Goal: Communication & Community: Answer question/provide support

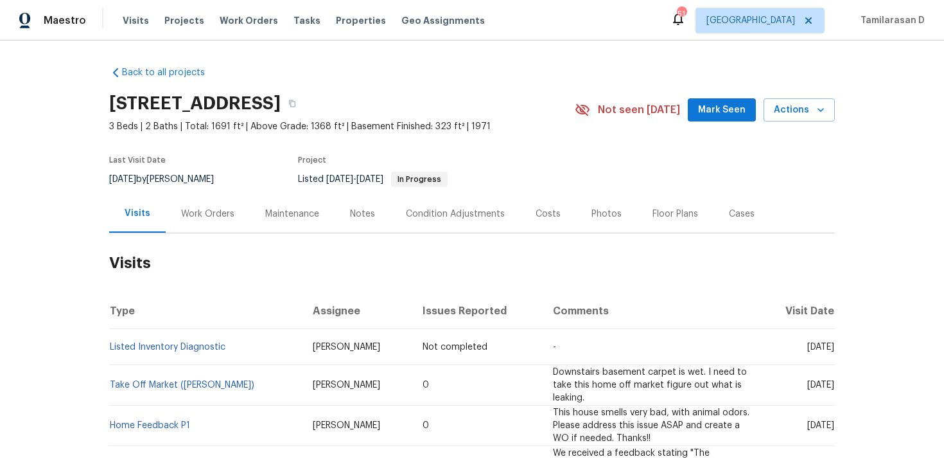
click at [202, 215] on div "Work Orders" at bounding box center [207, 213] width 53 height 13
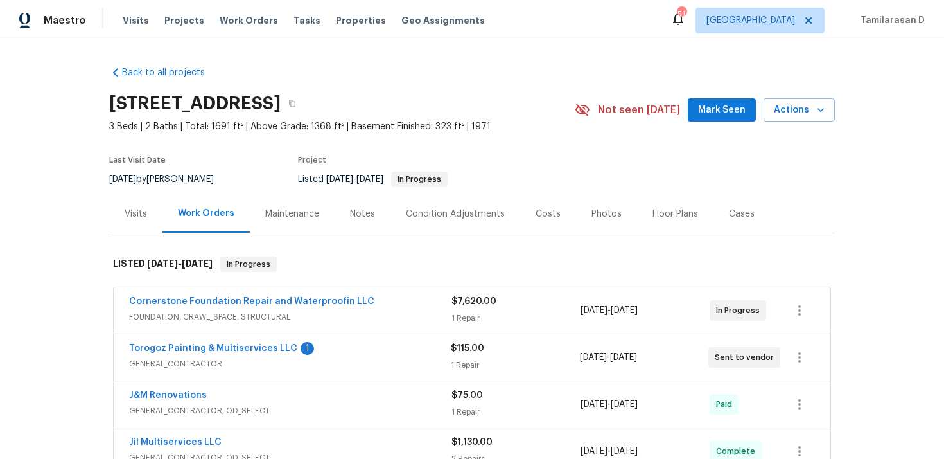
click at [327, 376] on div "Torogoz Painting & Multiservices LLC 1 GENERAL_CONTRACTOR $115.00 1 Repair 10/2…" at bounding box center [472, 357] width 717 height 46
click at [342, 356] on div "Torogoz Painting & Multiservices LLC 1" at bounding box center [290, 349] width 322 height 15
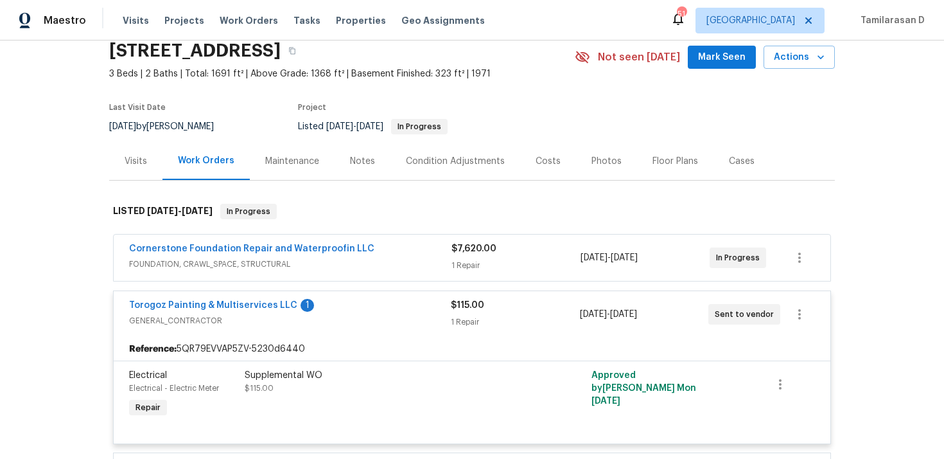
scroll to position [66, 0]
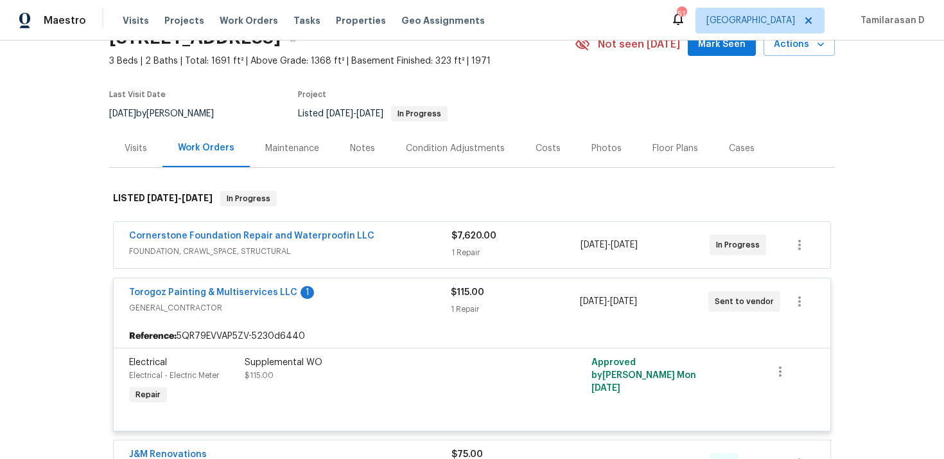
click at [349, 292] on div "Torogoz Painting & Multiservices LLC 1" at bounding box center [290, 293] width 322 height 15
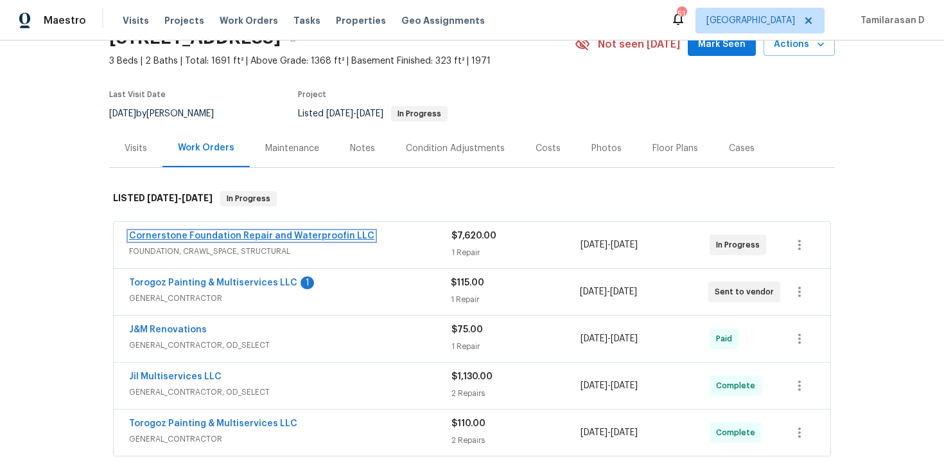
click at [294, 236] on link "Cornerstone Foundation Repair and Waterproofin LLC" at bounding box center [251, 235] width 245 height 9
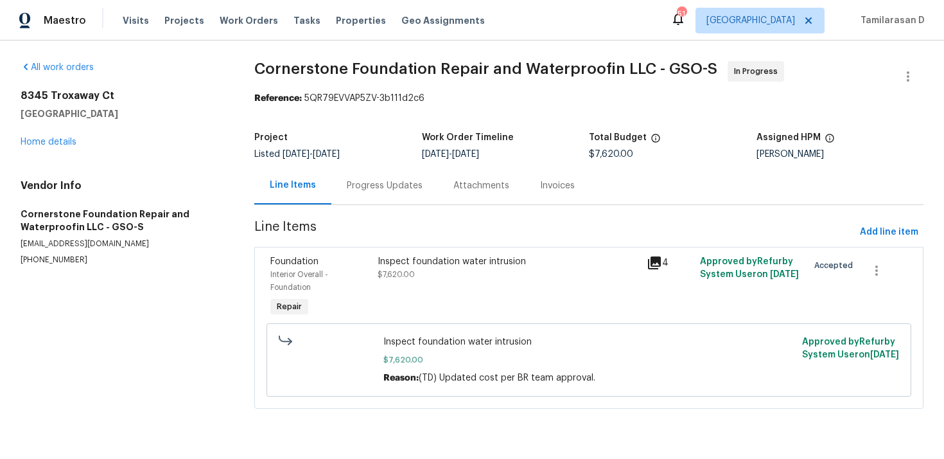
click at [55, 136] on div "8345 Troxaway Ct Lewisville, NC 27023 Home details" at bounding box center [122, 118] width 203 height 59
click at [55, 141] on link "Home details" at bounding box center [49, 141] width 56 height 9
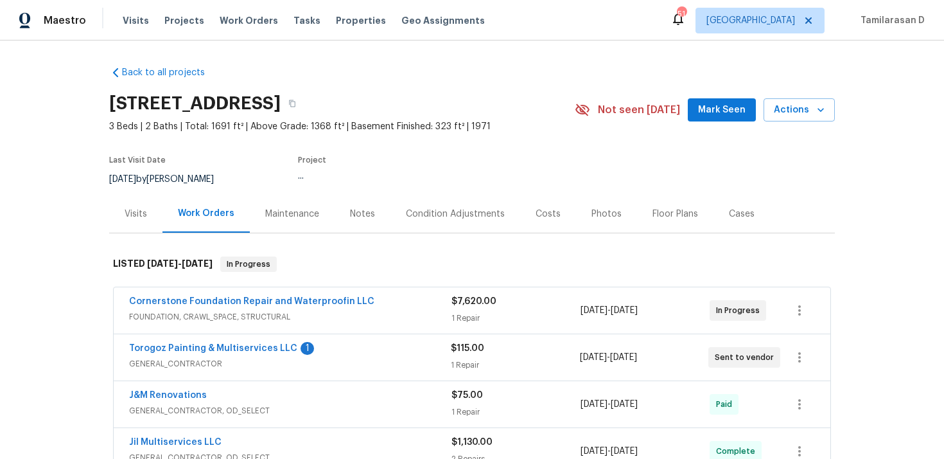
scroll to position [98, 0]
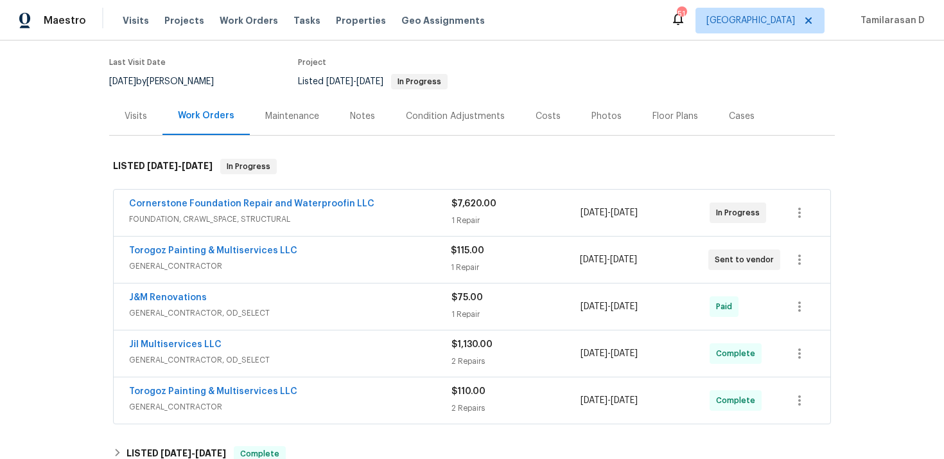
click at [313, 393] on div "Torogoz Painting & Multiservices LLC" at bounding box center [290, 392] width 322 height 15
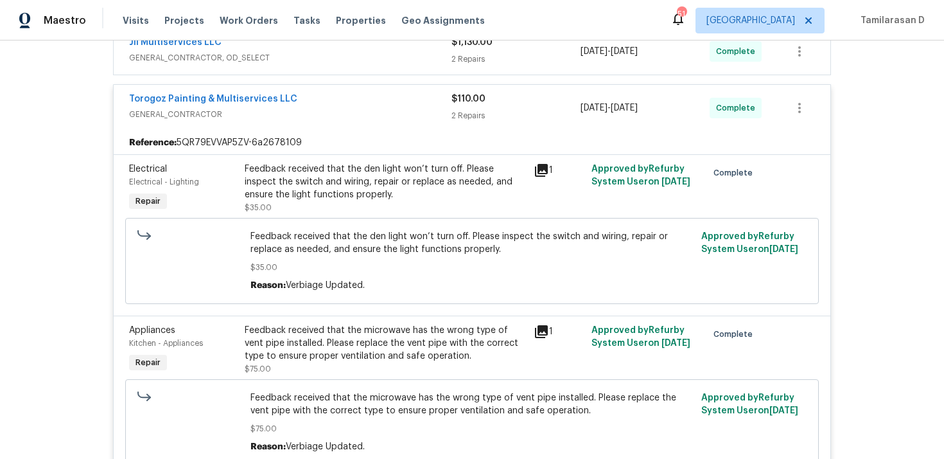
scroll to position [368, 0]
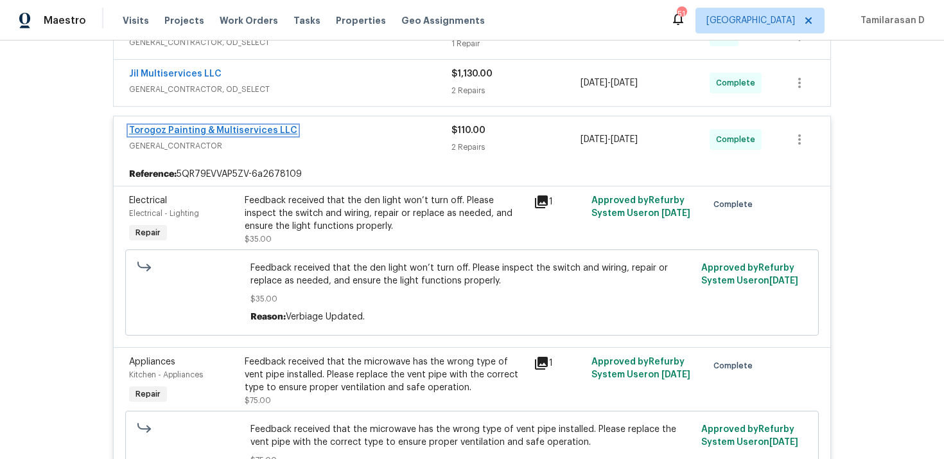
click at [234, 130] on link "Torogoz Painting & Multiservices LLC" at bounding box center [213, 130] width 168 height 9
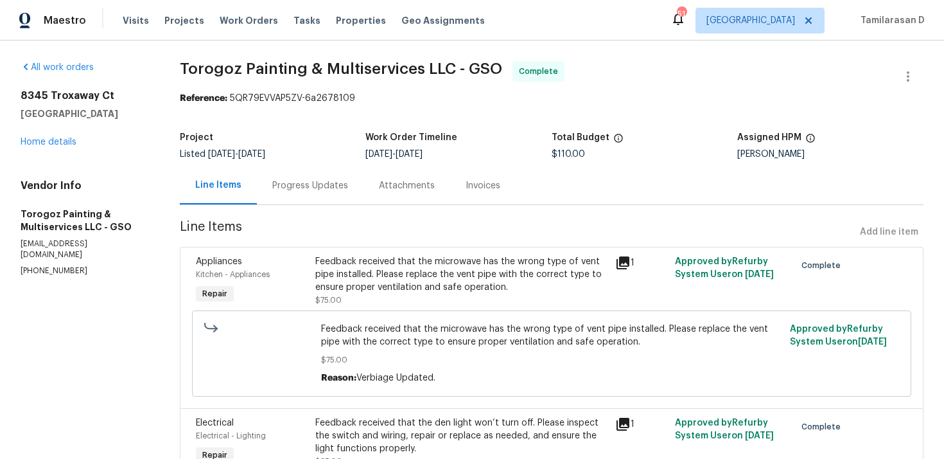
click at [338, 186] on div "Progress Updates" at bounding box center [310, 185] width 76 height 13
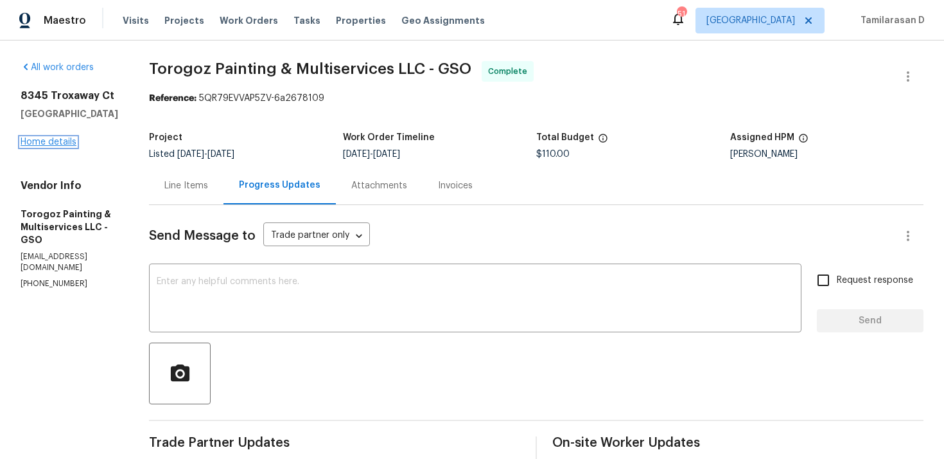
click at [62, 144] on link "Home details" at bounding box center [49, 141] width 56 height 9
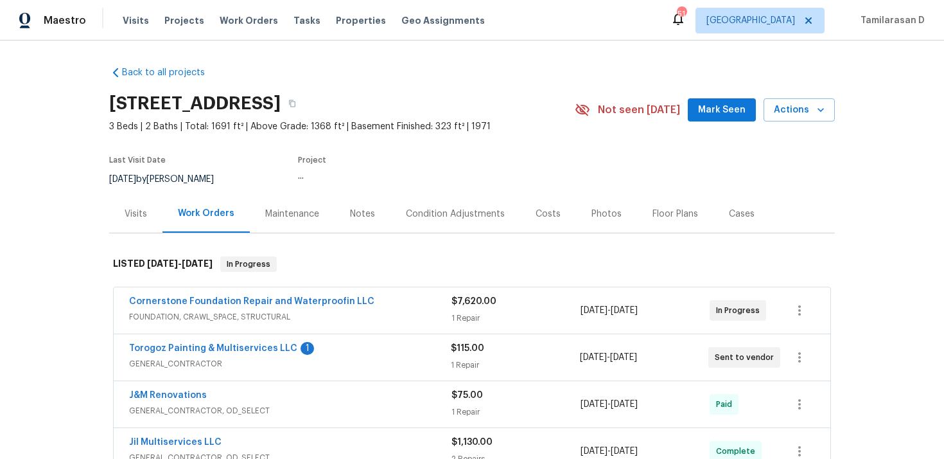
click at [343, 357] on span "GENERAL_CONTRACTOR" at bounding box center [290, 363] width 322 height 13
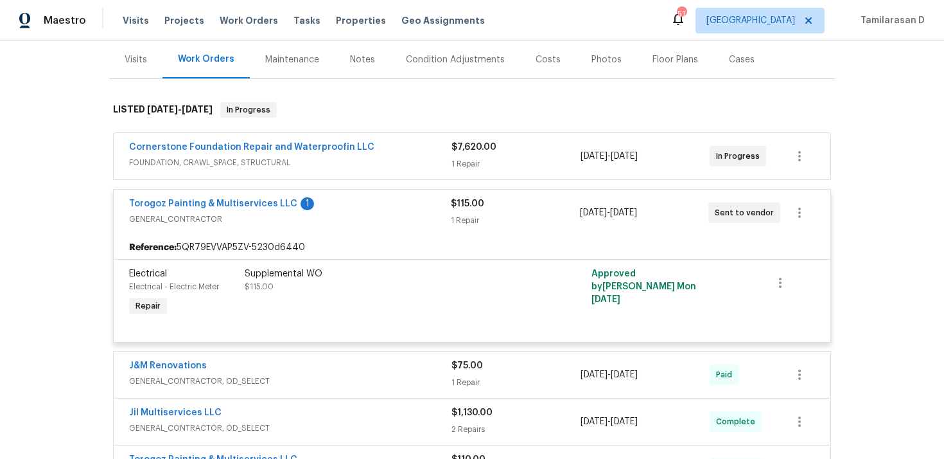
scroll to position [166, 0]
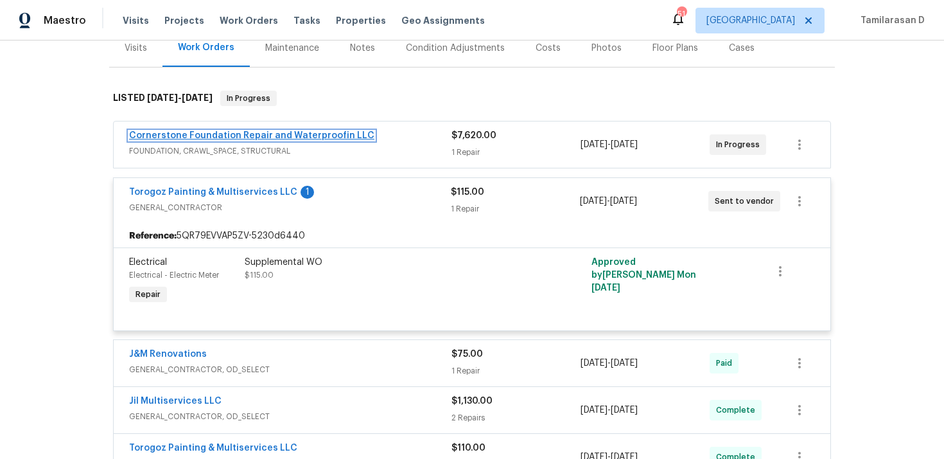
click at [303, 133] on link "Cornerstone Foundation Repair and Waterproofin LLC" at bounding box center [251, 135] width 245 height 9
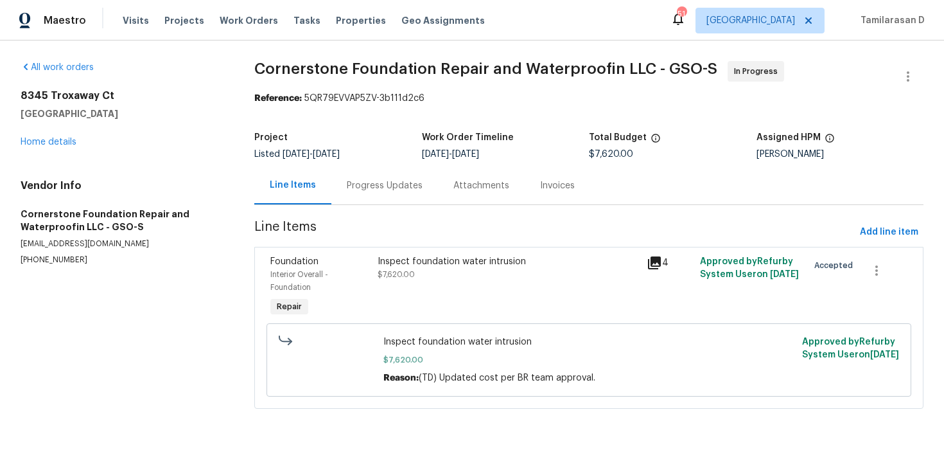
click at [340, 183] on div "Progress Updates" at bounding box center [384, 185] width 107 height 38
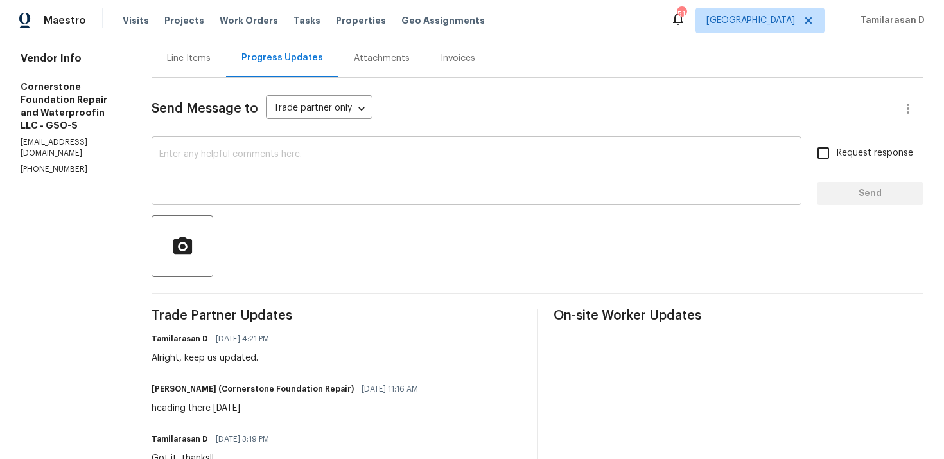
scroll to position [128, 0]
click at [290, 171] on textarea at bounding box center [476, 171] width 635 height 45
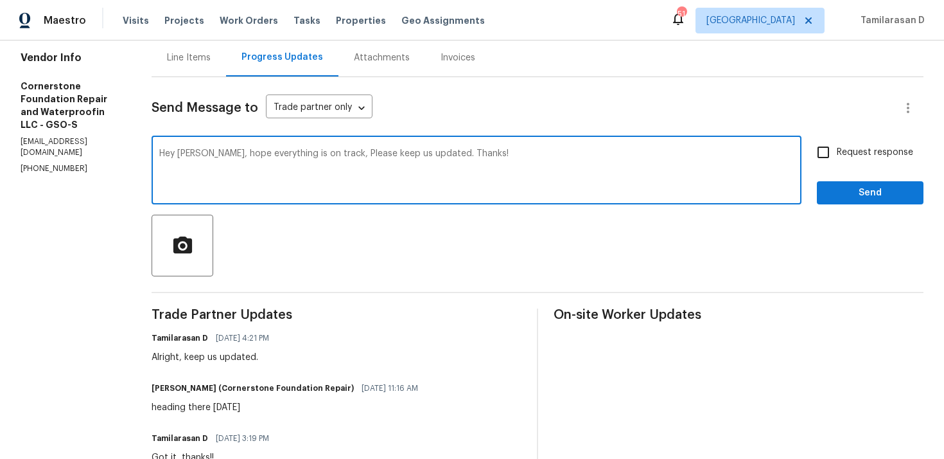
type textarea "Hey Jonathan, hope everything is on track, Please keep us updated. Thanks!"
click at [838, 148] on span "Request response" at bounding box center [875, 152] width 76 height 13
click at [837, 148] on input "Request response" at bounding box center [823, 152] width 27 height 27
checkbox input "true"
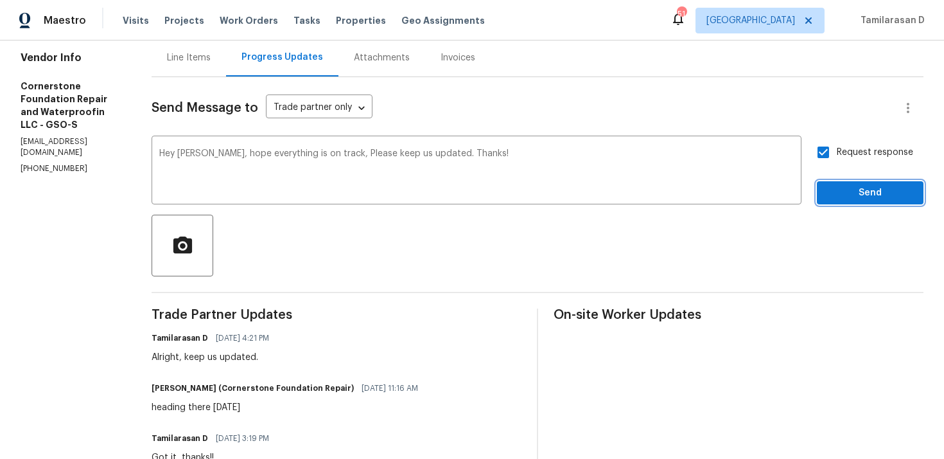
click at [881, 188] on span "Send" at bounding box center [870, 193] width 86 height 16
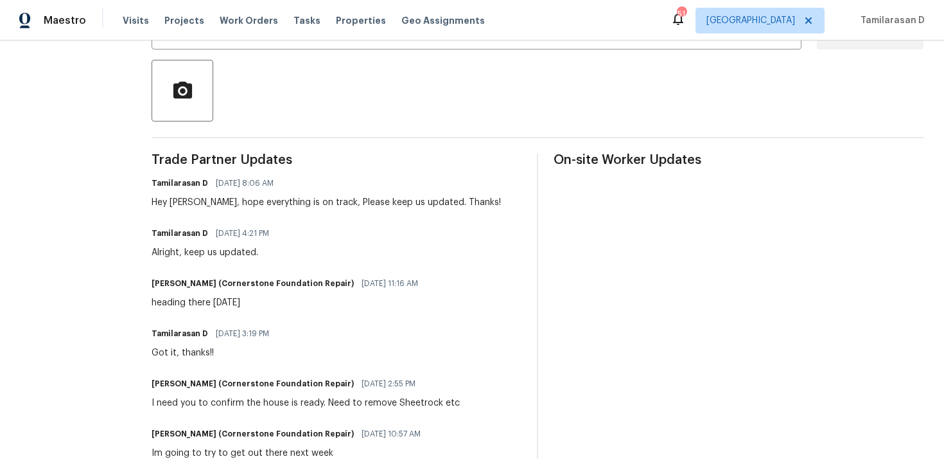
scroll to position [285, 0]
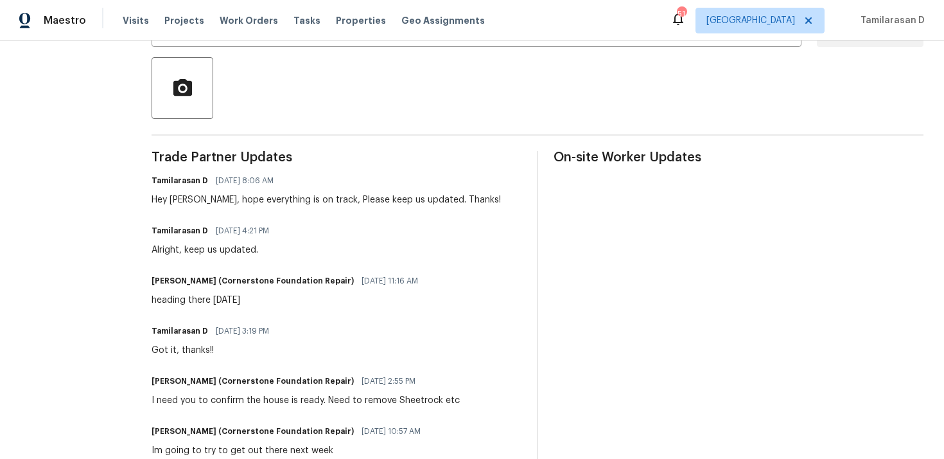
click at [204, 196] on div "Hey Jonathan, hope everything is on track, Please keep us updated. Thanks!" at bounding box center [326, 199] width 349 height 13
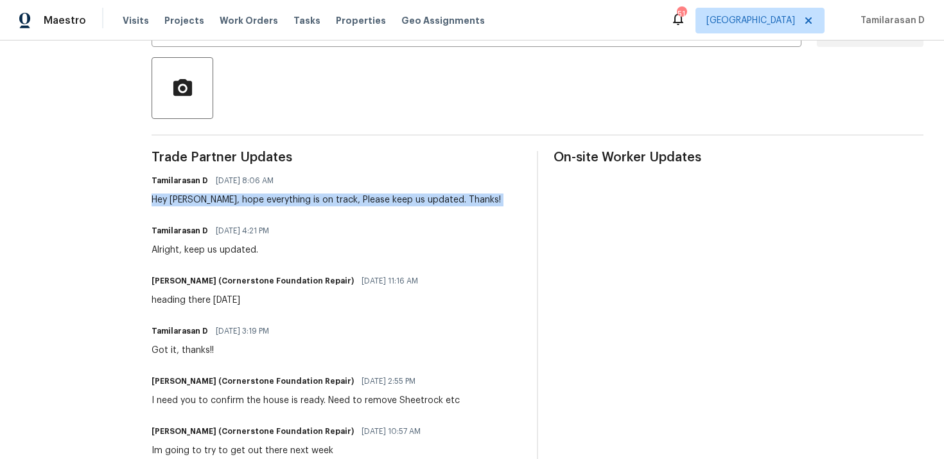
click at [188, 198] on div "Hey Jonathan, hope everything is on track, Please keep us updated. Thanks!" at bounding box center [326, 199] width 349 height 13
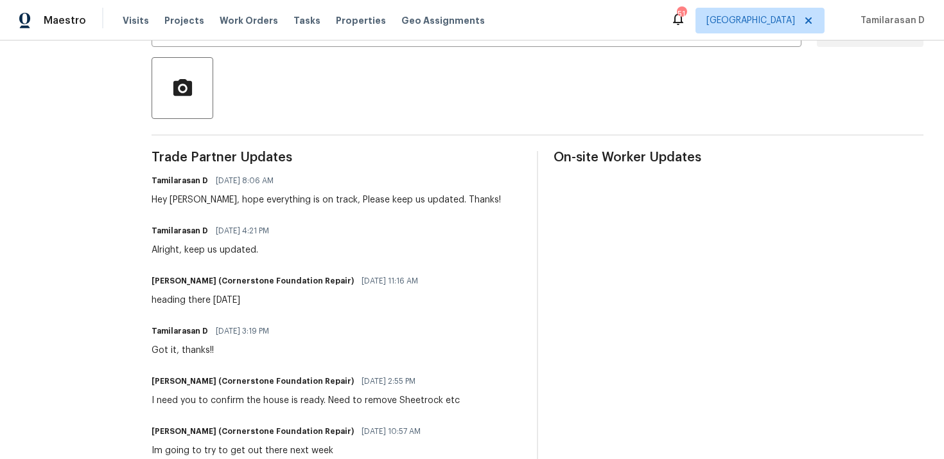
click at [188, 198] on div "Hey Jonathan, hope everything is on track, Please keep us updated. Thanks!" at bounding box center [326, 199] width 349 height 13
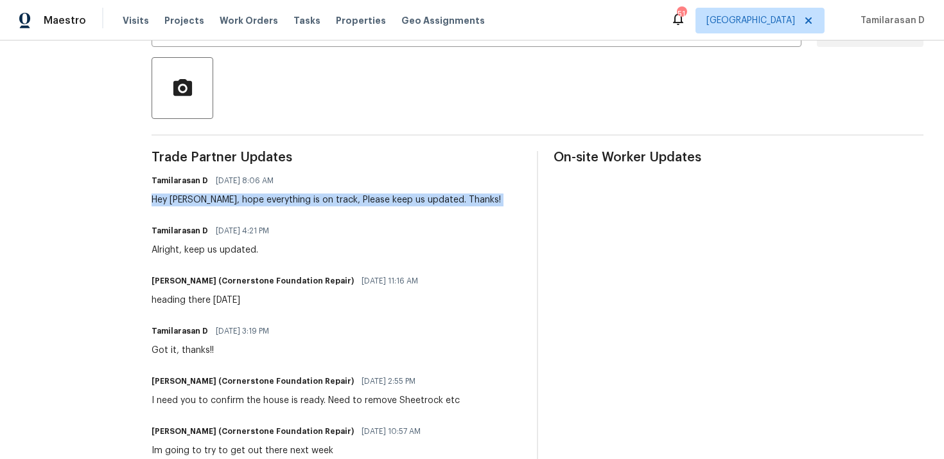
scroll to position [0, 0]
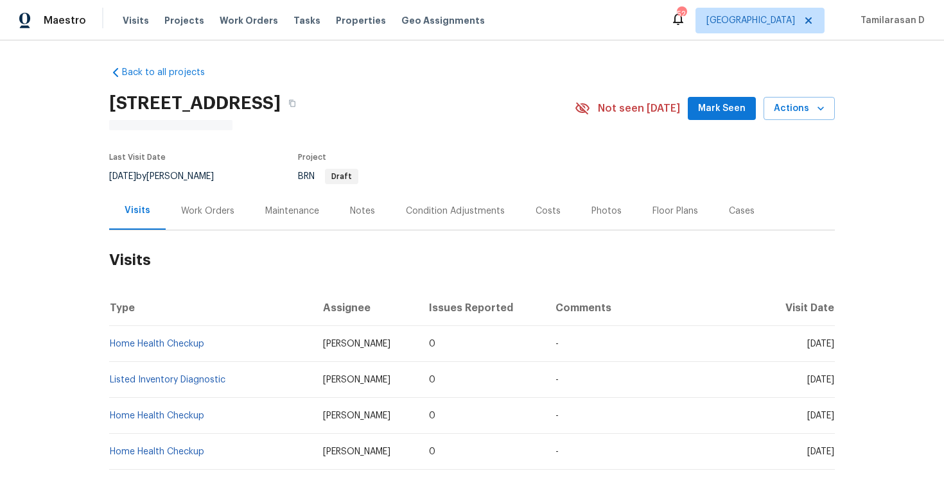
click at [193, 206] on div "Work Orders" at bounding box center [207, 211] width 53 height 13
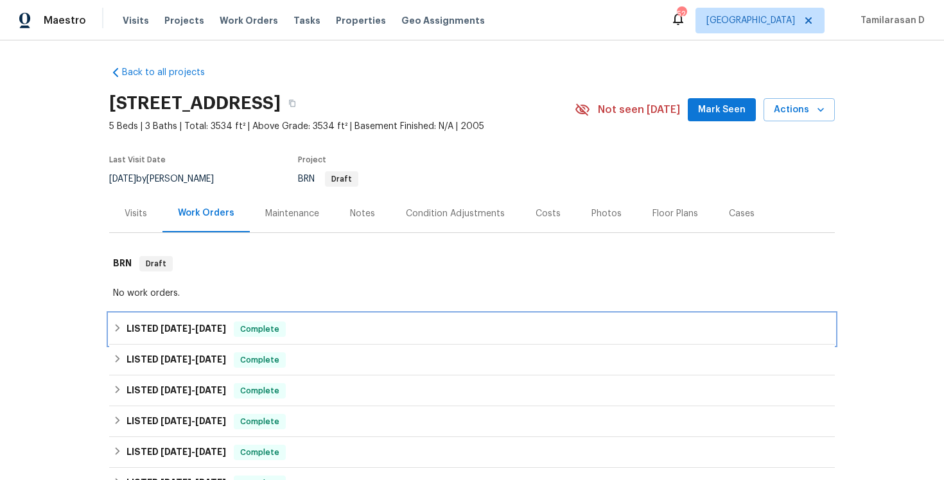
click at [167, 318] on div "LISTED 9/29/25 - 9/30/25 Complete" at bounding box center [472, 329] width 726 height 31
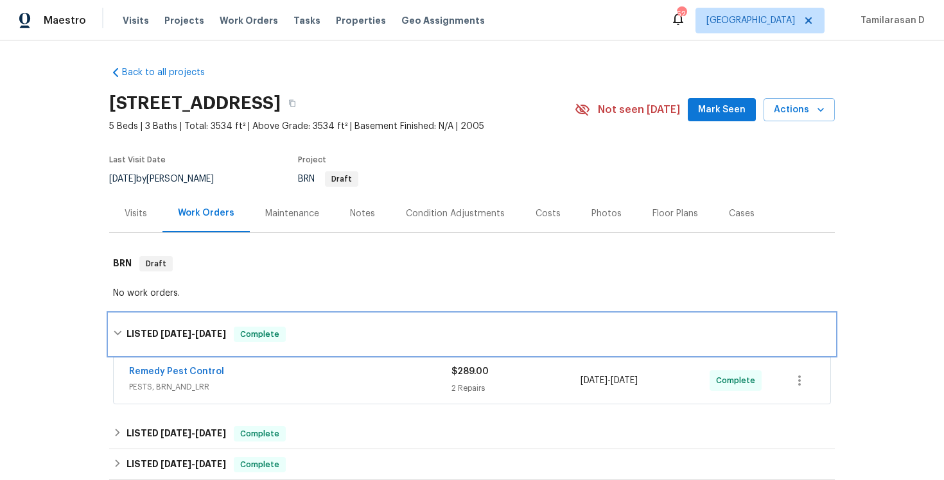
click at [151, 329] on h6 "LISTED 9/29/25 - 9/30/25" at bounding box center [177, 334] width 100 height 15
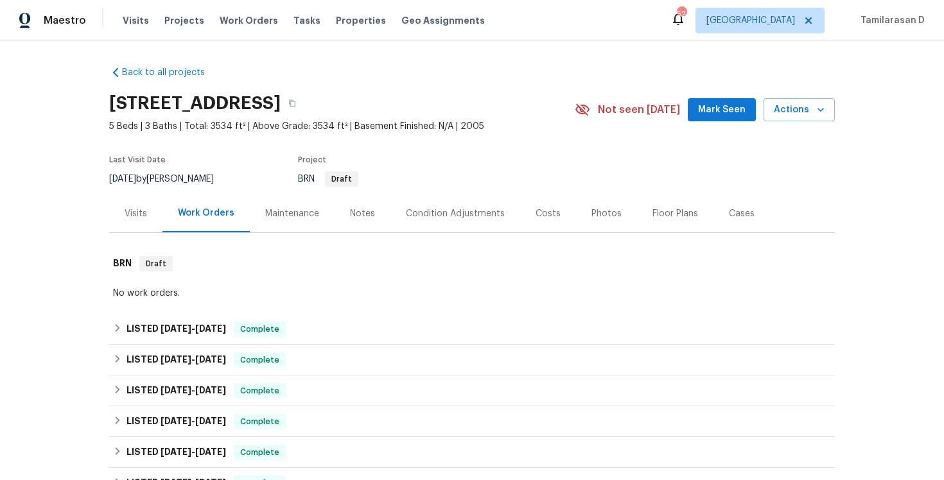
click at [150, 218] on div "Visits" at bounding box center [135, 214] width 53 height 38
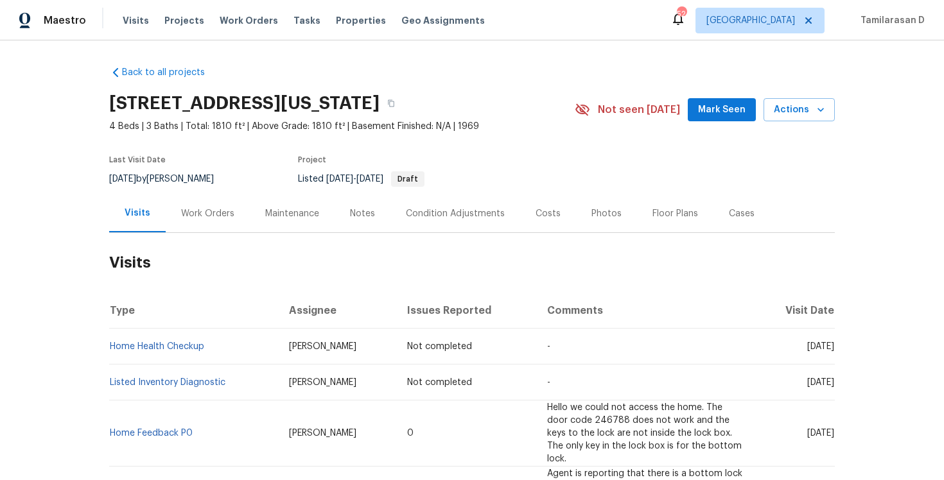
click at [205, 229] on div "Work Orders" at bounding box center [208, 214] width 84 height 38
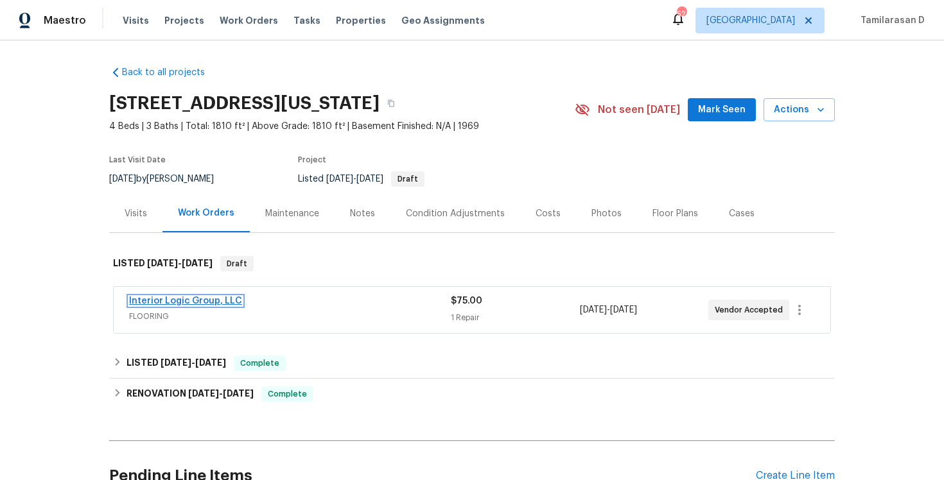
click at [179, 301] on link "Interior Logic Group, LLC" at bounding box center [185, 301] width 113 height 9
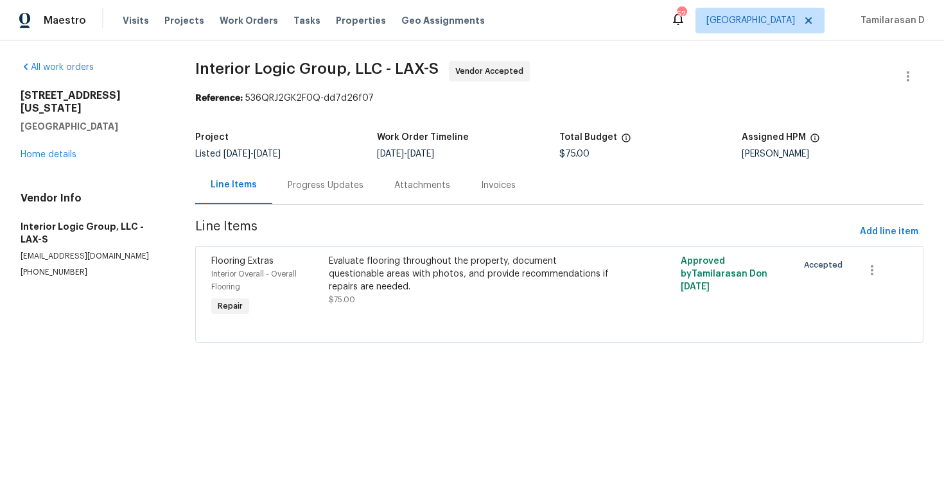
click at [320, 184] on div "Progress Updates" at bounding box center [326, 185] width 76 height 13
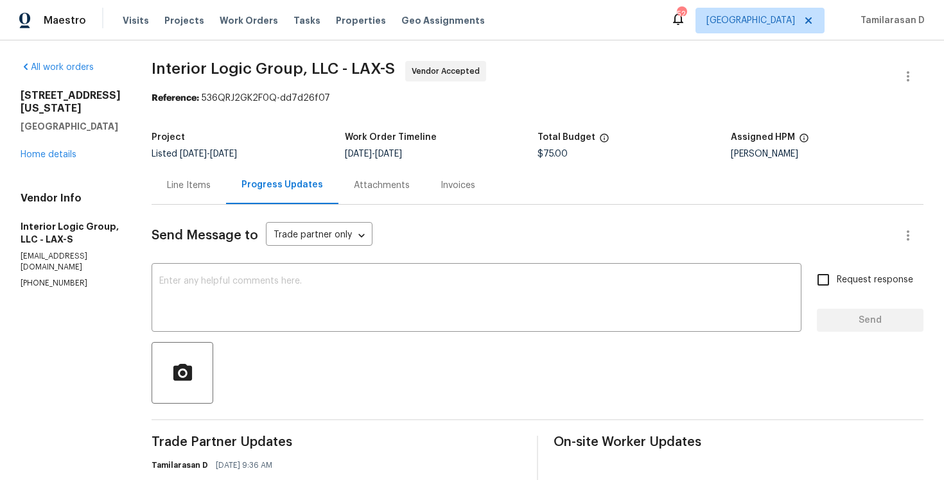
click at [48, 278] on p "(503) 433-2972" at bounding box center [71, 283] width 100 height 11
copy p "(503) 433-2972"
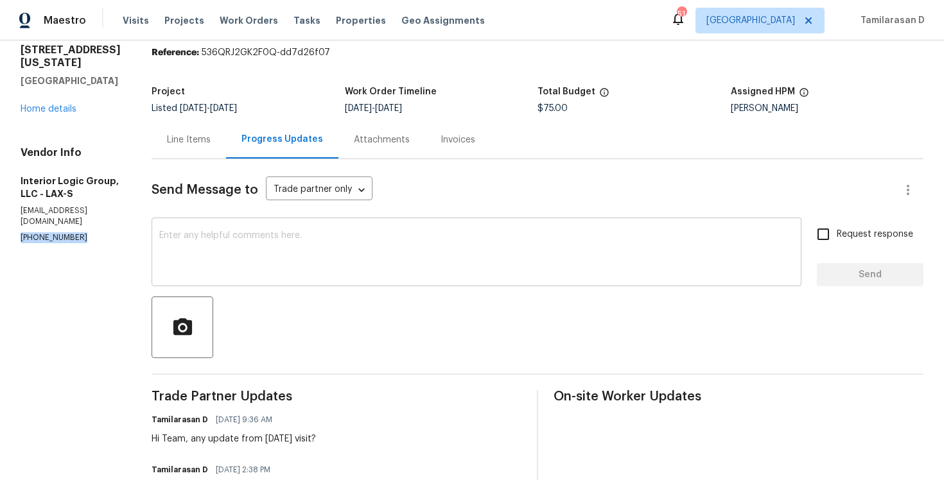
scroll to position [94, 0]
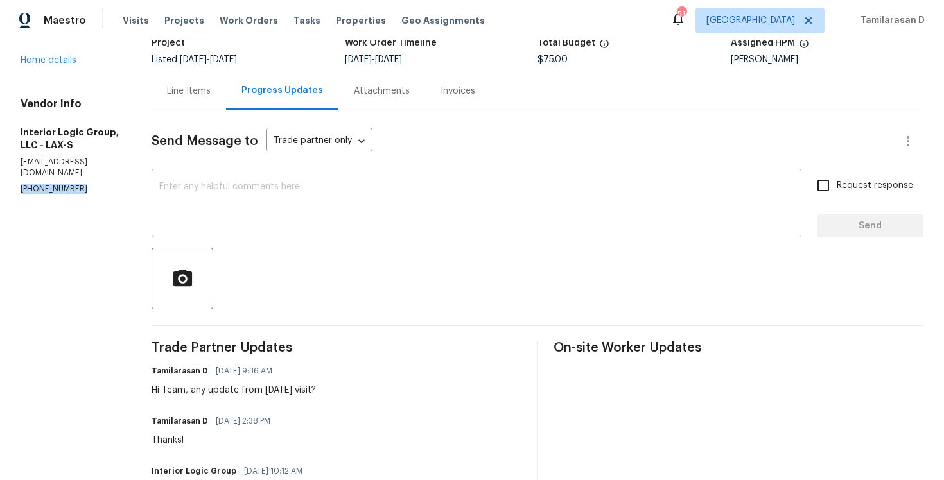
click at [267, 188] on textarea at bounding box center [476, 204] width 635 height 45
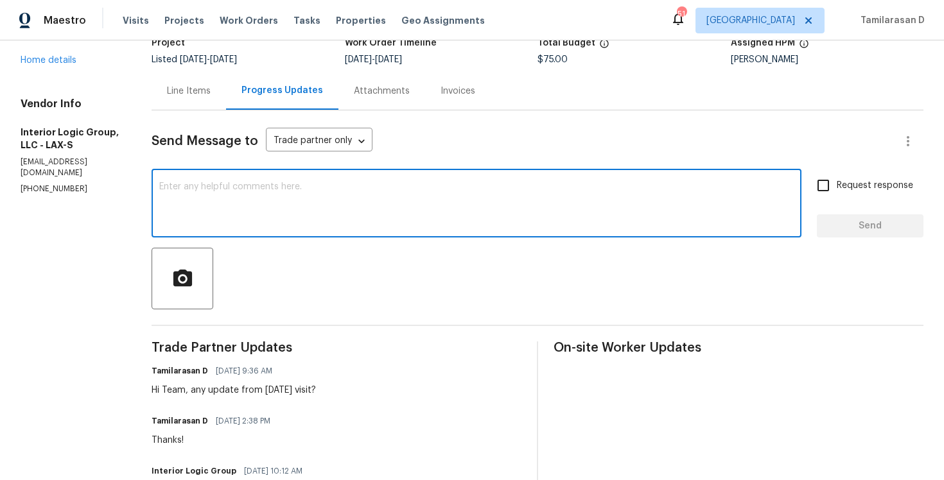
scroll to position [108, 0]
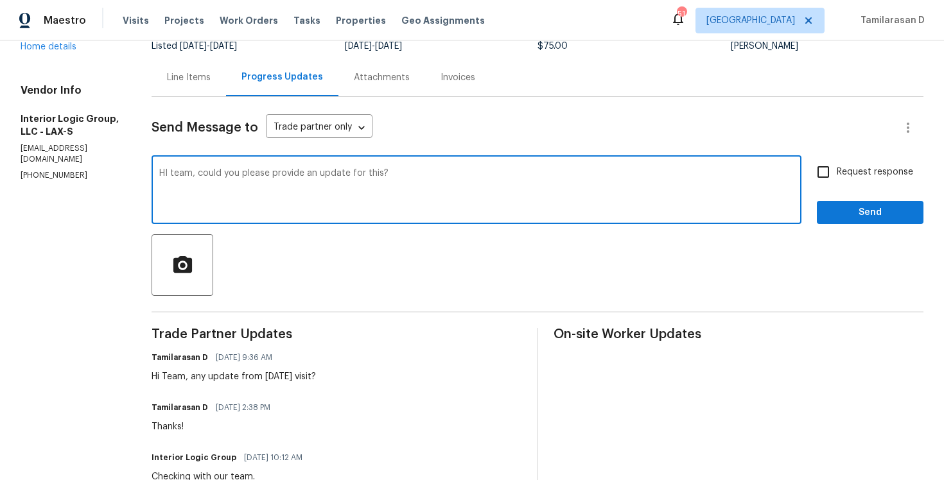
type textarea "HI team, could you please provide an update for this?"
click at [839, 177] on span "Request response" at bounding box center [875, 172] width 76 height 13
click at [837, 177] on input "Request response" at bounding box center [823, 172] width 27 height 27
checkbox input "true"
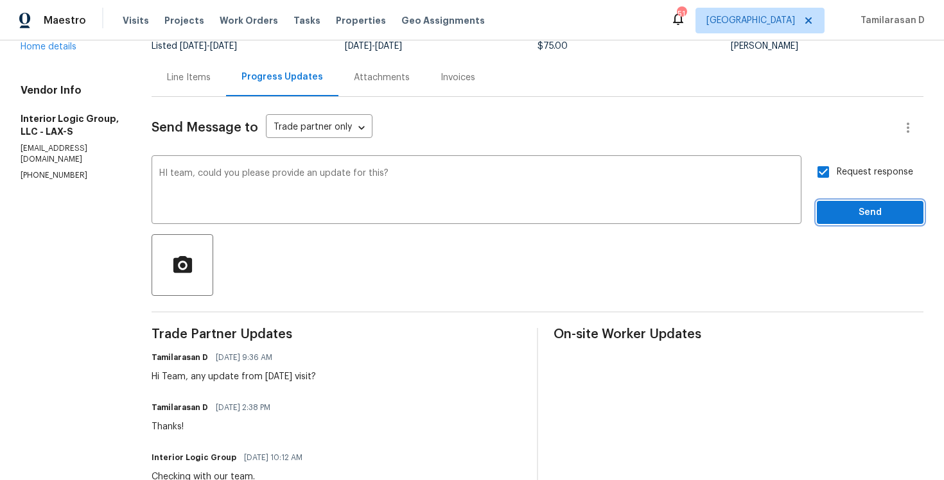
click at [859, 210] on span "Send" at bounding box center [870, 213] width 86 height 16
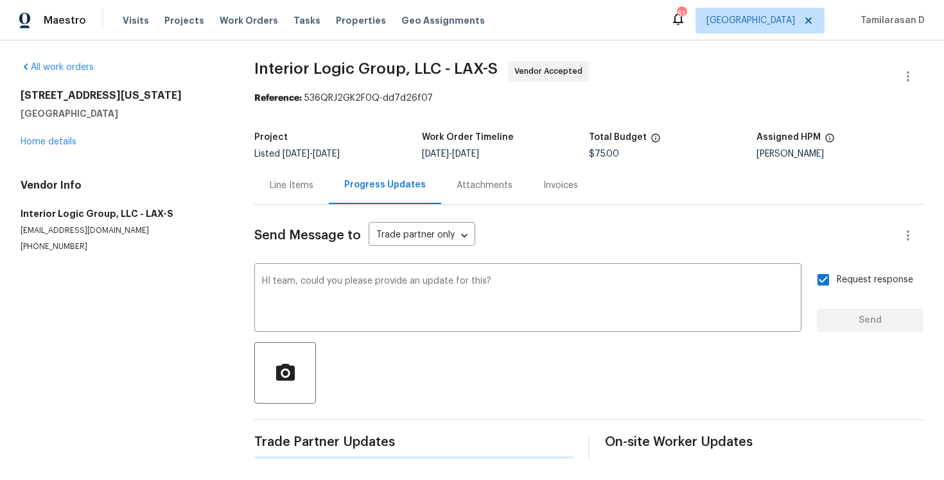
scroll to position [0, 0]
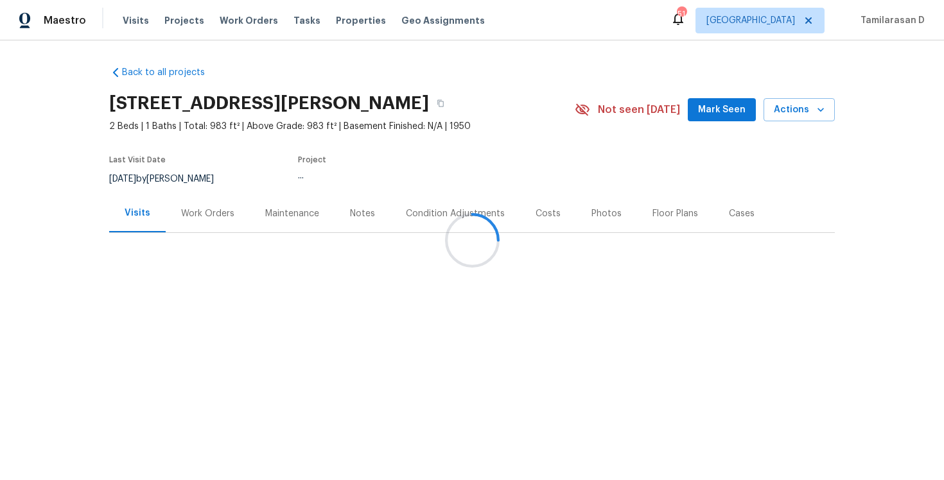
click at [205, 209] on div "Work Orders" at bounding box center [207, 213] width 53 height 13
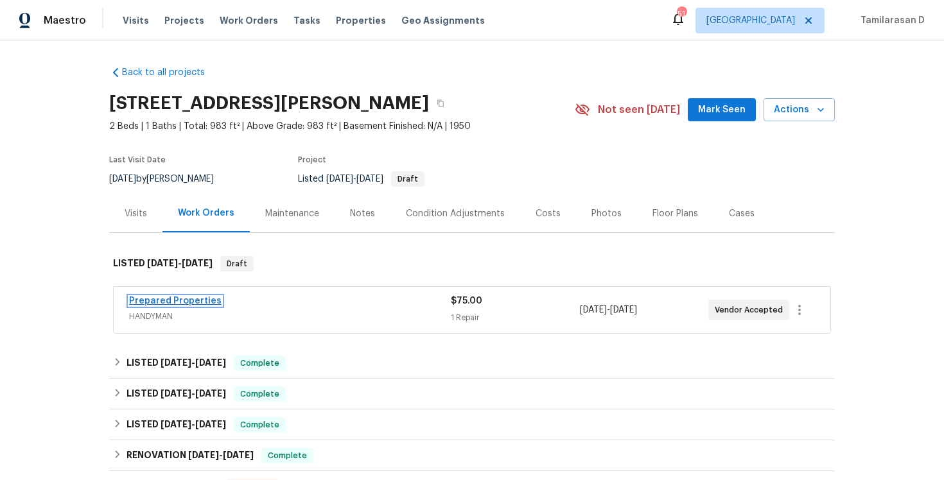
click at [179, 301] on link "Prepared Properties" at bounding box center [175, 301] width 92 height 9
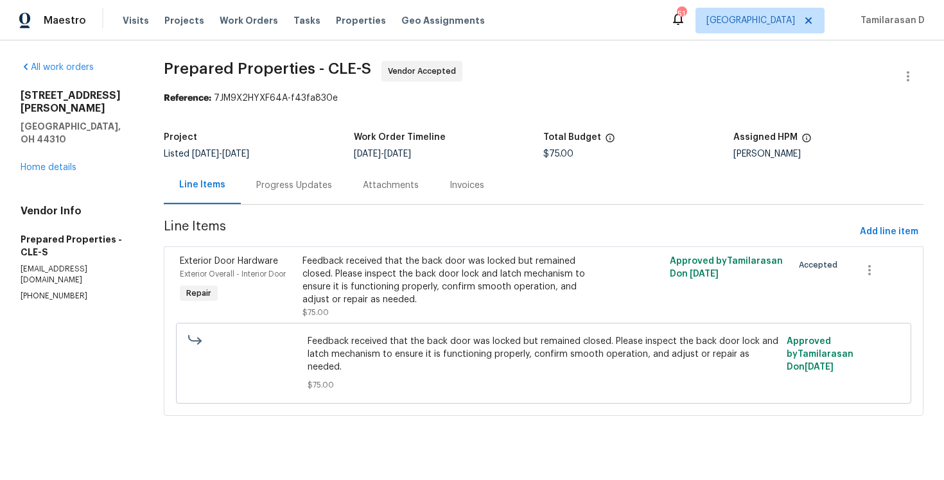
click at [332, 191] on div "Progress Updates" at bounding box center [294, 185] width 76 height 13
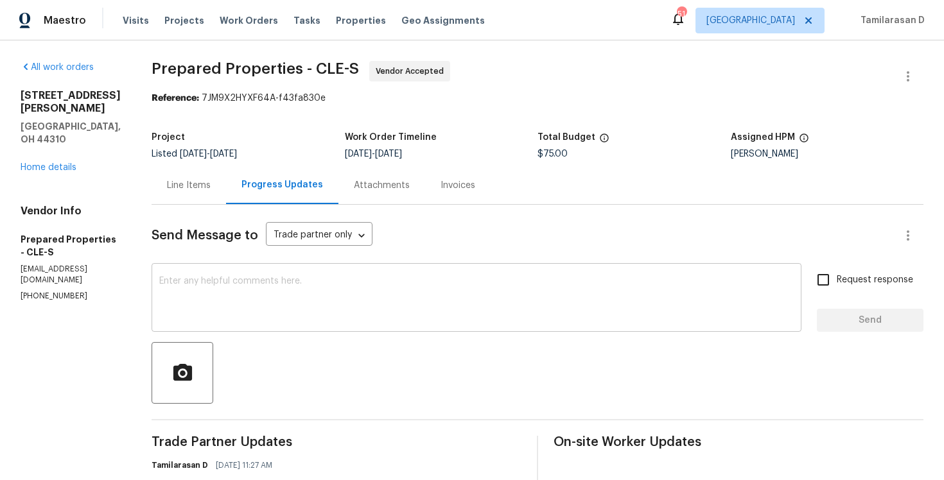
click at [318, 280] on textarea at bounding box center [476, 299] width 635 height 45
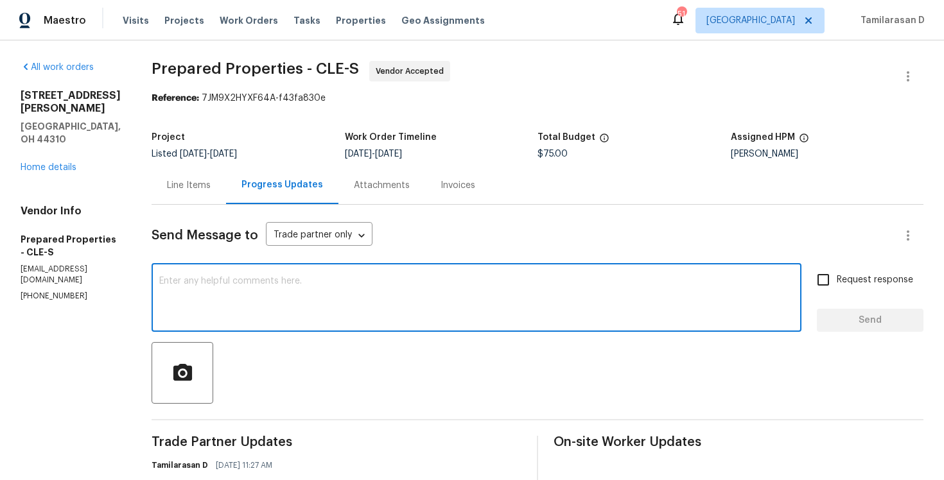
scroll to position [200, 0]
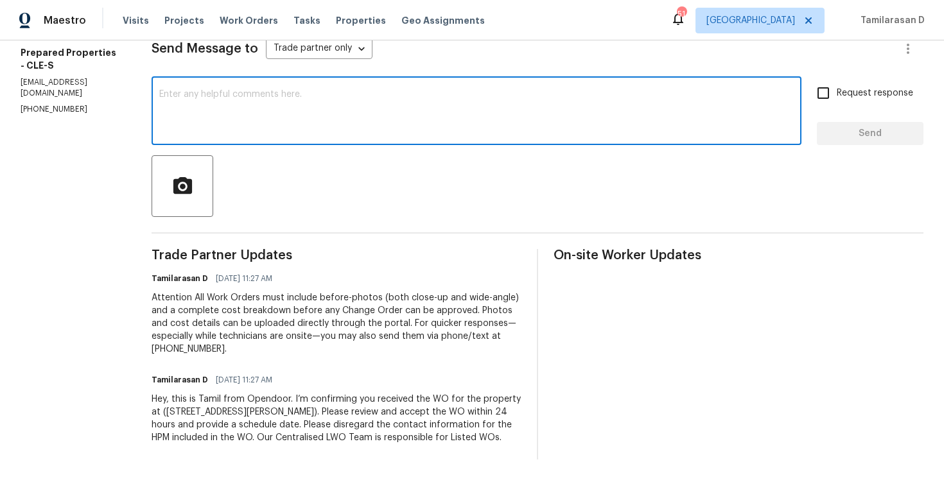
type textarea "x"
paste textarea "Hey there, Thank you for accepting the work order, could you please let me know…"
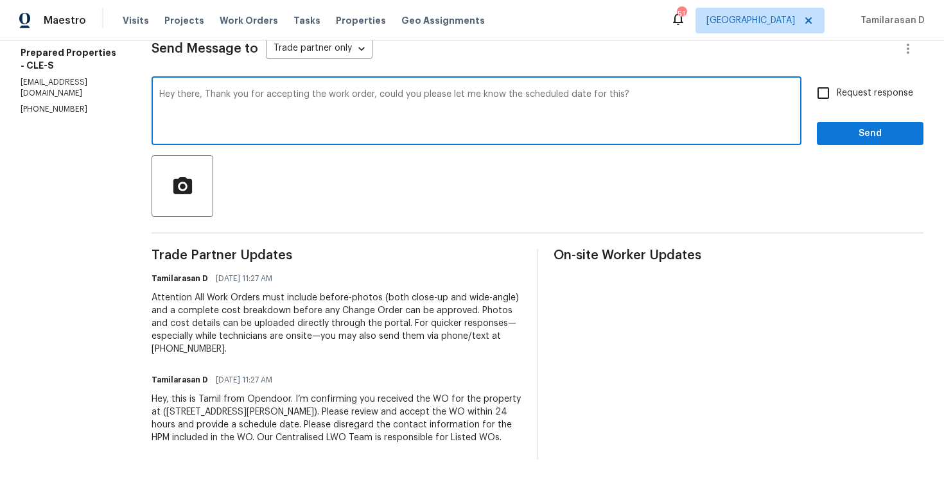
type textarea "Hey there, Thank you for accepting the work order, could you please let me know…"
click at [847, 126] on span "Send" at bounding box center [870, 134] width 86 height 16
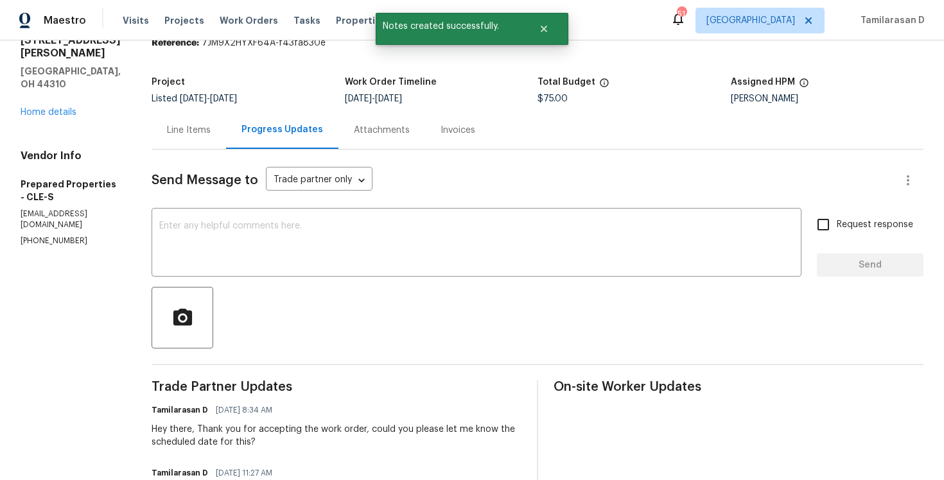
scroll to position [0, 0]
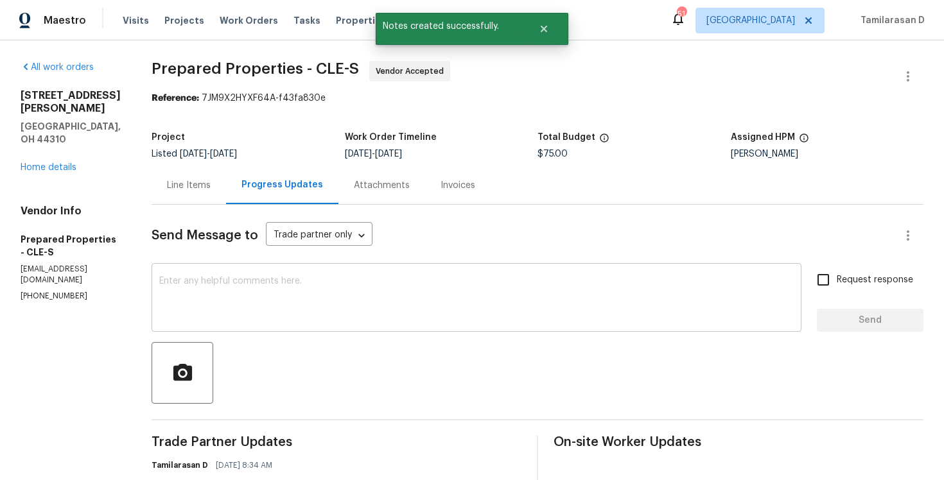
click at [392, 270] on div "x ​" at bounding box center [477, 300] width 650 height 66
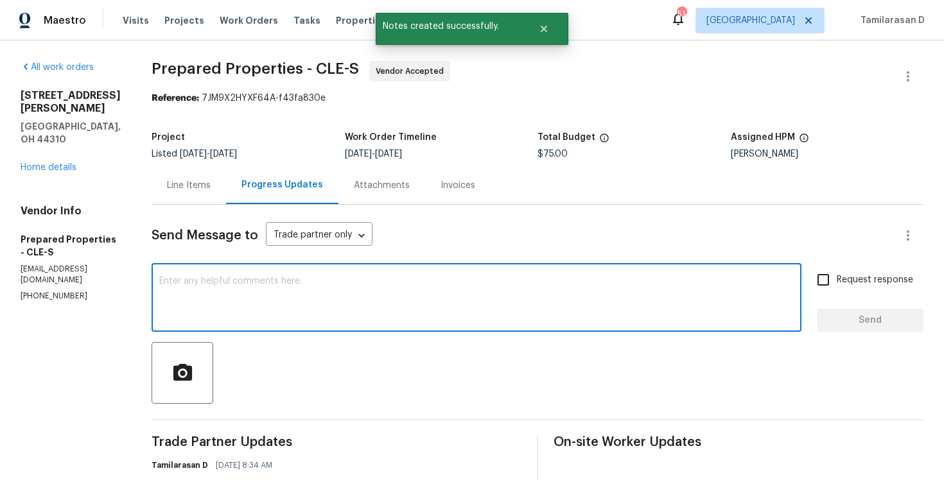
click at [392, 270] on div "x ​" at bounding box center [477, 300] width 650 height 66
paste textarea "Hey there, Thank you for accepting the work order, could you please let me know…"
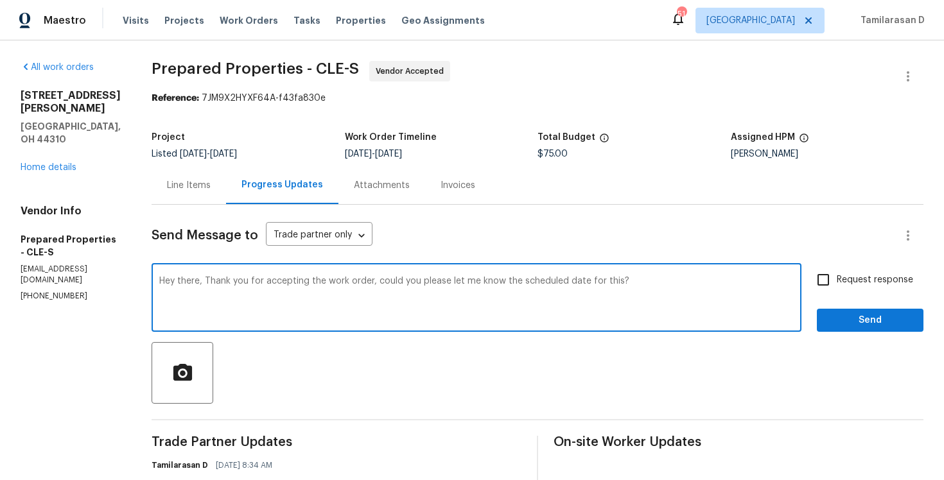
type textarea "Hey there, Thank you for accepting the work order, could you please let me know…"
click at [830, 269] on input "Request response" at bounding box center [823, 280] width 27 height 27
checkbox input "true"
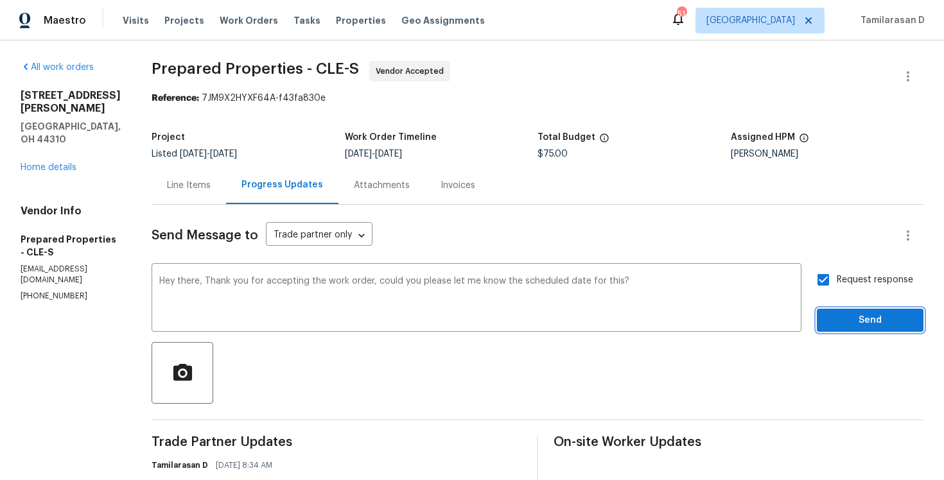
click at [865, 317] on span "Send" at bounding box center [870, 321] width 86 height 16
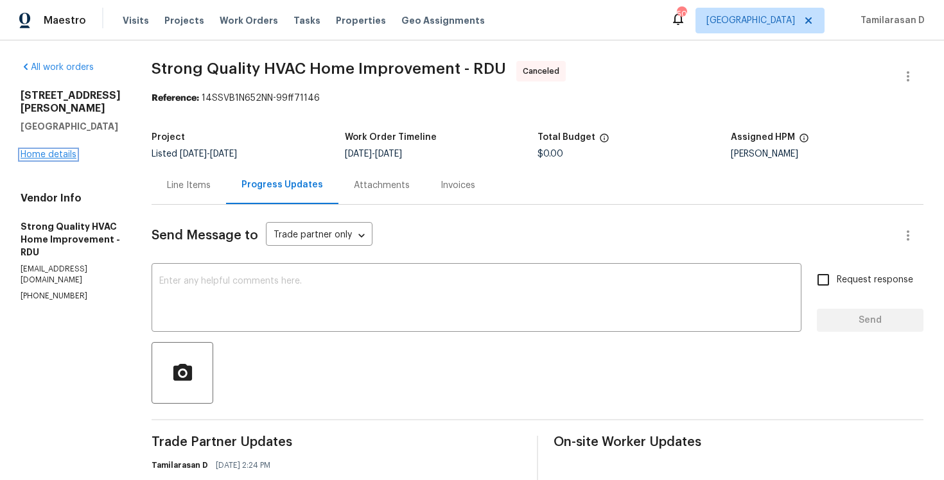
click at [66, 150] on link "Home details" at bounding box center [49, 154] width 56 height 9
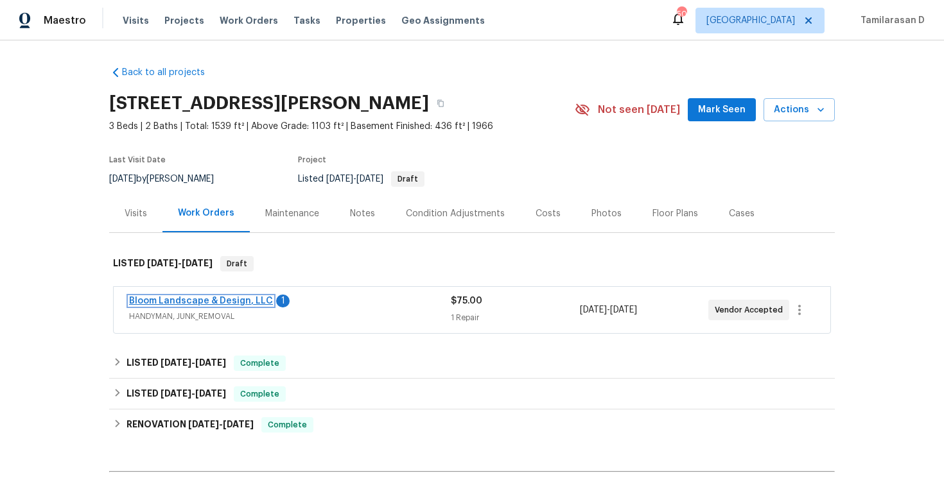
click at [193, 301] on link "Bloom Landscape & Design, LLC" at bounding box center [201, 301] width 144 height 9
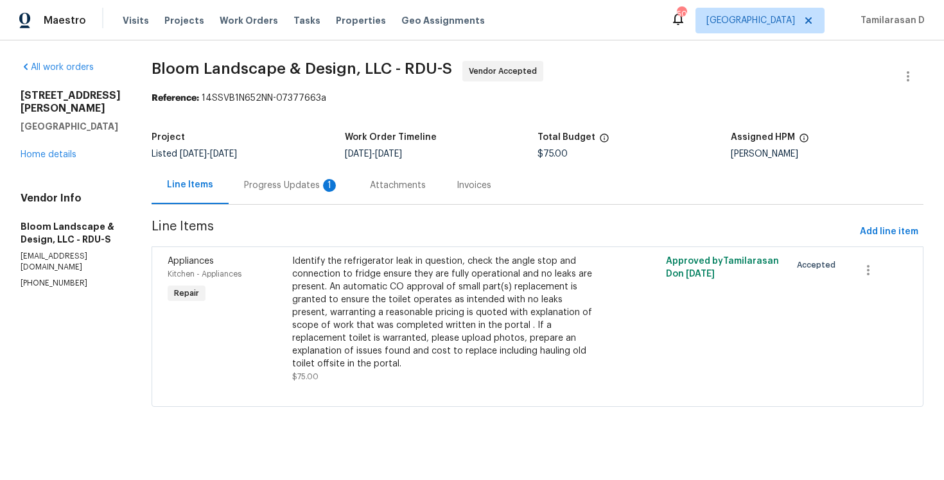
click at [320, 196] on div "Progress Updates 1" at bounding box center [292, 185] width 126 height 38
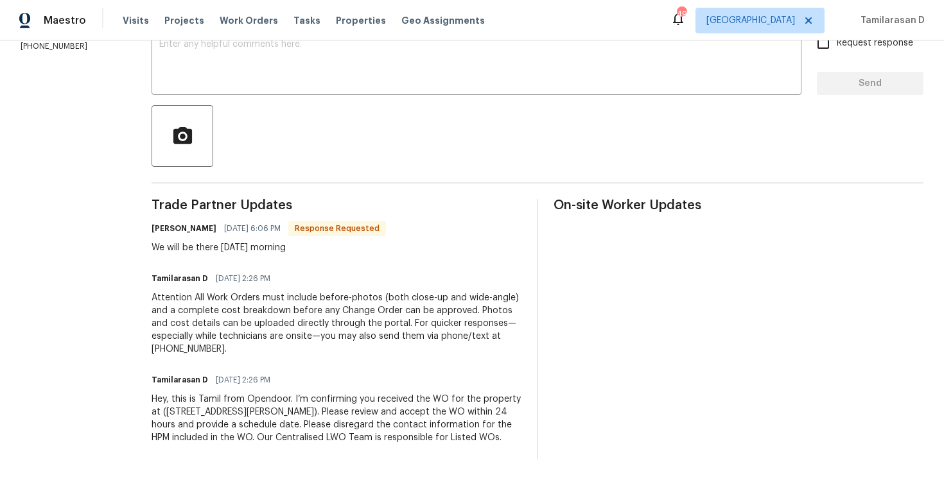
scroll to position [166, 0]
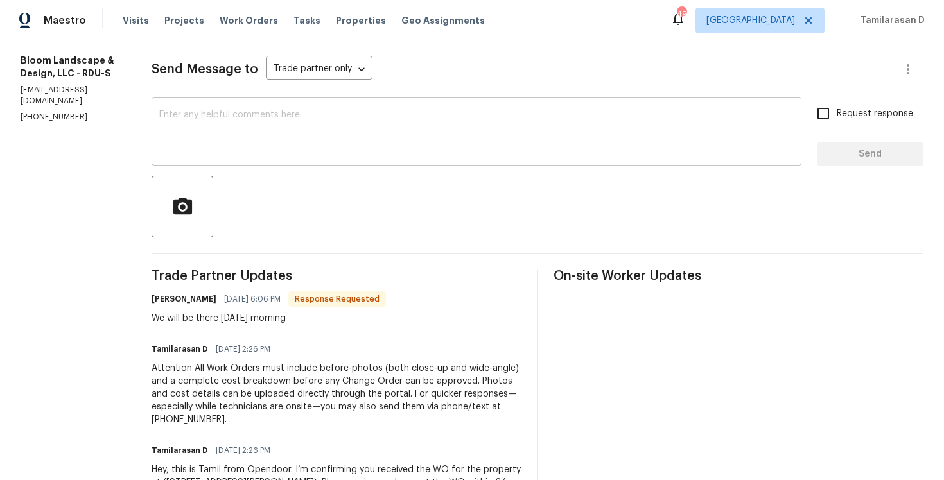
click at [235, 154] on textarea at bounding box center [476, 132] width 635 height 45
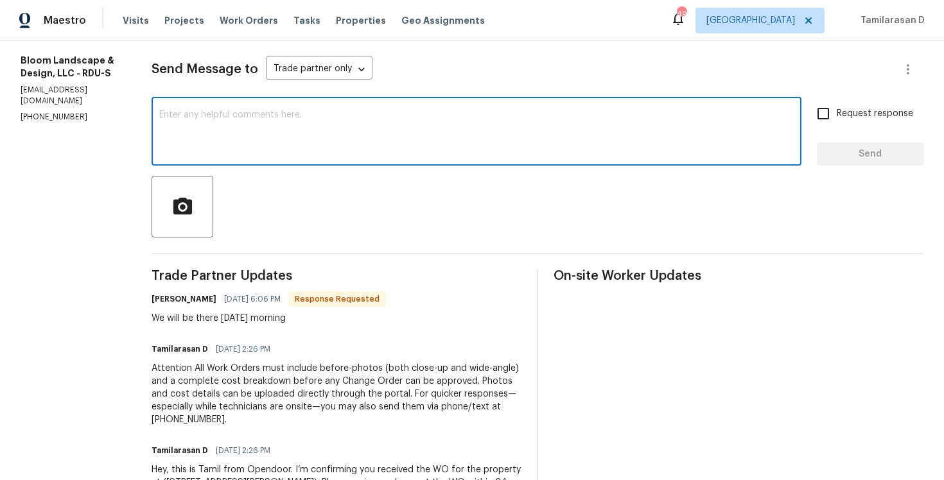
scroll to position [0, 0]
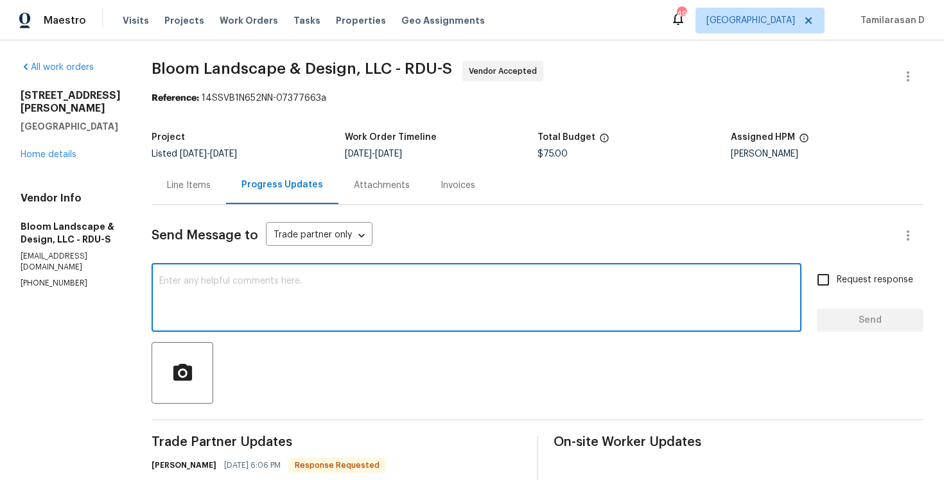
click at [218, 277] on textarea at bounding box center [476, 299] width 635 height 45
type textarea "Sounds good, Thanks!"
click at [845, 328] on button "Send" at bounding box center [870, 321] width 107 height 24
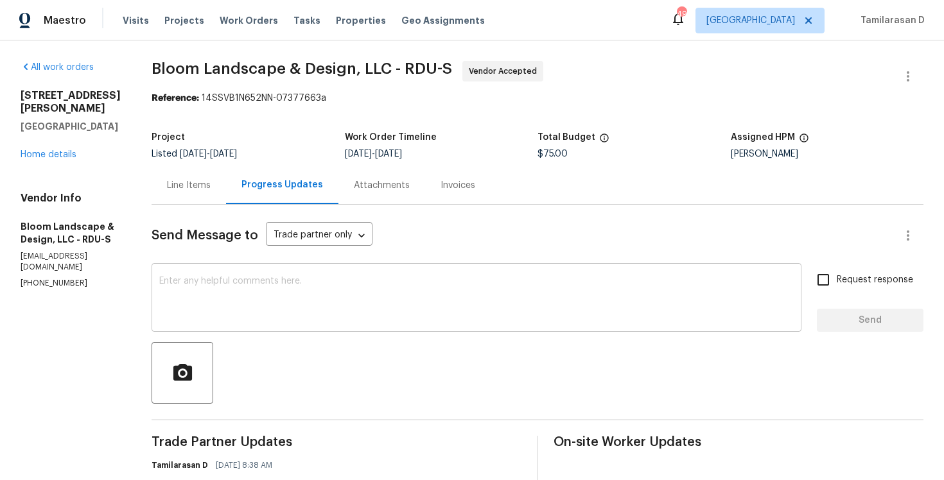
click at [297, 281] on textarea at bounding box center [476, 299] width 635 height 45
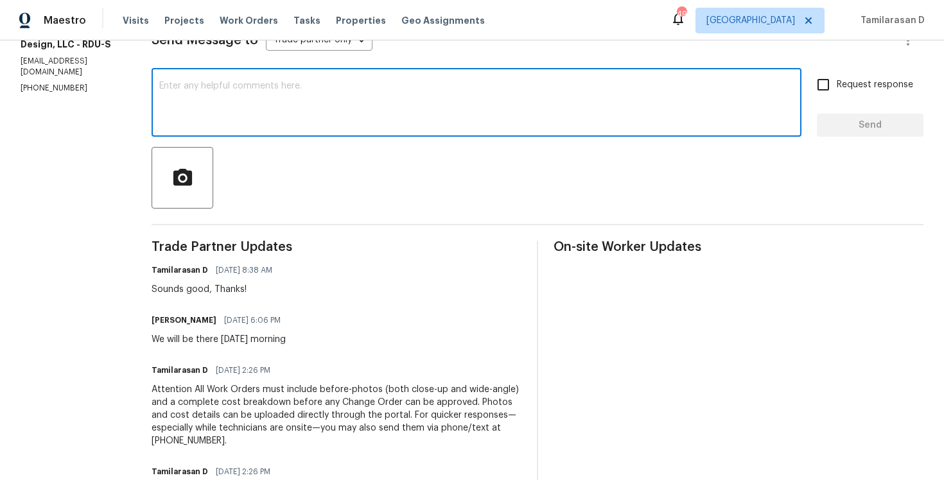
scroll to position [225, 0]
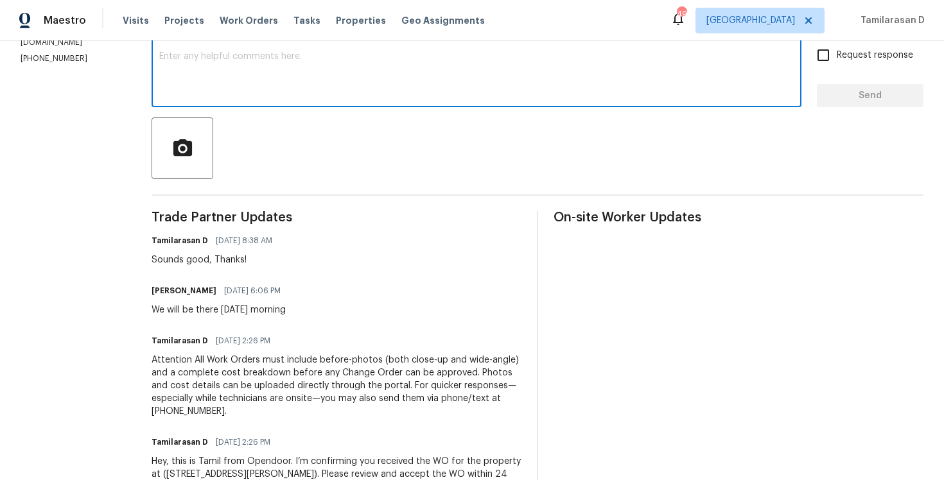
click at [204, 297] on h6 "Leila Castillo" at bounding box center [184, 291] width 65 height 13
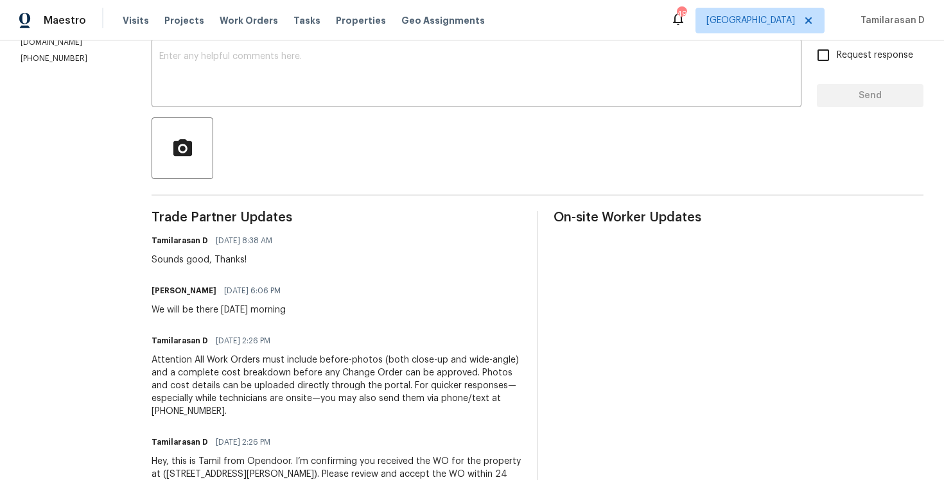
click at [204, 306] on div "We will be there Monday morning" at bounding box center [220, 310] width 137 height 13
copy div "We will be there Monday morning"
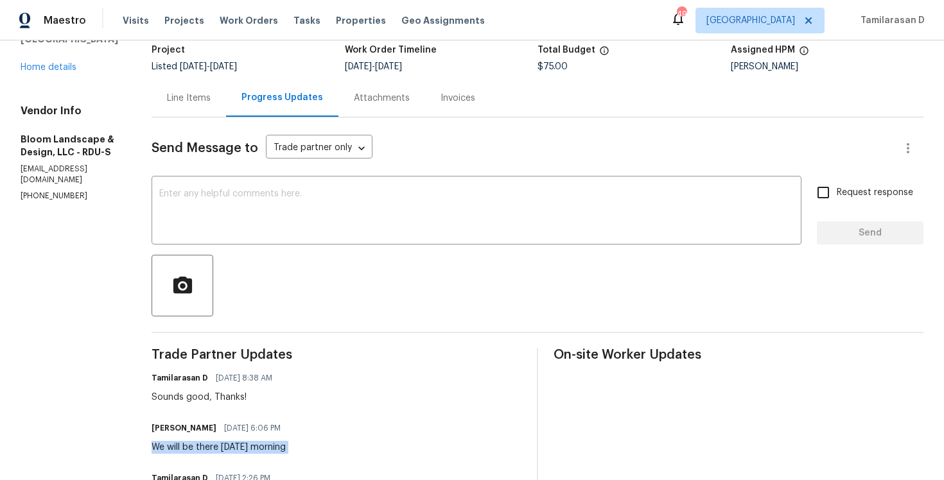
scroll to position [0, 0]
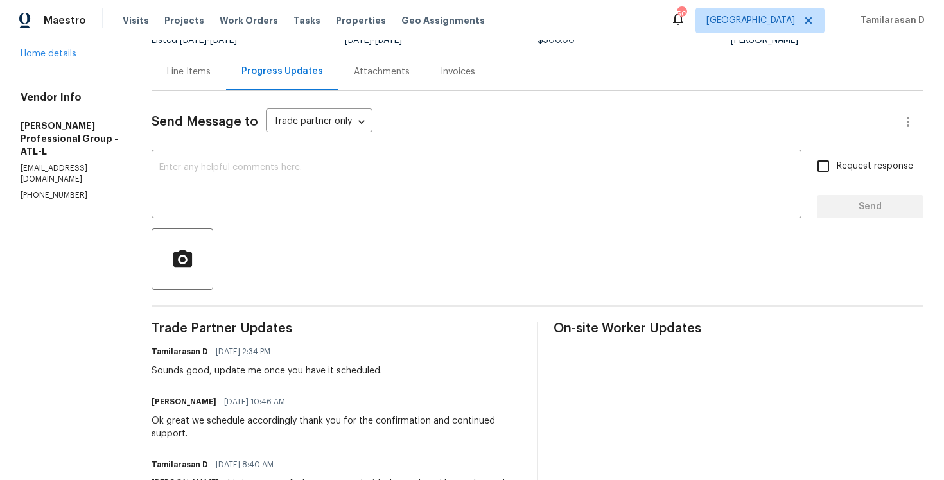
scroll to position [115, 0]
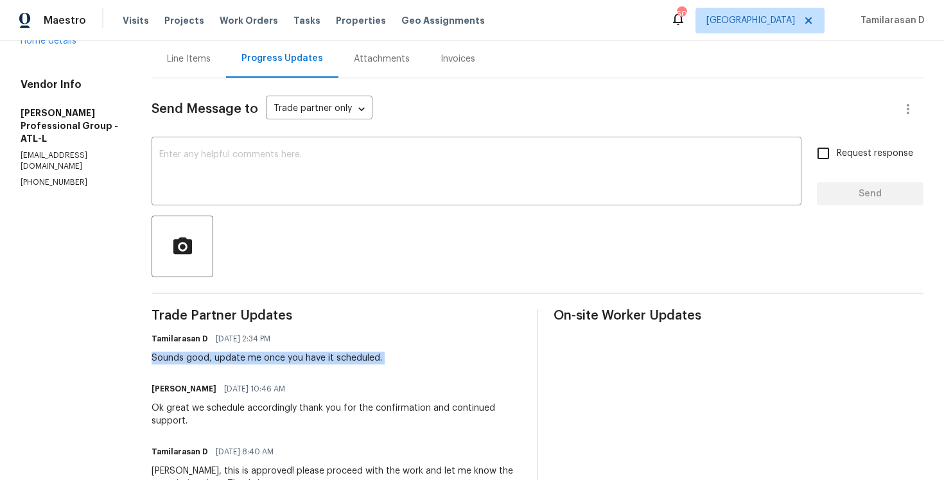
scroll to position [112, 0]
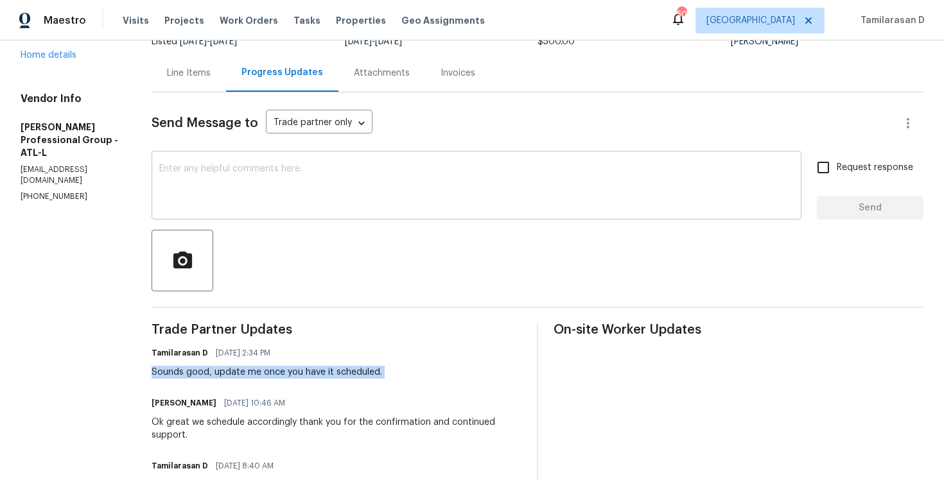
click at [211, 171] on textarea at bounding box center [476, 186] width 635 height 45
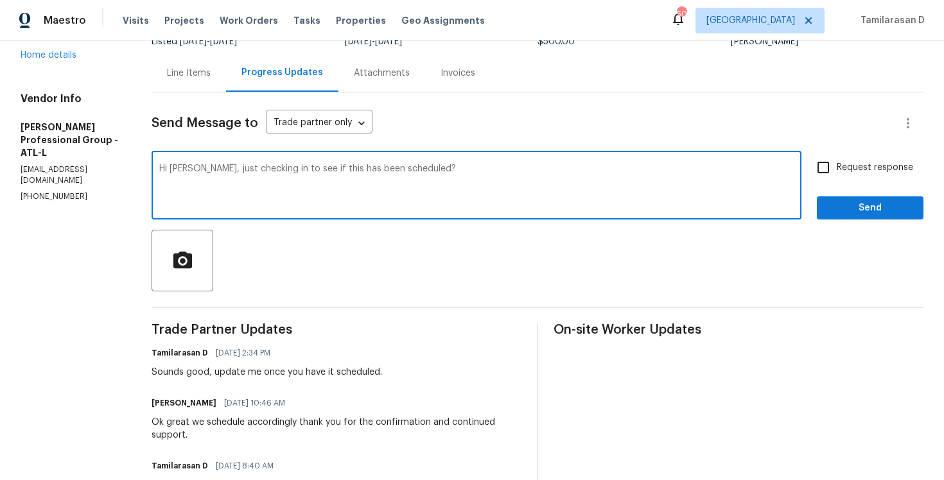
click at [274, 156] on div "Hi Jeremy, just checking in to see if this has been scheduled? x ​" at bounding box center [477, 187] width 650 height 66
click at [285, 195] on textarea "Hi Jeremy, just checking in to see if this has been scheduled?" at bounding box center [476, 186] width 635 height 45
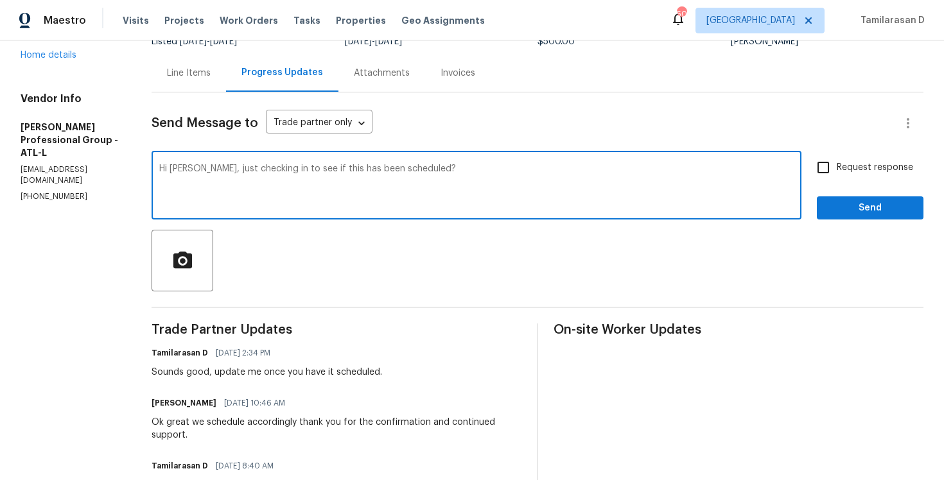
click at [285, 195] on textarea "Hi Jeremy, just checking in to see if this has been scheduled?" at bounding box center [476, 186] width 635 height 45
paste textarea "has this been scheduled already"
type textarea "Hi Jeremy, has this been scheduled already?"
click at [841, 157] on label "Request response" at bounding box center [861, 168] width 103 height 27
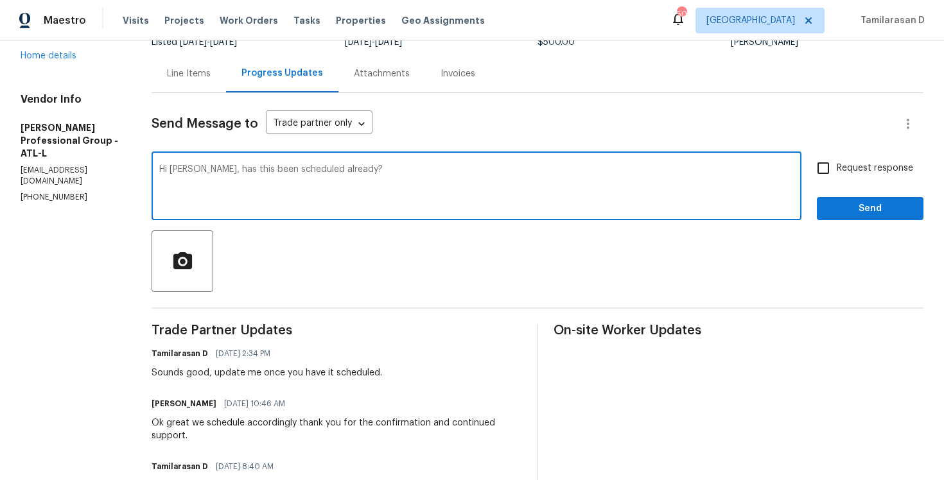
click at [837, 157] on input "Request response" at bounding box center [823, 168] width 27 height 27
checkbox input "true"
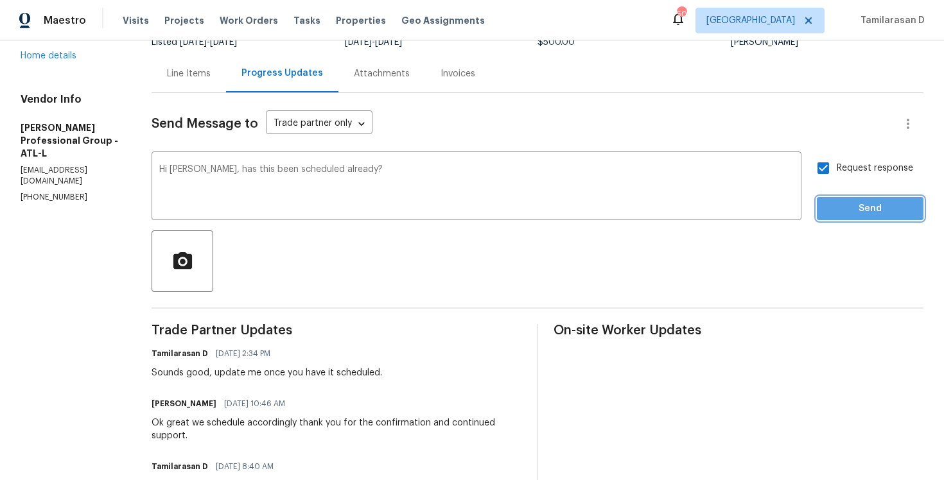
click at [855, 209] on span "Send" at bounding box center [870, 209] width 86 height 16
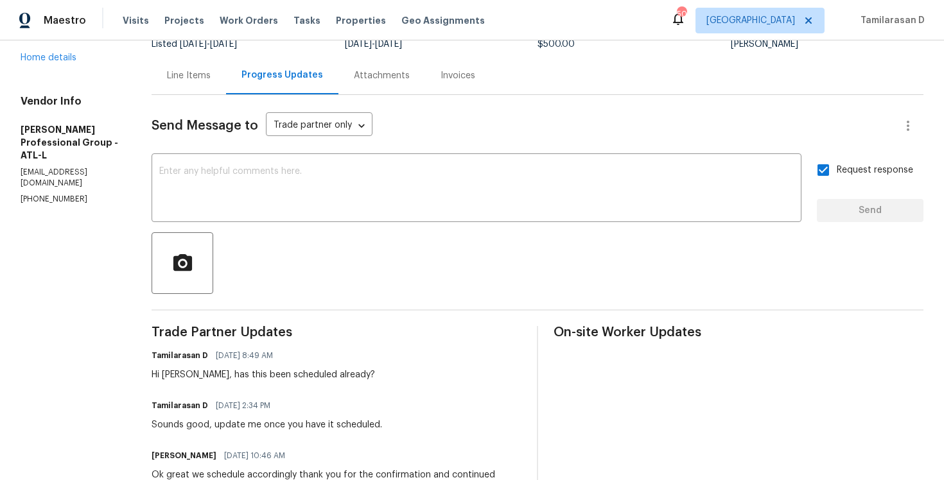
scroll to position [0, 0]
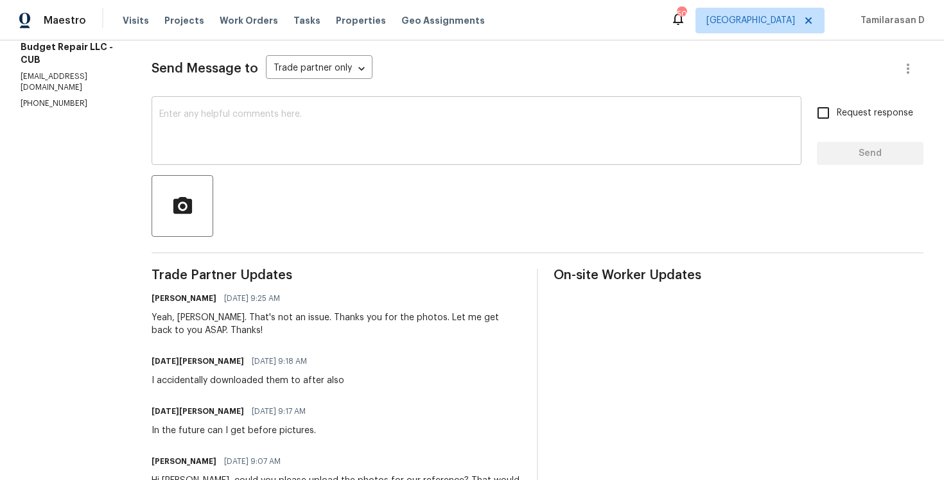
scroll to position [171, 0]
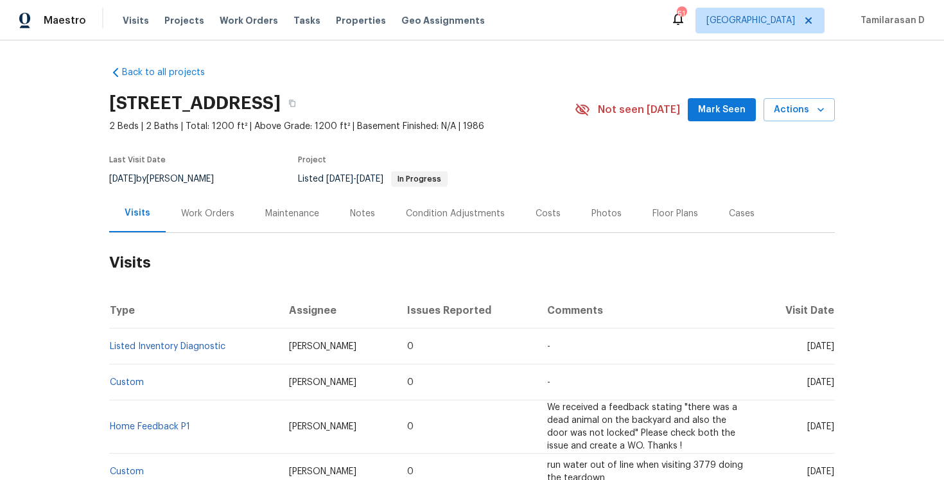
click at [189, 199] on div "Work Orders" at bounding box center [208, 214] width 84 height 38
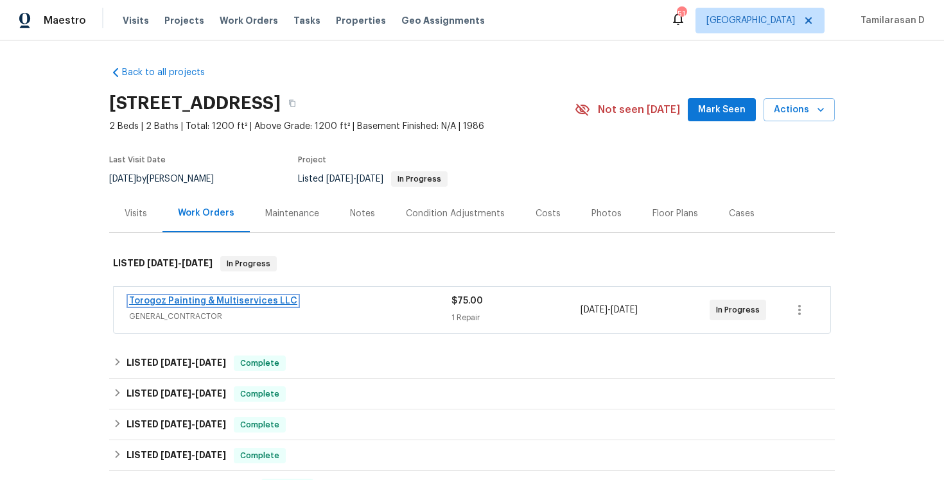
click at [202, 304] on link "Torogoz Painting & Multiservices LLC" at bounding box center [213, 301] width 168 height 9
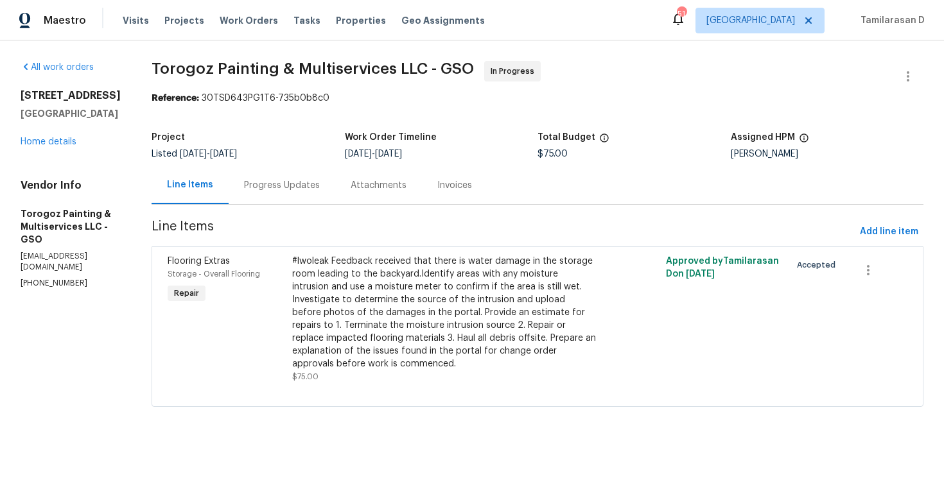
click at [282, 189] on div "Progress Updates" at bounding box center [282, 185] width 76 height 13
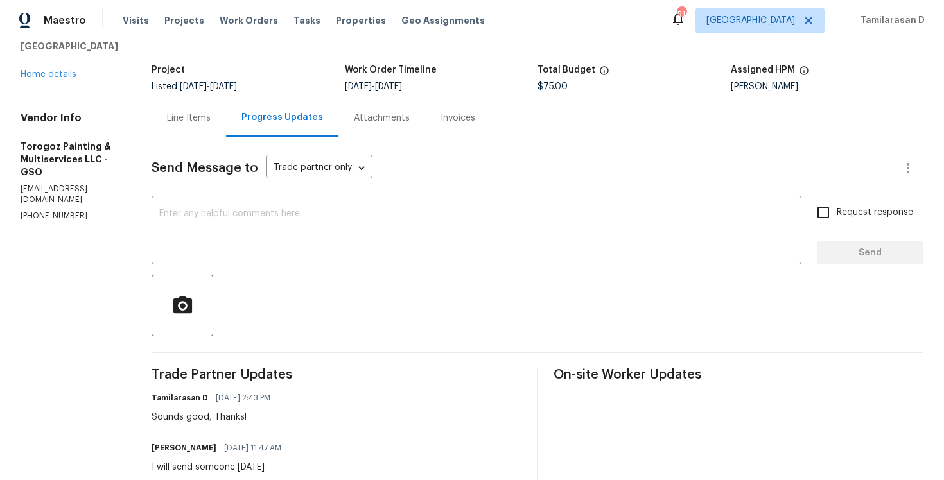
scroll to position [69, 0]
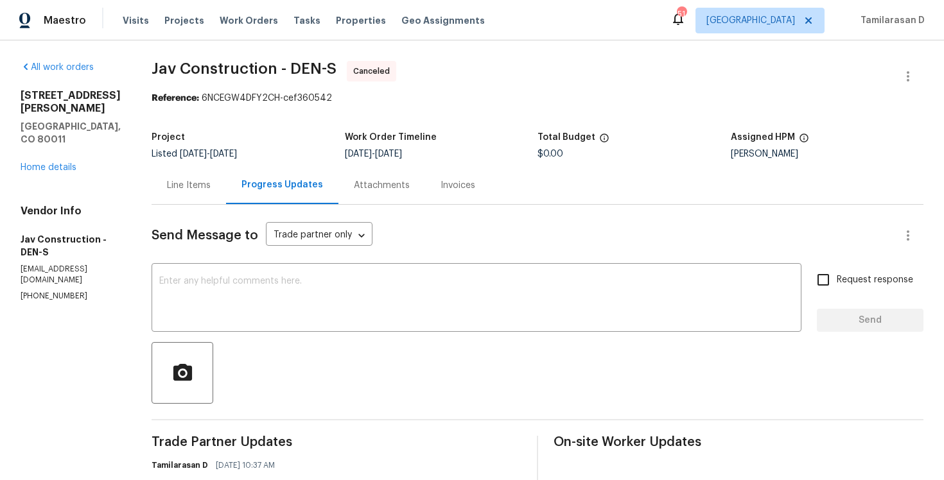
click at [51, 136] on div "[STREET_ADDRESS][PERSON_NAME] Home details" at bounding box center [71, 131] width 100 height 85
click at [51, 163] on link "Home details" at bounding box center [49, 167] width 56 height 9
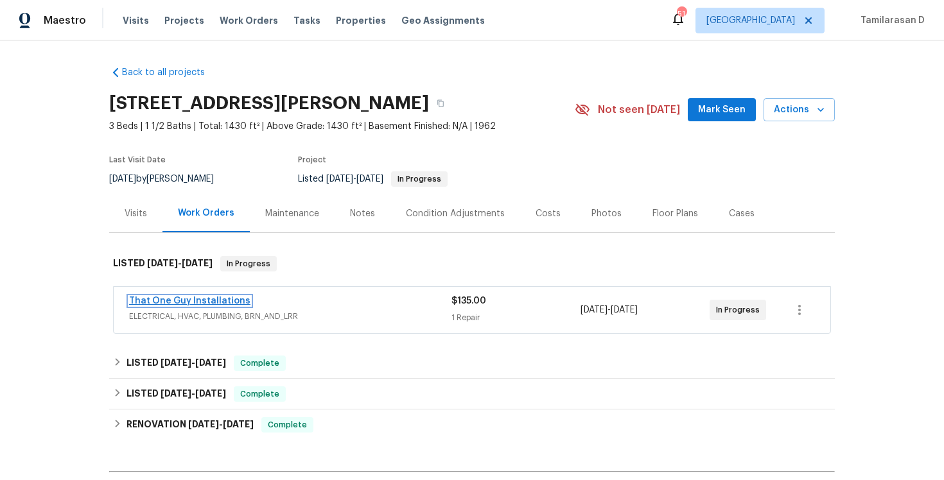
click at [226, 301] on link "That One Guy Installations" at bounding box center [189, 301] width 121 height 9
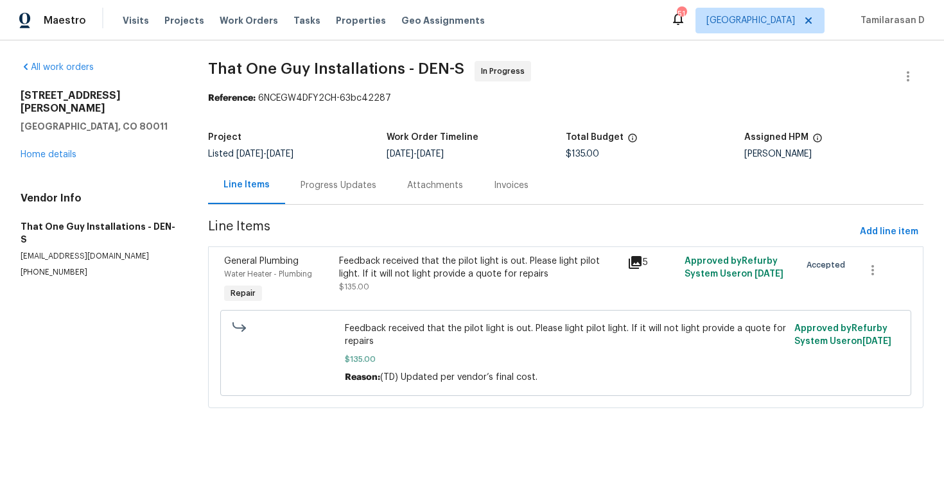
click at [380, 256] on div "Feedback received that the pilot light is out. Please light pilot light. If it …" at bounding box center [479, 268] width 280 height 26
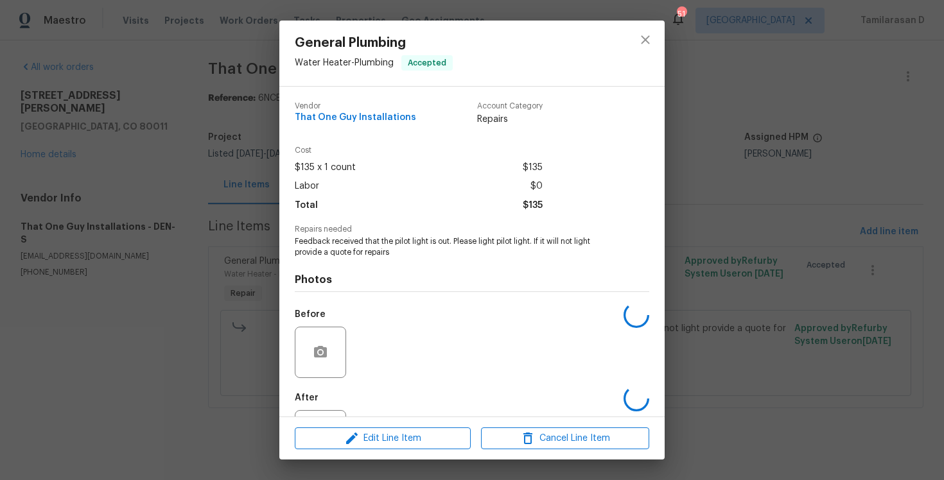
scroll to position [58, 0]
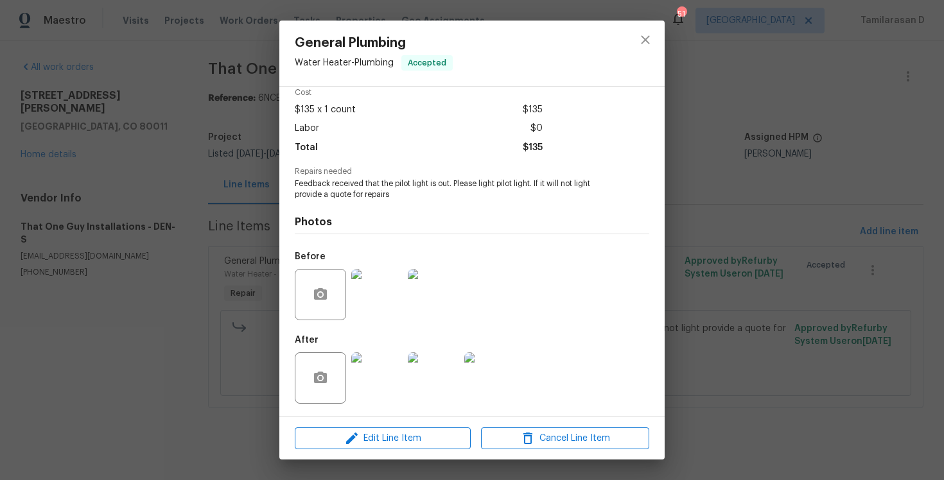
click at [286, 311] on div "Vendor That One Guy Installations Account Category Repairs Cost $135 x 1 count …" at bounding box center [471, 252] width 385 height 330
click at [267, 248] on div "General Plumbing Water Heater - Plumbing Accepted Vendor That One Guy Installat…" at bounding box center [472, 240] width 944 height 480
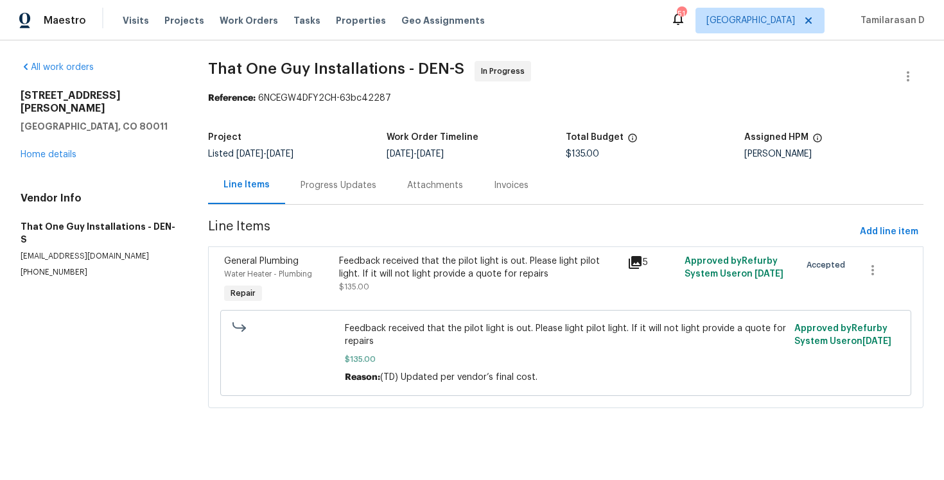
click at [306, 206] on section "That One Guy Installations - DEN-S In Progress Reference: 6NCEGW4DFY2CH-63bc422…" at bounding box center [565, 242] width 715 height 363
click at [318, 171] on div "Progress Updates" at bounding box center [338, 185] width 107 height 38
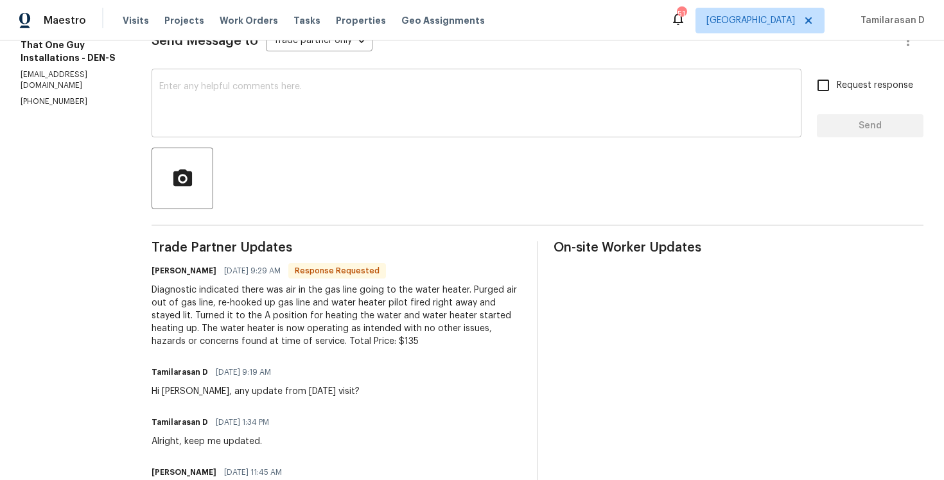
scroll to position [198, 0]
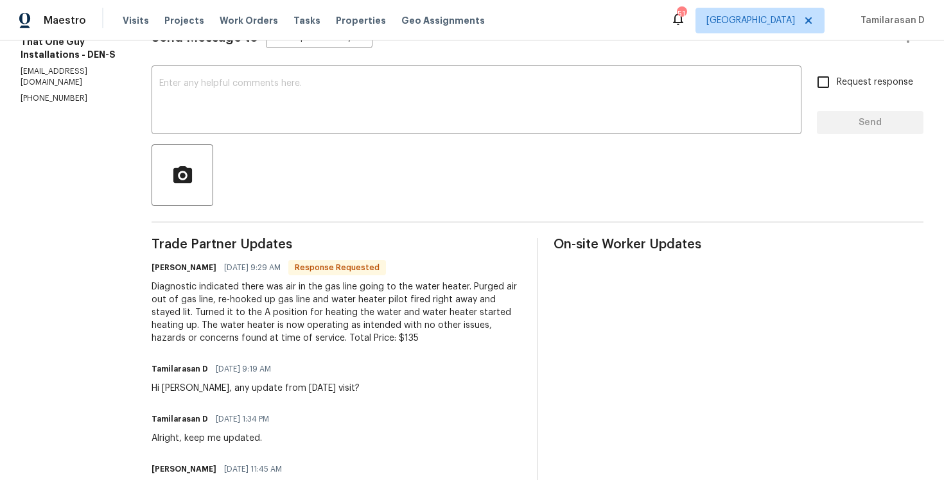
click at [283, 300] on div "Diagnostic indicated there was air in the gas line going to the water heater. P…" at bounding box center [337, 313] width 370 height 64
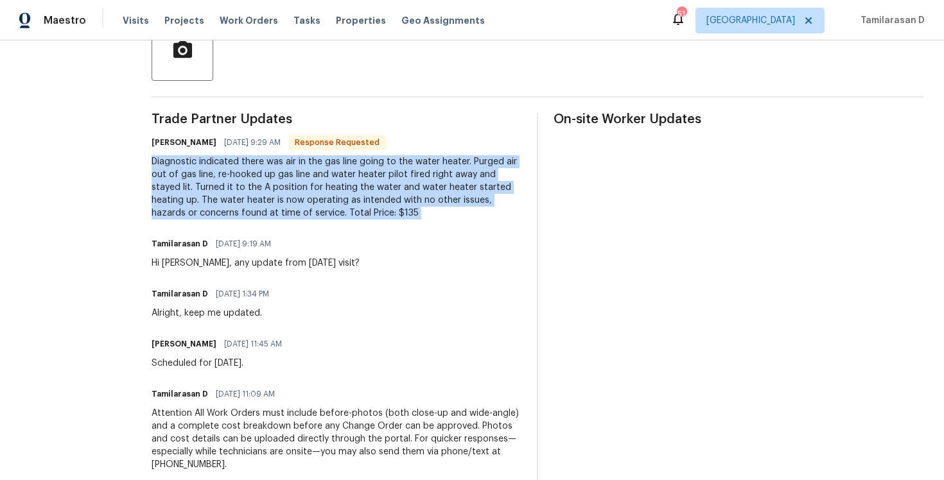
scroll to position [209, 0]
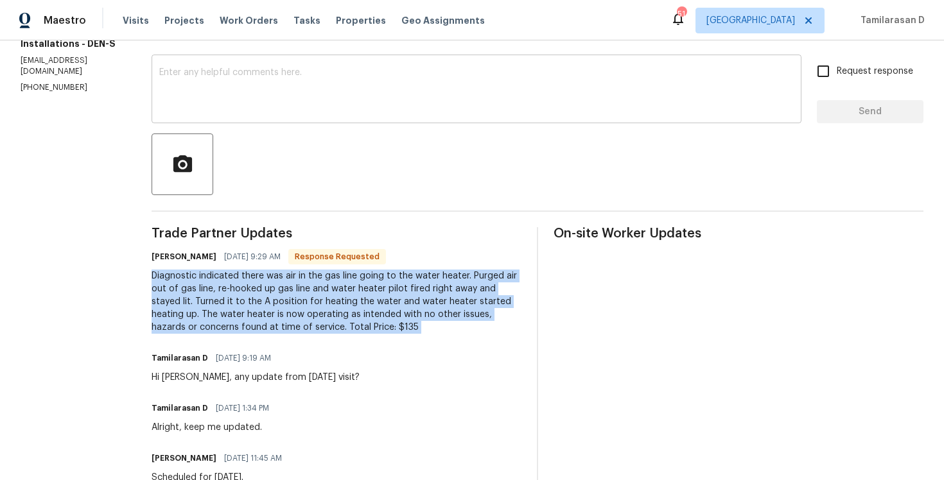
click at [220, 117] on div "x ​" at bounding box center [477, 91] width 650 height 66
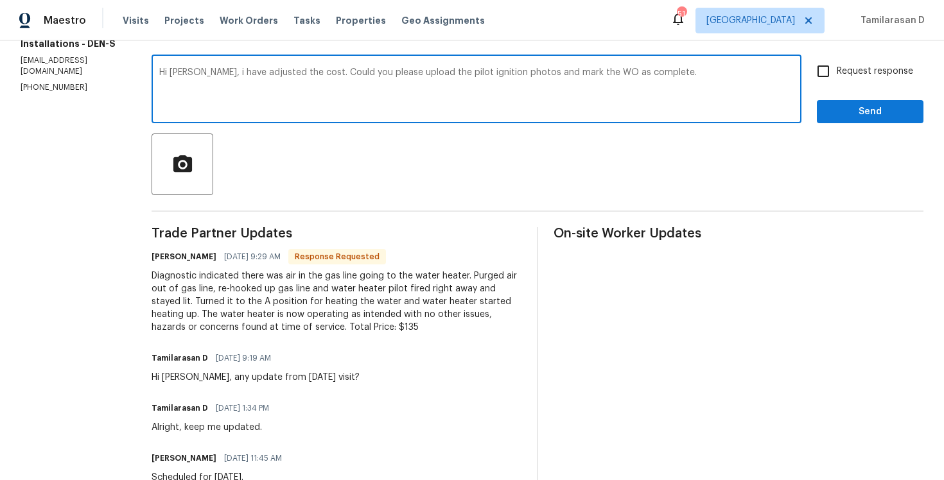
click at [241, 78] on textarea "Hi Matt, i have adjusted the cost. Could you please upload the pilot ignition p…" at bounding box center [476, 90] width 635 height 45
type textarea "Hi Matt, i have adjusted the cost. Could you please upload the pilot ignition p…"
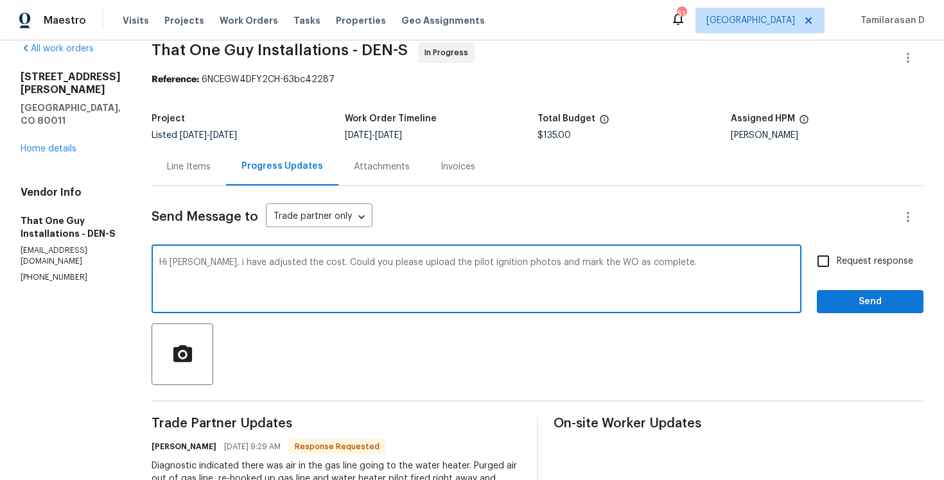
scroll to position [0, 0]
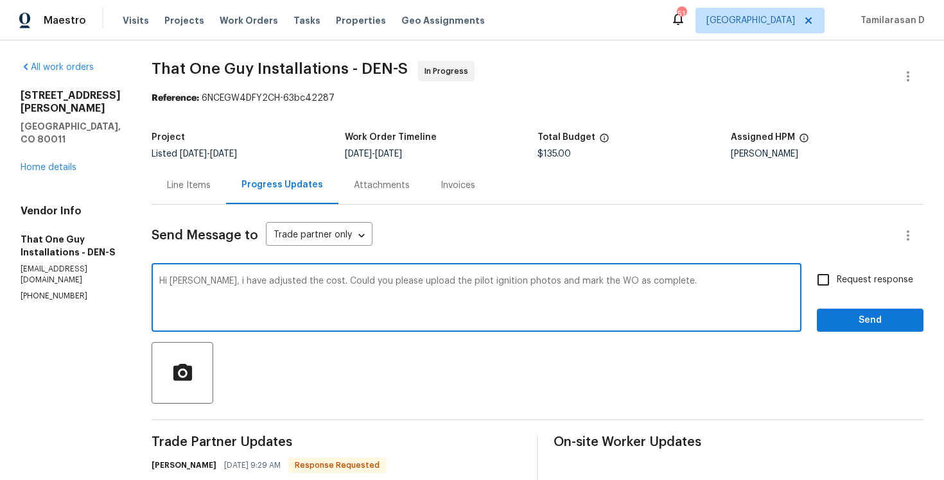
click at [832, 268] on input "Request response" at bounding box center [823, 280] width 27 height 27
checkbox input "true"
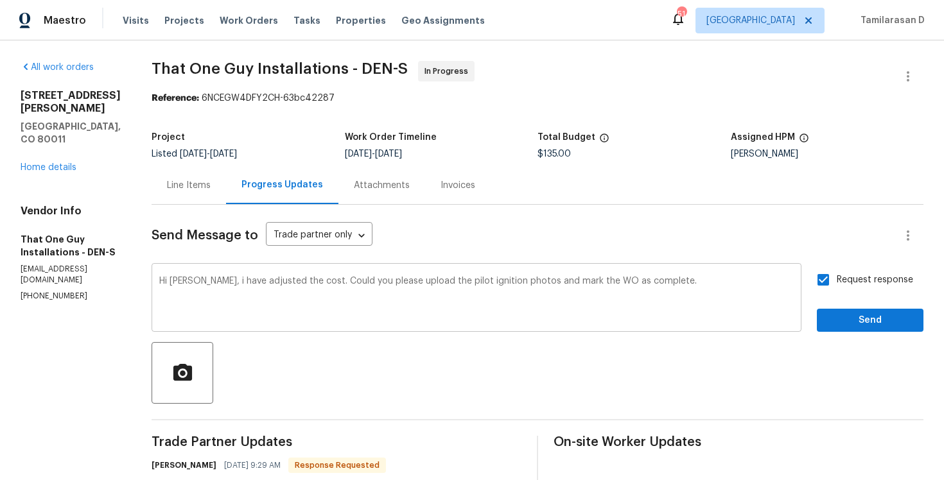
click at [720, 295] on textarea "Hi Matt, i have adjusted the cost. Could you please upload the pilot ignition p…" at bounding box center [476, 299] width 635 height 45
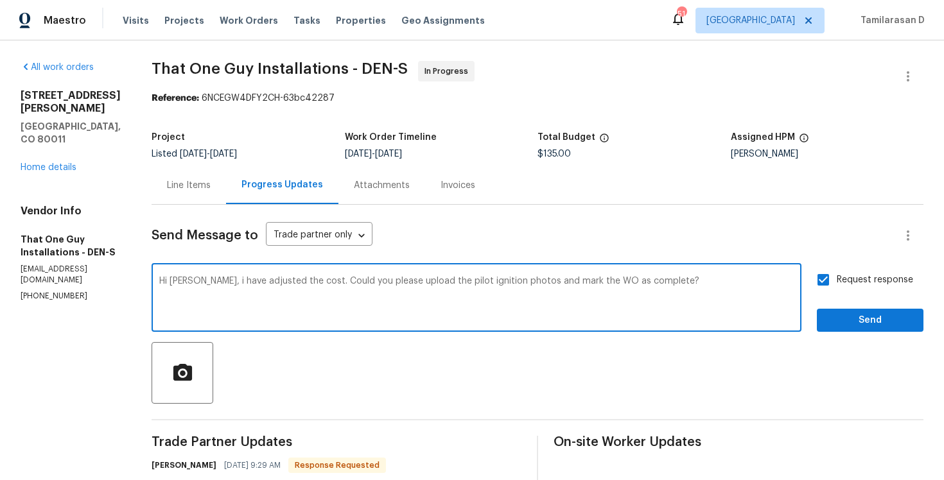
type textarea "Hi Matt, i have adjusted the cost. Could you please upload the pilot ignition p…"
click at [852, 314] on span "Send" at bounding box center [870, 321] width 86 height 16
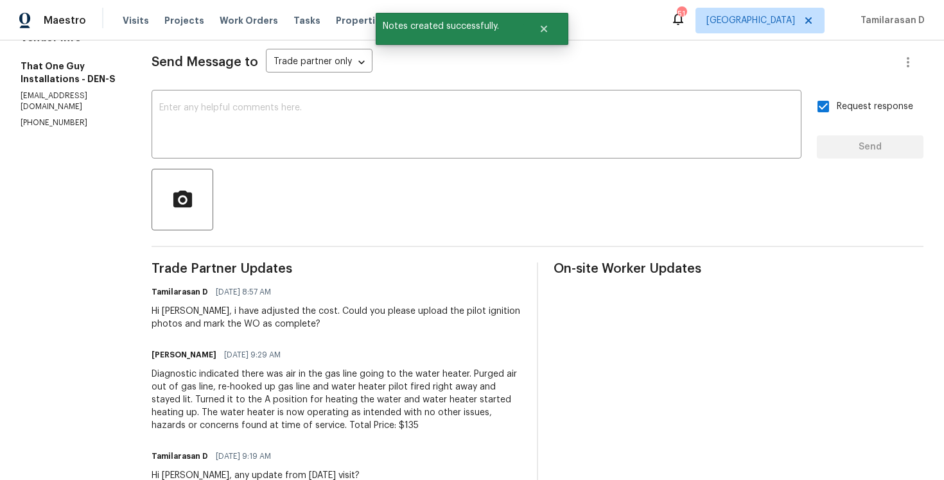
scroll to position [177, 0]
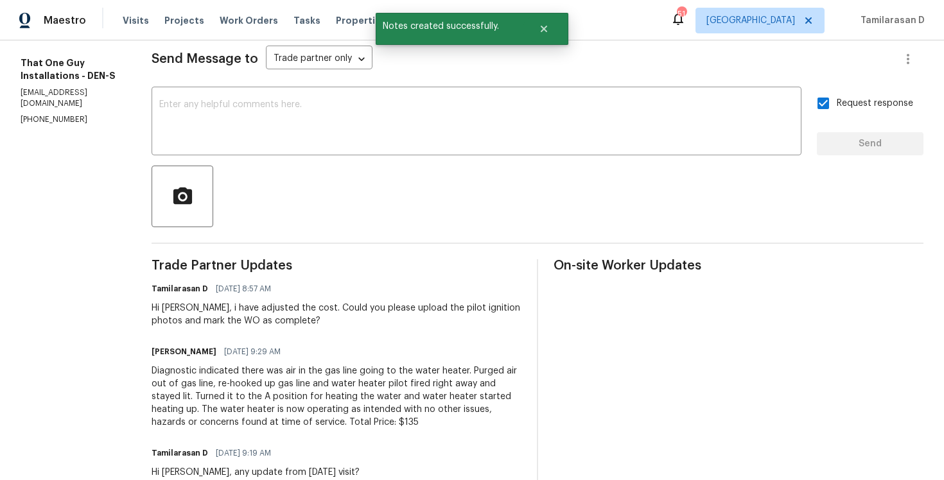
click at [220, 420] on div "Diagnostic indicated there was air in the gas line going to the water heater. P…" at bounding box center [337, 397] width 370 height 64
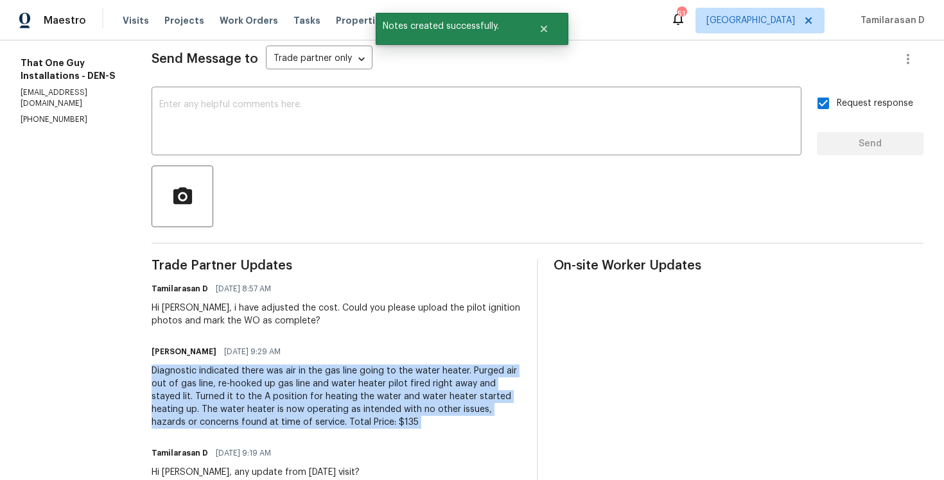
copy div "Diagnostic indicated there was air in the gas line going to the water heater. P…"
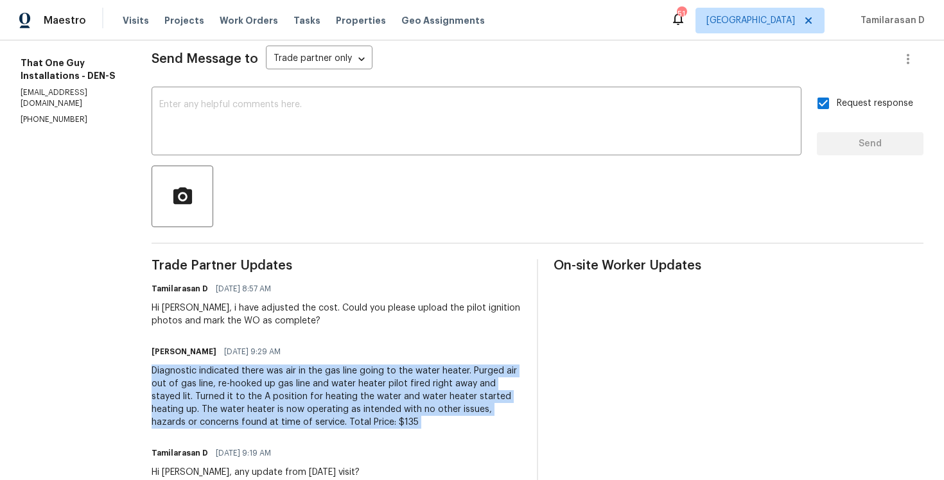
click at [31, 89] on div "Vendor Info That One Guy Installations - DEN-S togillc@comcast.net (720) 242-73…" at bounding box center [71, 76] width 100 height 97
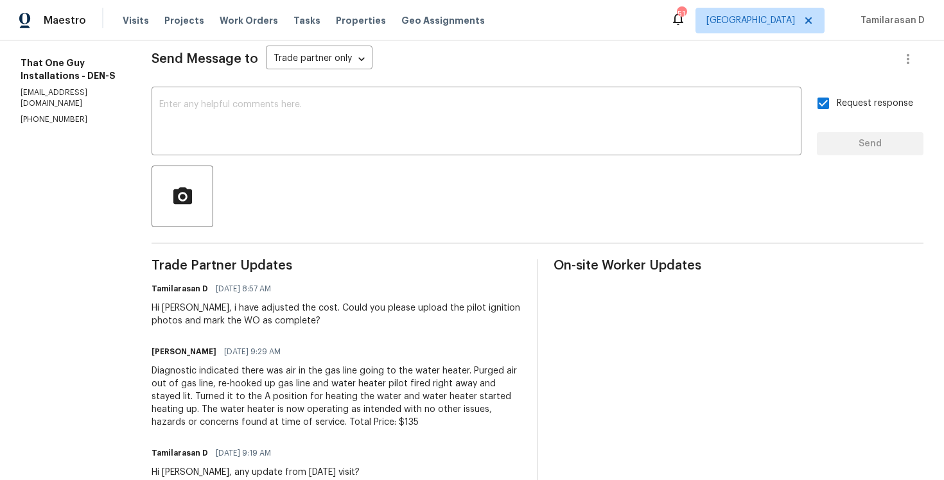
click at [31, 89] on div "Vendor Info That One Guy Installations - DEN-S togillc@comcast.net (720) 242-73…" at bounding box center [71, 76] width 100 height 97
copy p "(720) 242-7334"
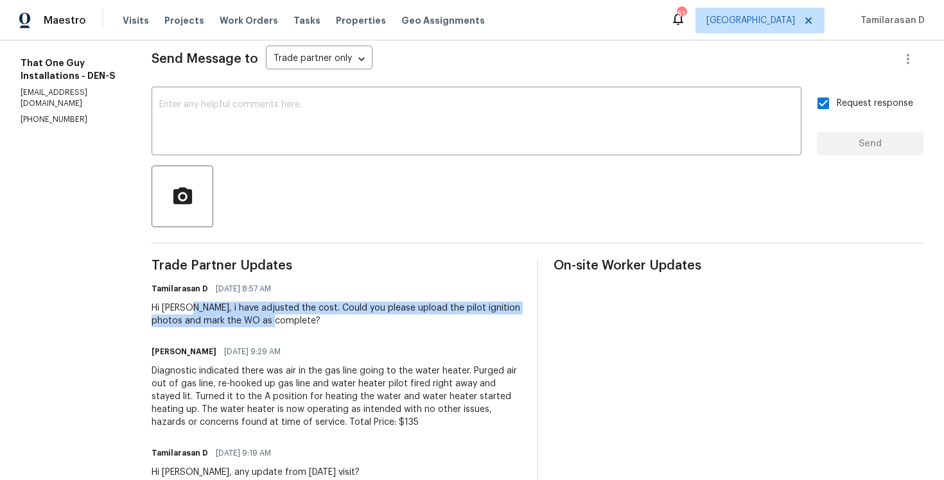
drag, startPoint x: 173, startPoint y: 308, endPoint x: 266, endPoint y: 328, distance: 94.6
copy div "i have adjusted the cost. Could you please upload the pilot ignition photos and…"
click at [259, 311] on div "Hi Matt, i have adjusted the cost. Could you please upload the pilot ignition p…" at bounding box center [337, 315] width 370 height 26
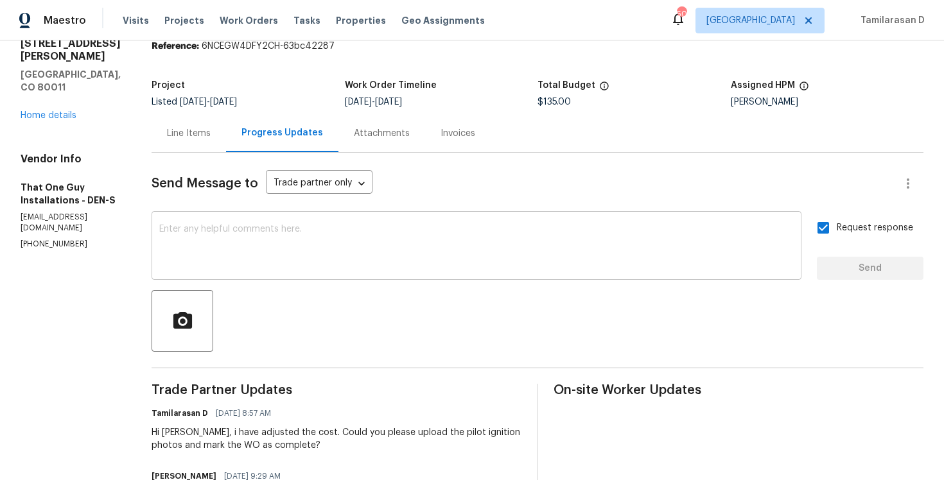
scroll to position [0, 0]
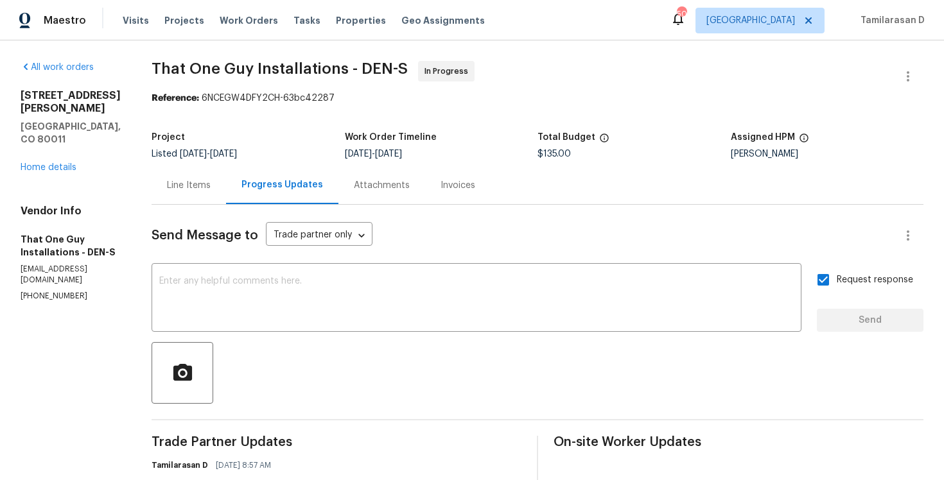
click at [152, 183] on div "Line Items" at bounding box center [189, 185] width 75 height 38
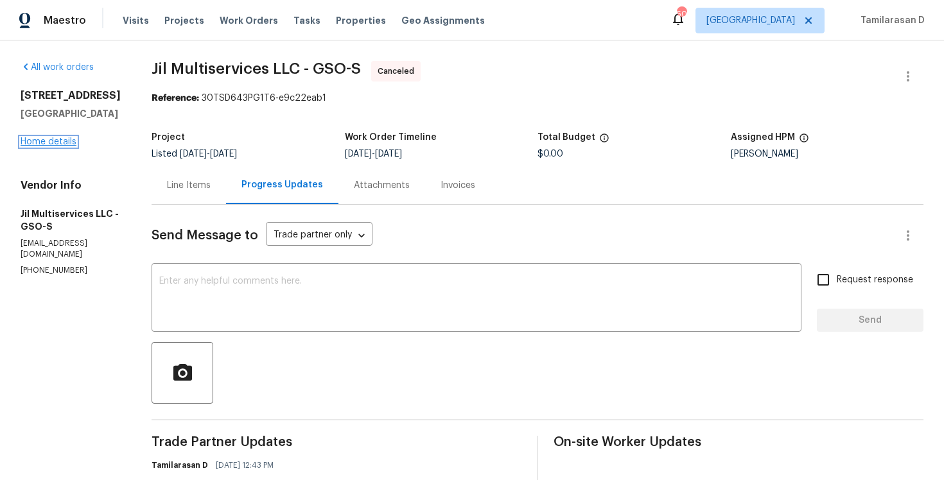
click at [66, 139] on link "Home details" at bounding box center [49, 141] width 56 height 9
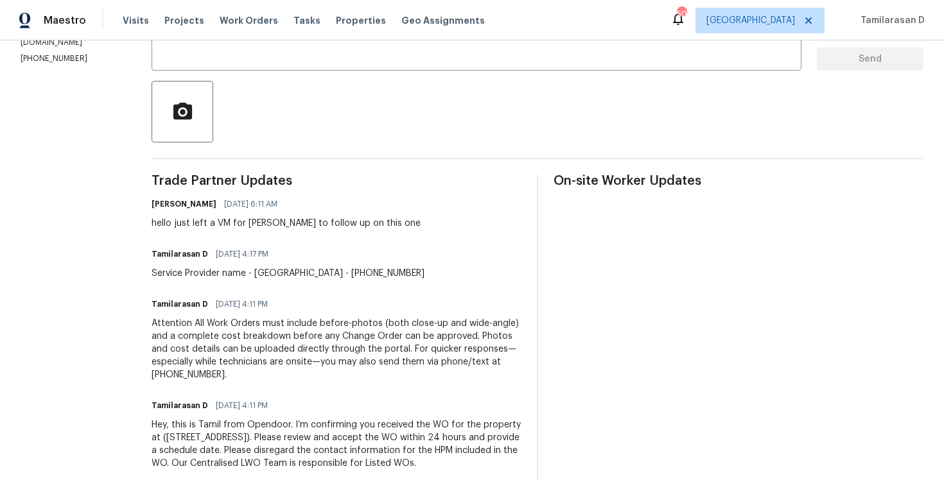
scroll to position [283, 0]
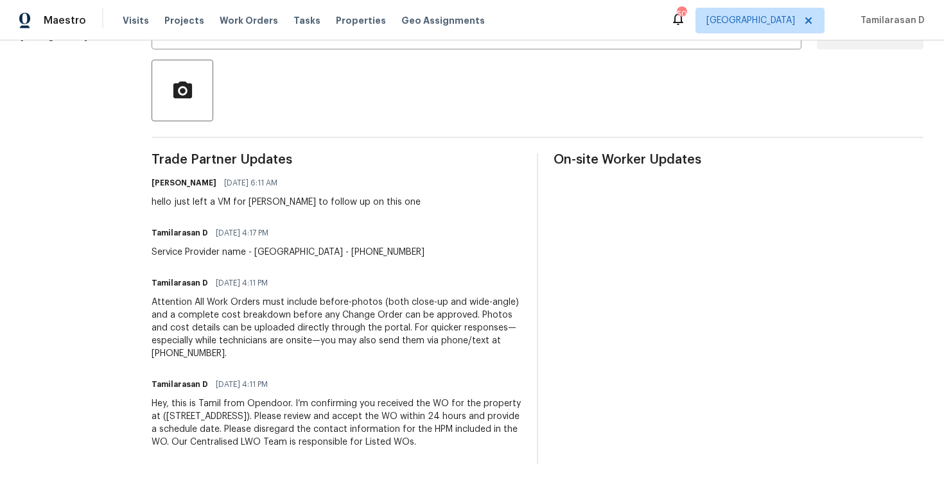
click at [270, 195] on div "Jason Bouque 10/03/2025 6:11 AM hello just left a VM for Christina to follow up…" at bounding box center [286, 191] width 269 height 35
click at [287, 201] on div "hello just left a VM for Christina to follow up on this one" at bounding box center [286, 202] width 269 height 13
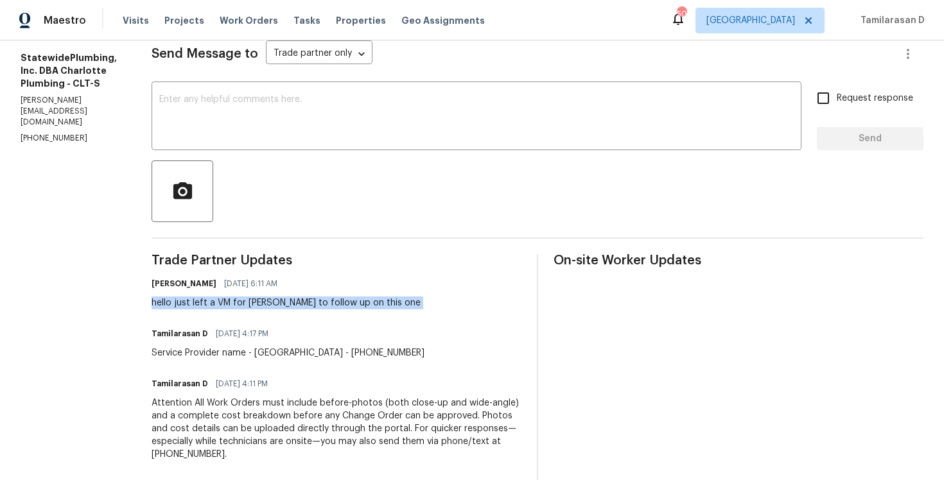
scroll to position [160, 0]
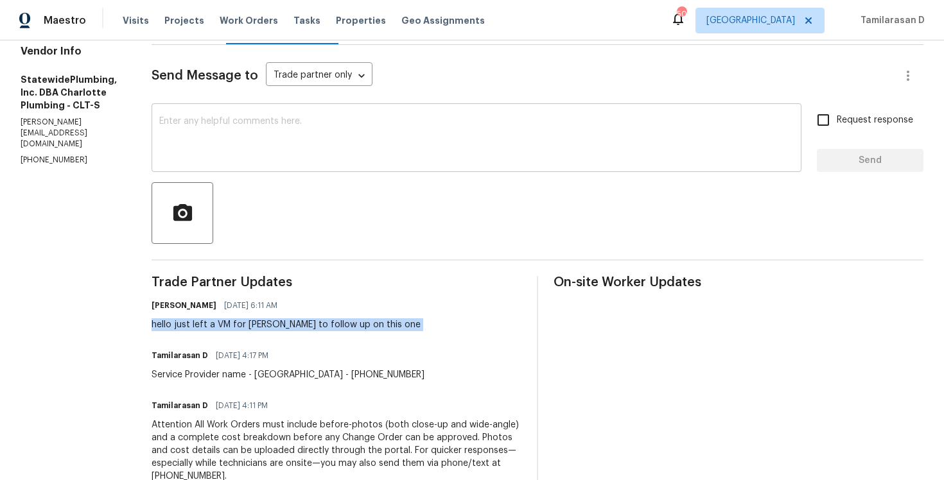
click at [236, 128] on textarea at bounding box center [476, 139] width 635 height 45
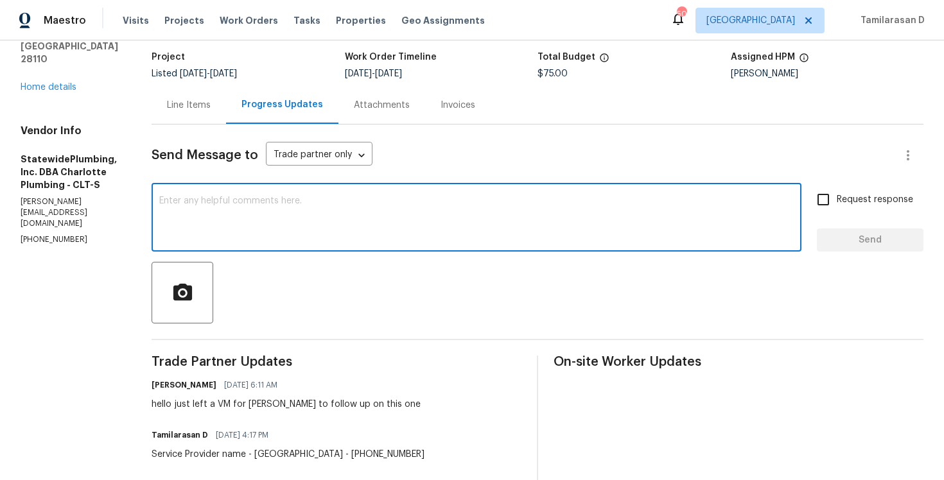
scroll to position [0, 0]
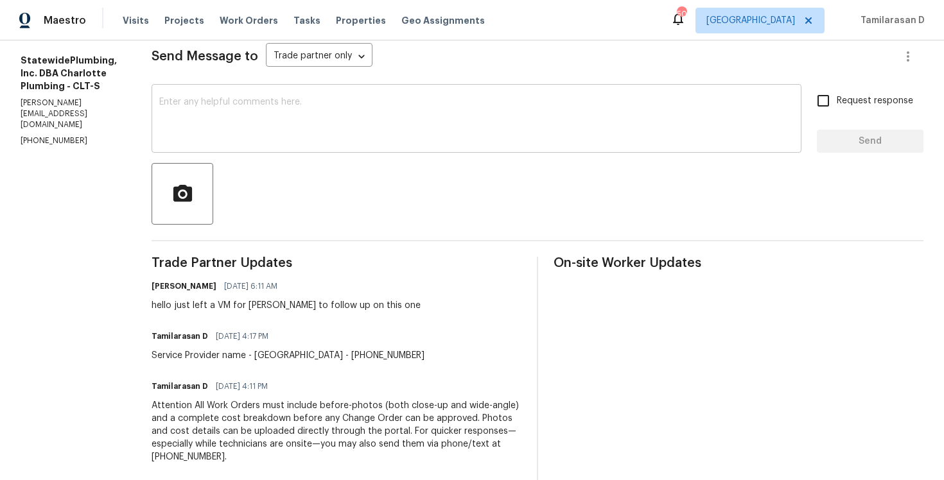
scroll to position [300, 0]
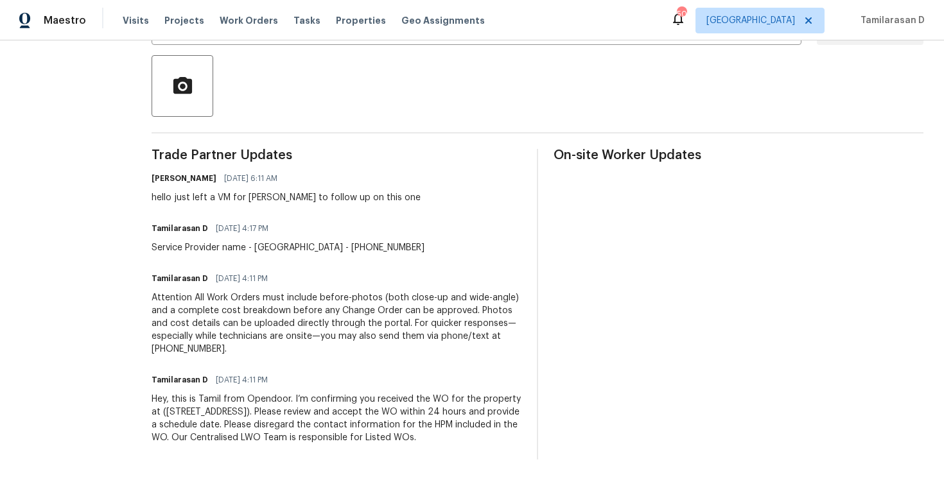
click at [215, 191] on div "hello just left a VM for [PERSON_NAME] to follow up on this one" at bounding box center [286, 197] width 269 height 13
copy div "hello just left a VM for [PERSON_NAME] to follow up on this one"
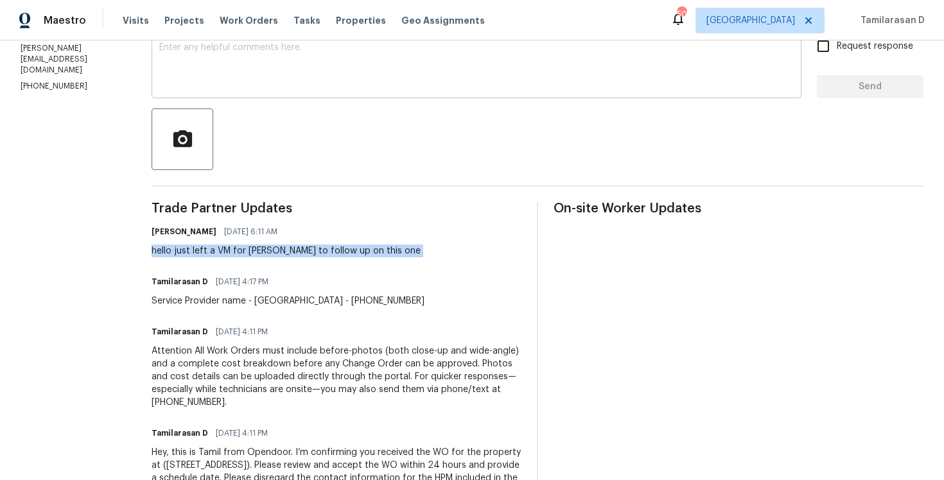
scroll to position [208, 0]
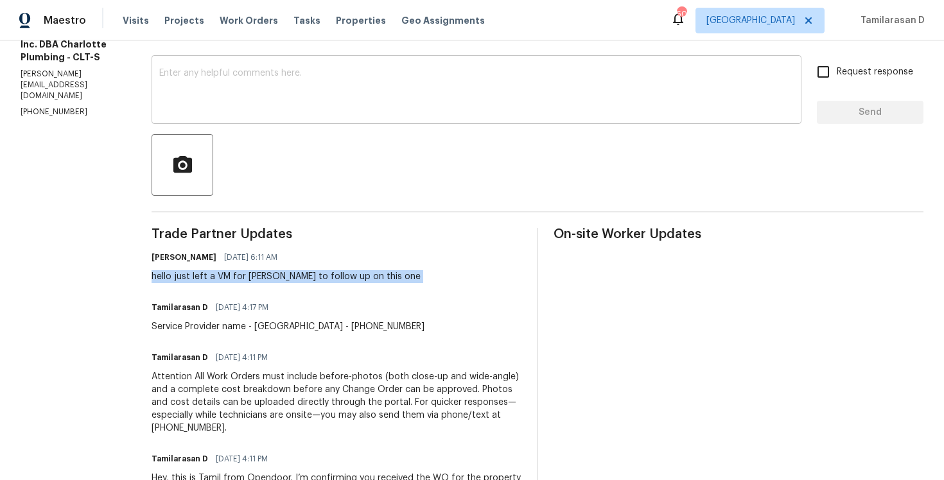
click at [240, 91] on textarea at bounding box center [476, 91] width 635 height 45
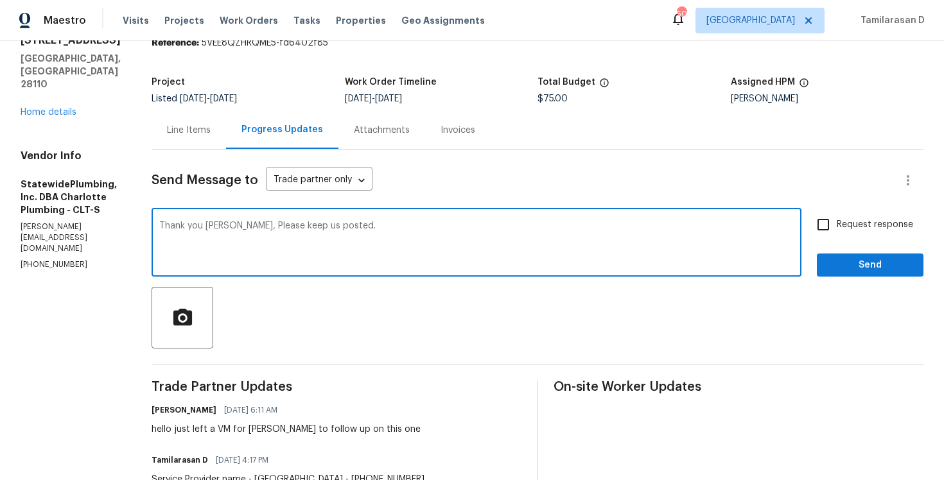
scroll to position [0, 0]
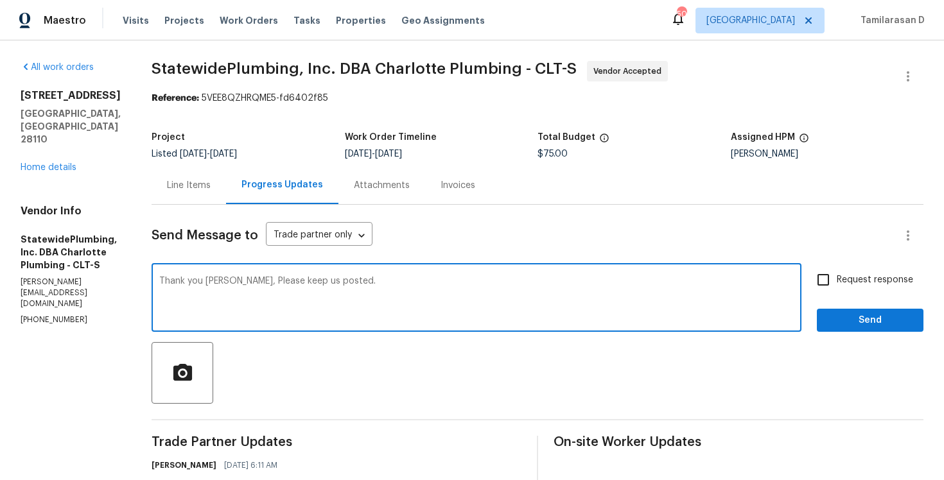
click at [316, 283] on textarea "Thank you [PERSON_NAME], Please keep us posted." at bounding box center [476, 299] width 635 height 45
click at [310, 288] on textarea "Thank you [PERSON_NAME], Please keep us posted." at bounding box center [476, 299] width 635 height 45
click at [312, 281] on textarea "Thank you [PERSON_NAME], Please keep us posted." at bounding box center [476, 299] width 635 height 45
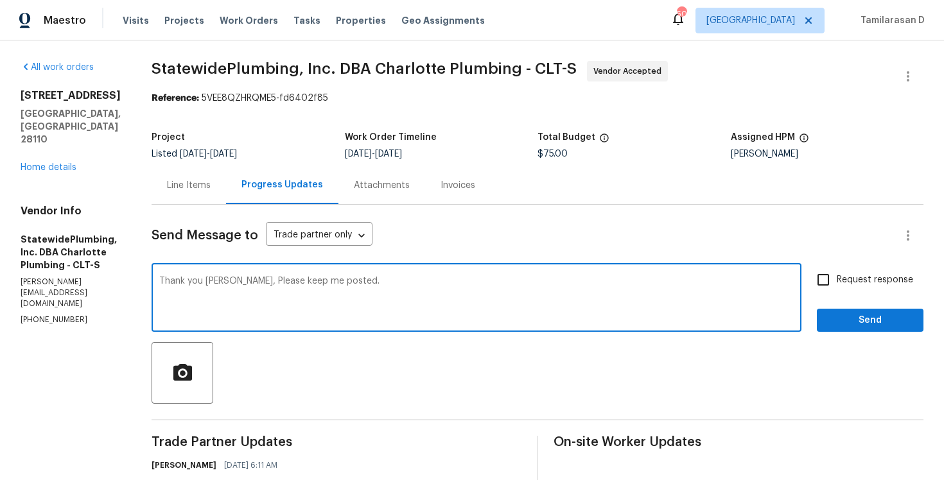
type textarea "Thank you [PERSON_NAME], Please keep me posted."
click at [825, 276] on input "Request response" at bounding box center [823, 280] width 27 height 27
checkbox input "true"
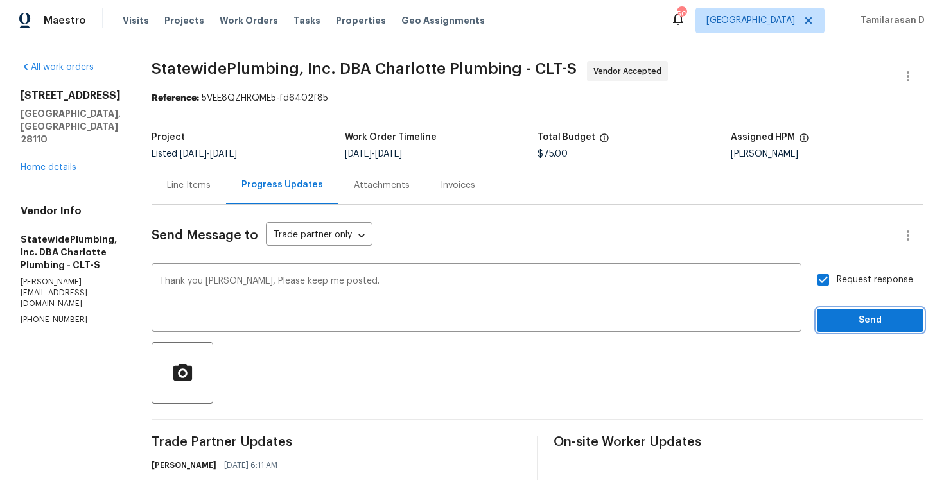
click at [850, 317] on span "Send" at bounding box center [870, 321] width 86 height 16
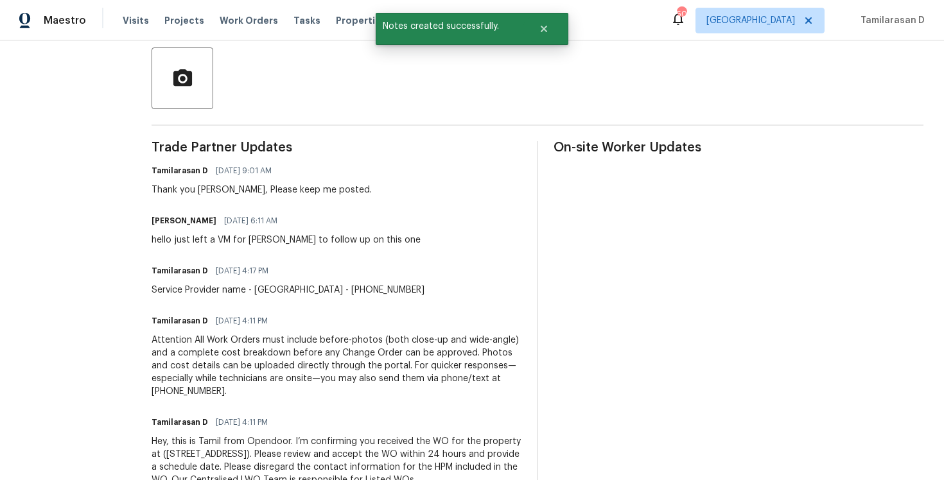
scroll to position [337, 0]
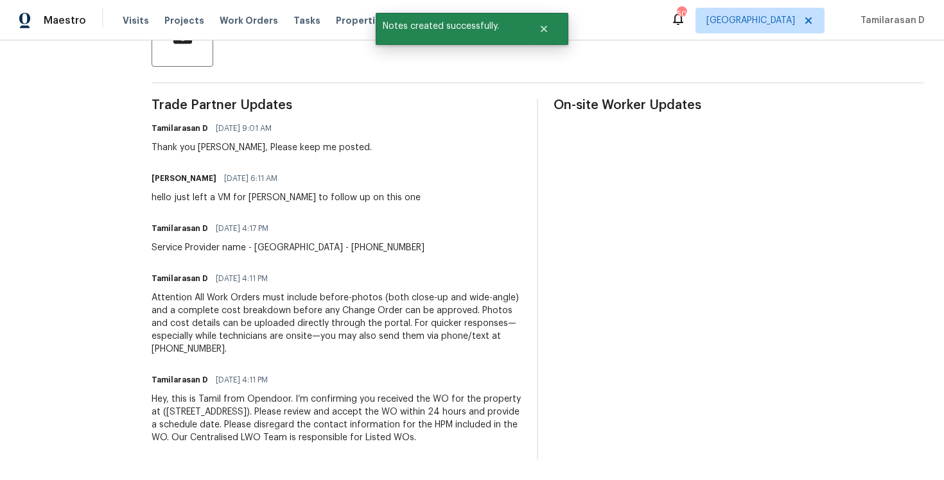
click at [239, 198] on div "hello just left a VM for [PERSON_NAME] to follow up on this one" at bounding box center [286, 197] width 269 height 13
copy div "hello just left a VM for [PERSON_NAME] to follow up on this one"
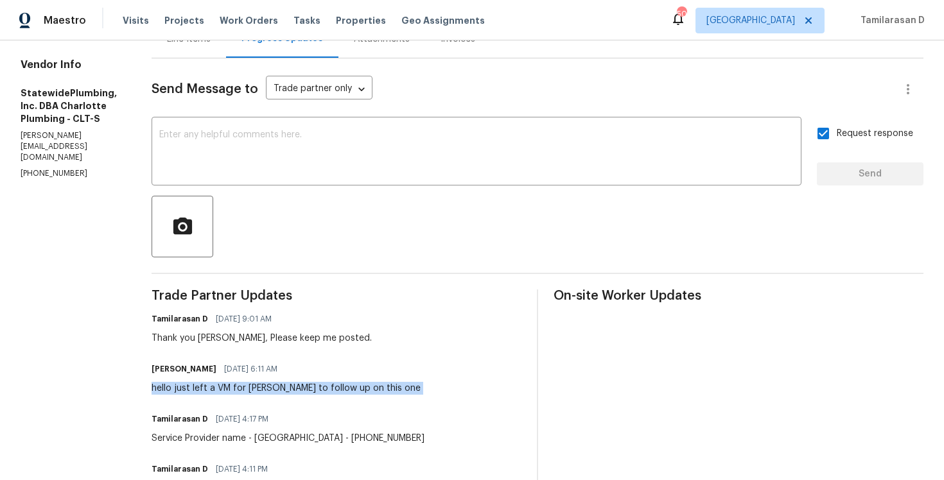
scroll to position [0, 0]
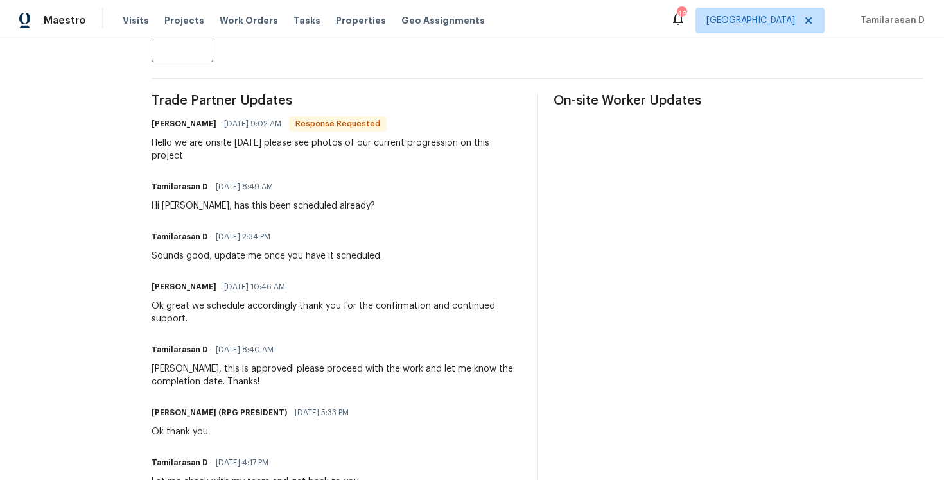
scroll to position [315, 0]
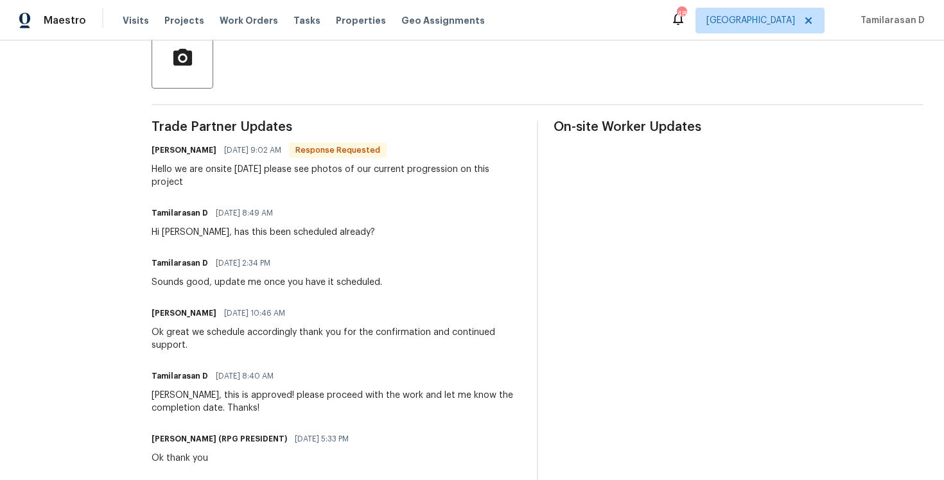
click at [265, 175] on div "Hello we are onsite [DATE] please see photos of our current progression on this…" at bounding box center [337, 176] width 370 height 26
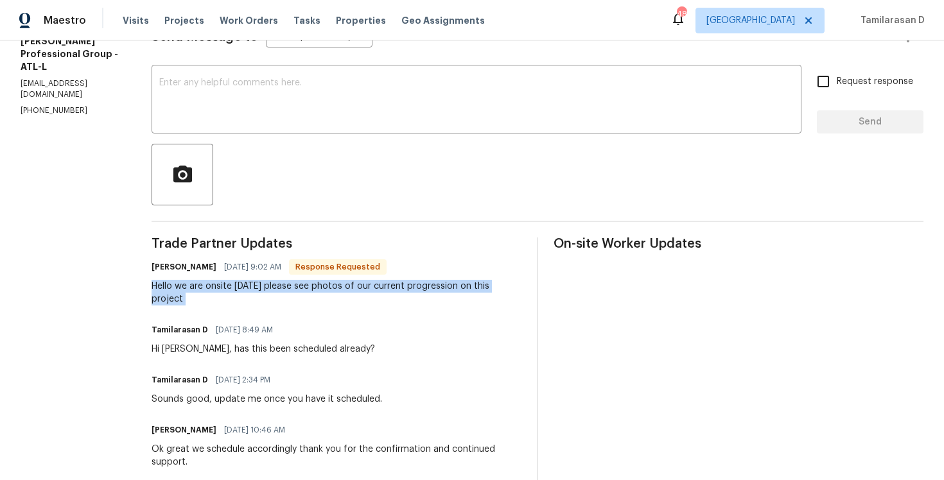
scroll to position [117, 0]
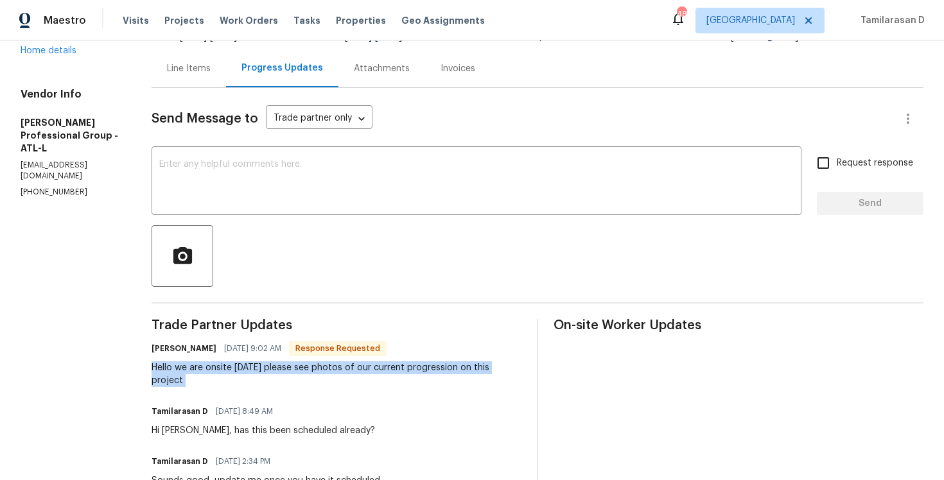
click at [197, 76] on div "Line Items" at bounding box center [189, 68] width 75 height 38
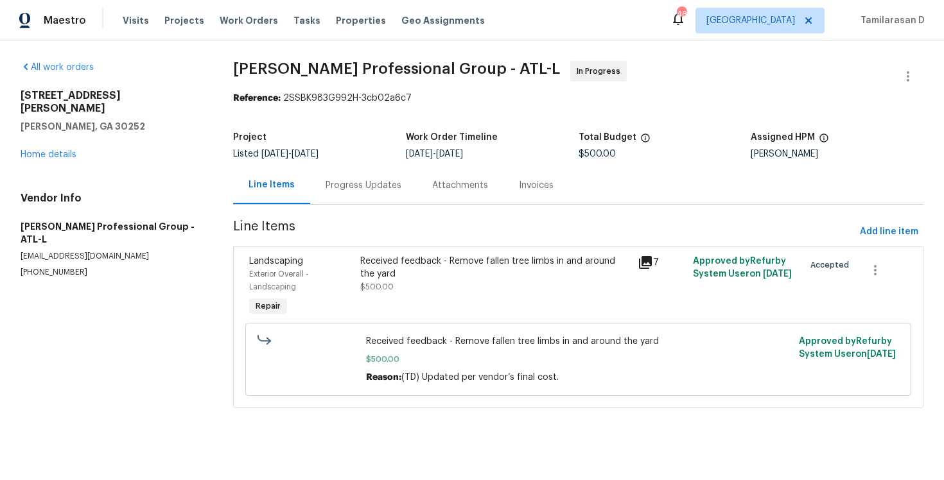
click at [364, 263] on div "Received feedback - Remove fallen tree limbs in and around the yard" at bounding box center [495, 268] width 270 height 26
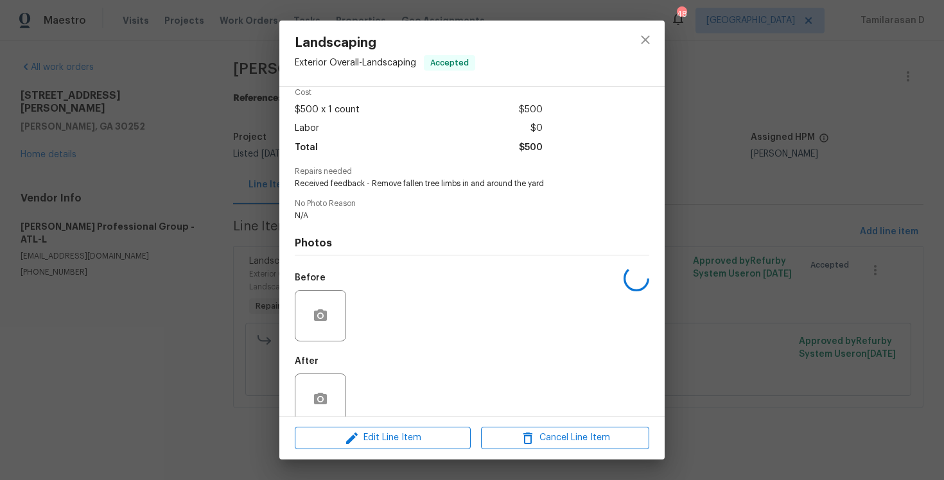
scroll to position [79, 0]
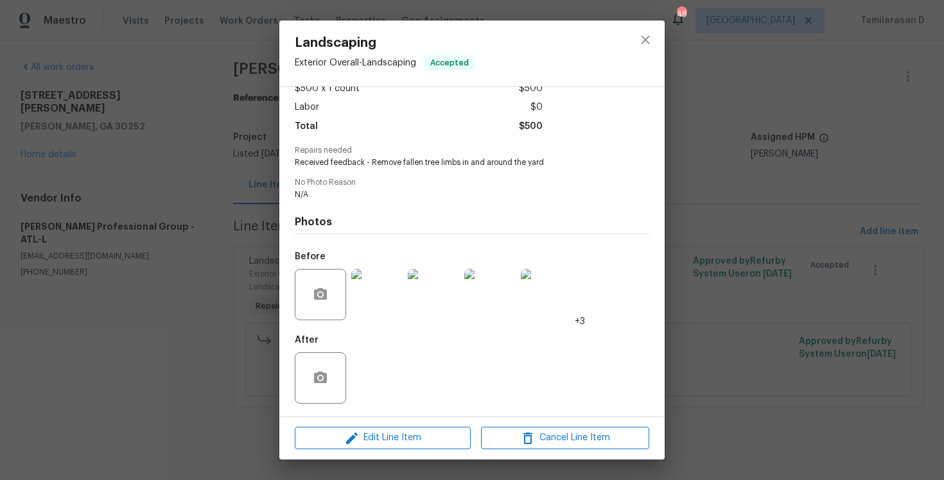
click at [207, 282] on div "Landscaping Exterior Overall - Landscaping Accepted Vendor [PERSON_NAME] Profes…" at bounding box center [472, 240] width 944 height 480
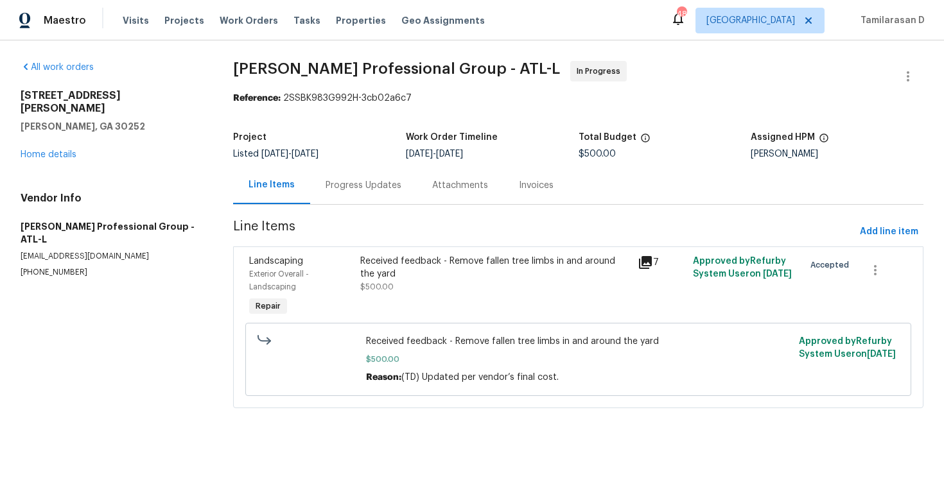
click at [334, 183] on div "Progress Updates" at bounding box center [364, 185] width 76 height 13
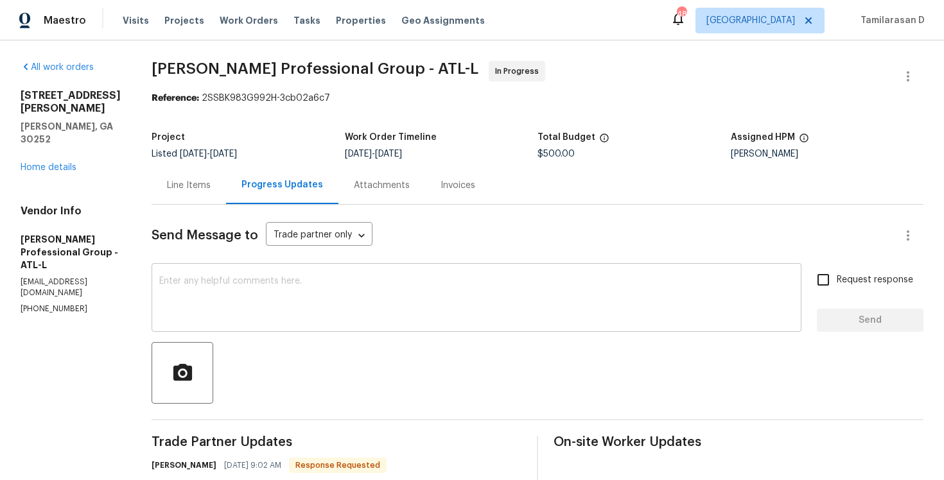
click at [306, 304] on textarea at bounding box center [476, 299] width 635 height 45
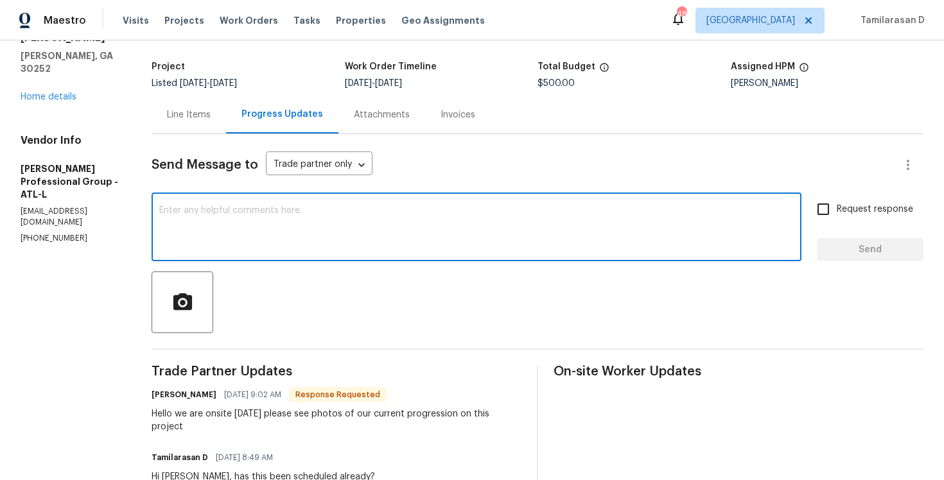
scroll to position [92, 0]
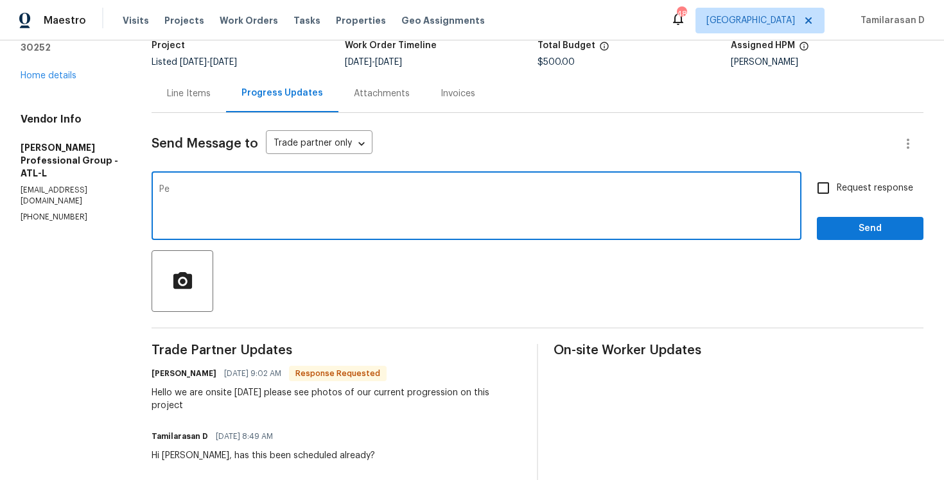
type textarea "P"
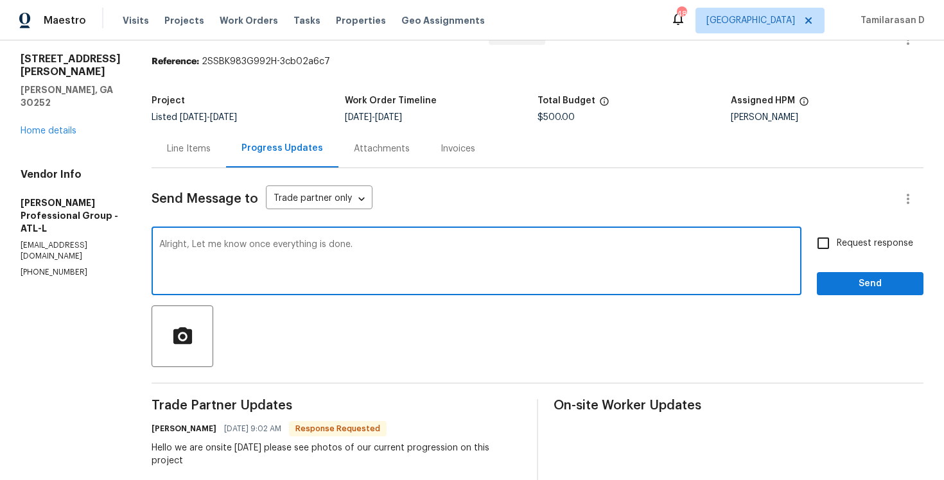
scroll to position [23, 0]
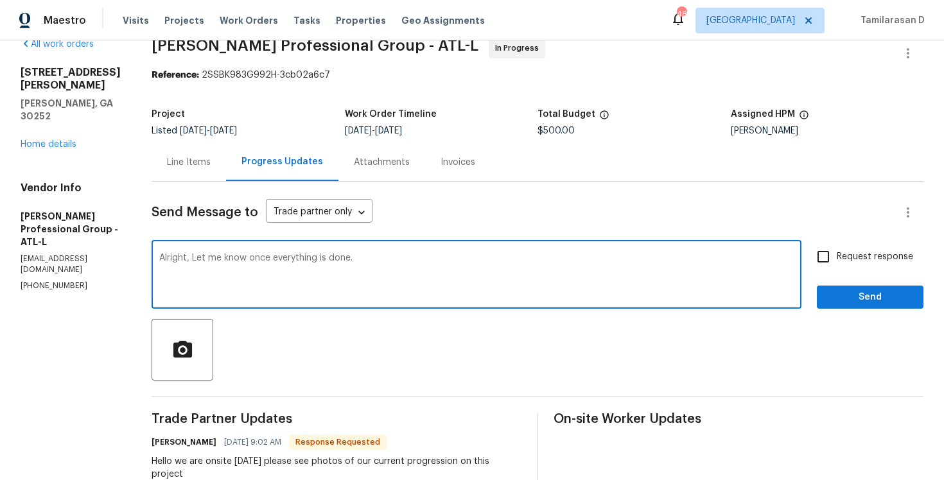
type textarea "Alright, Let me know once everything is done."
click at [834, 261] on input "Request response" at bounding box center [823, 256] width 27 height 27
checkbox input "true"
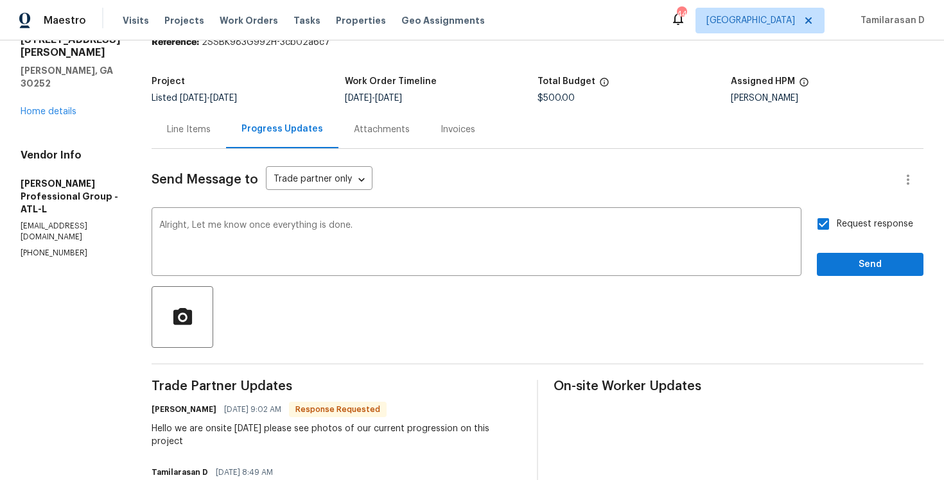
scroll to position [72, 0]
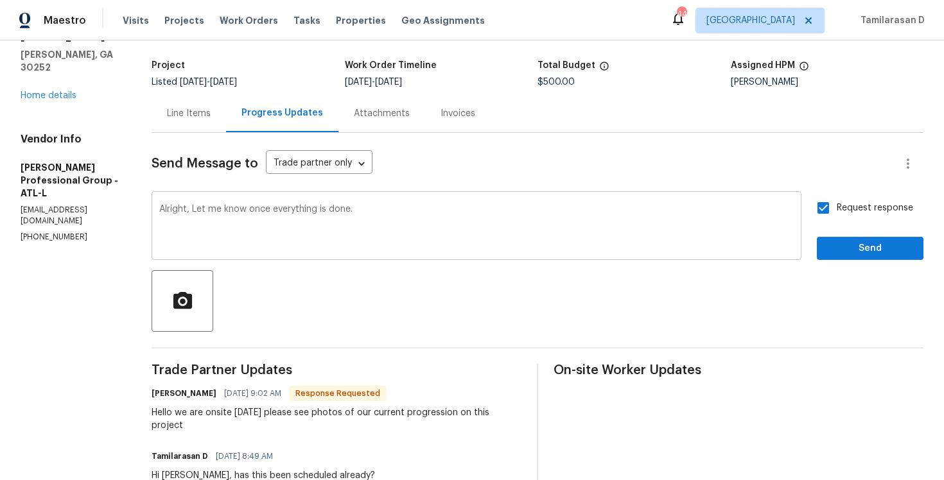
click at [374, 227] on textarea "Alright, Let me know once everything is done." at bounding box center [476, 227] width 635 height 45
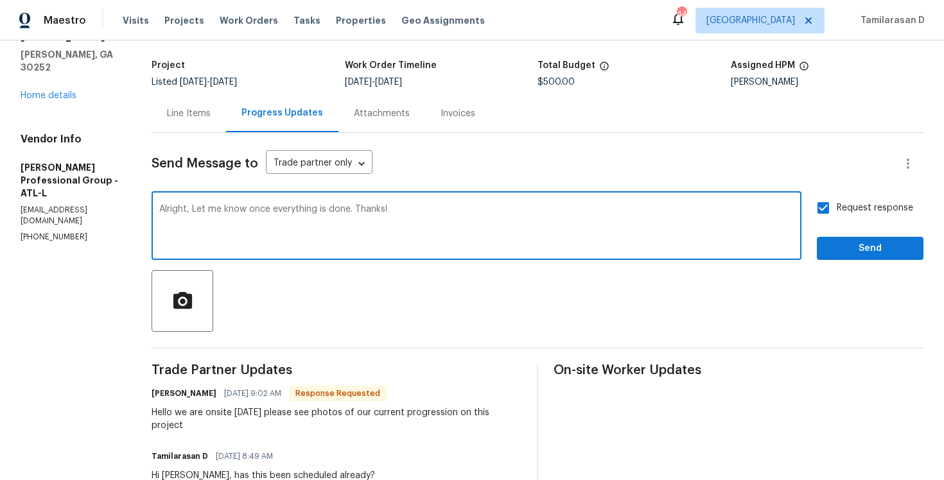
type textarea "Alright, Let me know once everything is done. Thanks!"
click at [852, 250] on span "Send" at bounding box center [870, 249] width 86 height 16
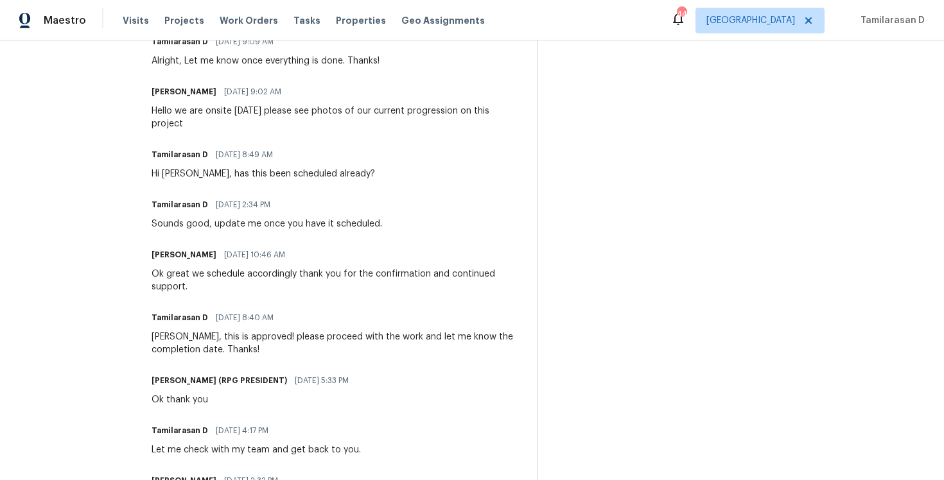
scroll to position [432, 0]
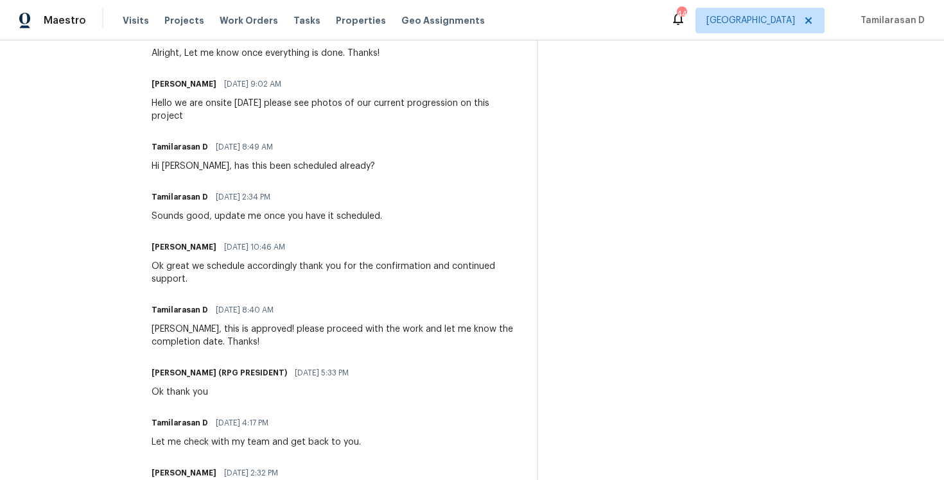
click at [259, 100] on div "Hello we are onsite [DATE] please see photos of our current progression on this…" at bounding box center [337, 110] width 370 height 26
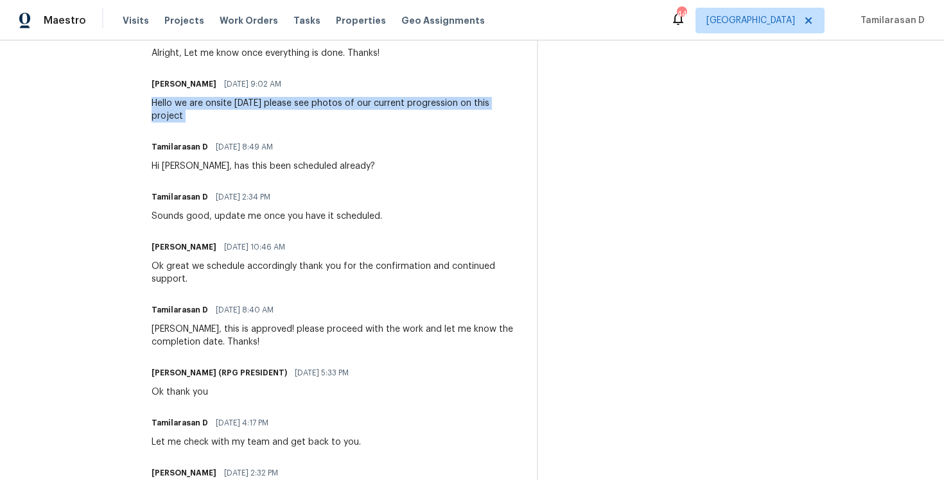
copy div "Hello we are onsite [DATE] please see photos of our current progression on this…"
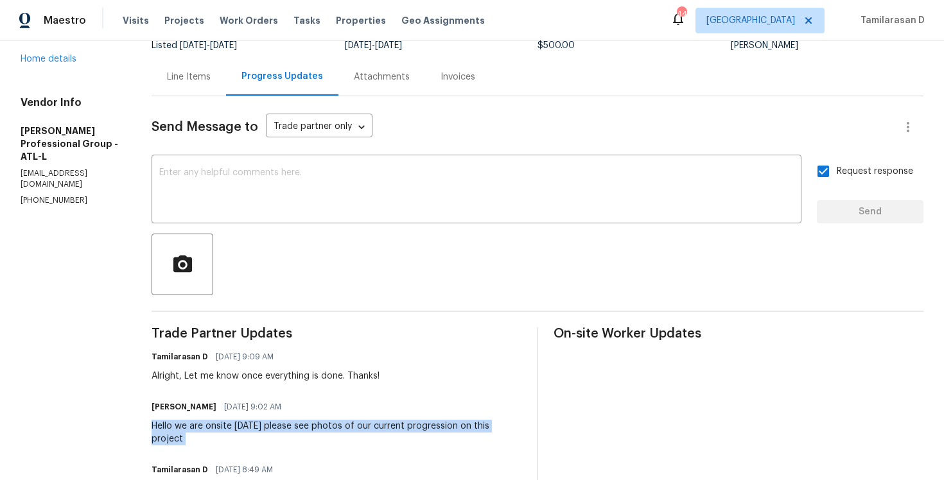
scroll to position [0, 0]
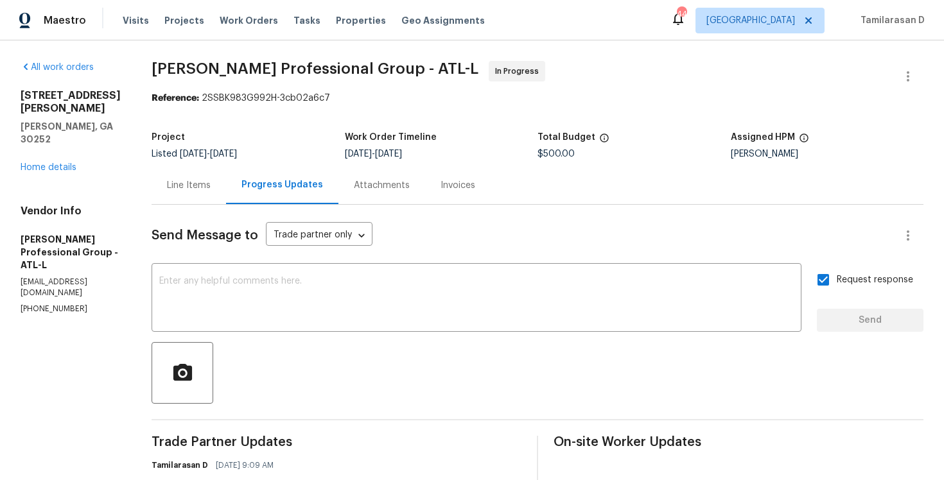
click at [317, 125] on div "Project Listed [DATE] - [DATE] Work Order Timeline [DATE] - [DATE] Total Budget…" at bounding box center [538, 145] width 772 height 41
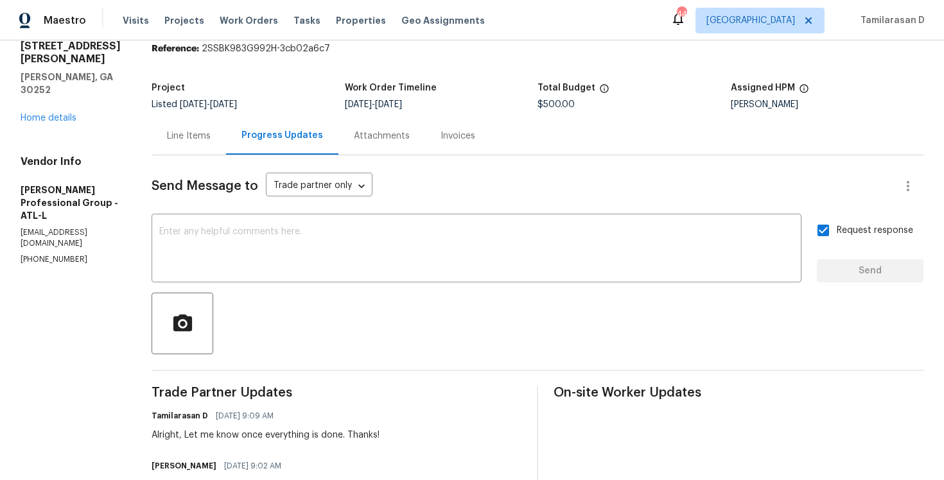
scroll to position [52, 0]
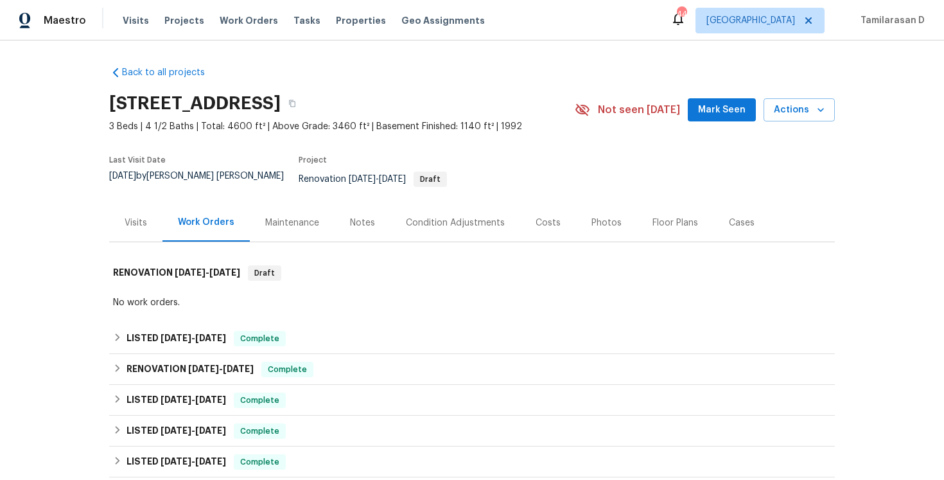
click at [124, 204] on div "Visits" at bounding box center [135, 223] width 53 height 38
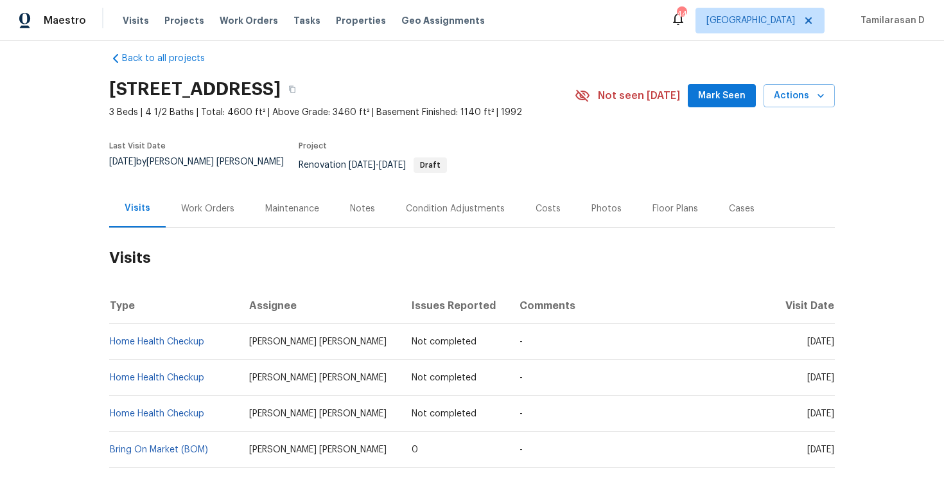
scroll to position [15, 0]
click at [811, 87] on span "Actions" at bounding box center [799, 95] width 51 height 16
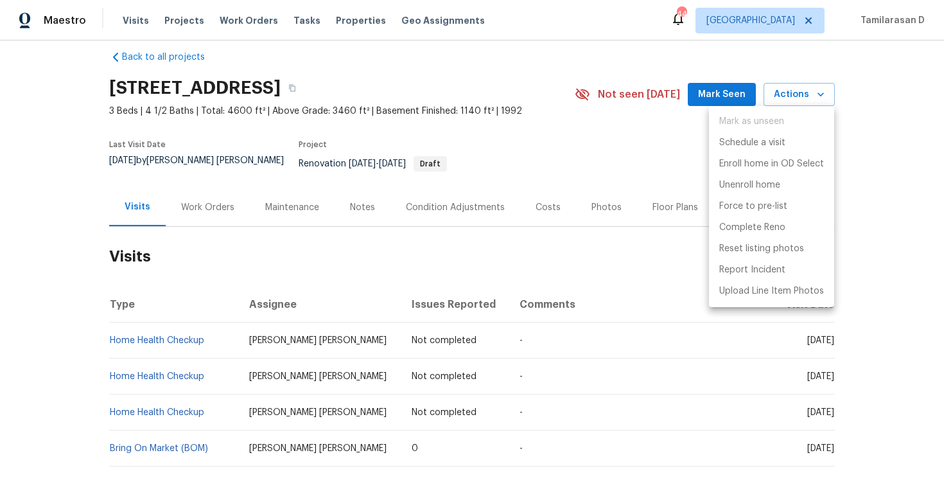
click at [735, 139] on p "Schedule a visit" at bounding box center [752, 142] width 66 height 13
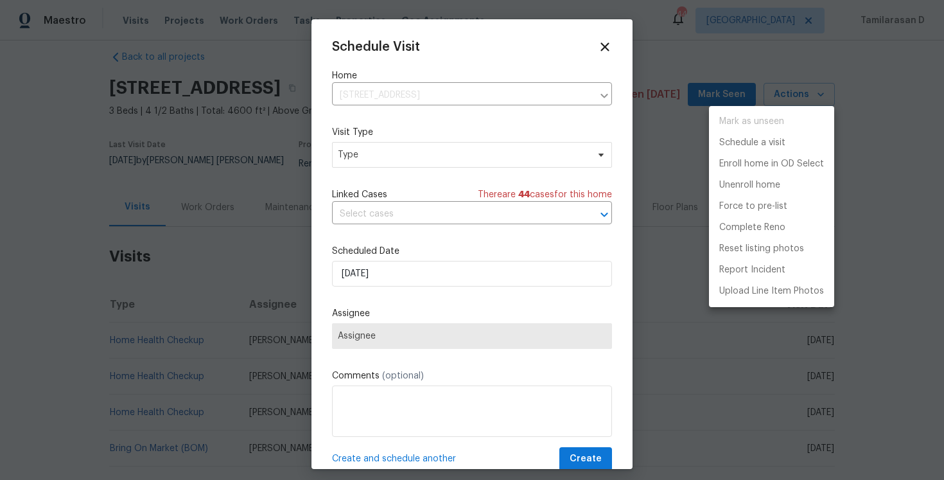
click at [412, 151] on div at bounding box center [472, 240] width 944 height 480
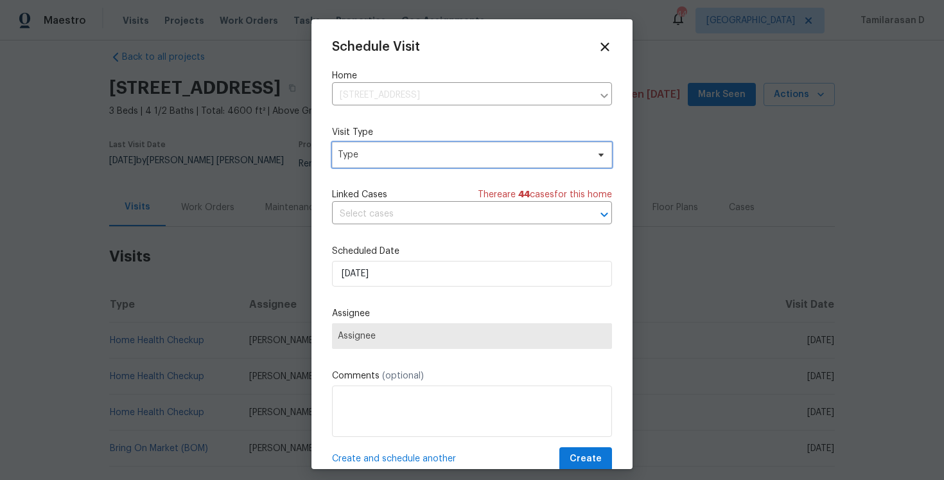
click at [412, 151] on span "Type" at bounding box center [463, 154] width 250 height 13
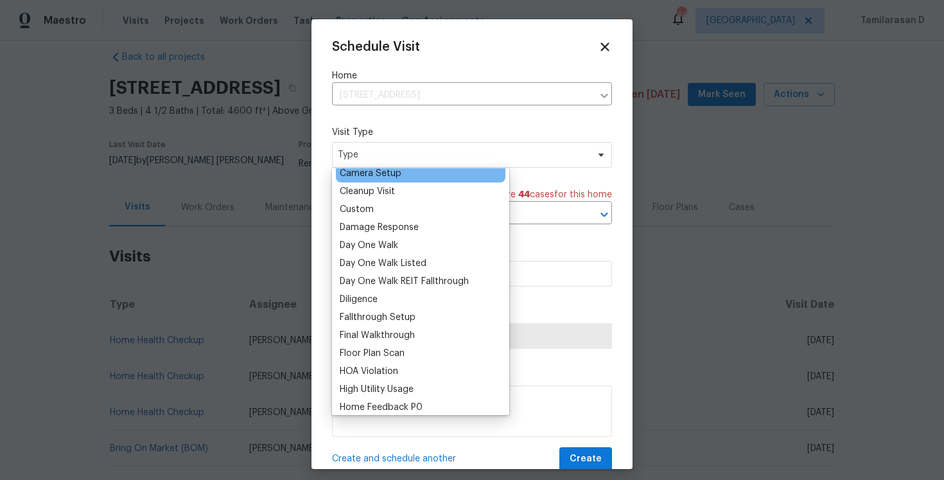
scroll to position [170, 0]
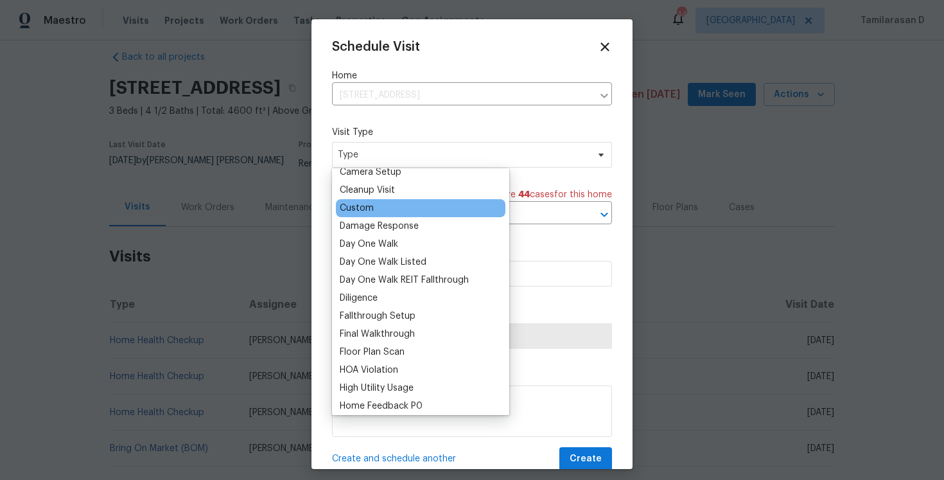
click at [364, 216] on div "Custom" at bounding box center [421, 208] width 170 height 18
click at [371, 210] on div "Custom" at bounding box center [357, 208] width 34 height 13
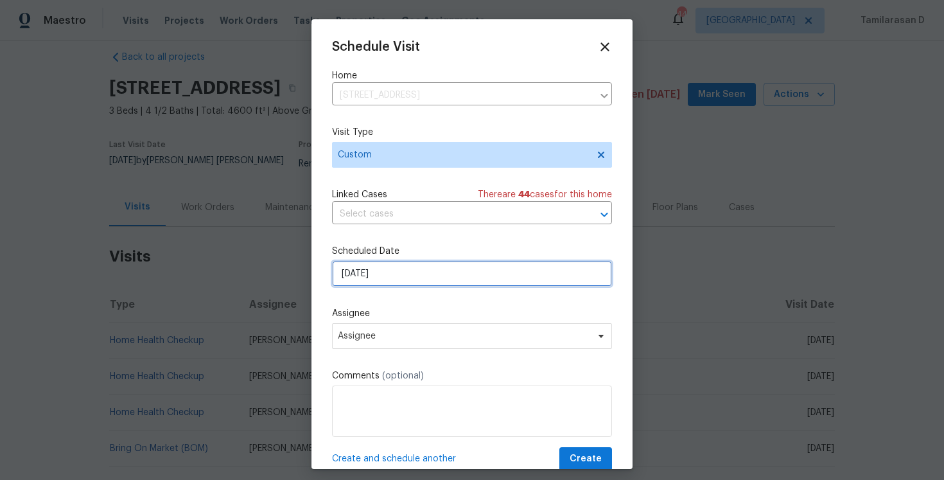
click at [363, 268] on input "[DATE]" at bounding box center [472, 274] width 280 height 26
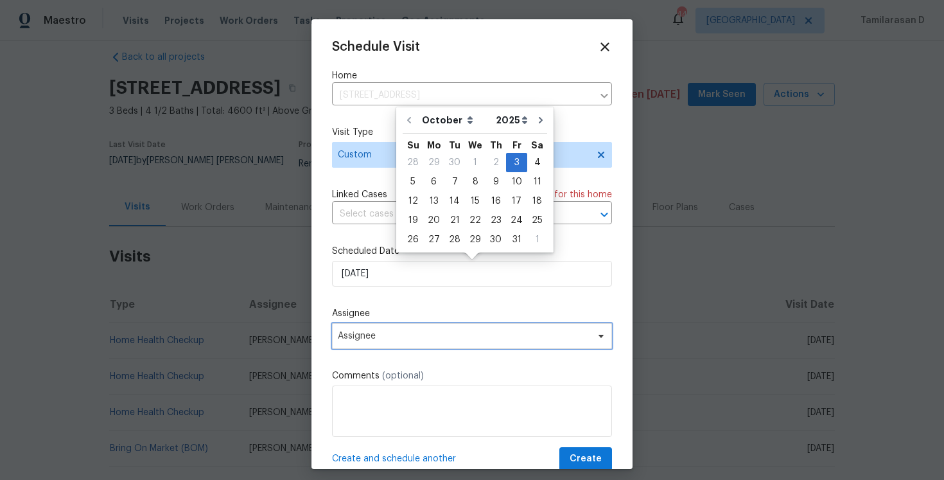
click at [372, 329] on span "Assignee" at bounding box center [472, 336] width 280 height 26
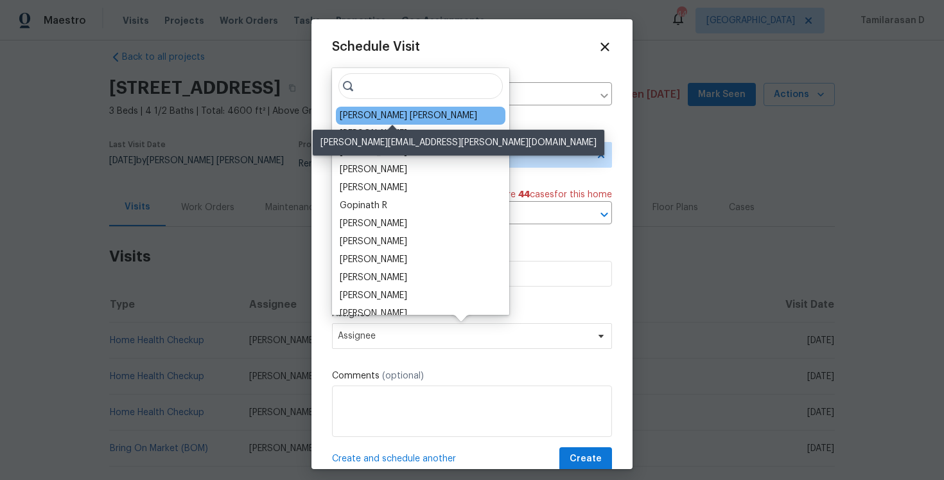
click at [373, 112] on div "Marcos Ricardo Resendiz" at bounding box center [408, 115] width 137 height 13
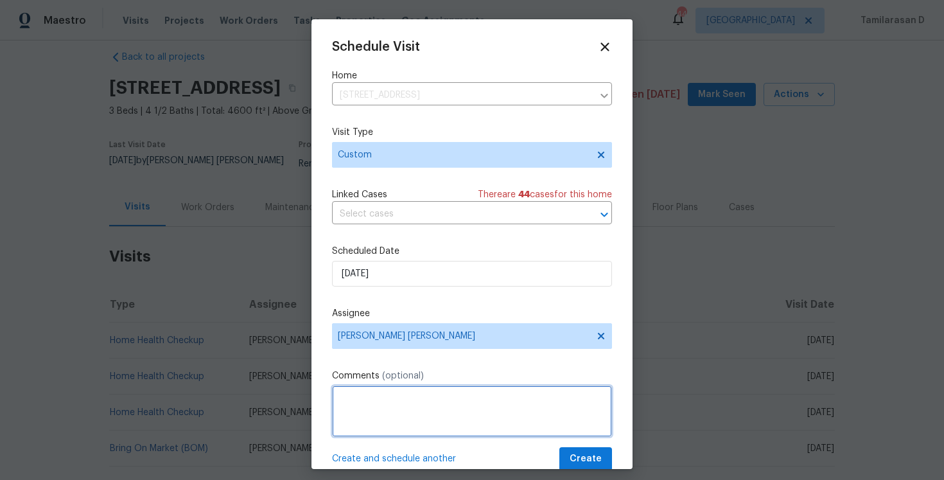
click at [371, 410] on textarea at bounding box center [472, 410] width 280 height 51
paste textarea "basement carpet’s fully soaked. They vacuumed the area but the issue still need…"
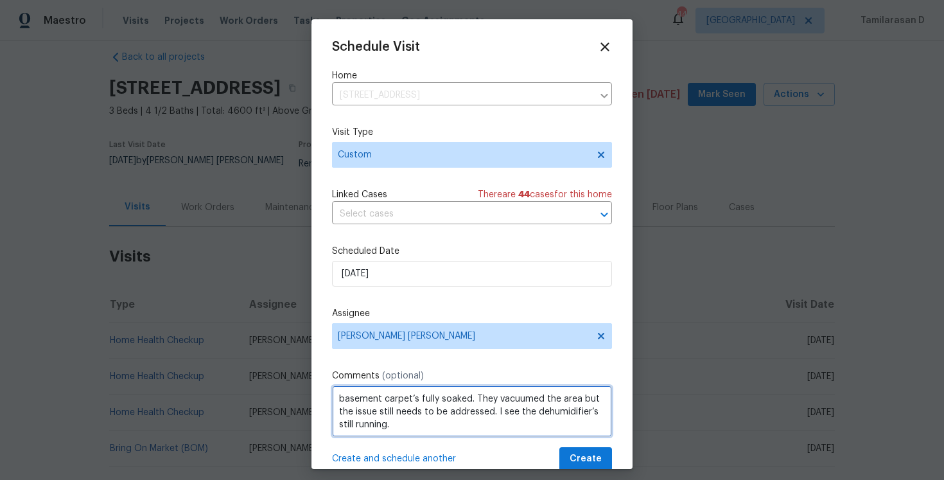
click at [342, 393] on textarea "basement carpet’s fully soaked. They vacuumed the area but the issue still need…" at bounding box center [472, 410] width 280 height 51
click at [421, 401] on textarea "Basement carpet’s fully soaked. They vacuumed the area but the issue still need…" at bounding box center [472, 410] width 280 height 51
click at [416, 399] on textarea "Basement carpet’s fully soaked. They vacuumed the area but the issue still need…" at bounding box center [472, 410] width 280 height 51
click at [417, 399] on textarea "Basement carpet’s fully soaked. They vacuumed the area but the issue still need…" at bounding box center [472, 410] width 280 height 51
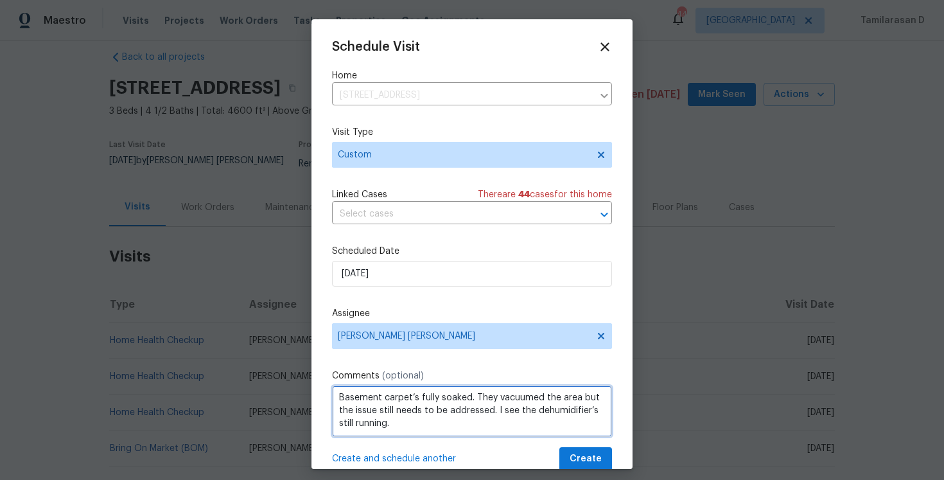
scroll to position [0, 0]
click at [404, 422] on textarea "Basement carpet’s fully soaked. They vacuumed the area but the issue still need…" at bounding box center [472, 410] width 280 height 51
click at [414, 418] on textarea "Basement carpet’s fully soaked. They vacuumed the area but the issue still need…" at bounding box center [472, 410] width 280 height 51
click at [403, 425] on textarea "Basement carpet’s fully soaked. They vacuumed the area but the issue still need…" at bounding box center [472, 410] width 280 height 51
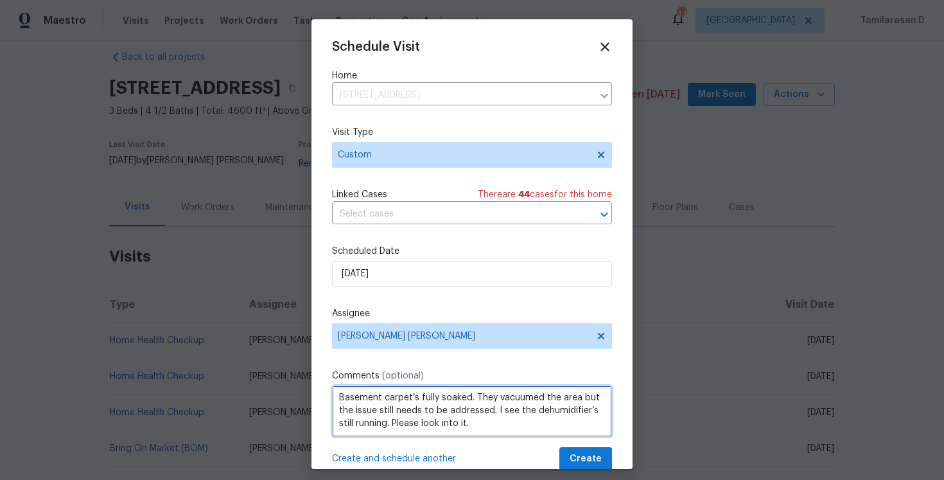
scroll to position [23, 0]
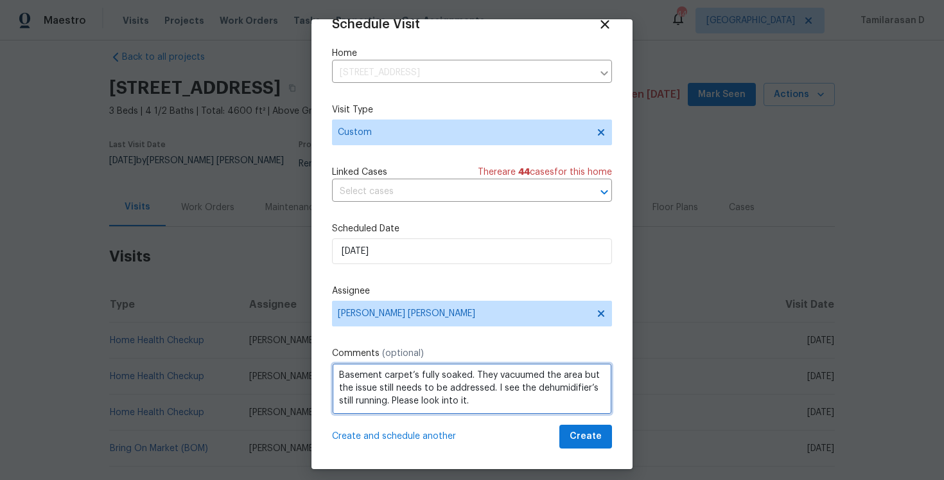
type textarea "Basement carpet’s fully soaked. They vacuumed the area but the issue still need…"
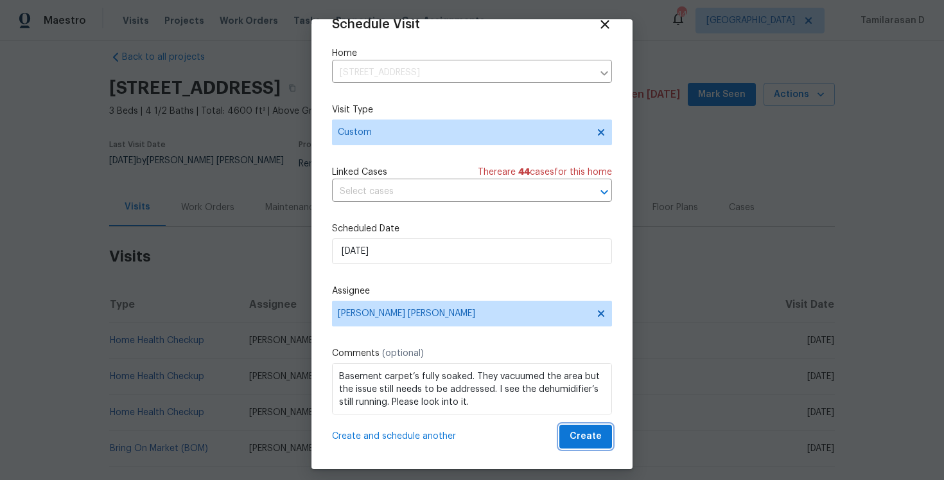
click at [592, 439] on span "Create" at bounding box center [586, 436] width 32 height 16
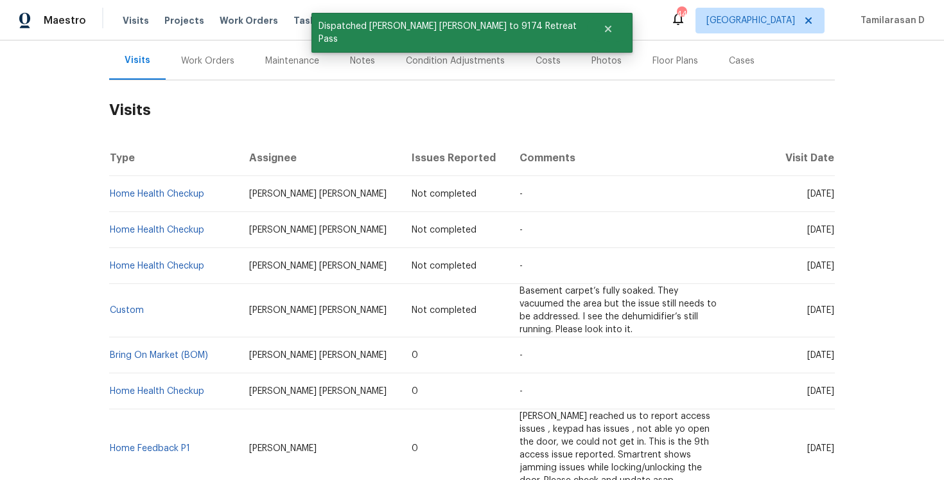
scroll to position [170, 0]
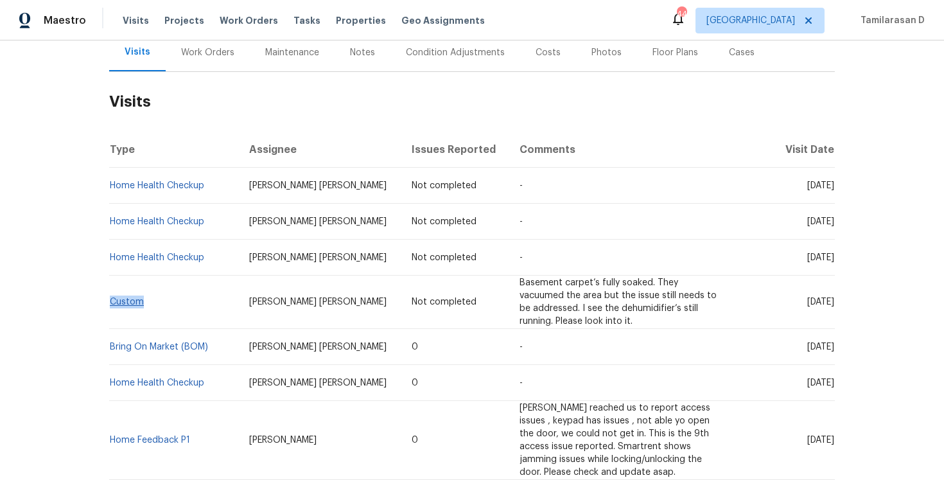
drag, startPoint x: 146, startPoint y: 298, endPoint x: 110, endPoint y: 297, distance: 36.0
click at [110, 297] on td "Custom" at bounding box center [174, 302] width 130 height 53
copy link "Custom"
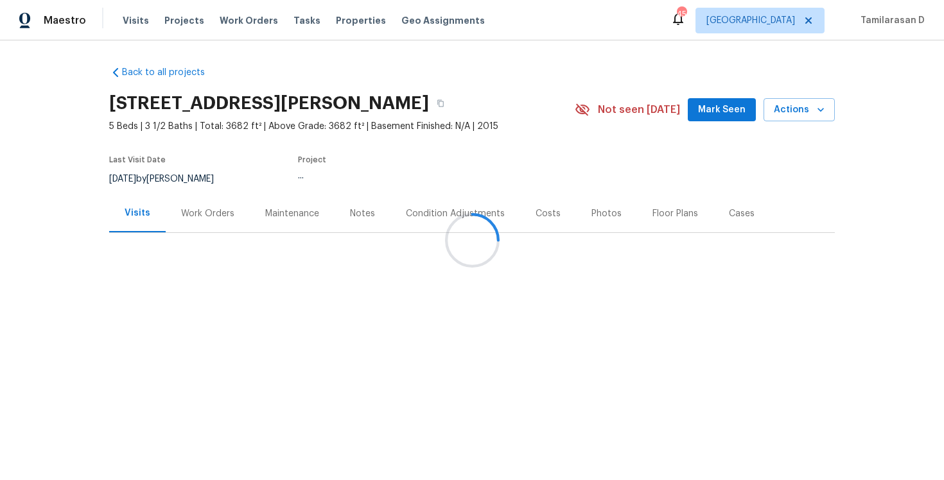
click at [206, 205] on div at bounding box center [472, 240] width 944 height 480
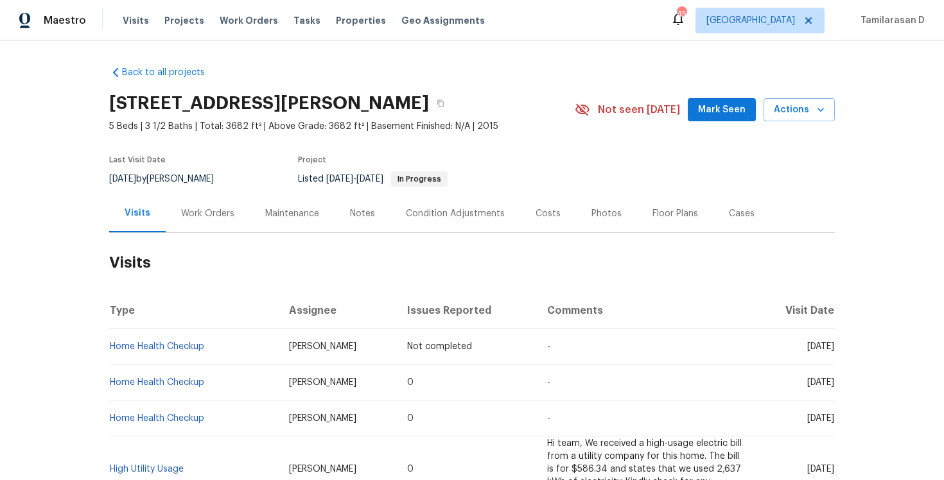
click at [193, 215] on div "Work Orders" at bounding box center [207, 213] width 53 height 13
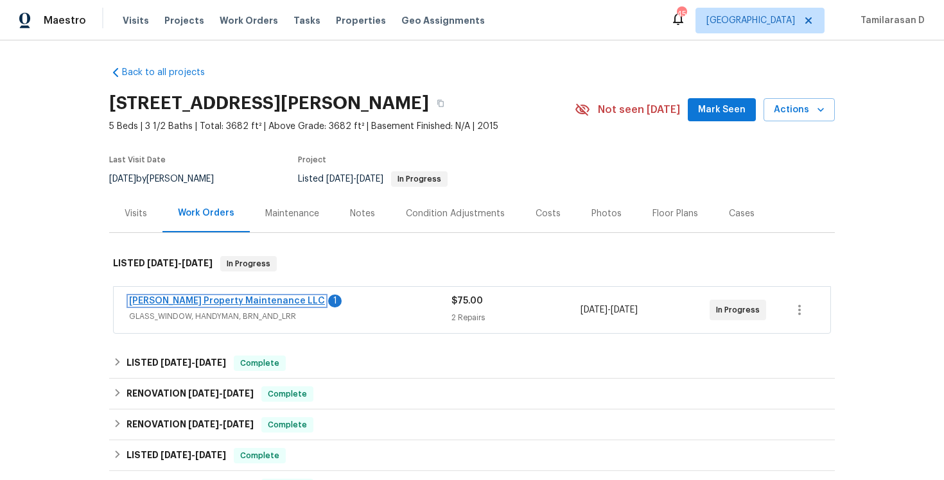
click at [189, 299] on link "Glen Property Maintenance LLC" at bounding box center [227, 301] width 196 height 9
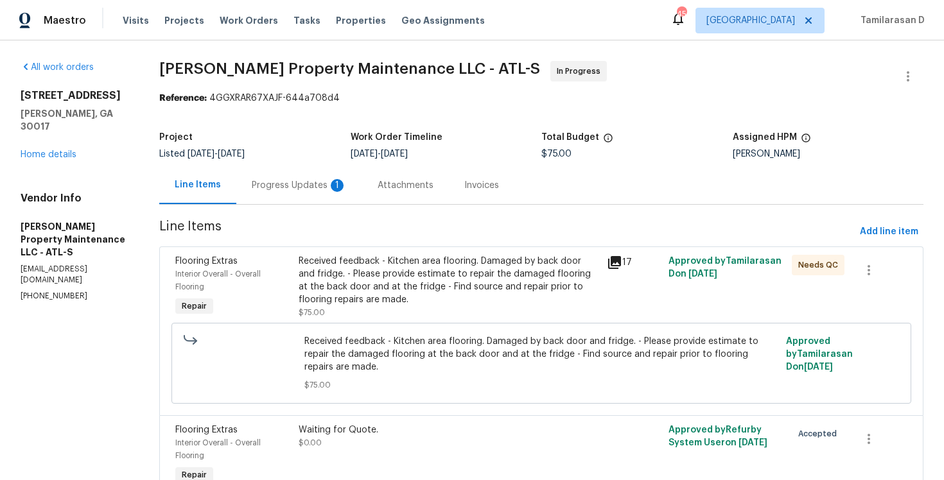
click at [349, 181] on div "Progress Updates 1" at bounding box center [299, 185] width 126 height 38
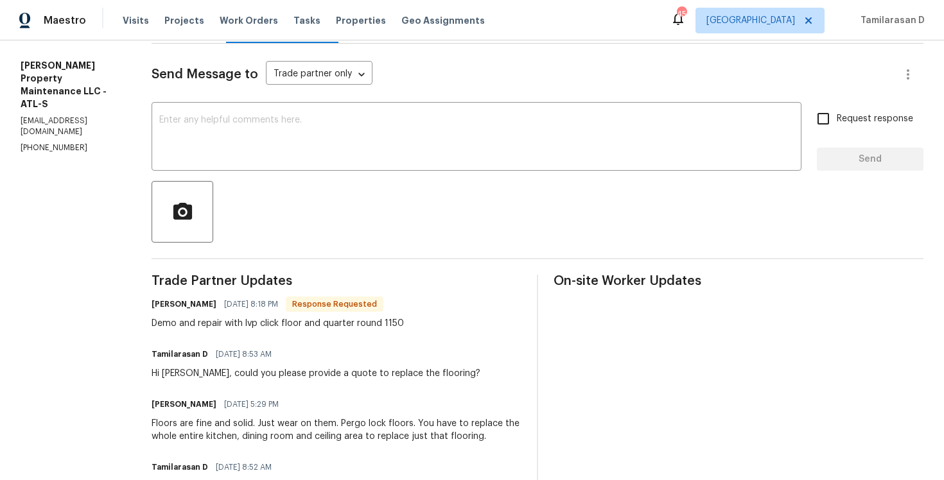
scroll to position [170, 0]
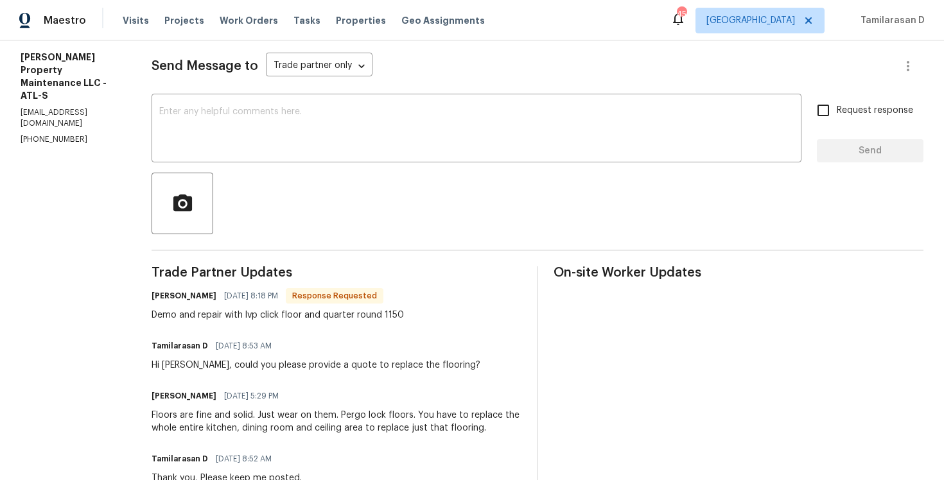
click at [252, 313] on div "Demo and repair with lvp click floor and quarter round 1150" at bounding box center [278, 315] width 252 height 13
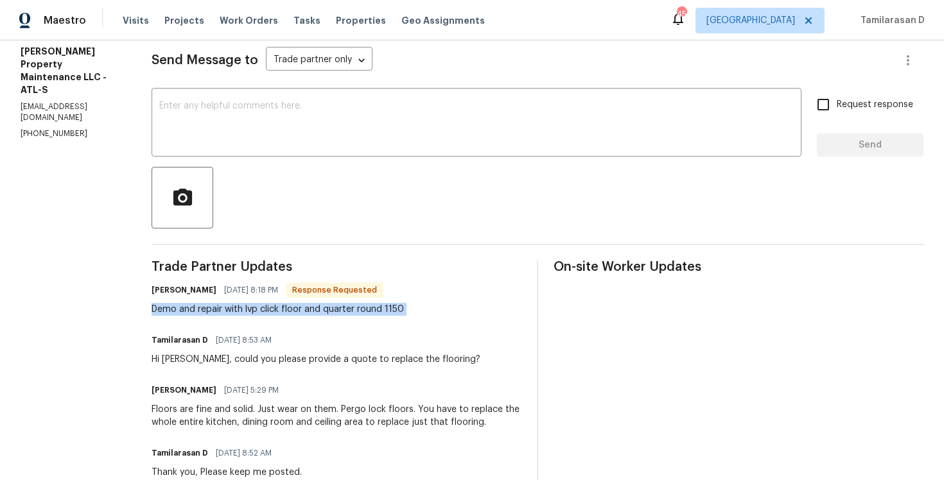
scroll to position [176, 0]
click at [267, 308] on div "Demo and repair with lvp click floor and quarter round 1150" at bounding box center [278, 309] width 252 height 13
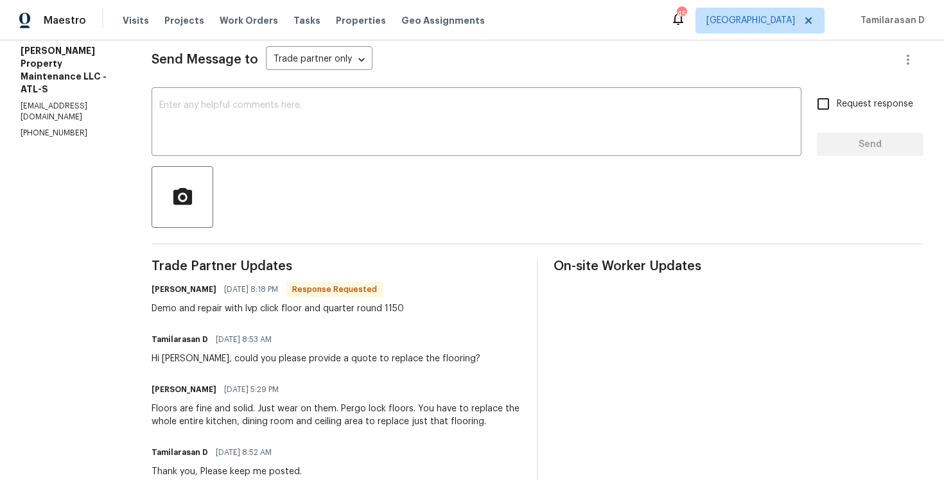
click at [267, 308] on div "Demo and repair with lvp click floor and quarter round 1150" at bounding box center [278, 309] width 252 height 13
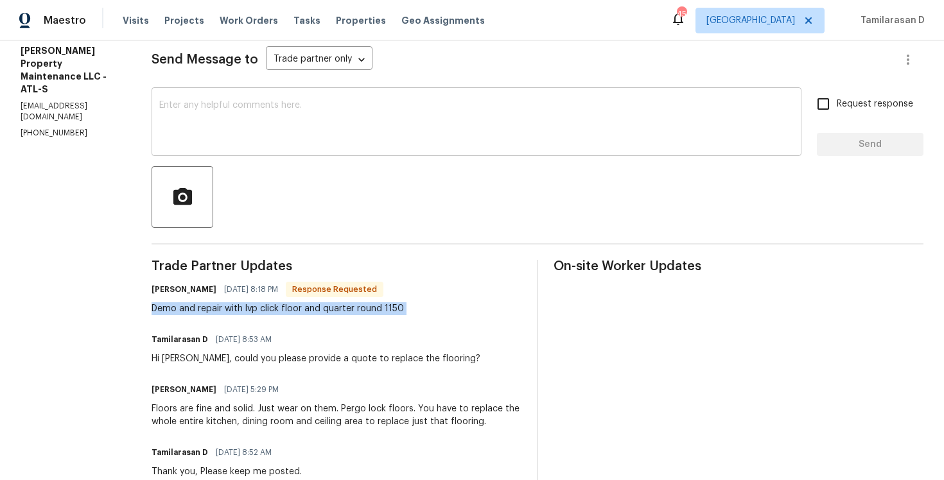
click at [265, 145] on textarea at bounding box center [476, 123] width 635 height 45
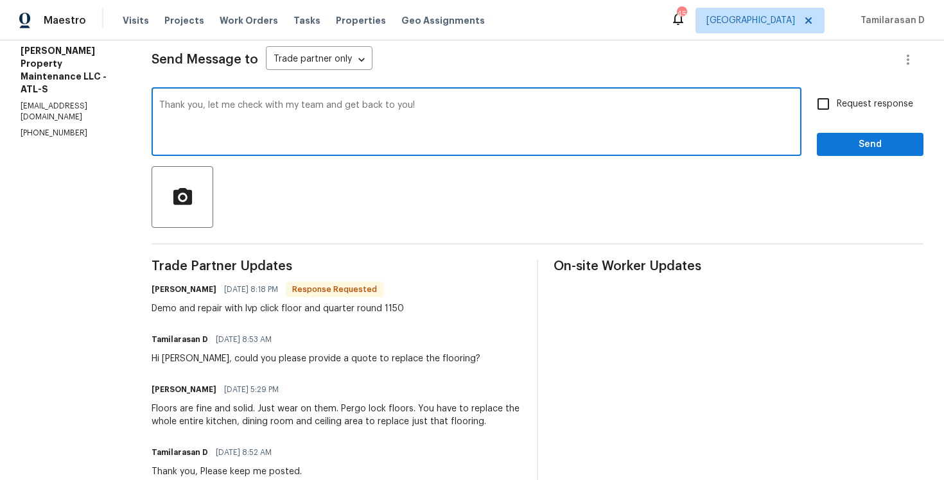
type textarea "Thank you, let me check with my team and get back to you!"
click at [827, 146] on button "Send" at bounding box center [870, 145] width 107 height 24
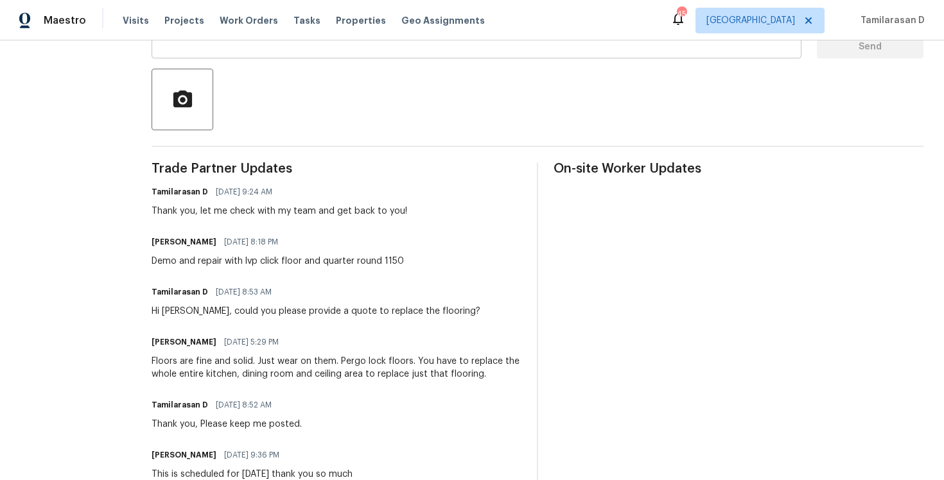
scroll to position [329, 0]
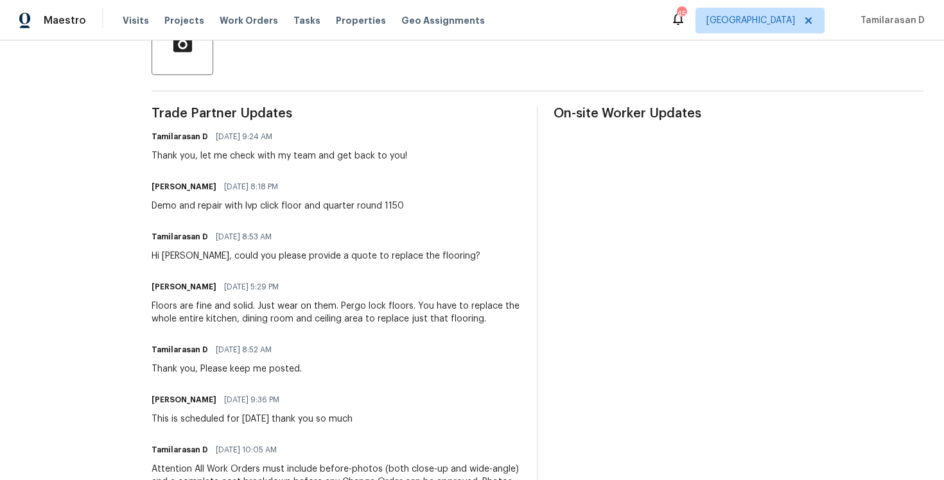
click at [224, 191] on span "[DATE] 8:18 PM" at bounding box center [251, 186] width 54 height 13
click at [214, 202] on div "Demo and repair with lvp click floor and quarter round 1150" at bounding box center [278, 206] width 252 height 13
copy div "Demo and repair with lvp click floor and quarter round 1150"
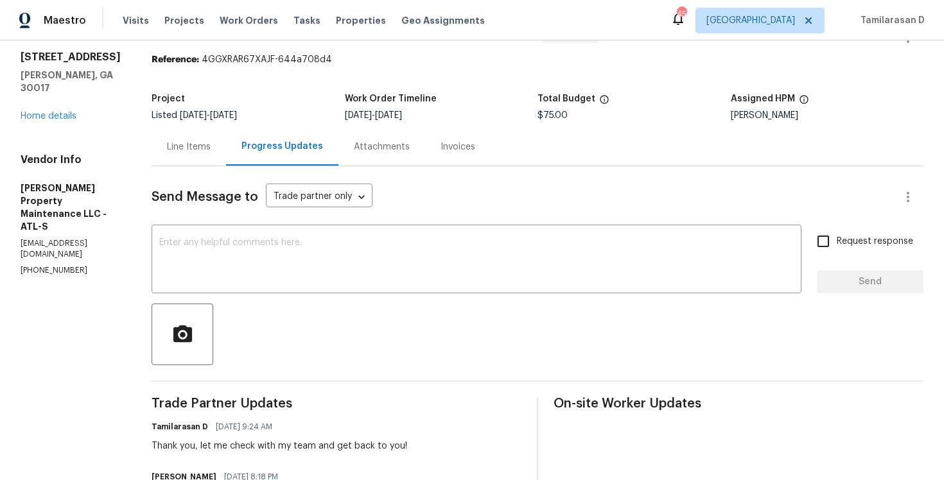
scroll to position [0, 0]
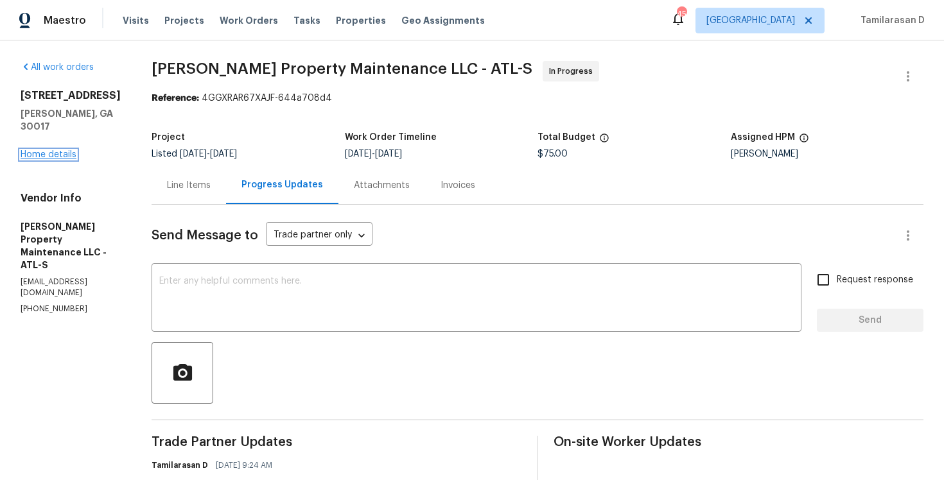
click at [43, 150] on link "Home details" at bounding box center [49, 154] width 56 height 9
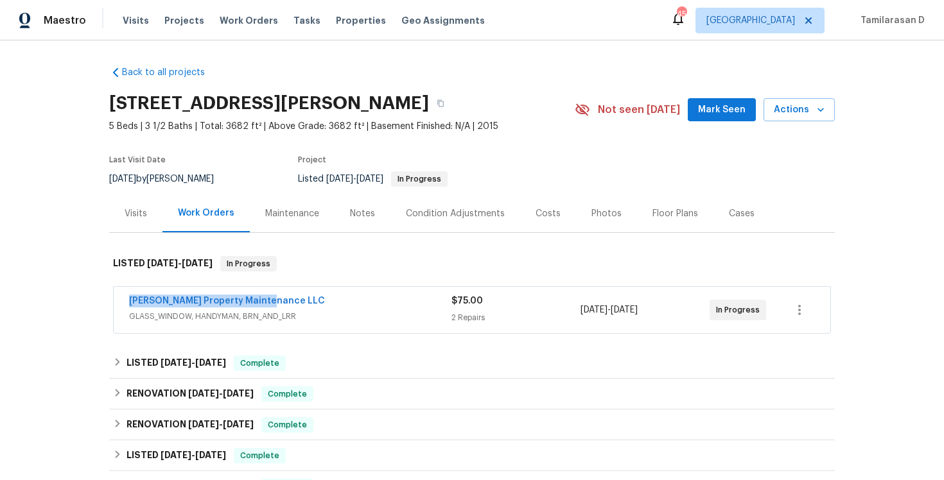
drag, startPoint x: 270, startPoint y: 301, endPoint x: 132, endPoint y: 296, distance: 138.2
click at [132, 296] on div "[PERSON_NAME] Property Maintenance LLC" at bounding box center [290, 302] width 322 height 15
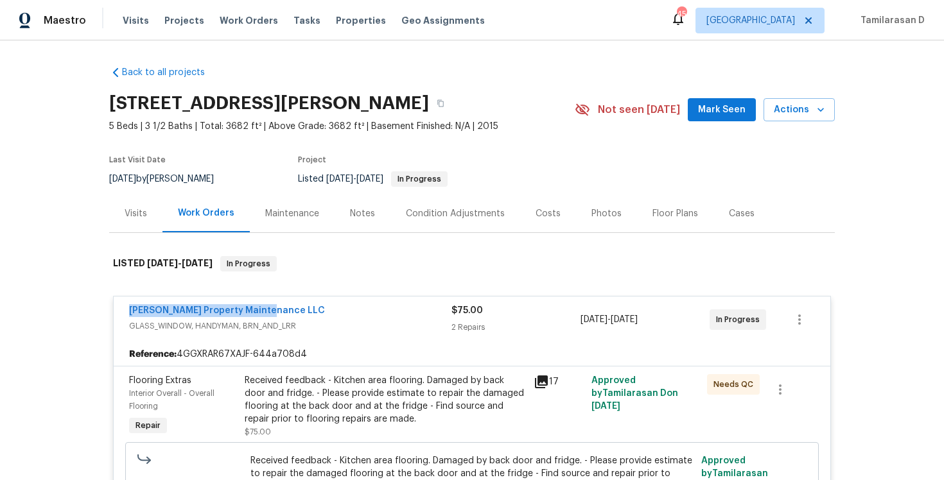
copy link "[PERSON_NAME] Property Maintenance LLC"
click at [294, 385] on div "Received feedback - Kitchen area flooring. Damaged by back door and fridge. - P…" at bounding box center [385, 399] width 281 height 51
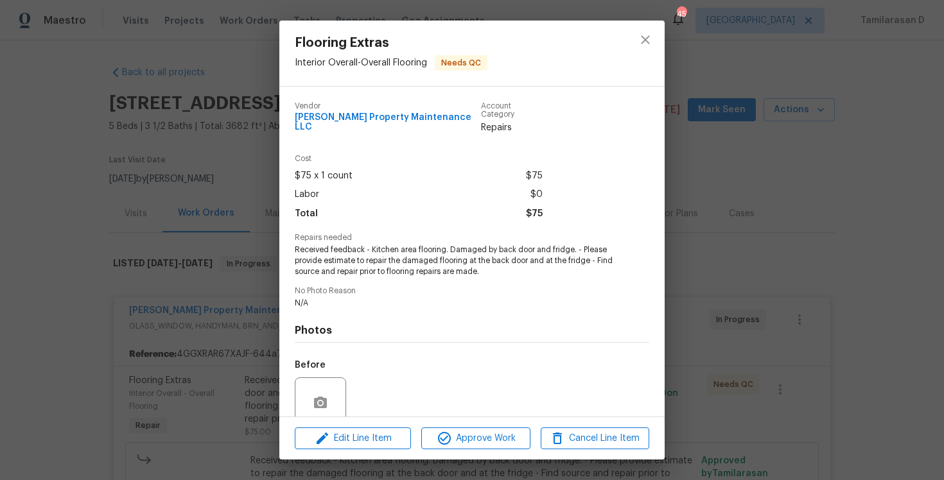
click at [336, 256] on span "Received feedback - Kitchen area flooring. Damaged by back door and fridge. - P…" at bounding box center [454, 261] width 319 height 32
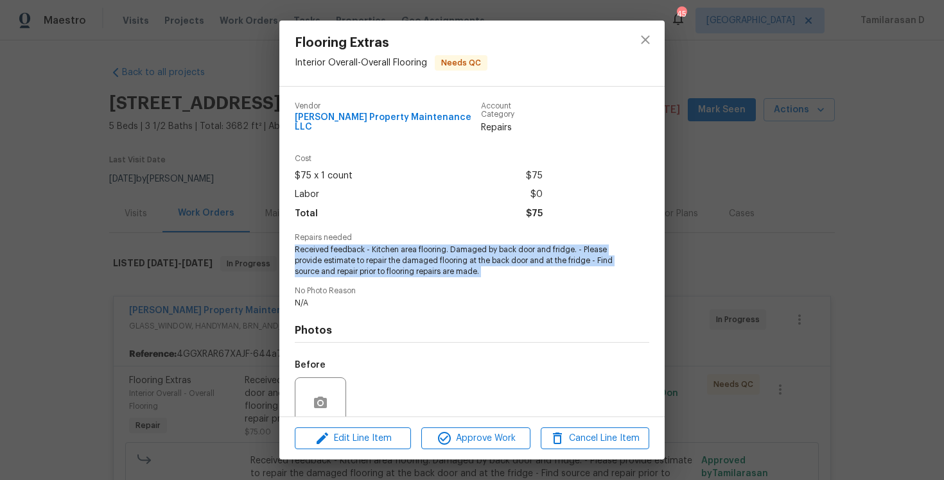
click at [336, 256] on span "Received feedback - Kitchen area flooring. Damaged by back door and fridge. - P…" at bounding box center [454, 261] width 319 height 32
copy span "Received feedback - Kitchen area flooring. Damaged by back door and fridge. - P…"
click at [259, 264] on div "Flooring Extras Interior Overall - Overall Flooring Needs QC Vendor Glen Proper…" at bounding box center [472, 240] width 944 height 480
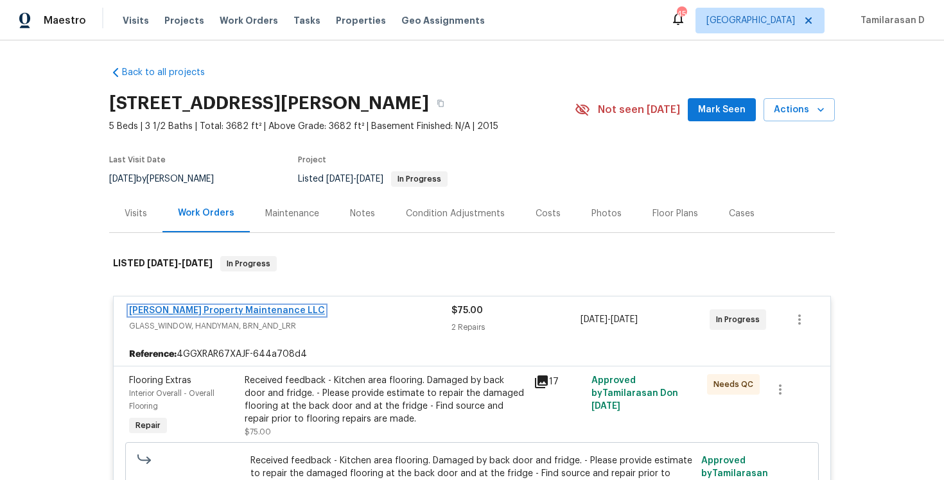
click at [210, 308] on link "[PERSON_NAME] Property Maintenance LLC" at bounding box center [227, 310] width 196 height 9
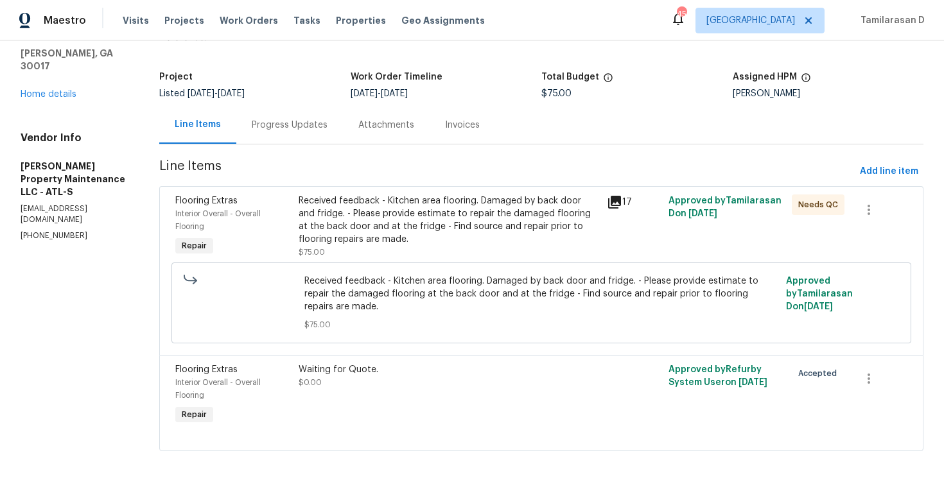
scroll to position [69, 0]
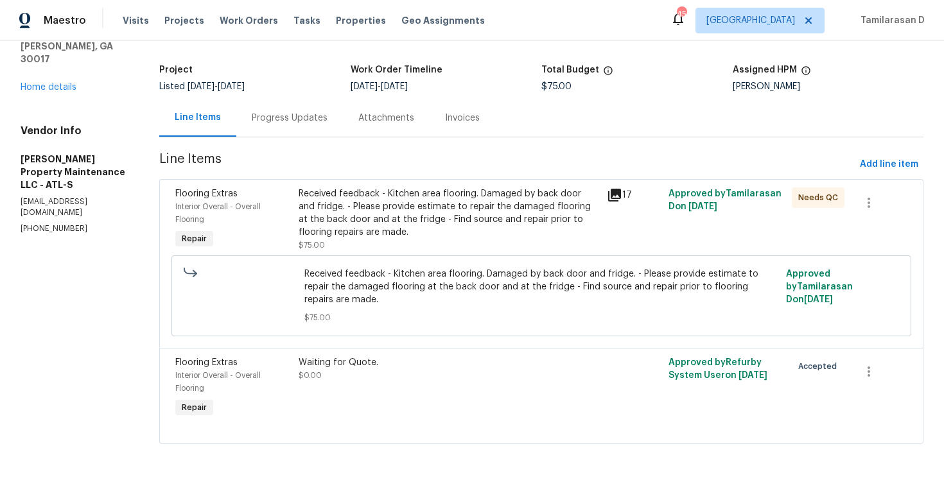
click at [283, 112] on div "Progress Updates" at bounding box center [290, 118] width 76 height 13
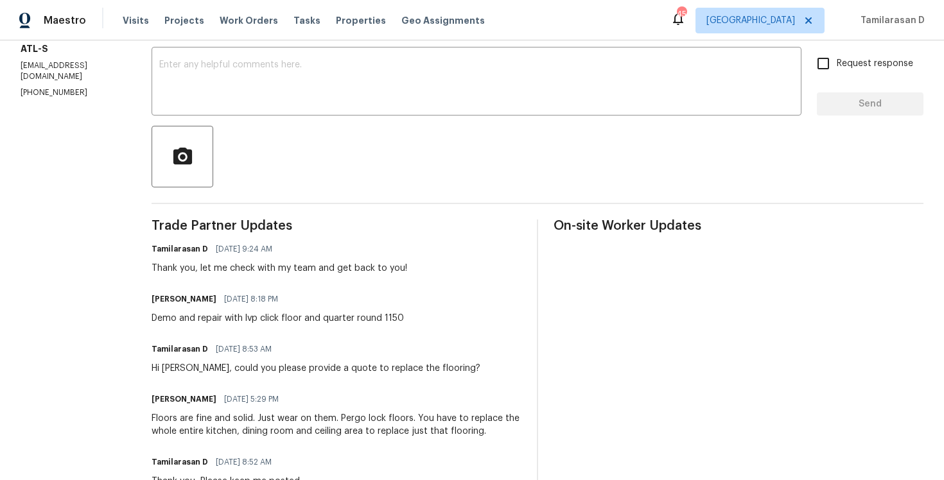
scroll to position [222, 0]
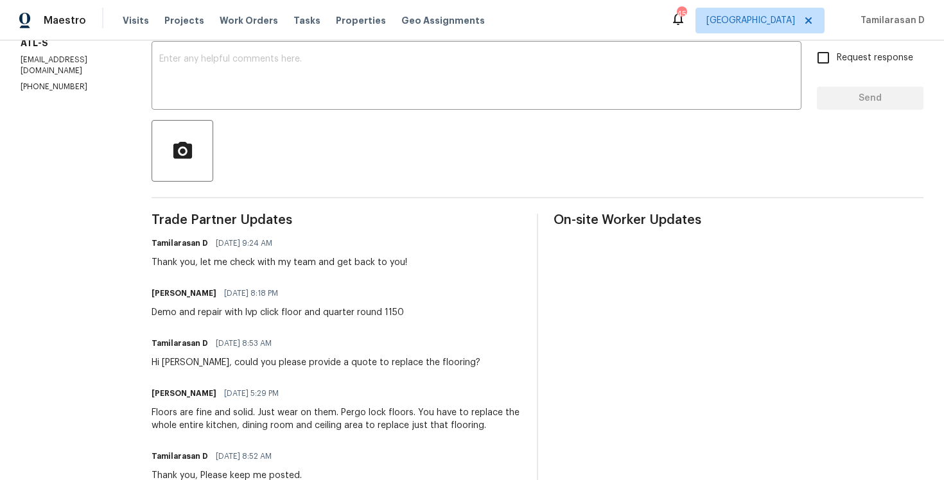
click at [241, 280] on div "Trade Partner Updates Tamilarasan D 10/03/2025 9:24 AM Thank you, let me check …" at bounding box center [337, 476] width 370 height 524
click at [206, 320] on div "Trade Partner Updates Tamilarasan D 10/03/2025 9:24 AM Thank you, let me check …" at bounding box center [337, 476] width 370 height 524
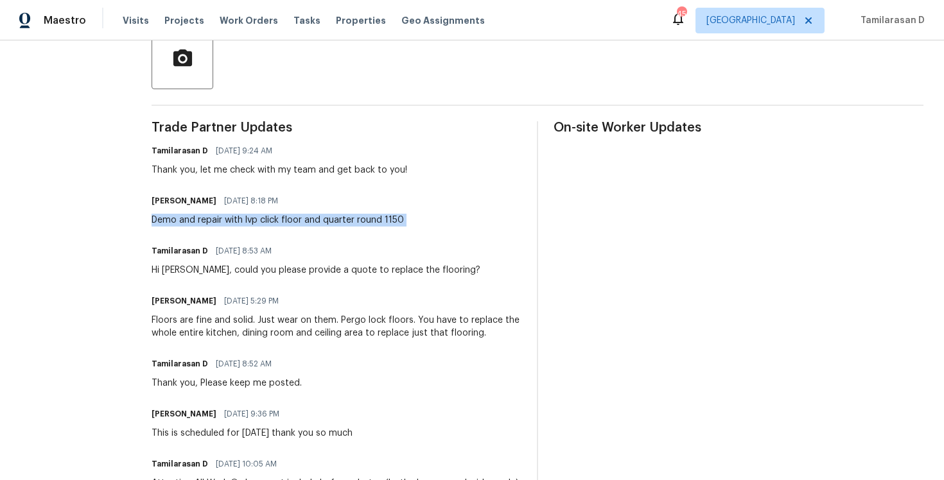
click at [201, 315] on div "Floors are fine and solid. Just wear on them. Pergo lock floors. You have to re…" at bounding box center [337, 327] width 370 height 26
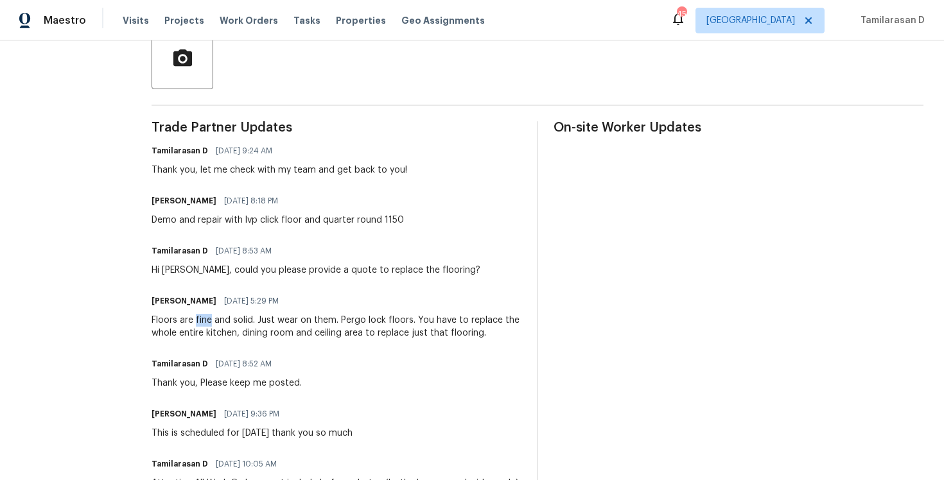
click at [201, 315] on div "Floors are fine and solid. Just wear on them. Pergo lock floors. You have to re…" at bounding box center [337, 327] width 370 height 26
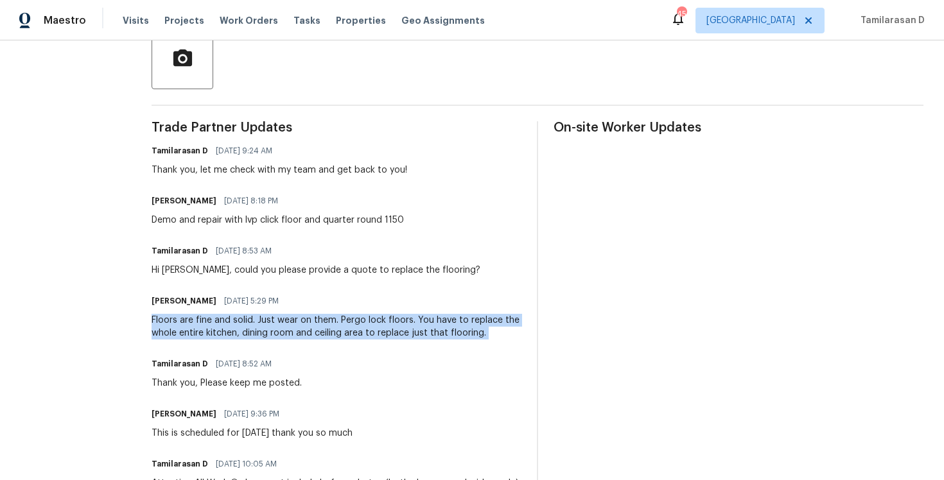
copy div "Floors are fine and solid. Just wear on them. Pergo lock floors. You have to re…"
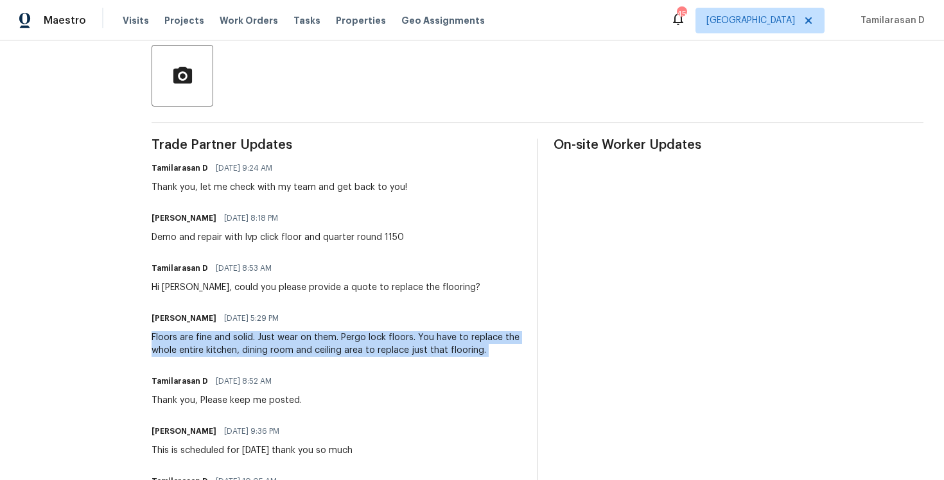
scroll to position [282, 0]
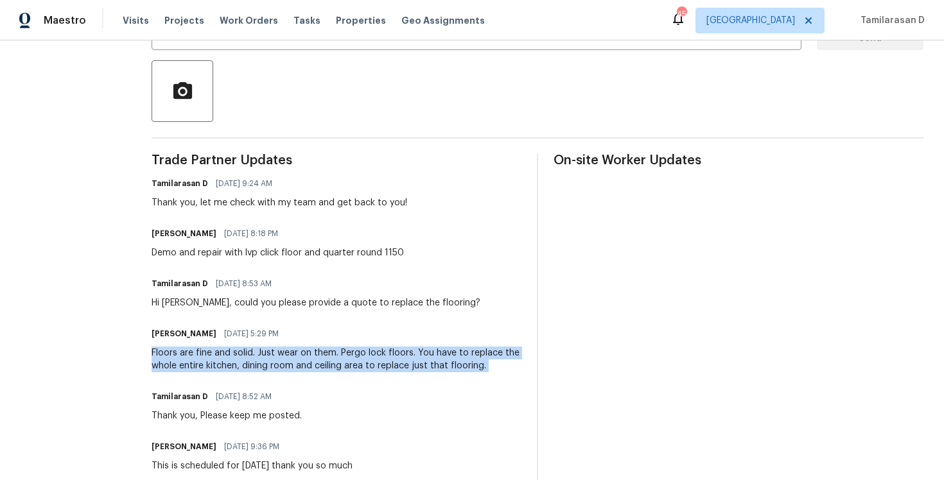
click at [241, 170] on div "Trade Partner Updates Tamilarasan D 10/03/2025 9:24 AM Thank you, let me check …" at bounding box center [337, 416] width 370 height 524
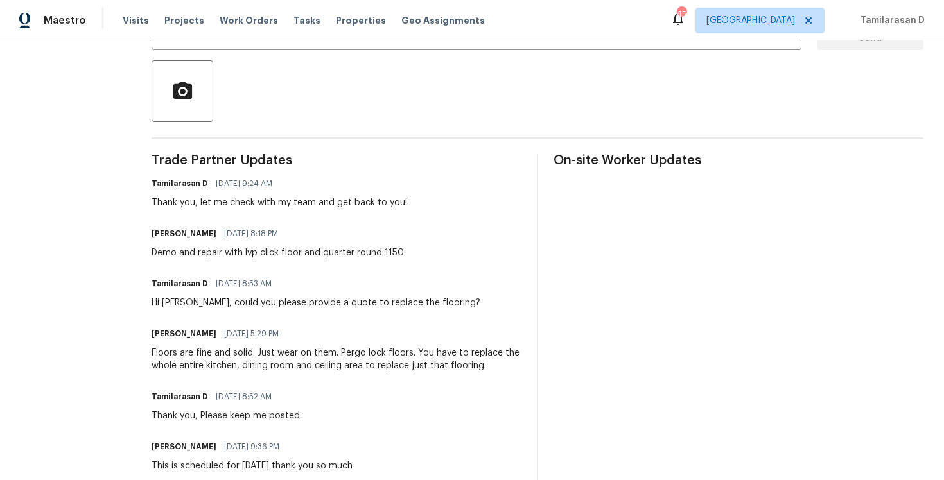
click at [244, 165] on span "Trade Partner Updates" at bounding box center [337, 160] width 370 height 13
click at [234, 169] on div "Trade Partner Updates Tamilarasan D 10/03/2025 9:24 AM Thank you, let me check …" at bounding box center [337, 416] width 370 height 524
click at [238, 168] on div "Trade Partner Updates Tamilarasan D 10/03/2025 9:24 AM Thank you, let me check …" at bounding box center [337, 416] width 370 height 524
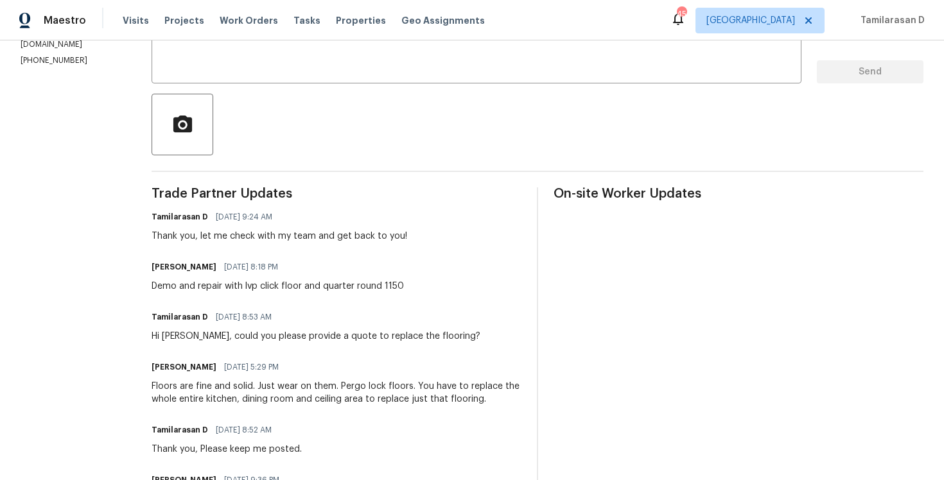
click at [234, 173] on div "Send Message to Trade partner only Trade partner only ​ x ​ Request response Se…" at bounding box center [538, 333] width 772 height 755
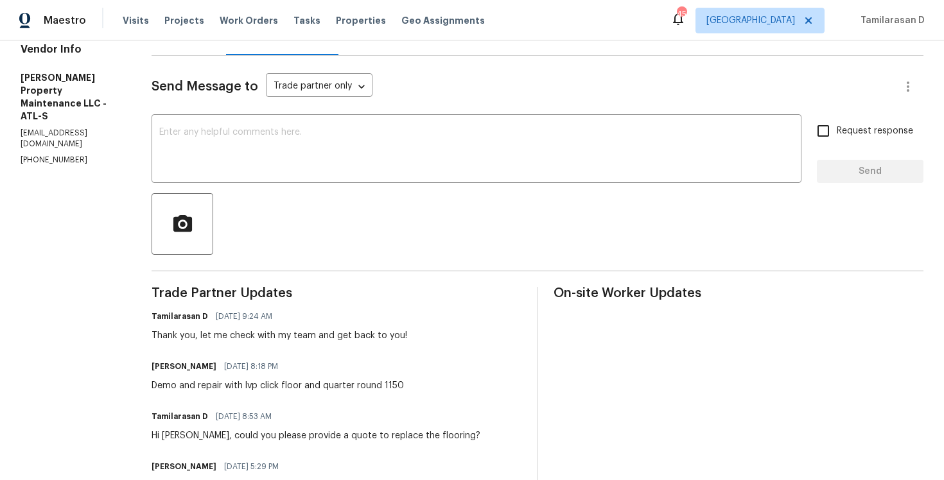
click at [254, 184] on div "Send Message to Trade partner only Trade partner only ​ x ​ Request response Se…" at bounding box center [538, 433] width 772 height 755
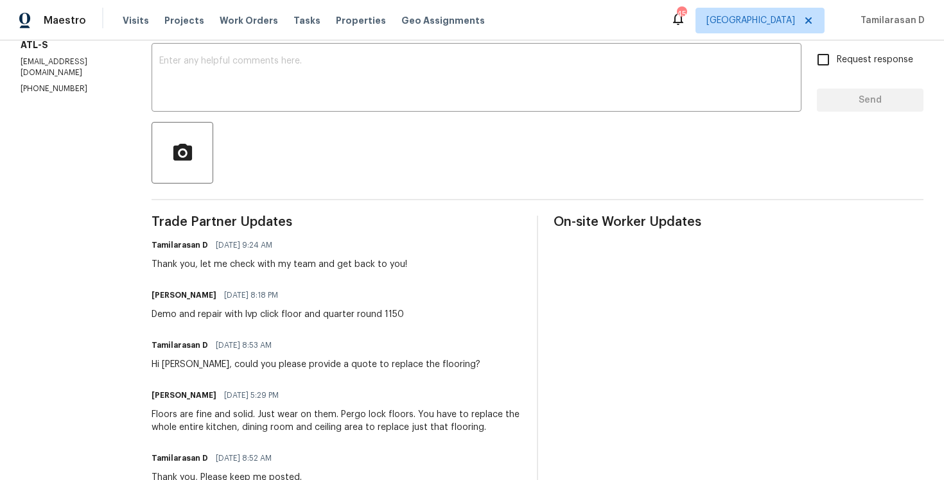
scroll to position [231, 0]
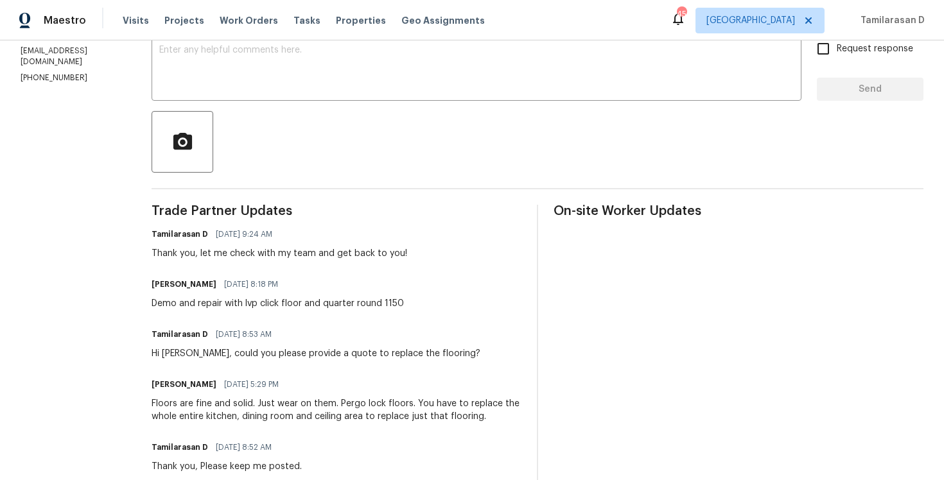
click at [308, 335] on div "Tamilarasan D 10/02/2025 8:53 AM" at bounding box center [316, 335] width 329 height 18
click at [318, 249] on div "Thank you, let me check with my team and get back to you!" at bounding box center [280, 253] width 256 height 13
click at [286, 252] on div "Thank you, let me check with my team and get back to you!" at bounding box center [280, 253] width 256 height 13
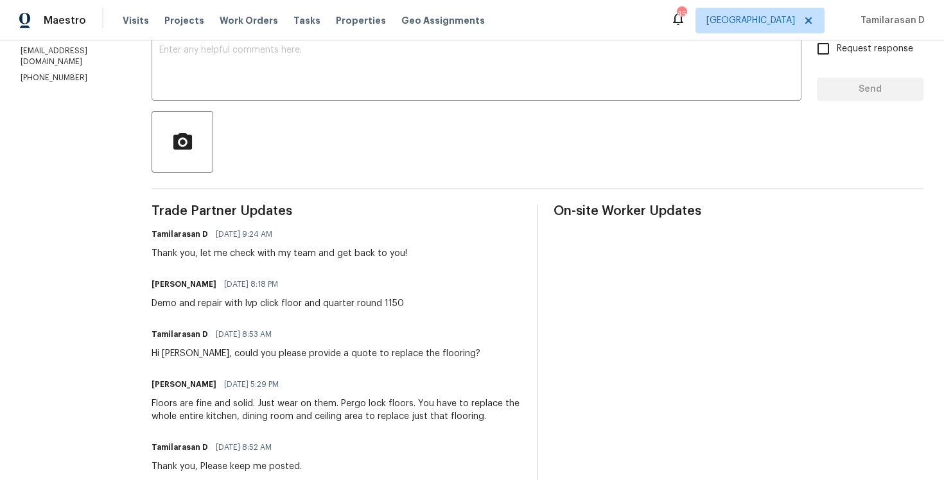
click at [286, 252] on div "Thank you, let me check with my team and get back to you!" at bounding box center [280, 253] width 256 height 13
click at [272, 301] on div "Demo and repair with lvp click floor and quarter round 1150" at bounding box center [278, 303] width 252 height 13
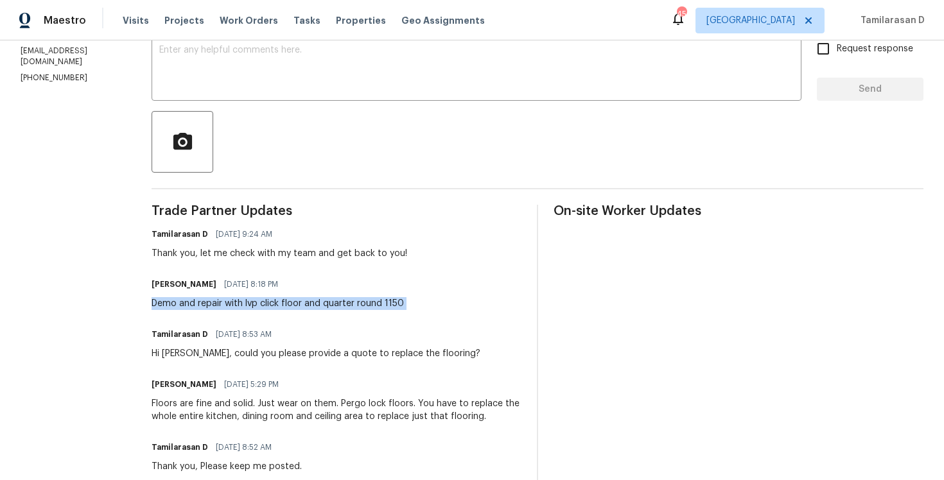
copy div "Demo and repair with lvp click floor and quarter round 1150"
click at [262, 121] on div at bounding box center [538, 142] width 772 height 62
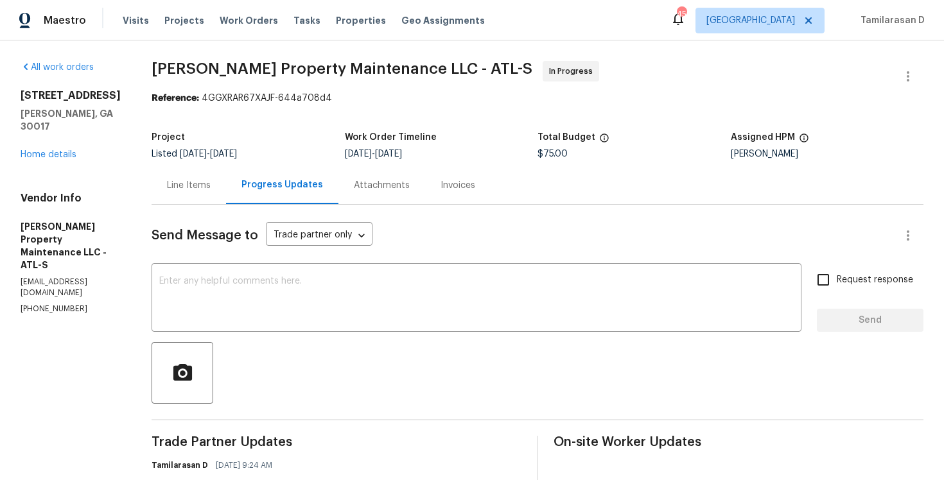
click at [302, 134] on div "Project" at bounding box center [248, 141] width 193 height 17
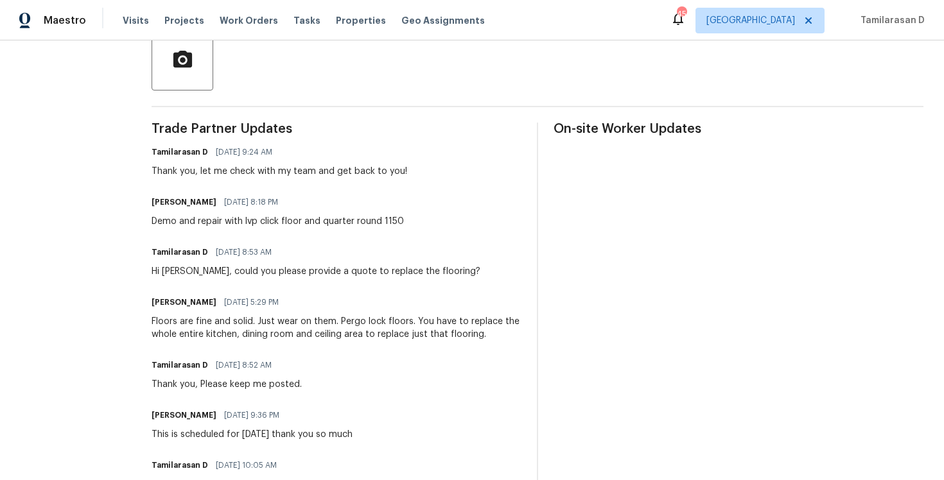
scroll to position [319, 0]
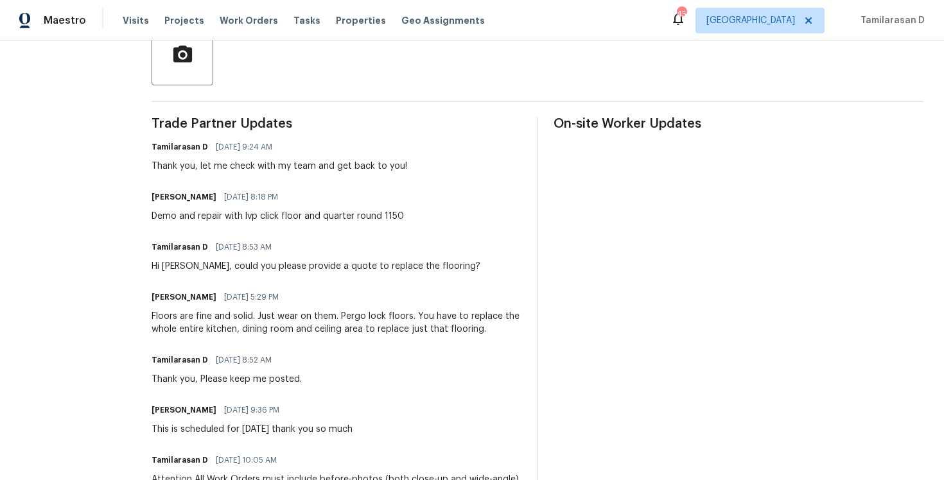
click at [294, 139] on div "Tamilarasan D 10/03/2025 9:24 AM" at bounding box center [280, 147] width 256 height 18
click at [290, 141] on div "Tamilarasan D 10/03/2025 9:24 AM" at bounding box center [280, 147] width 256 height 18
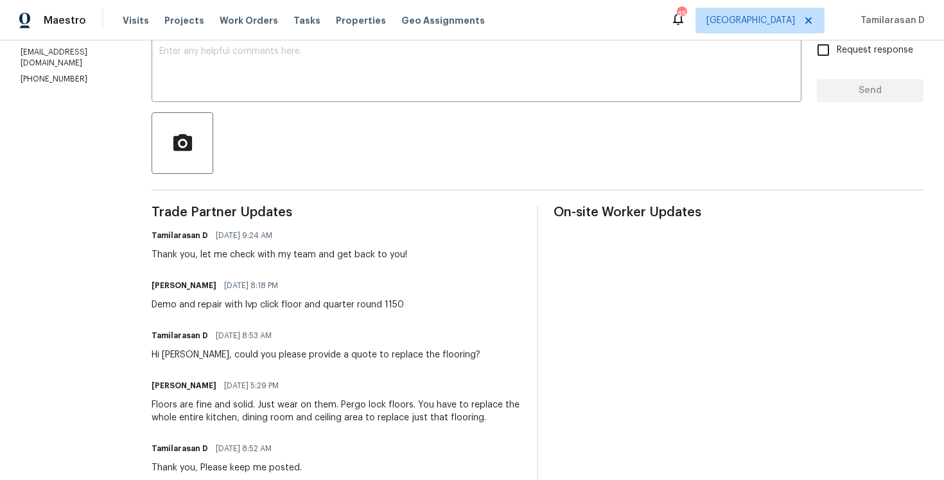
scroll to position [177, 0]
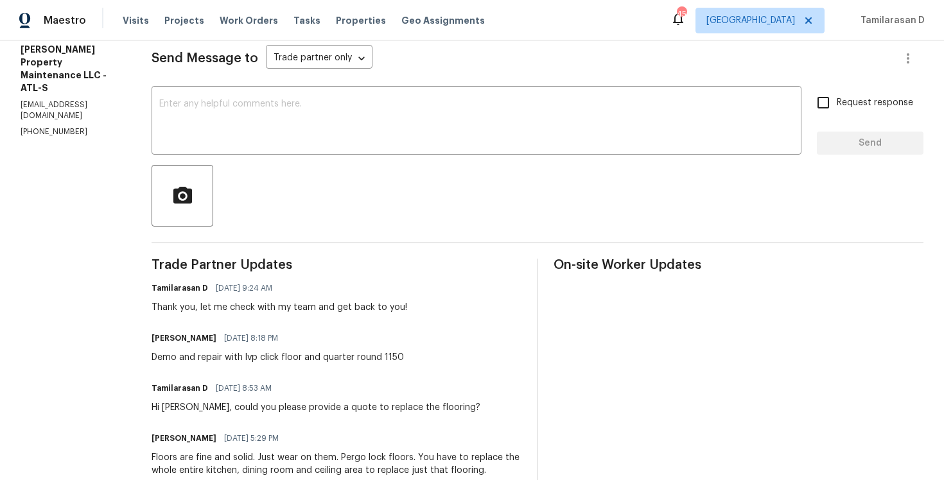
click at [265, 243] on div "Send Message to Trade partner only Trade partner only ​ x ​ Request response Se…" at bounding box center [538, 405] width 772 height 755
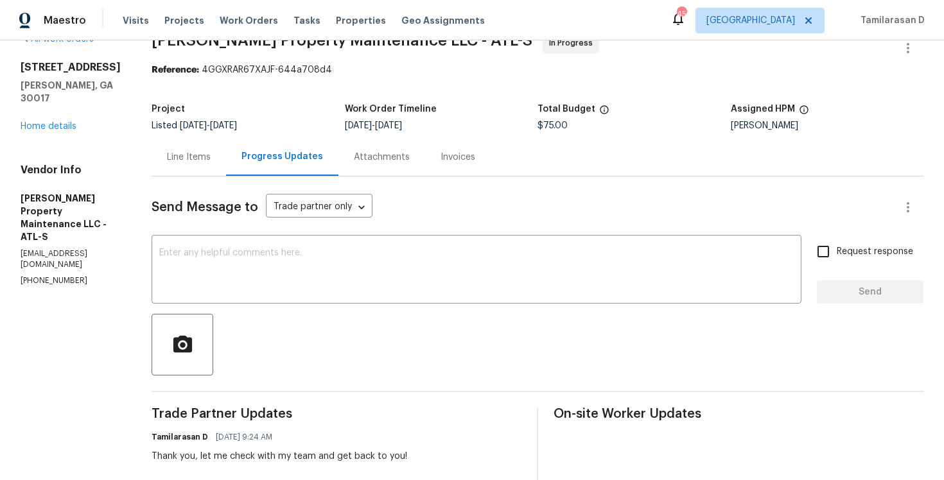
scroll to position [0, 0]
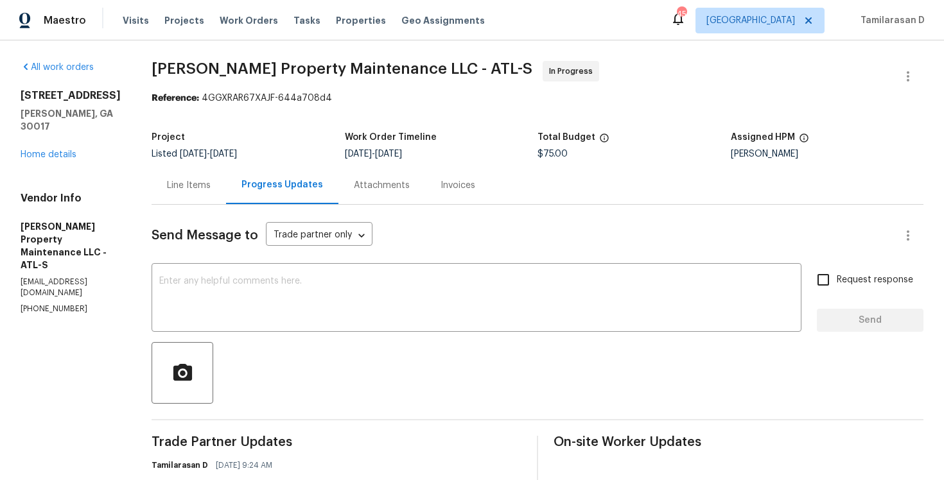
click at [308, 154] on div "Listed 9/30/2025 - 10/2/2025" at bounding box center [248, 154] width 193 height 9
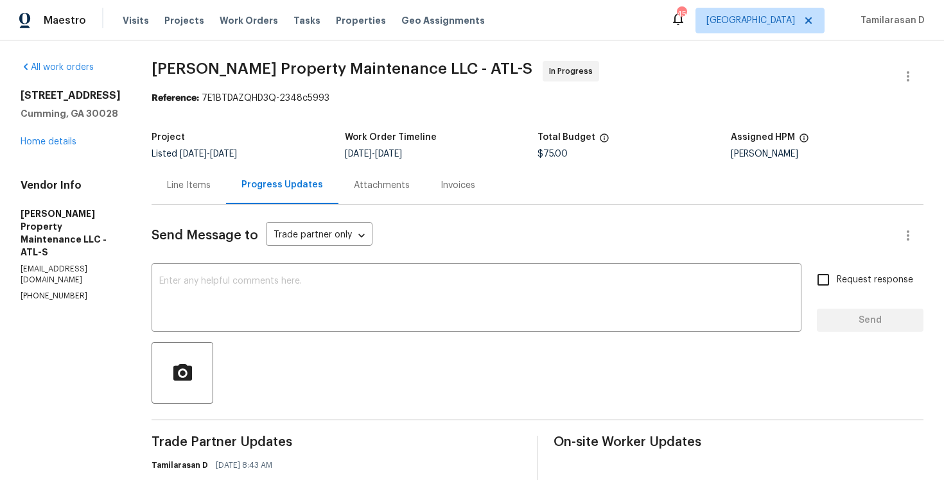
click at [198, 183] on div "Line Items" at bounding box center [189, 185] width 44 height 13
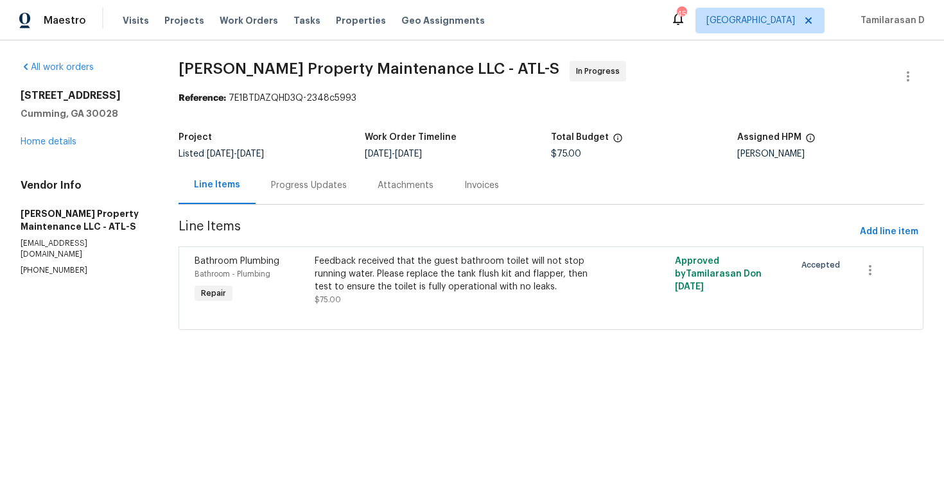
click at [274, 185] on div "Progress Updates" at bounding box center [309, 185] width 76 height 13
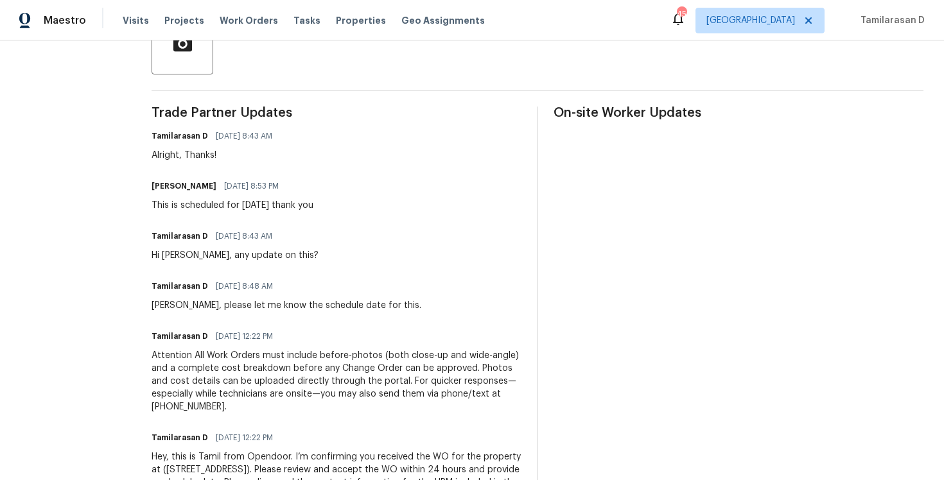
scroll to position [360, 0]
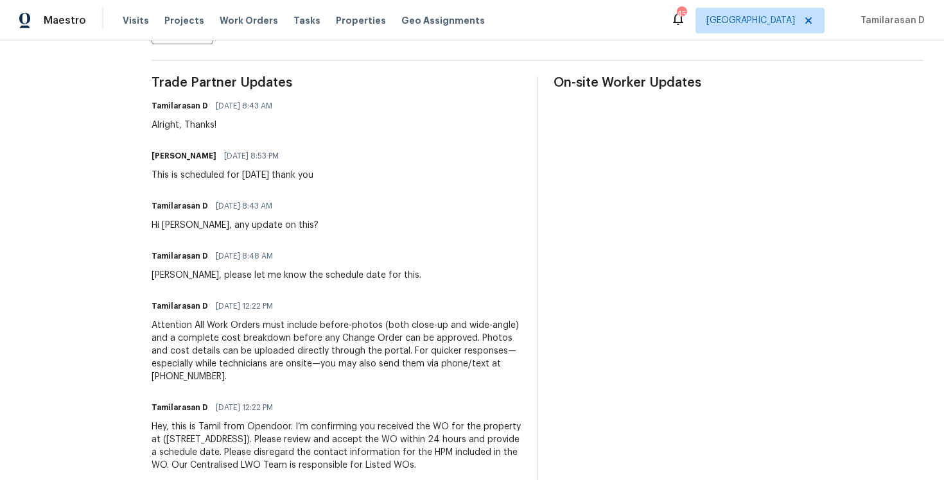
click at [209, 168] on div "[PERSON_NAME] [DATE] 8:53 PM This is scheduled for [DATE] thank you" at bounding box center [233, 164] width 162 height 35
click at [209, 168] on div "Daniel glen 10/01/2025 8:53 PM This is scheduled for Friday thank you" at bounding box center [233, 164] width 162 height 35
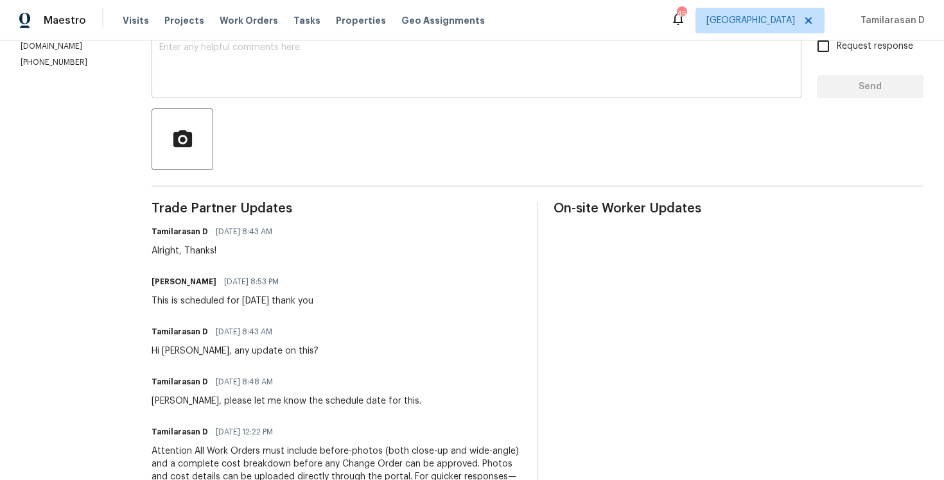
click at [237, 82] on textarea at bounding box center [476, 65] width 635 height 45
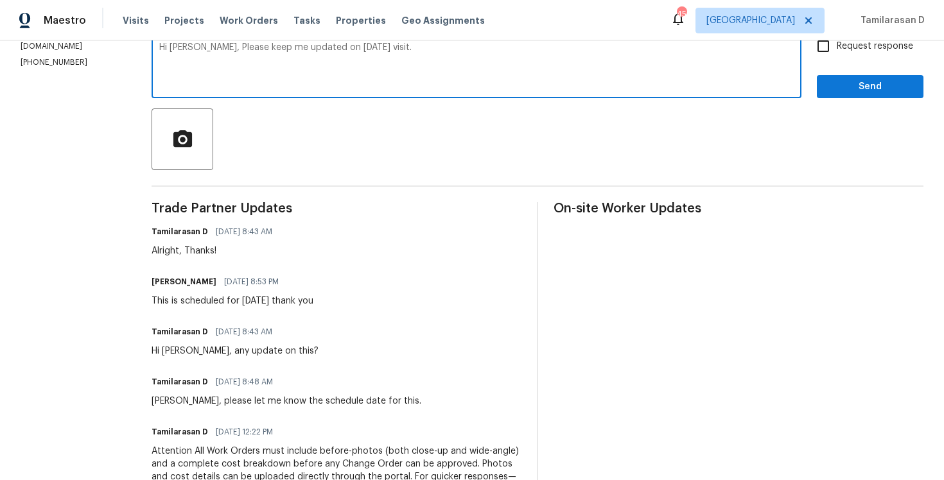
scroll to position [191, 0]
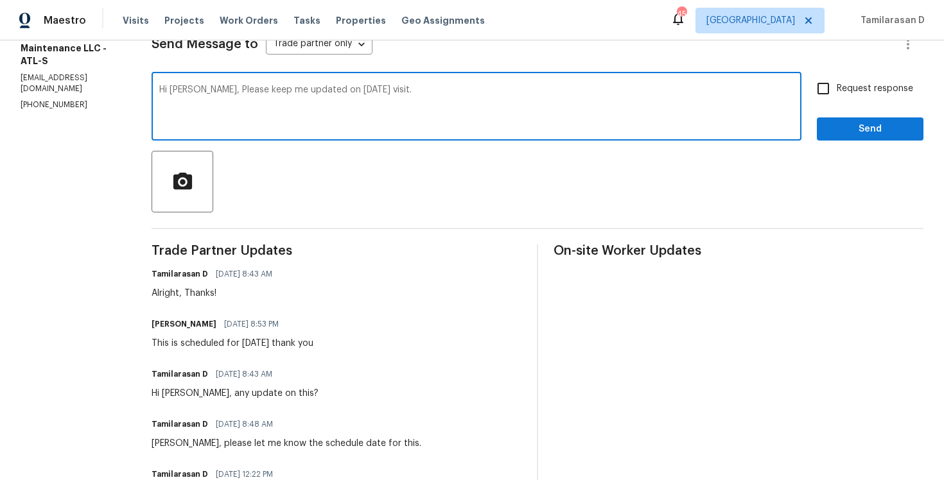
click at [179, 88] on textarea "Hi daniel, Please keep me updated on today's visit." at bounding box center [476, 107] width 635 height 45
click at [426, 106] on textarea "Hi Daniel, Please keep me updated on today's visit." at bounding box center [476, 107] width 635 height 45
type textarea "Hi Daniel, Please keep me updated on today's visit."
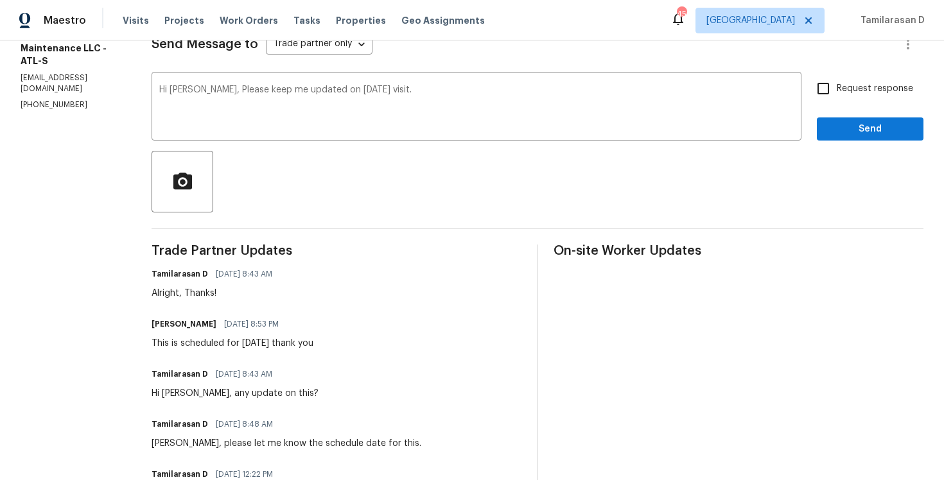
click at [840, 93] on span "Request response" at bounding box center [875, 88] width 76 height 13
click at [837, 93] on input "Request response" at bounding box center [823, 88] width 27 height 27
checkbox input "true"
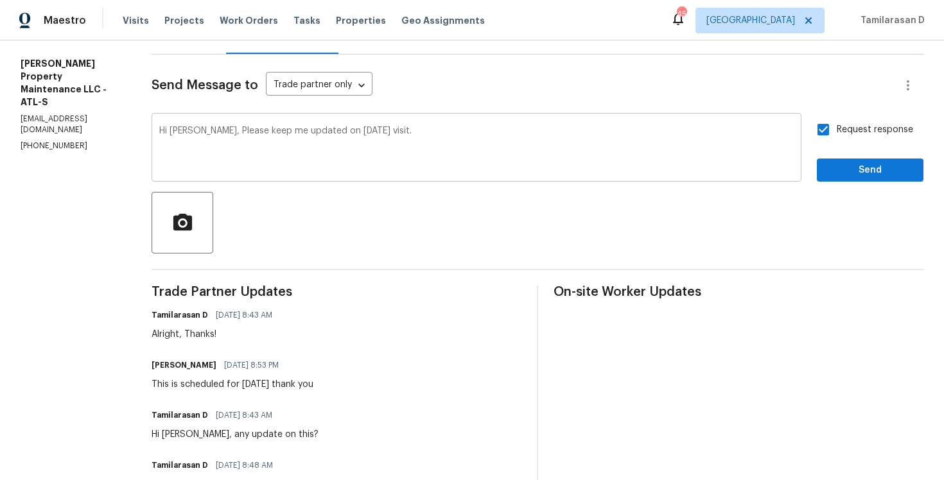
scroll to position [132, 0]
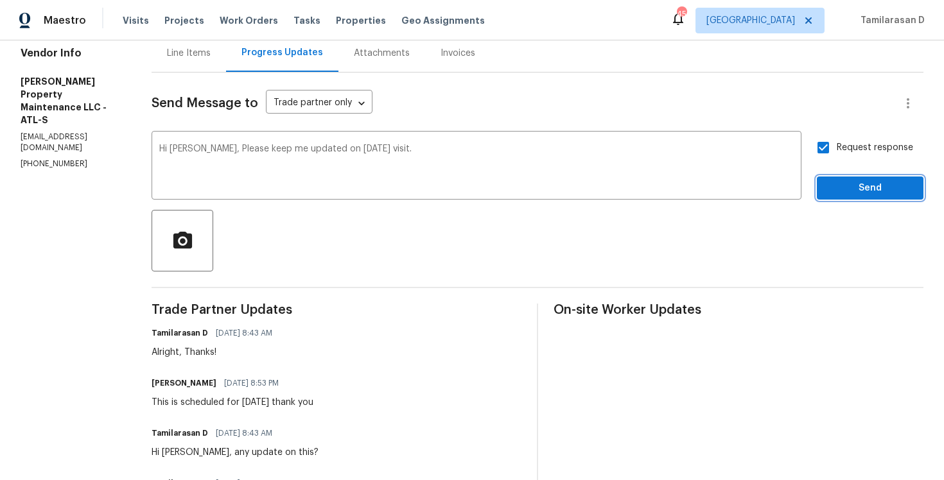
click at [862, 195] on span "Send" at bounding box center [870, 188] width 86 height 16
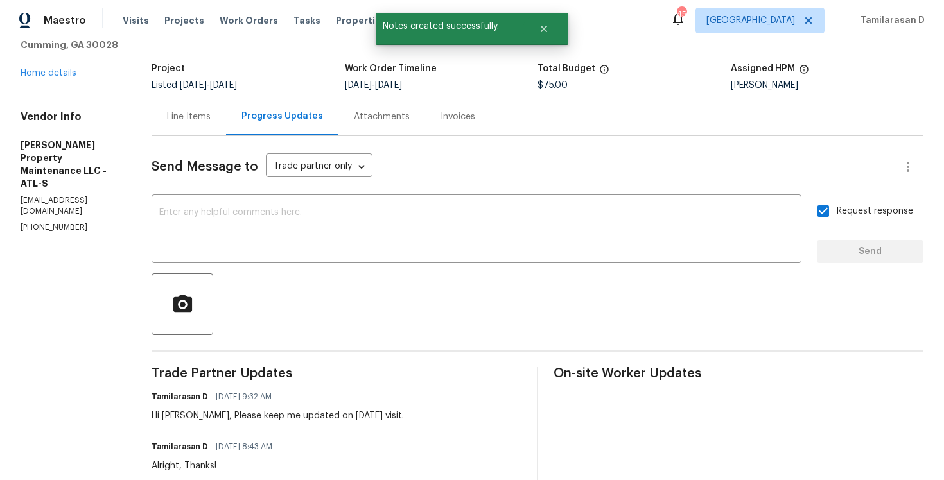
scroll to position [0, 0]
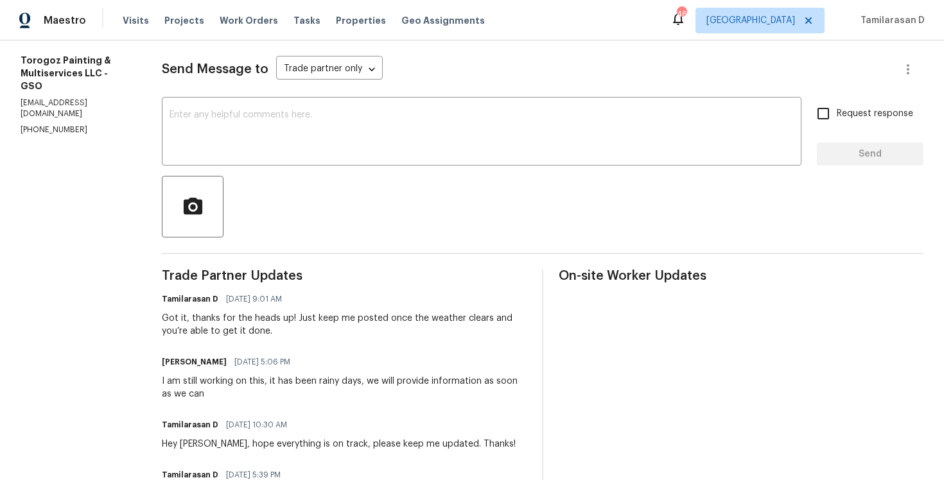
scroll to position [184, 0]
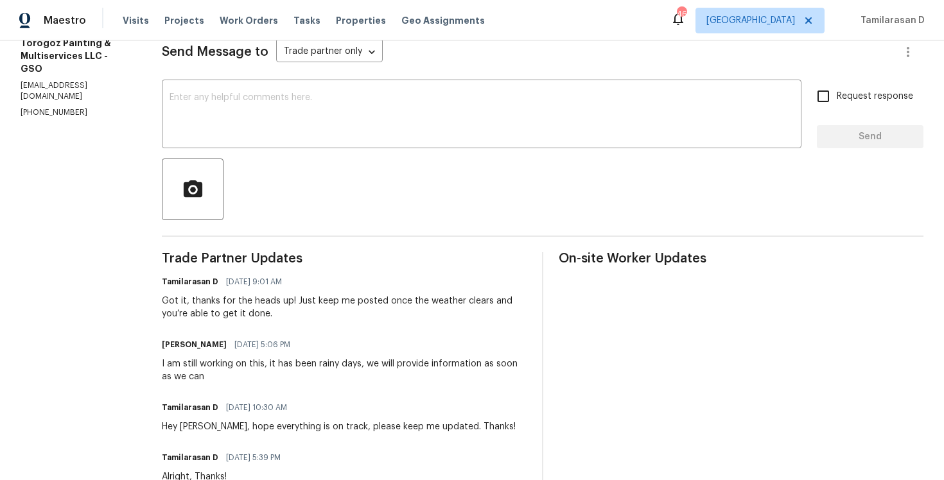
click at [243, 300] on div "Got it, thanks for the heads up! Just keep me posted once the weather clears an…" at bounding box center [344, 308] width 365 height 26
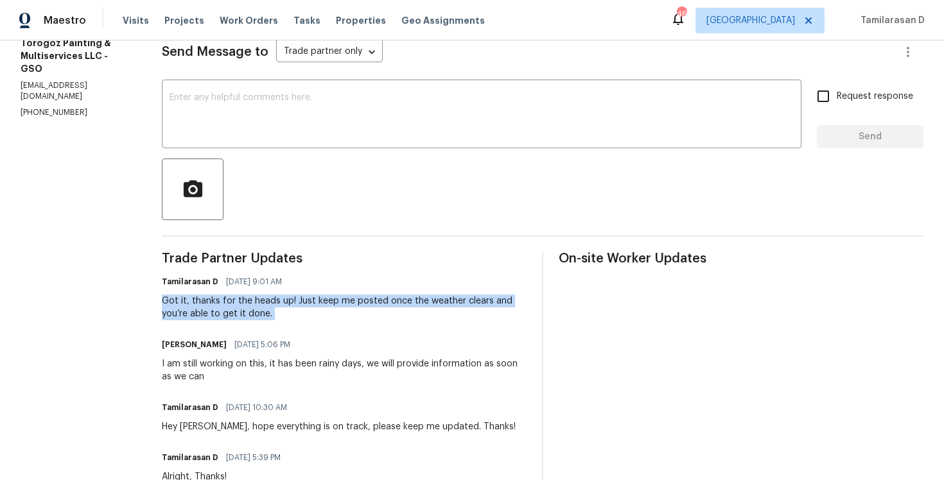
scroll to position [175, 0]
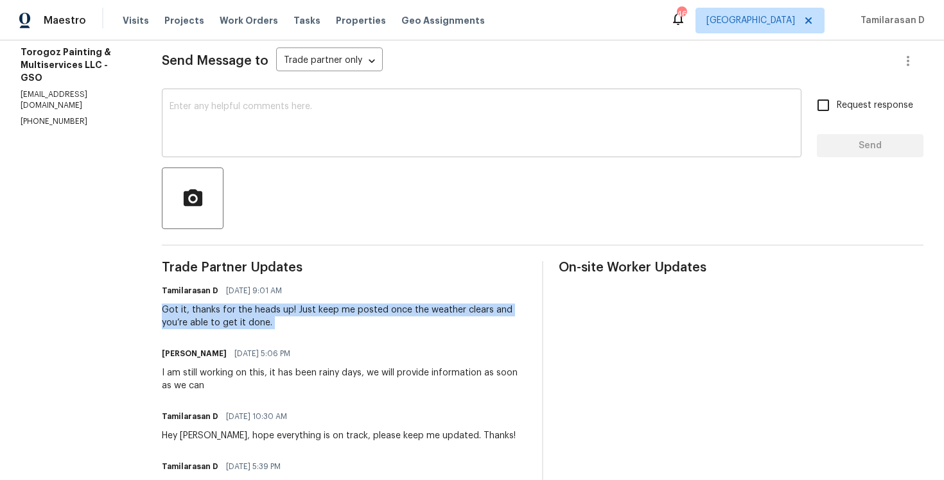
click at [281, 136] on textarea at bounding box center [482, 124] width 624 height 45
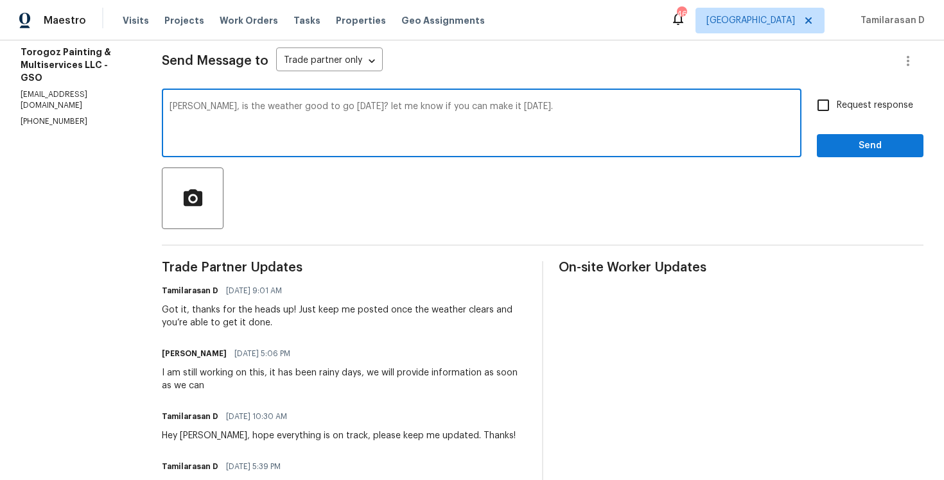
click at [276, 108] on textarea "Ricardo, is the weather good to go today? let me know if you can make it today." at bounding box center [482, 124] width 624 height 45
paste textarea "Hey Ricardo, how’s the weather looking? Think you can make it today?"
type textarea "Hey Ricardo, how’s the weather looking? Think you can make it today?"
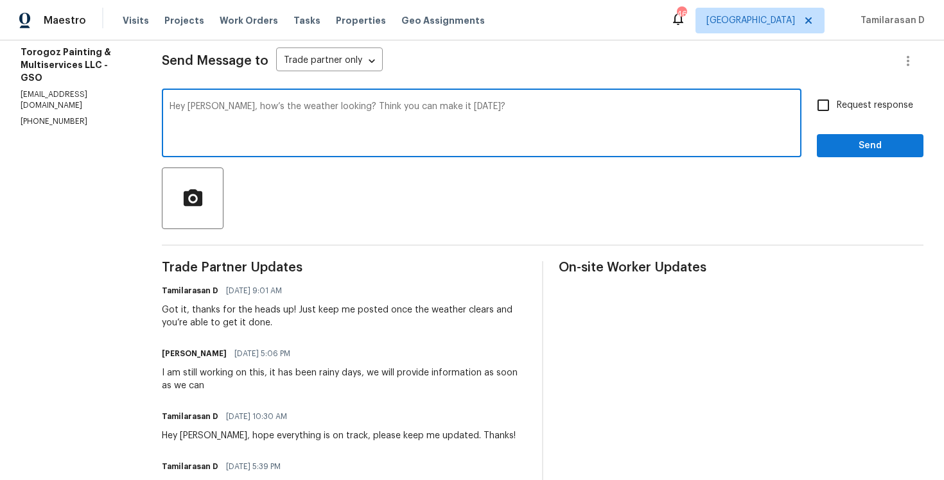
click at [830, 107] on input "Request response" at bounding box center [823, 105] width 27 height 27
checkbox input "true"
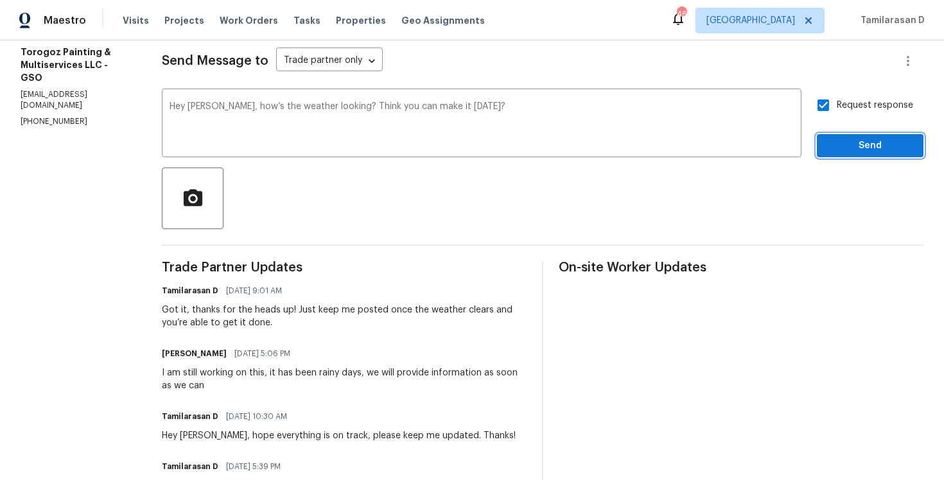
click at [869, 135] on button "Send" at bounding box center [870, 146] width 107 height 24
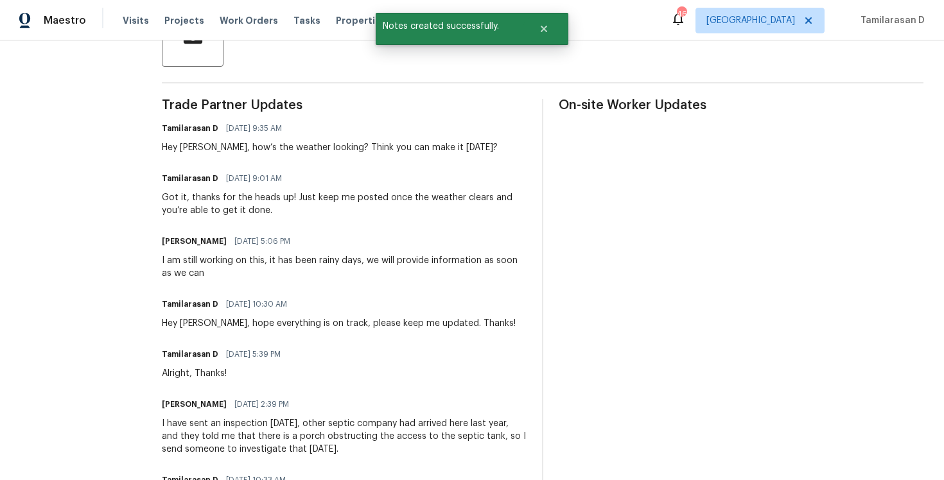
scroll to position [0, 0]
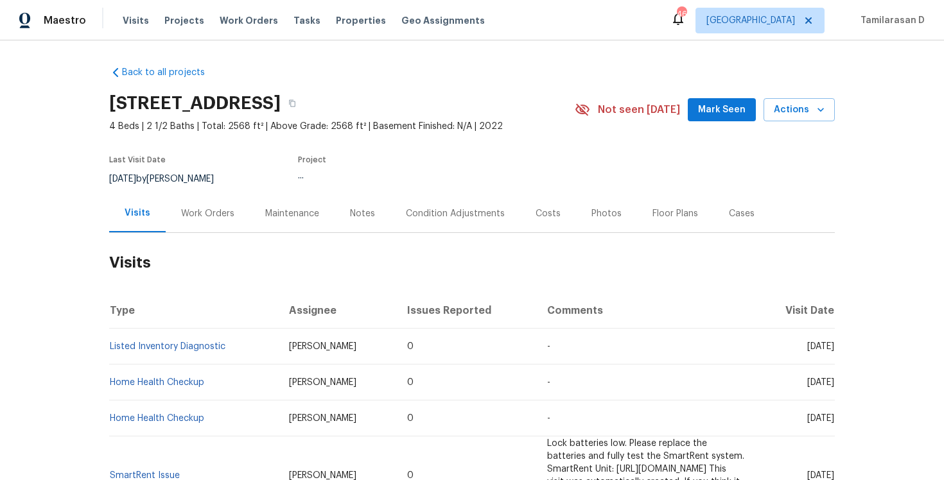
click at [190, 222] on div "Work Orders" at bounding box center [208, 214] width 84 height 38
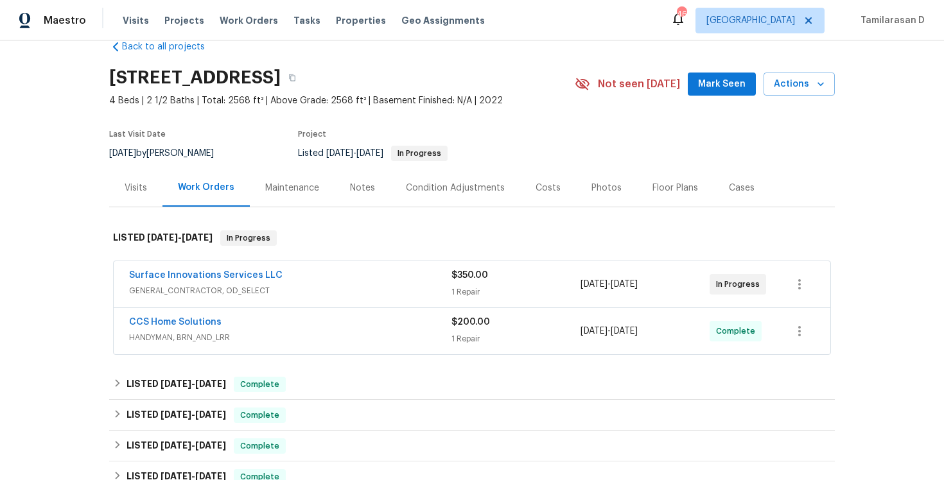
scroll to position [64, 0]
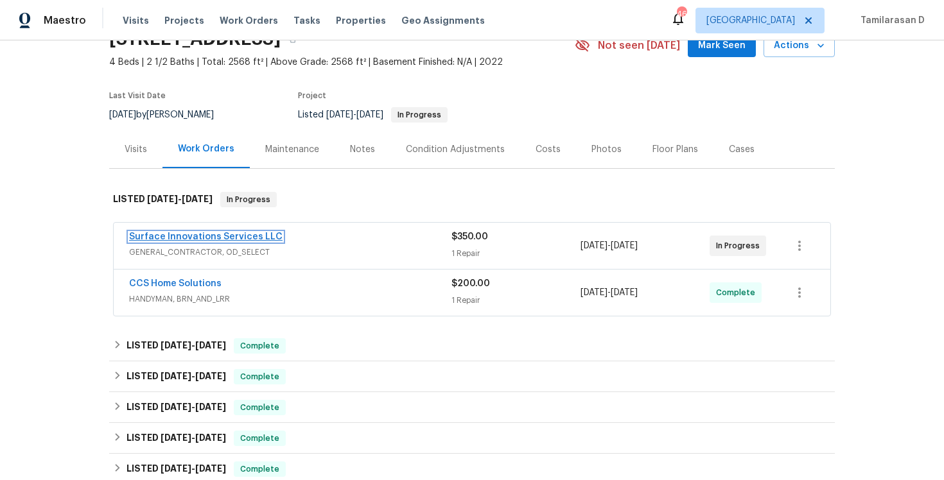
click at [198, 233] on link "Surface Innovations Services LLC" at bounding box center [206, 237] width 154 height 9
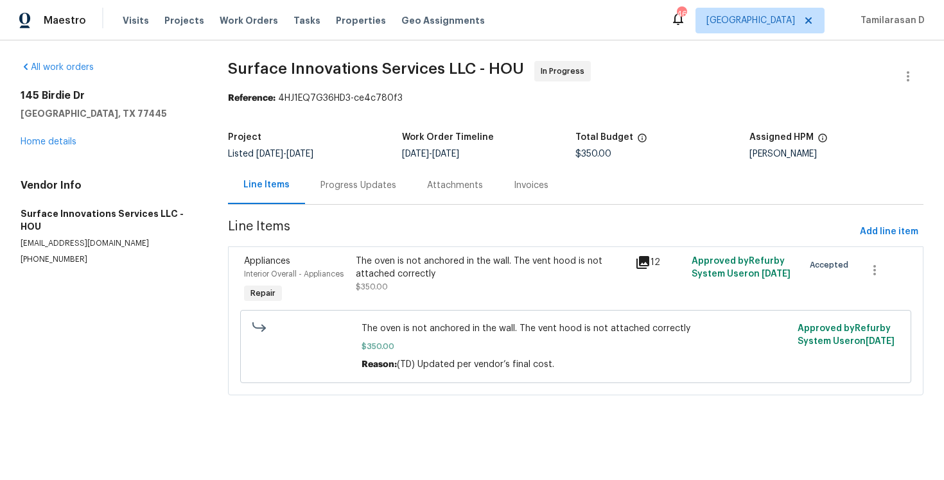
click at [323, 184] on div "Progress Updates" at bounding box center [358, 185] width 76 height 13
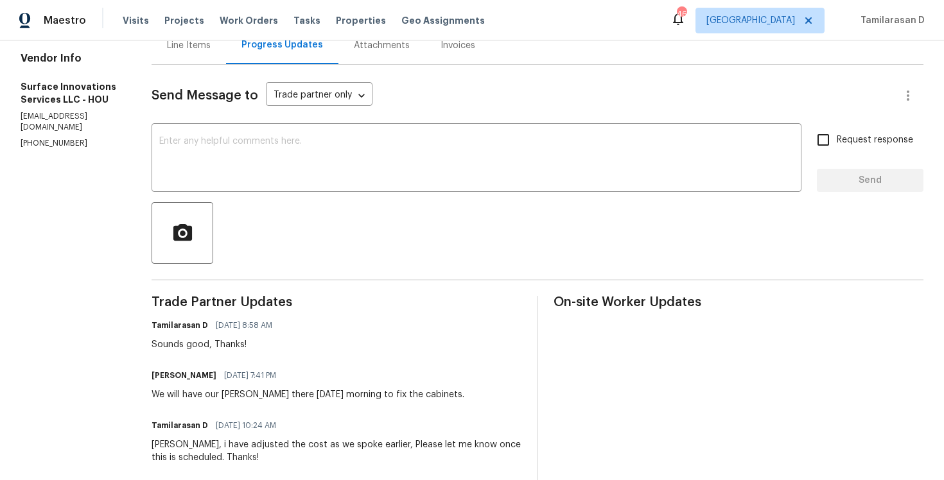
scroll to position [162, 0]
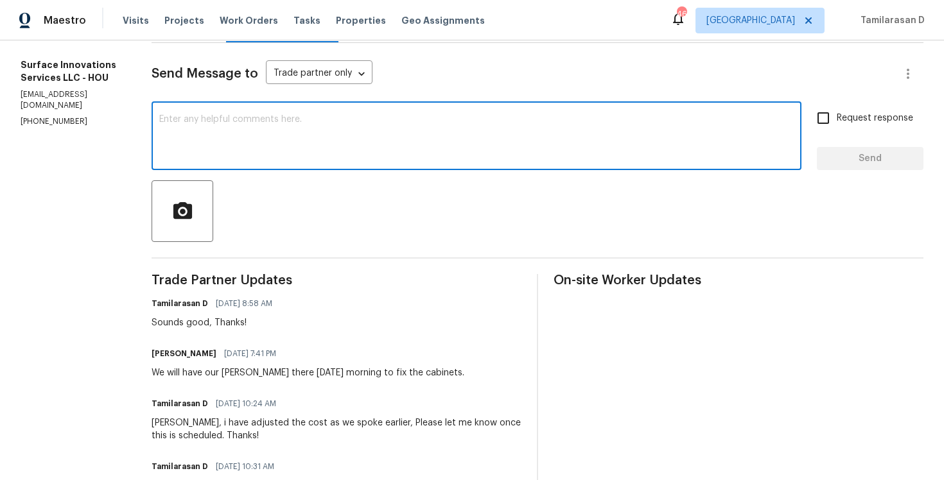
click at [296, 157] on textarea at bounding box center [476, 137] width 635 height 45
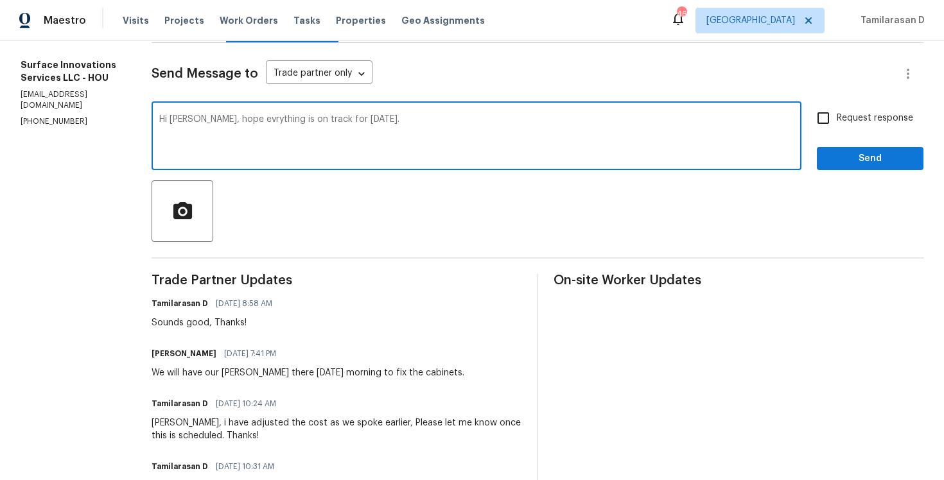
click at [286, 119] on textarea "Hi Marco, hope evrything is on track for today." at bounding box center [476, 137] width 635 height 45
click at [412, 127] on textarea "Hi Marco, hope everything is on track for today." at bounding box center [476, 137] width 635 height 45
click at [496, 122] on textarea "Hi Marco, hope everything is on track for today. Please keep me updaed. Thanks!" at bounding box center [476, 137] width 635 height 45
click at [552, 121] on textarea "Hi Marco, hope everything is on track for today. Please keep me updated. Thanks!" at bounding box center [476, 137] width 635 height 45
click at [522, 122] on textarea "Hi Marco, hope everything is on track for today. Please keep me updated. Thanks!" at bounding box center [476, 137] width 635 height 45
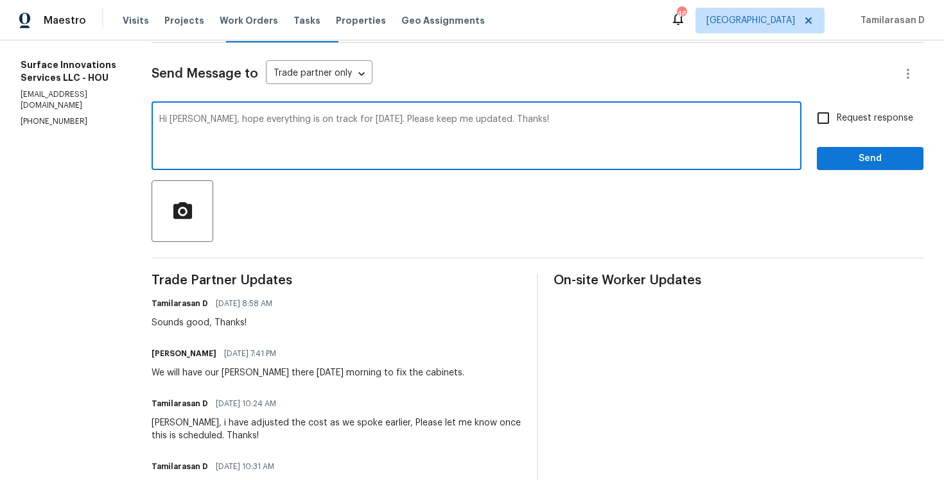
click at [522, 122] on textarea "Hi Marco, hope everything is on track for today. Please keep me updated. Thanks!" at bounding box center [476, 137] width 635 height 45
click at [480, 119] on textarea "Hi Marco, hope everything is on track for today. Please keep me updated. Thanks!" at bounding box center [476, 137] width 635 height 45
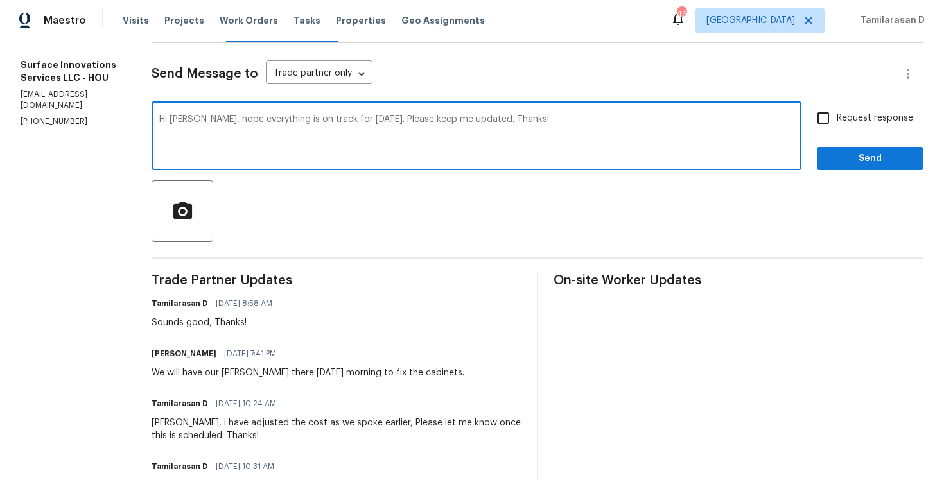
click at [553, 118] on textarea "Hi Marco, hope everything is on track for today. Please keep me updated. Thanks!" at bounding box center [476, 137] width 635 height 45
click at [566, 127] on textarea "Hi Marco, hope everything is on track for today. Please keep me updated. Thanks!" at bounding box center [476, 137] width 635 height 45
type textarea "Hi Marco, hope everything is on track for today. Please keep me updated. Thanks!"
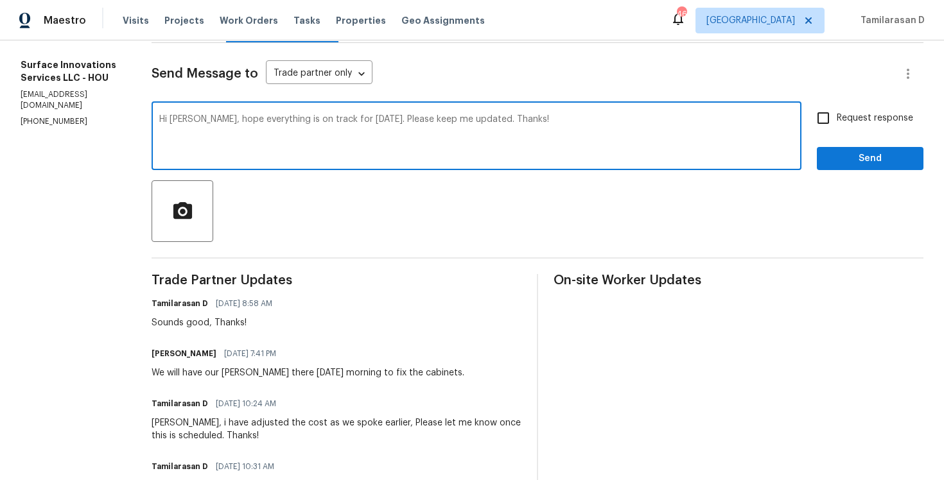
click at [833, 114] on input "Request response" at bounding box center [823, 118] width 27 height 27
checkbox input "true"
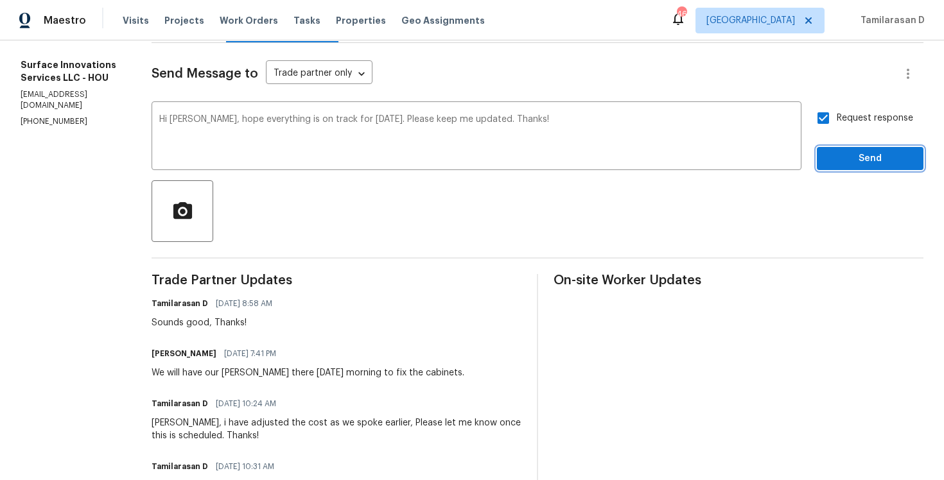
click at [837, 161] on span "Send" at bounding box center [870, 159] width 86 height 16
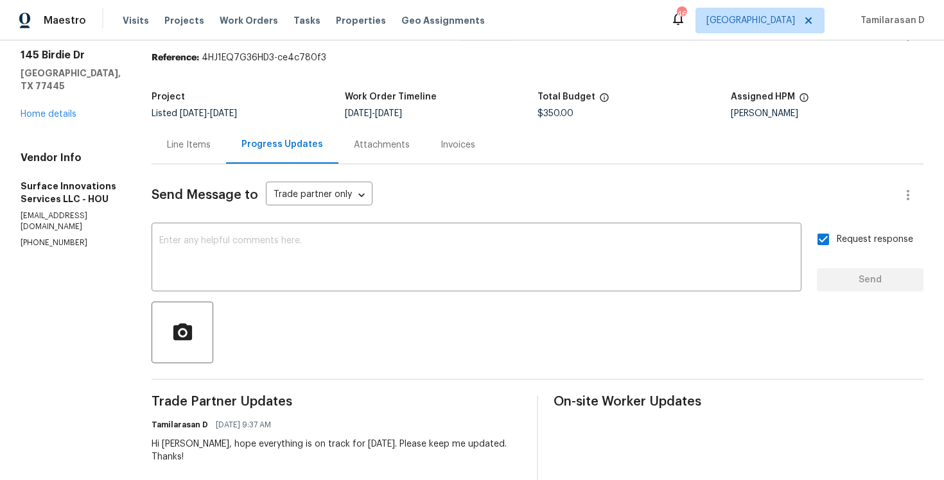
scroll to position [0, 0]
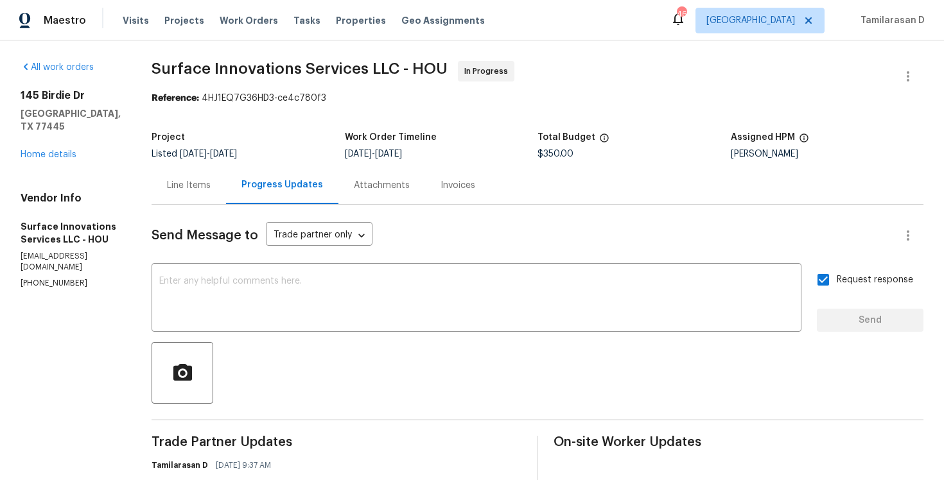
click at [226, 177] on div "Line Items" at bounding box center [189, 185] width 75 height 38
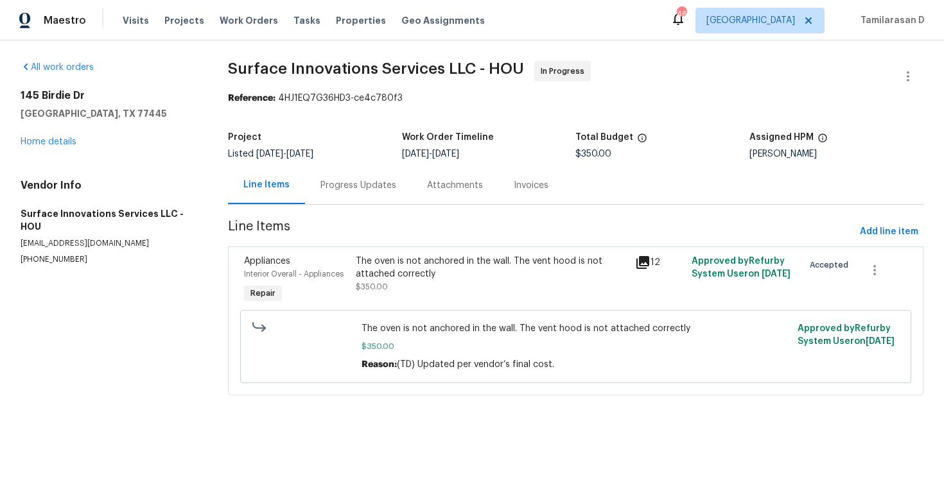
click at [357, 197] on div "Progress Updates" at bounding box center [358, 185] width 107 height 38
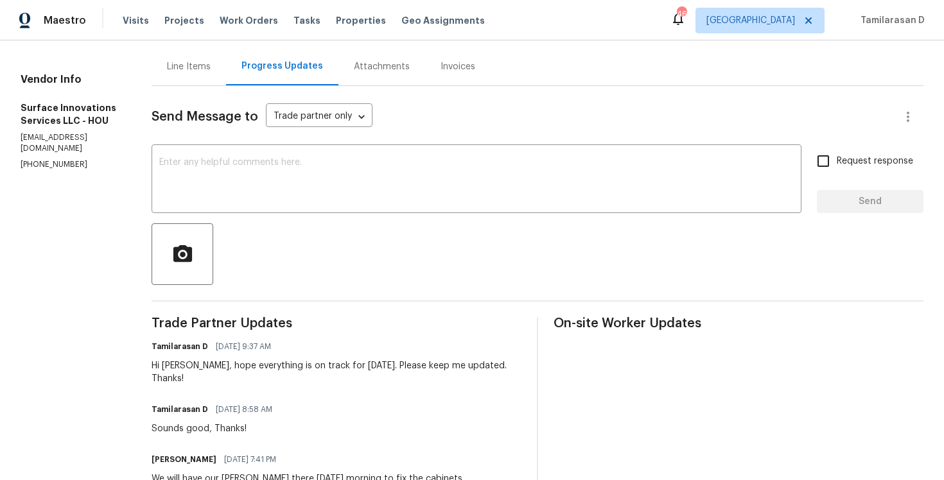
scroll to position [168, 0]
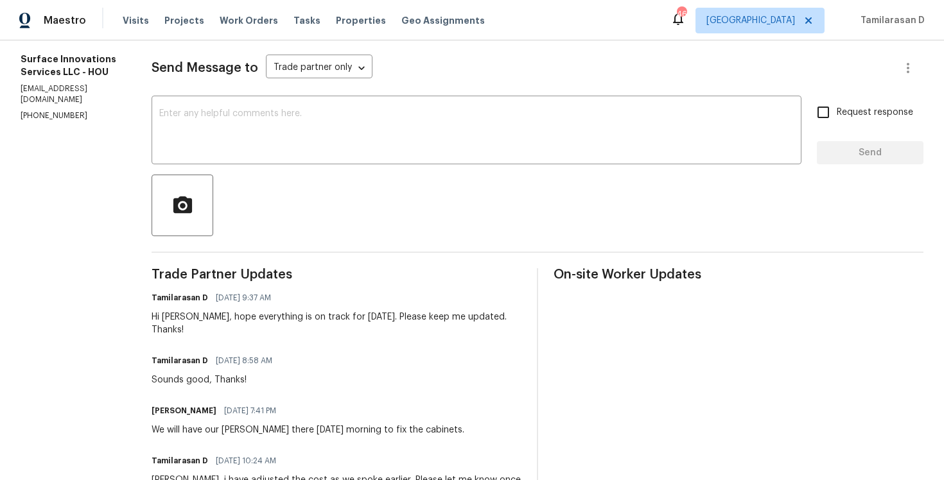
click at [299, 312] on div "Hi Marco, hope everything is on track for today. Please keep me updated. Thanks!" at bounding box center [337, 324] width 370 height 26
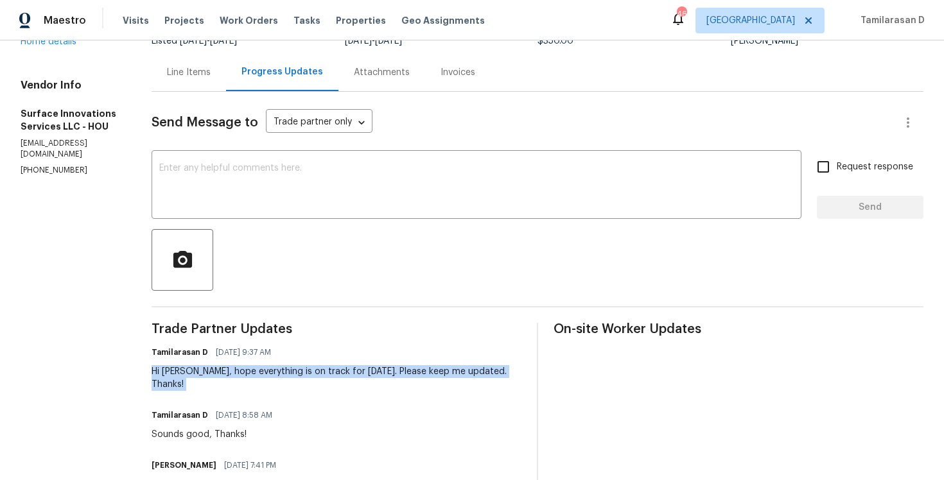
scroll to position [0, 0]
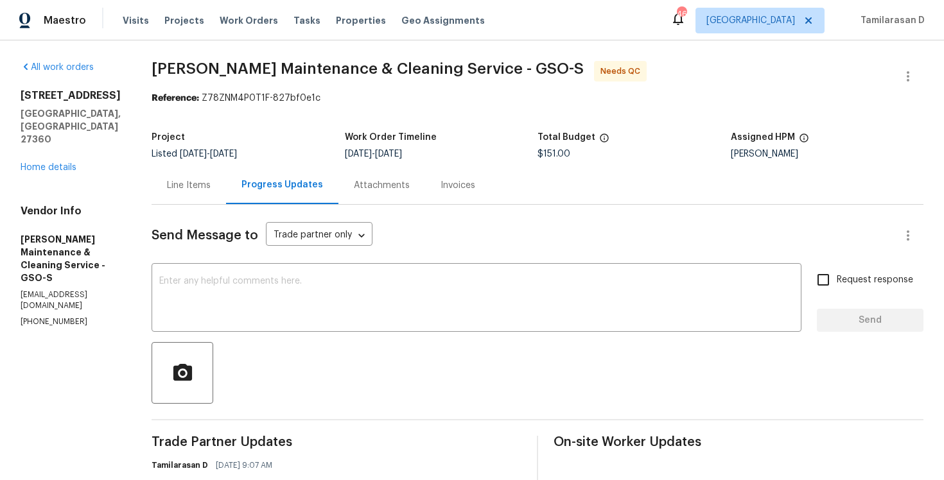
click at [198, 169] on div "Line Items" at bounding box center [189, 185] width 75 height 38
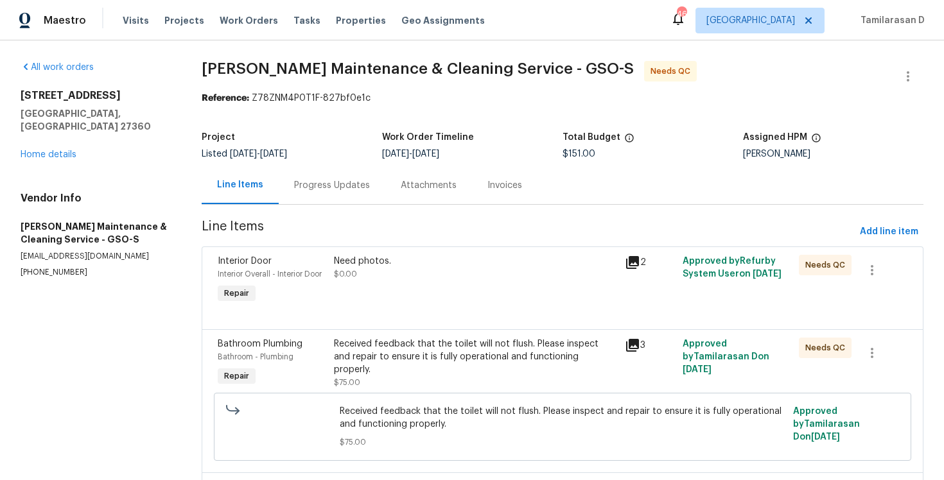
click at [417, 258] on div "Need photos." at bounding box center [475, 261] width 283 height 13
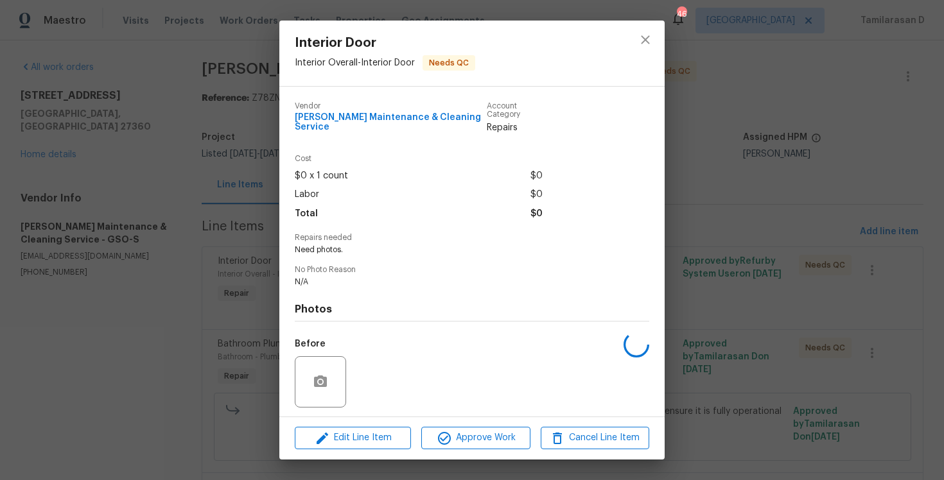
scroll to position [79, 0]
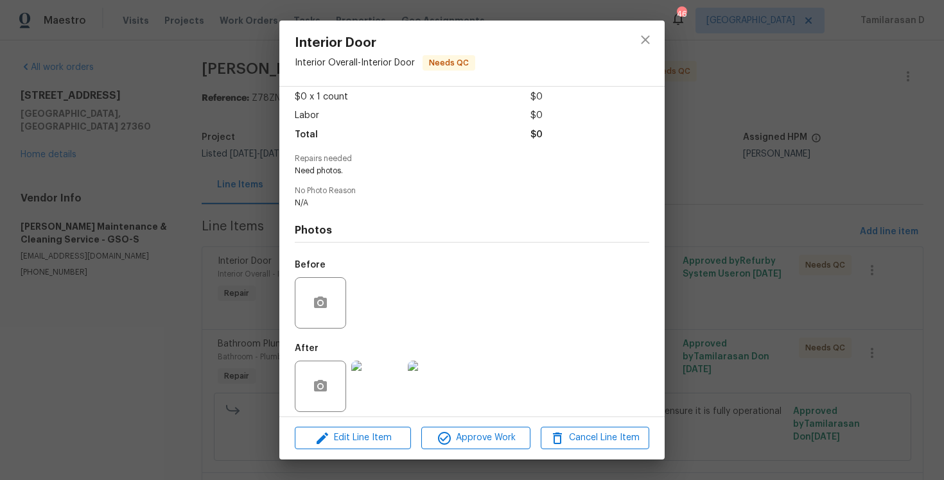
click at [256, 265] on div "Interior Door Interior Overall - Interior Door Needs QC Vendor [PERSON_NAME] Ma…" at bounding box center [472, 240] width 944 height 480
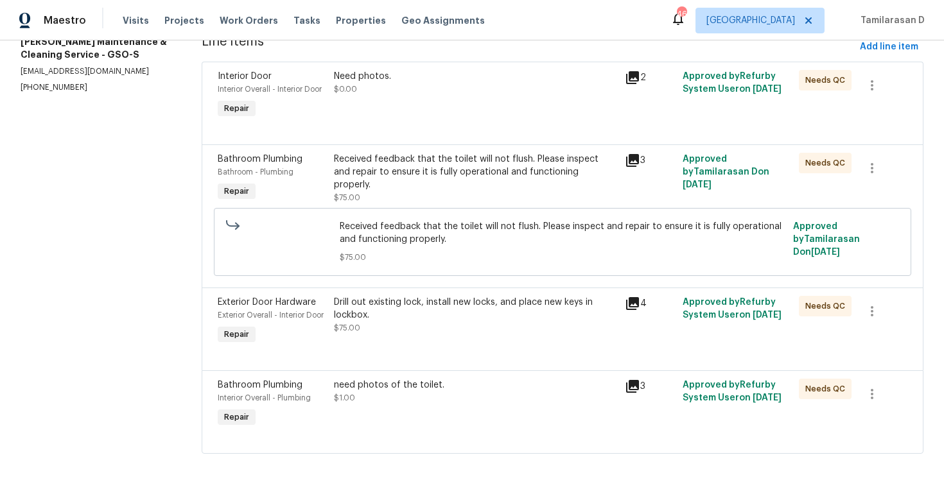
scroll to position [184, 0]
click at [420, 385] on div "need photos of the toilet." at bounding box center [475, 386] width 283 height 13
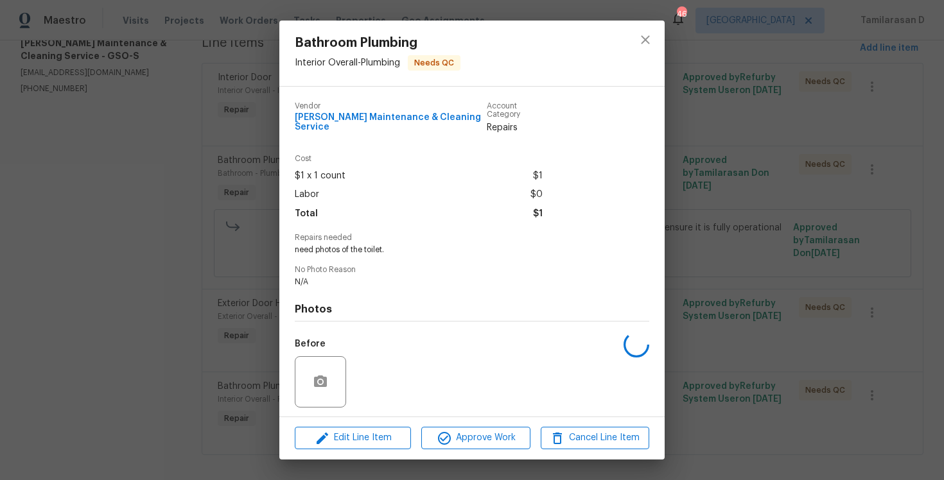
scroll to position [79, 0]
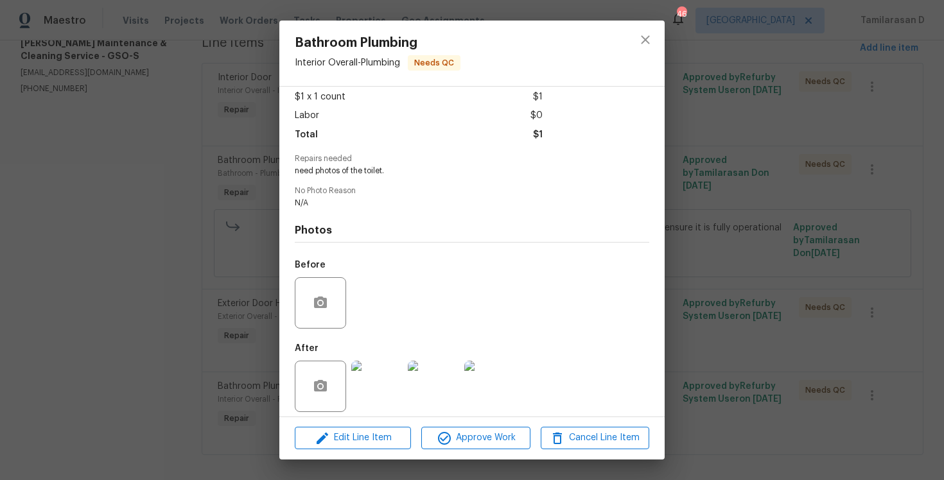
click at [383, 369] on img at bounding box center [376, 386] width 51 height 51
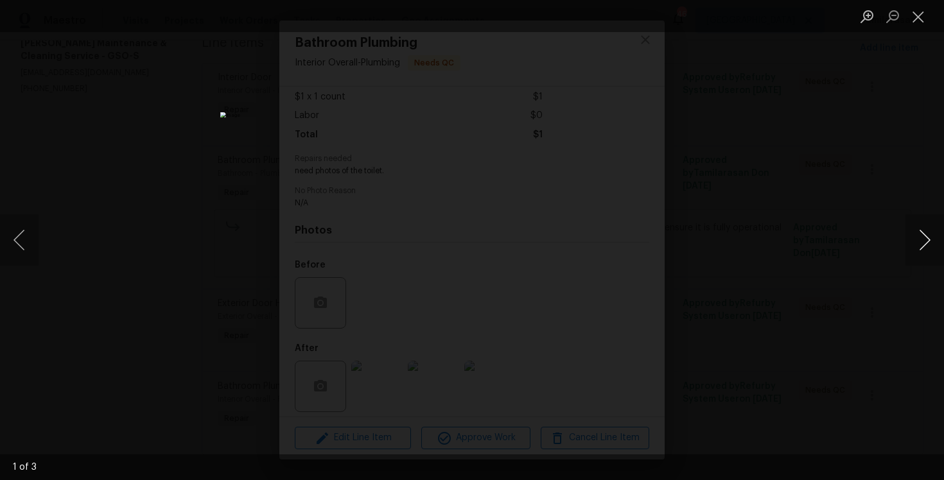
click at [917, 225] on button "Next image" at bounding box center [925, 240] width 39 height 51
click at [914, 21] on button "Close lightbox" at bounding box center [919, 16] width 26 height 22
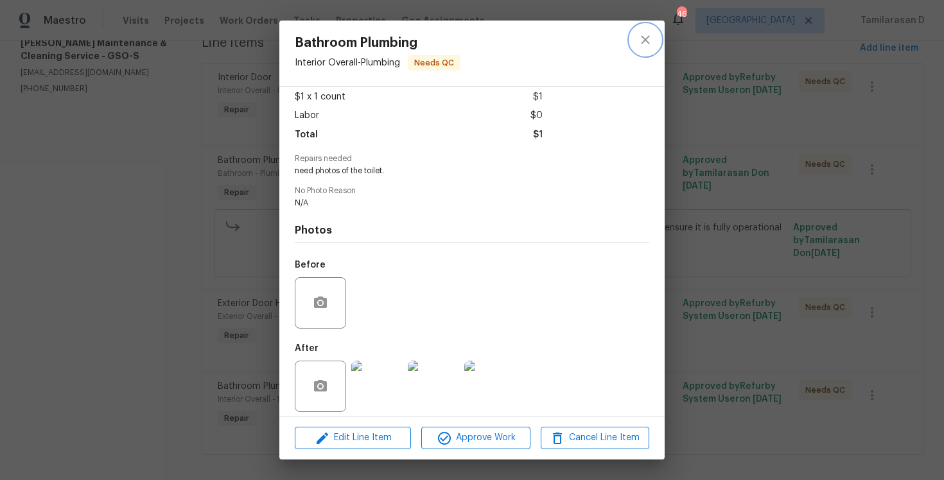
click at [639, 39] on icon "close" at bounding box center [645, 39] width 15 height 15
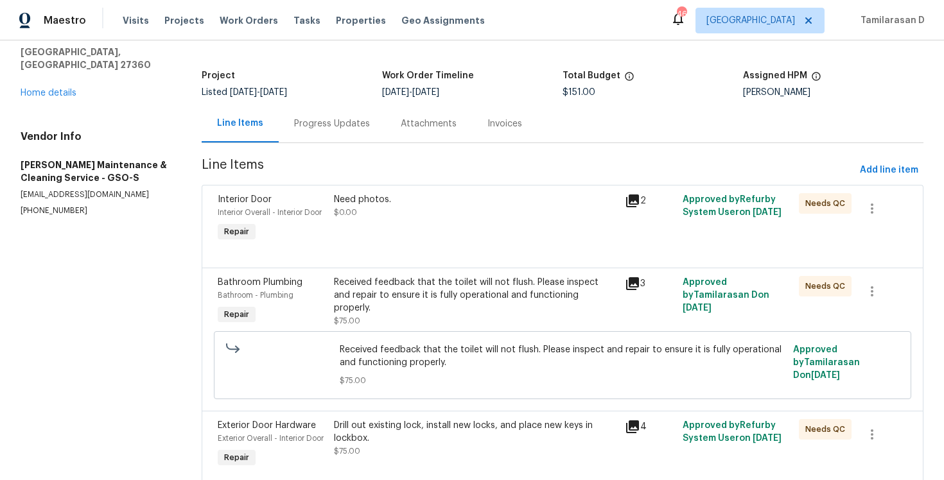
scroll to position [196, 0]
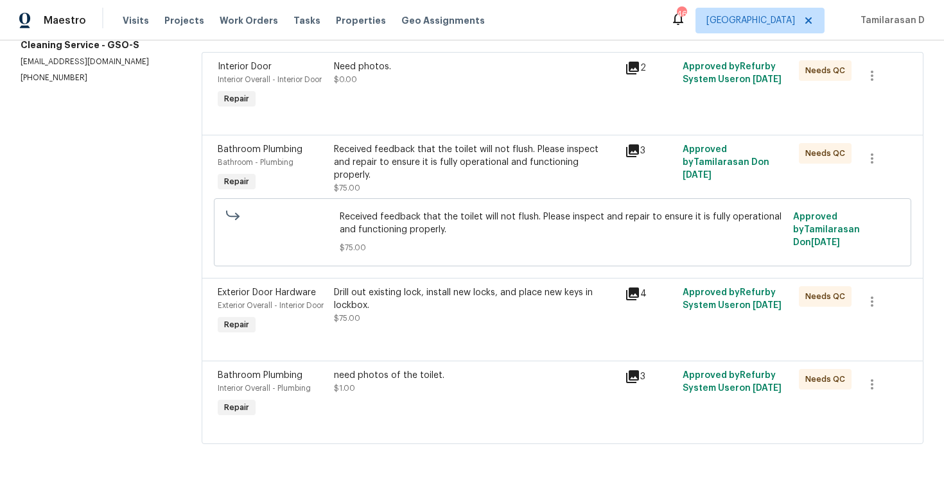
click at [411, 397] on div "need photos of the toilet. $1.00" at bounding box center [475, 394] width 290 height 59
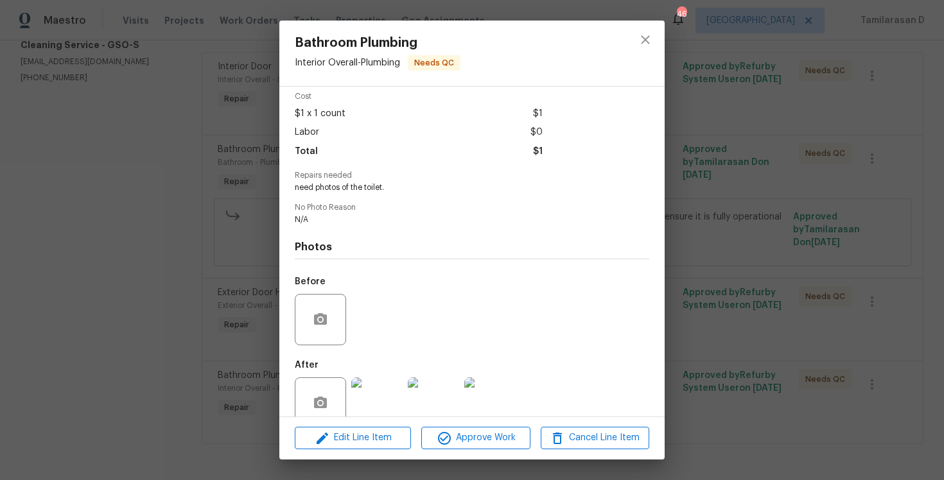
scroll to position [79, 0]
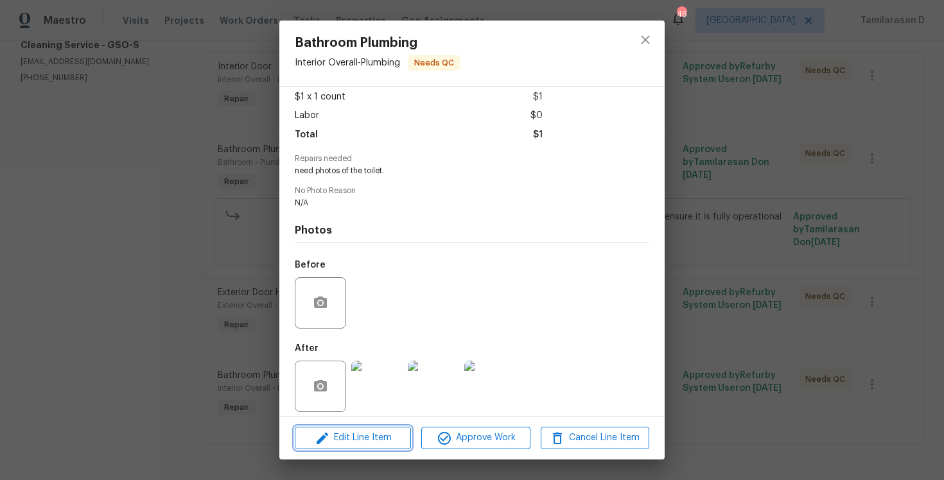
click at [369, 430] on button "Edit Line Item" at bounding box center [353, 438] width 116 height 22
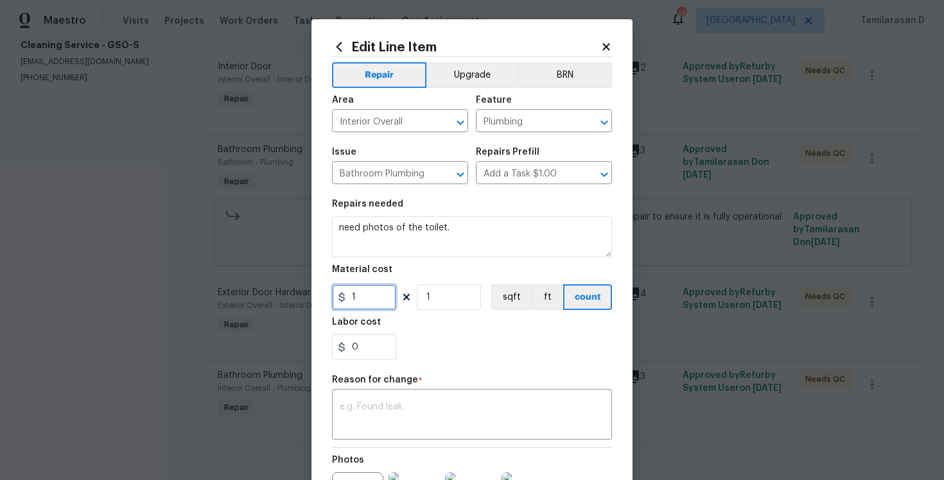
click at [356, 306] on input "1" at bounding box center [364, 298] width 64 height 26
type input "0"
click at [394, 391] on div "Reason for change *" at bounding box center [472, 384] width 280 height 17
click at [392, 402] on div "x ​" at bounding box center [472, 416] width 280 height 48
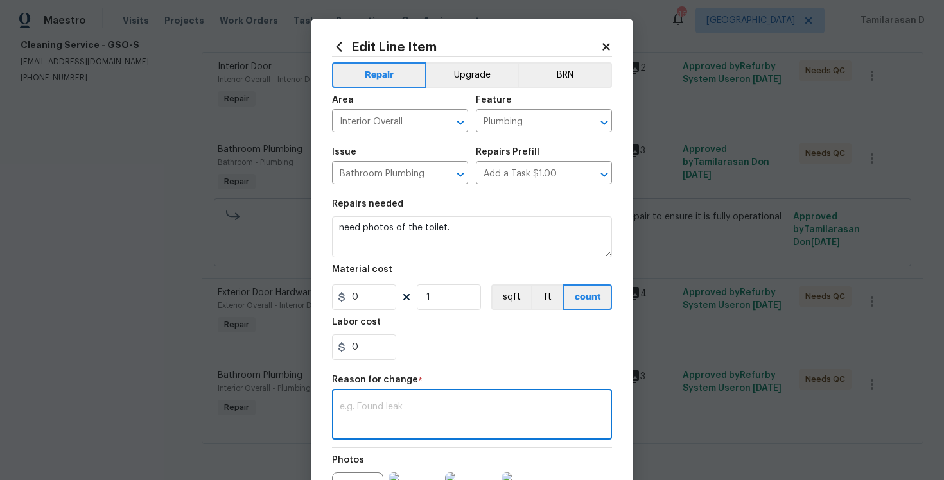
paste textarea "[STREET_ADDRESS]"
type textarea "[STREET_ADDRESS]"
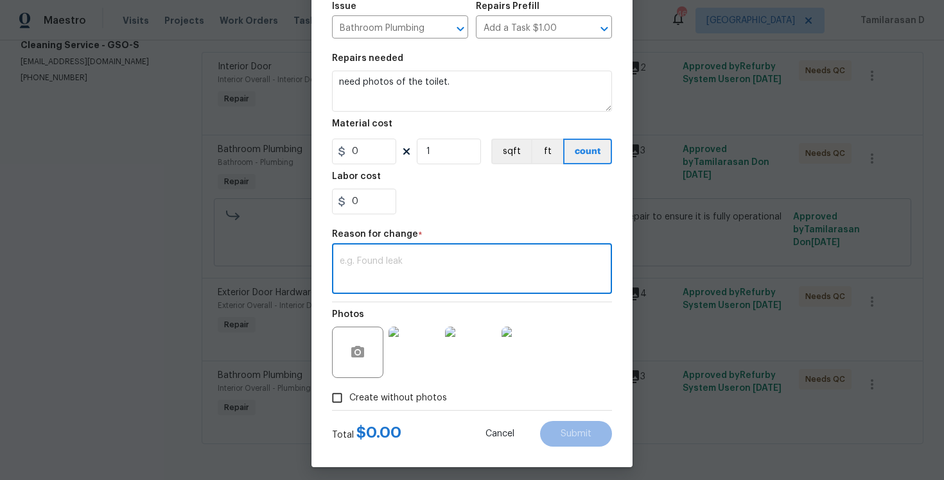
scroll to position [153, 0]
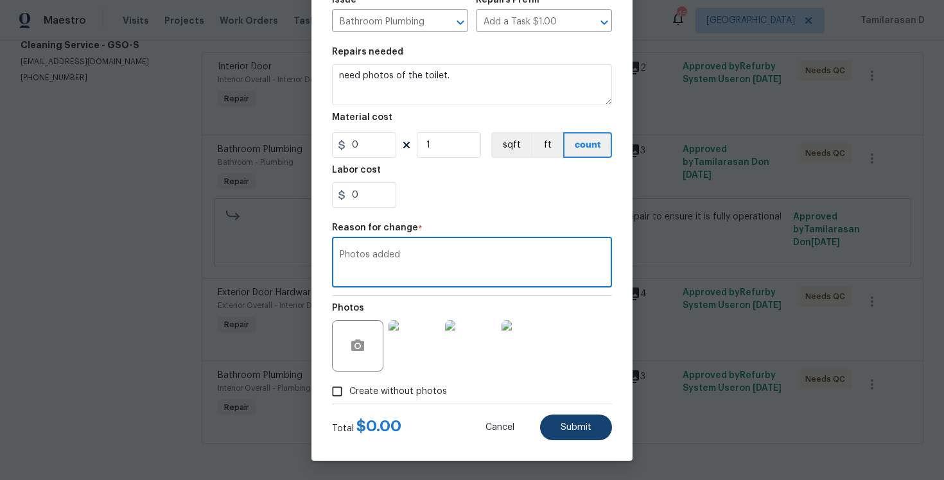
type textarea "Photos added"
click at [562, 426] on span "Submit" at bounding box center [576, 428] width 31 height 10
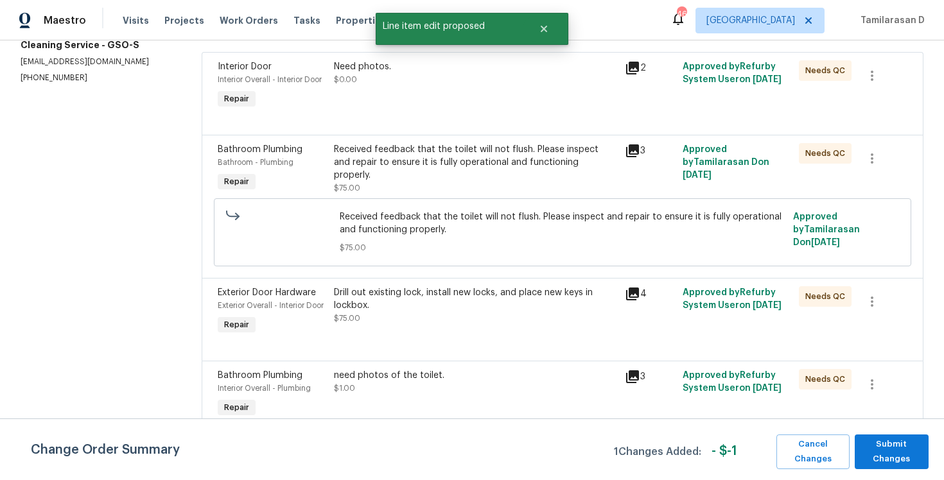
scroll to position [0, 0]
click at [895, 466] on button "Submit Changes" at bounding box center [892, 452] width 74 height 35
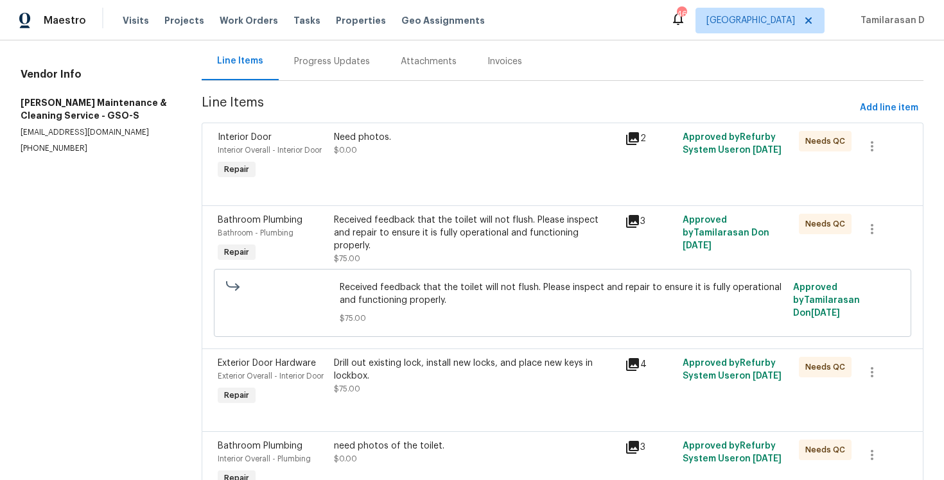
scroll to position [46, 0]
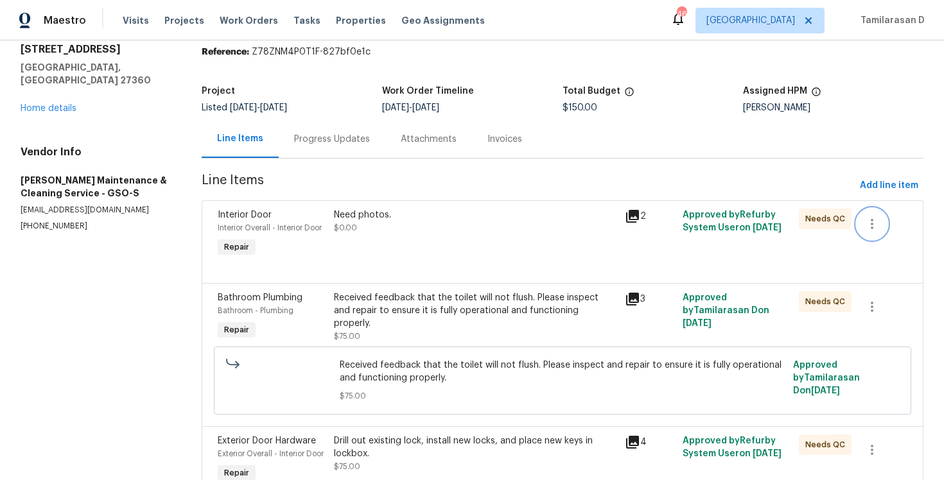
click at [870, 226] on icon "button" at bounding box center [872, 223] width 15 height 15
click at [882, 220] on li "Cancel" at bounding box center [881, 223] width 49 height 21
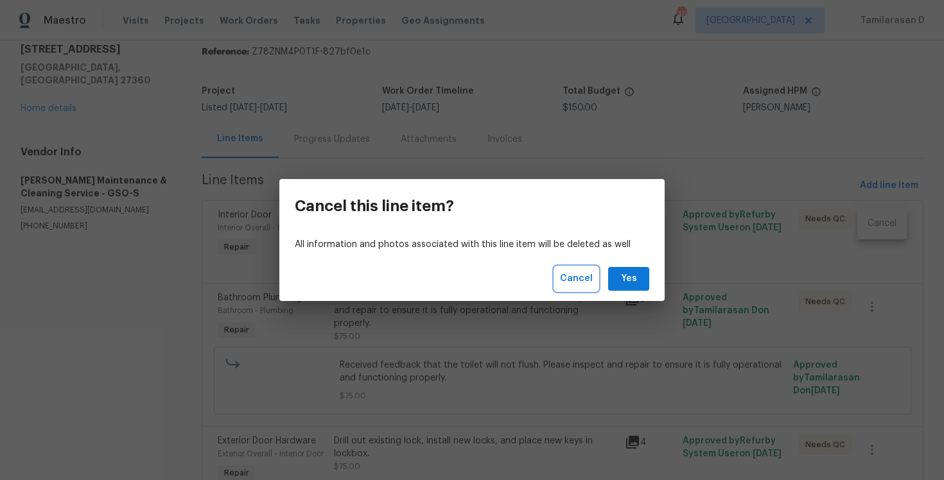
click at [584, 274] on span "Cancel" at bounding box center [576, 279] width 33 height 16
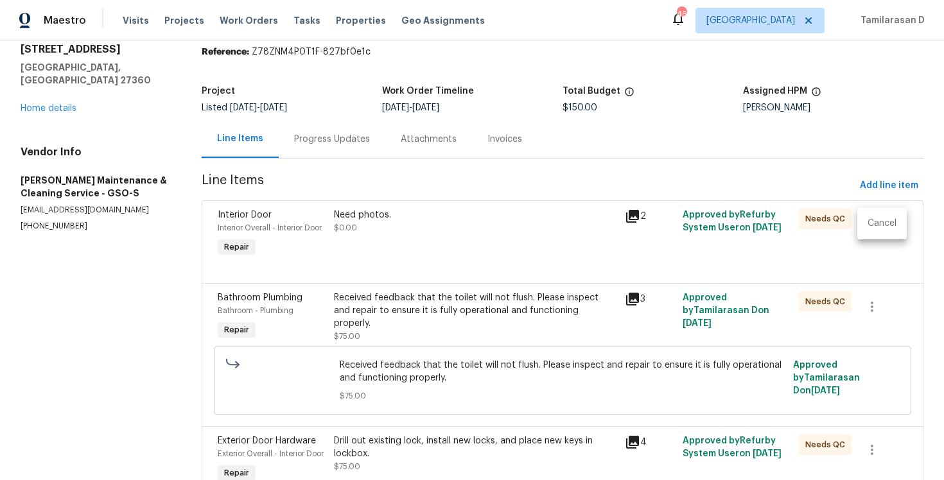
click at [542, 225] on div at bounding box center [472, 240] width 944 height 480
click at [476, 230] on div "Need photos. $0.00" at bounding box center [475, 222] width 283 height 26
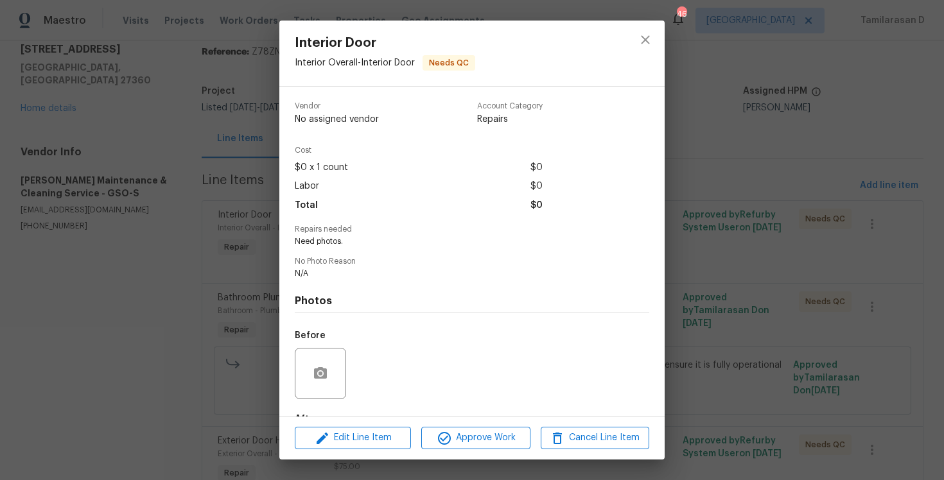
scroll to position [79, 0]
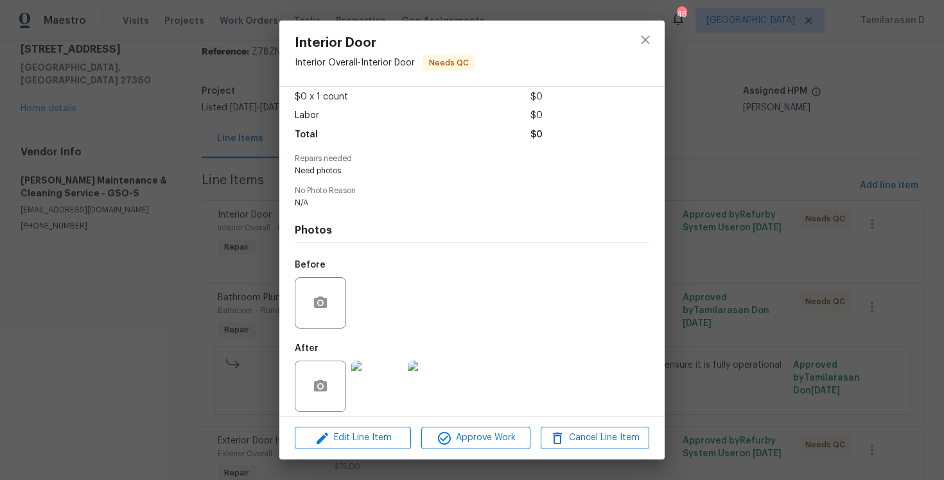
click at [206, 303] on div "Interior Door Interior Overall - Interior Door Needs QC Vendor [PERSON_NAME] Ma…" at bounding box center [472, 240] width 944 height 480
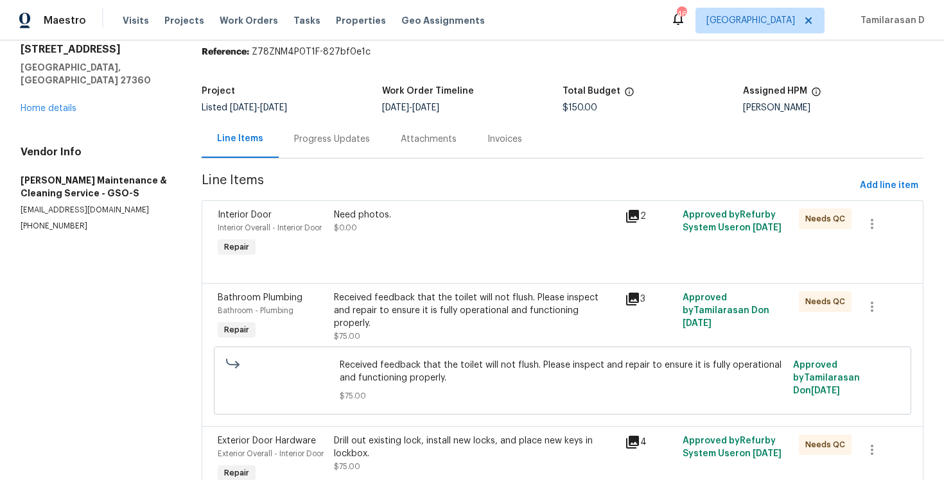
click at [306, 136] on div "Progress Updates" at bounding box center [332, 139] width 76 height 13
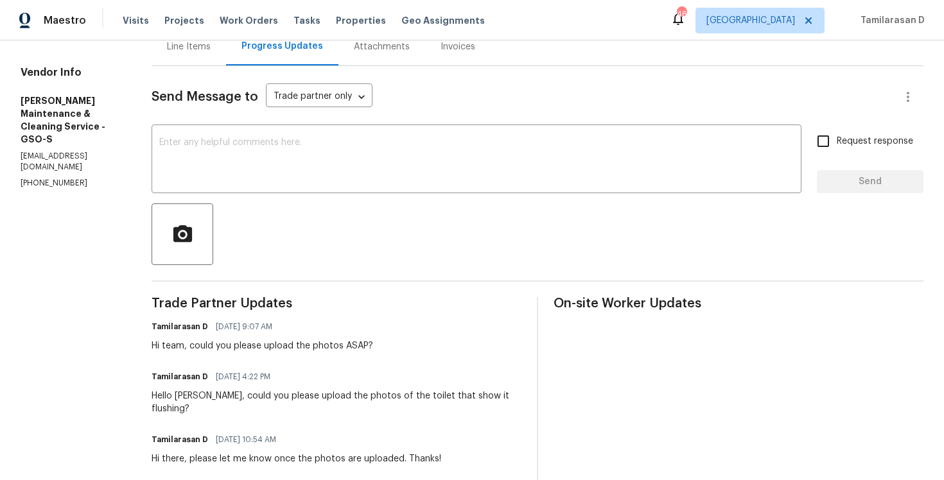
scroll to position [153, 0]
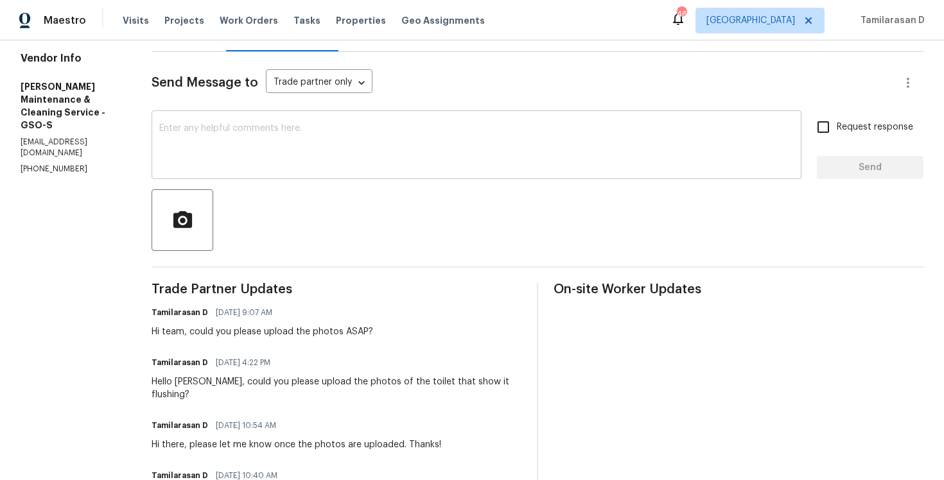
click at [308, 165] on textarea at bounding box center [476, 146] width 635 height 45
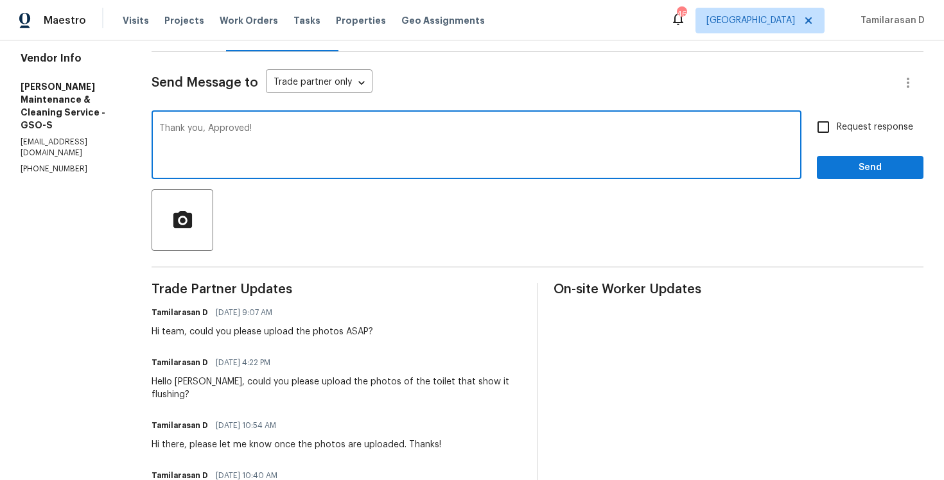
scroll to position [0, 0]
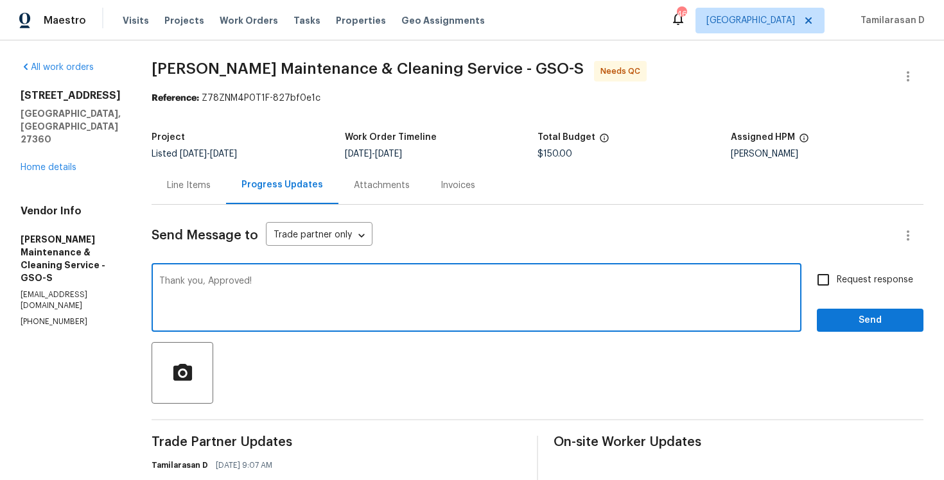
type textarea "Thank you, Approved!"
click at [853, 316] on span "Send" at bounding box center [870, 321] width 86 height 16
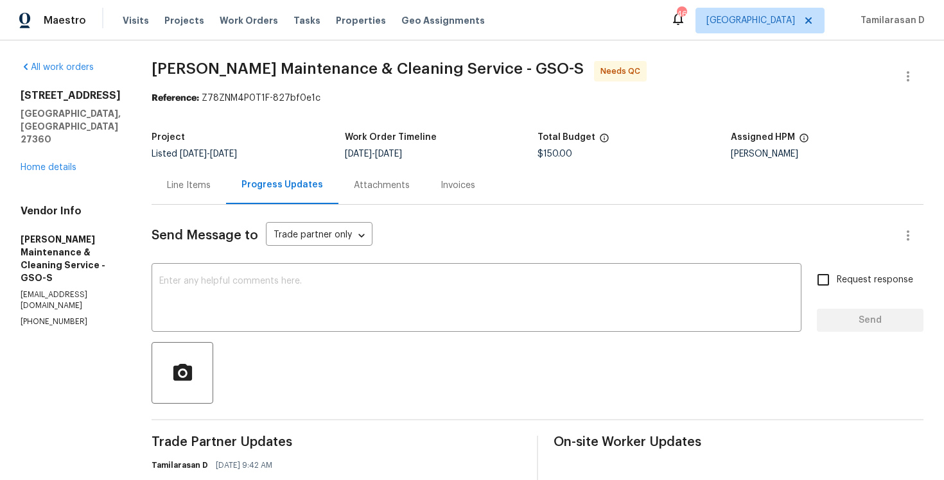
click at [211, 200] on div "Line Items" at bounding box center [189, 185] width 75 height 38
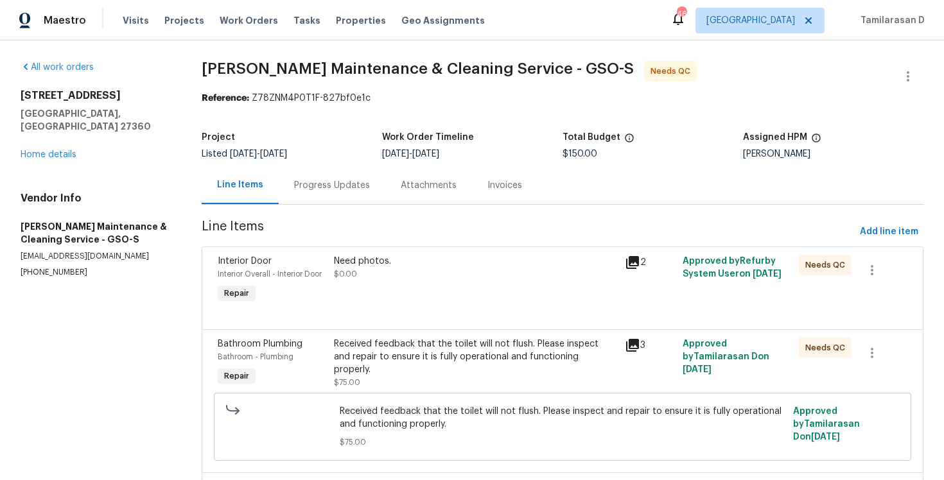
click at [319, 188] on div "Progress Updates" at bounding box center [332, 185] width 76 height 13
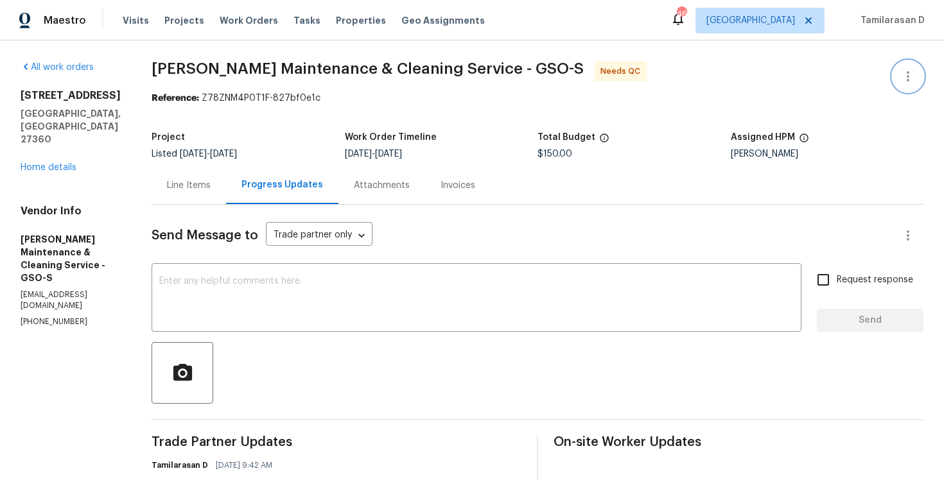
click at [911, 76] on icon "button" at bounding box center [907, 76] width 15 height 15
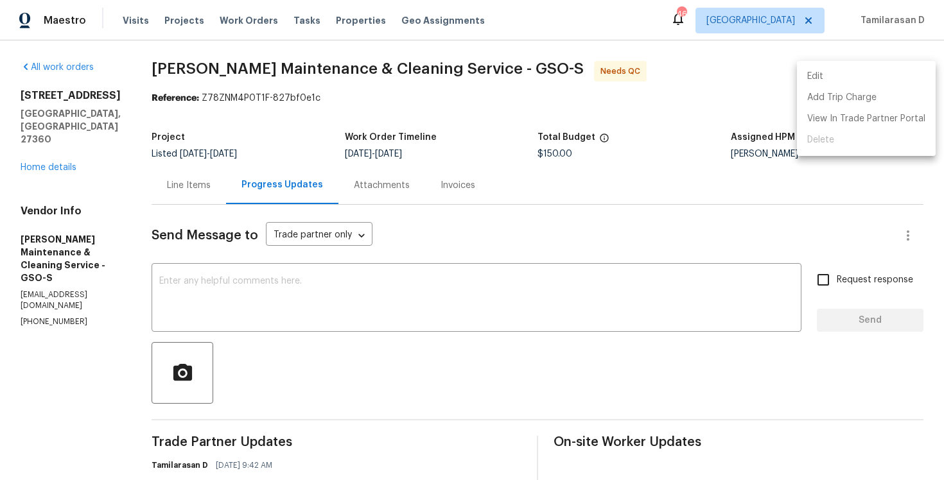
click at [852, 73] on li "Edit" at bounding box center [866, 76] width 139 height 21
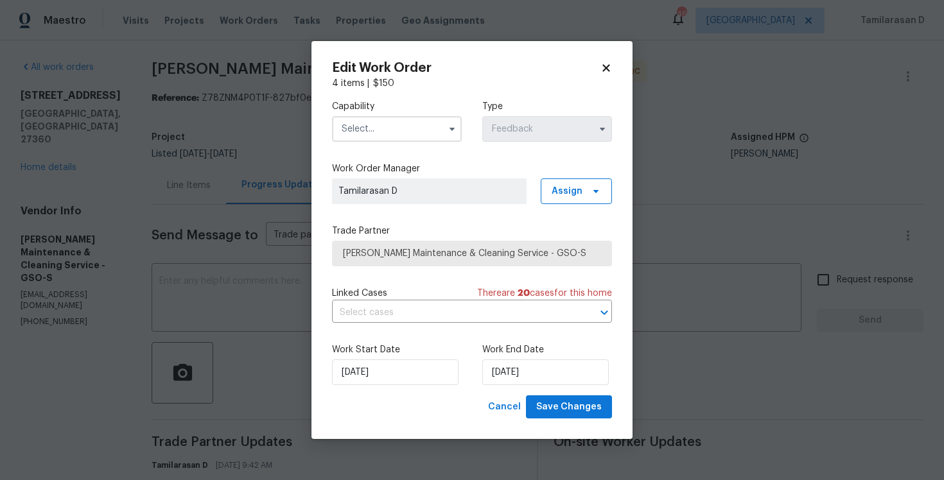
click at [415, 135] on input "text" at bounding box center [397, 129] width 130 height 26
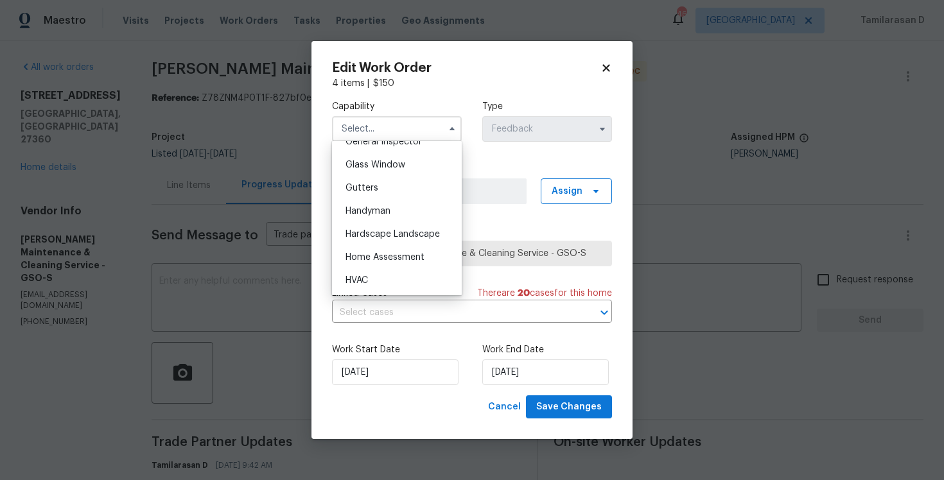
scroll to position [645, 0]
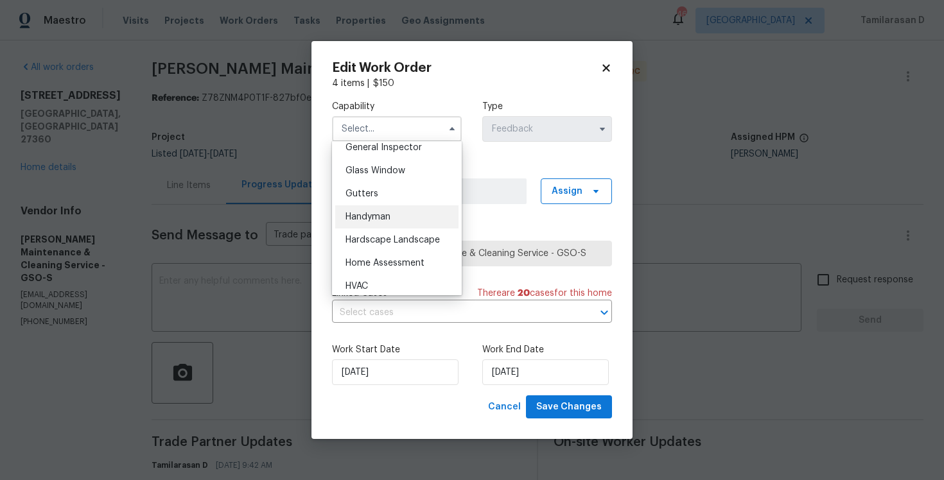
click at [372, 216] on span "Handyman" at bounding box center [368, 217] width 45 height 9
type input "Handyman"
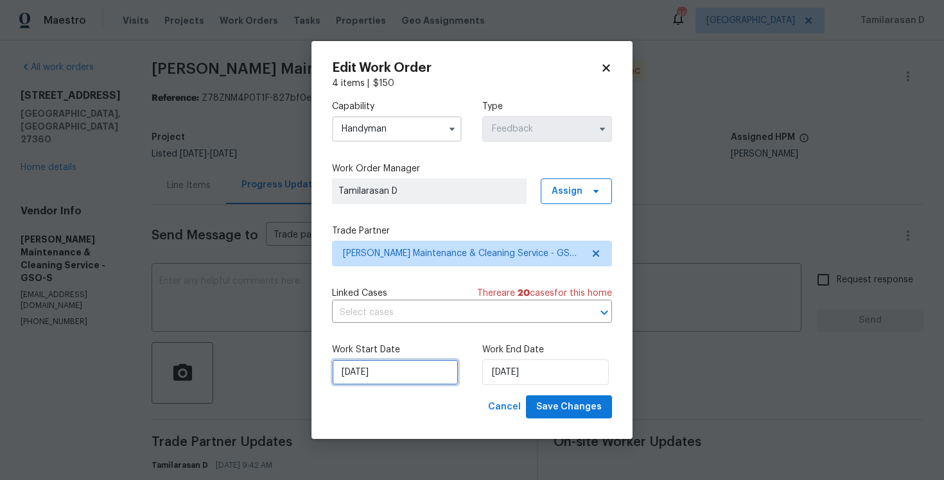
click at [374, 373] on input "11/09/2025" at bounding box center [395, 373] width 127 height 26
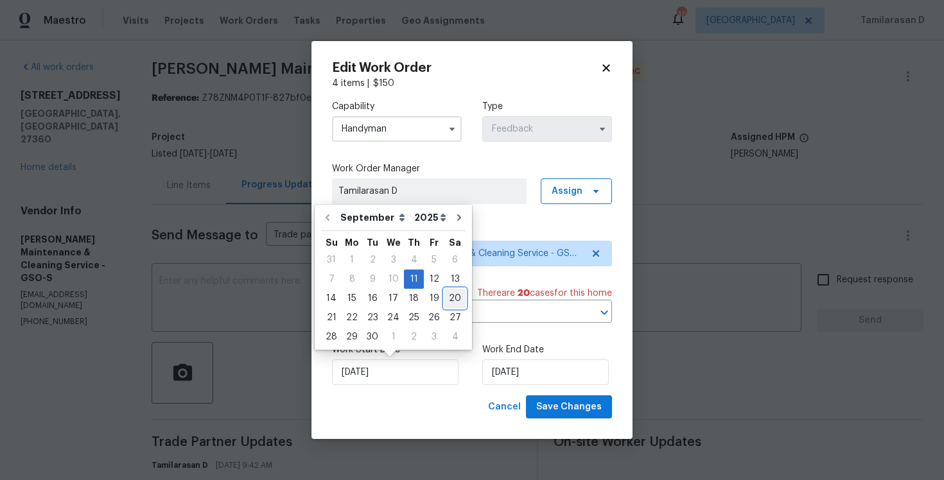
click at [446, 304] on div "20" at bounding box center [454, 299] width 21 height 18
type input "20/09/2025"
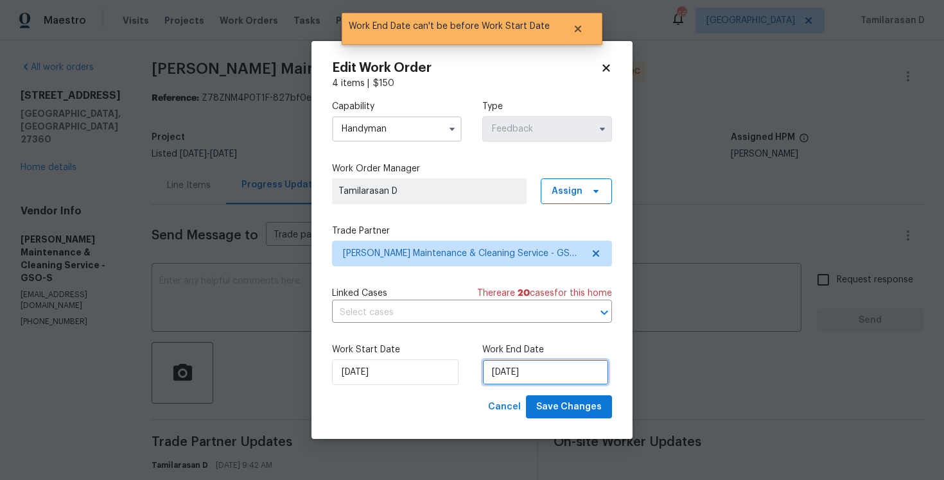
click at [517, 374] on input "20/09/2025" at bounding box center [545, 373] width 127 height 26
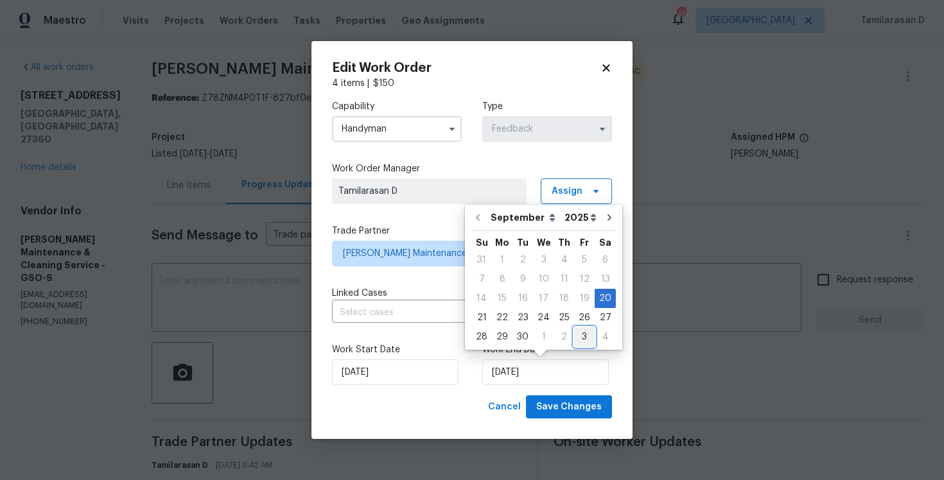
click at [575, 339] on div "3" at bounding box center [584, 337] width 21 height 18
type input "03/10/2025"
select select "9"
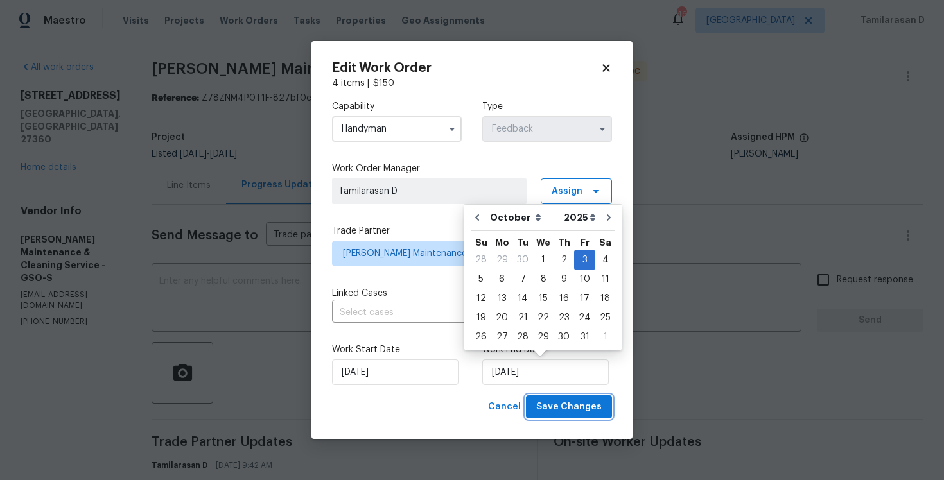
click at [554, 410] on span "Save Changes" at bounding box center [569, 407] width 66 height 16
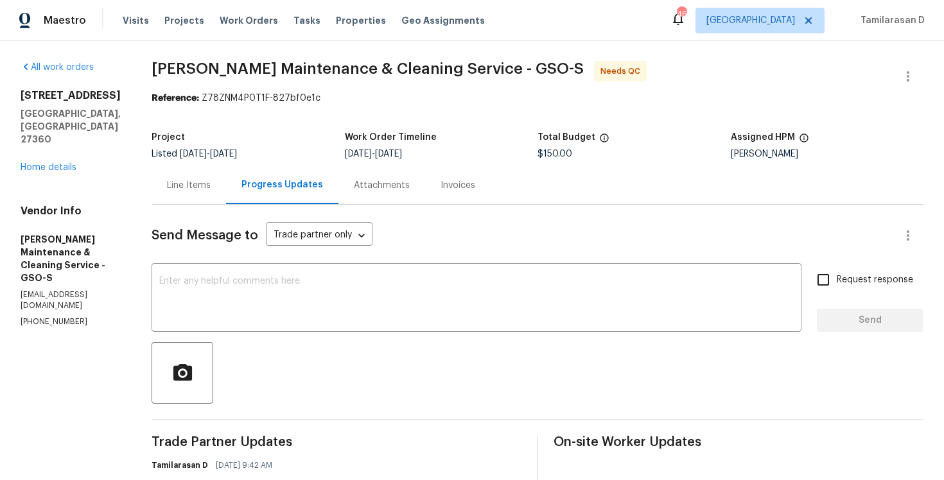
click at [218, 193] on div "Line Items" at bounding box center [189, 185] width 75 height 38
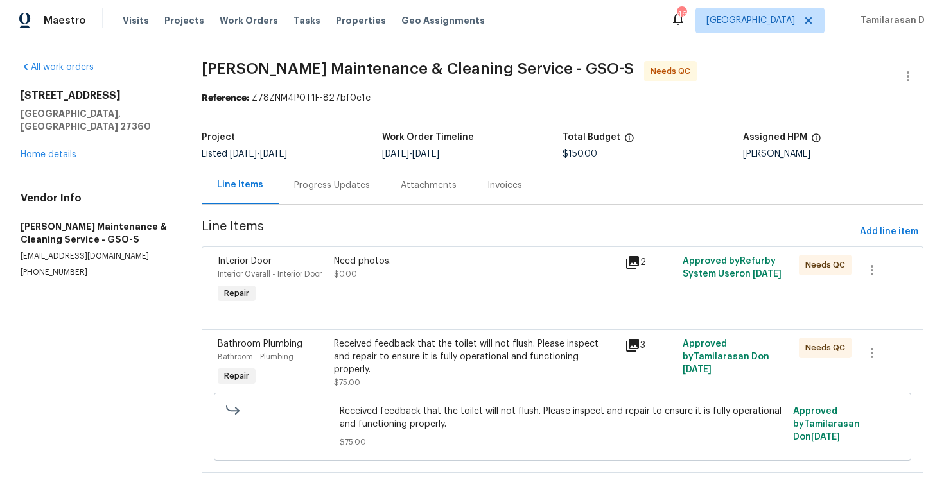
click at [426, 288] on div "Need photos. $0.00" at bounding box center [475, 280] width 290 height 59
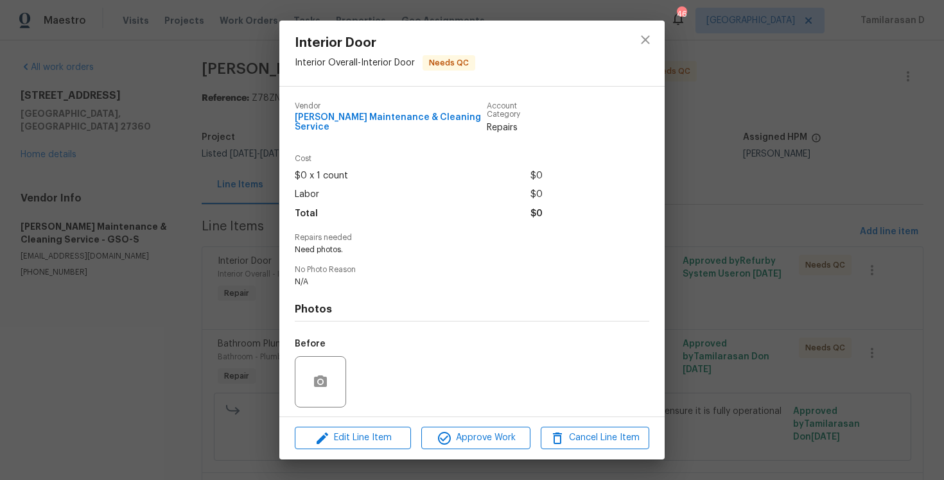
scroll to position [79, 0]
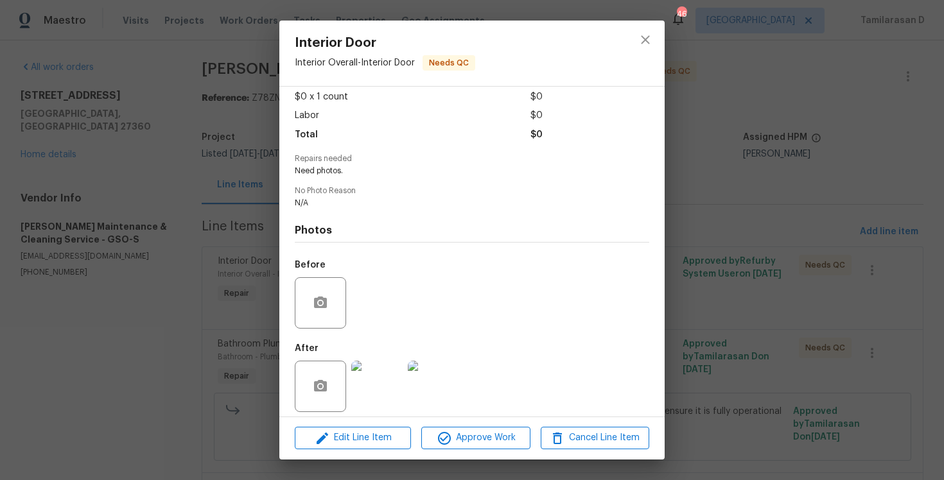
click at [281, 229] on div "Vendor Baker's Maintenance & Cleaning Service Account Category Repairs Cost $0 …" at bounding box center [471, 252] width 385 height 330
click at [265, 208] on div "Interior Door Interior Overall - Interior Door Needs QC Vendor Baker's Maintena…" at bounding box center [472, 240] width 944 height 480
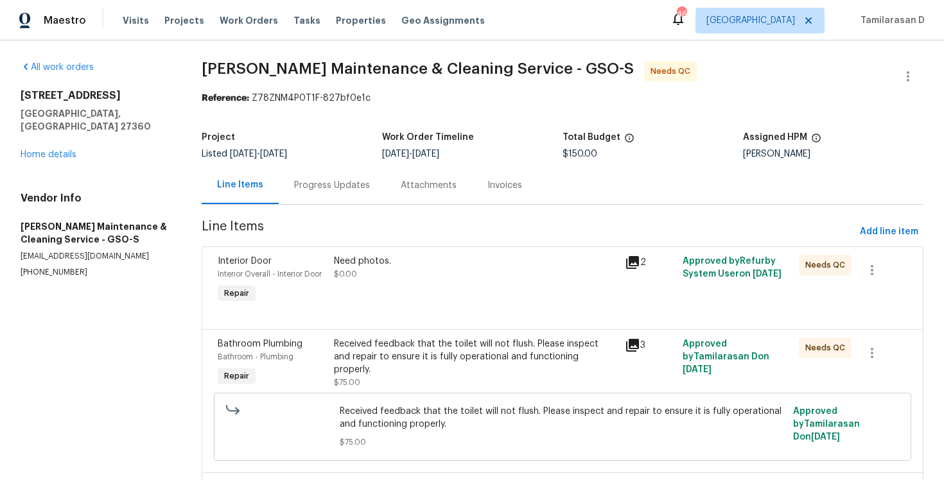
click at [313, 189] on div "Progress Updates" at bounding box center [332, 185] width 76 height 13
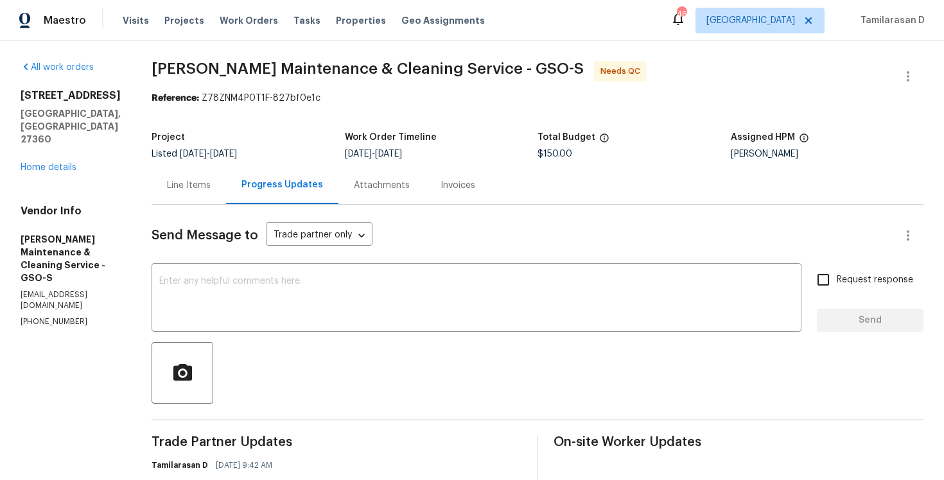
click at [211, 185] on div "Line Items" at bounding box center [189, 185] width 44 height 13
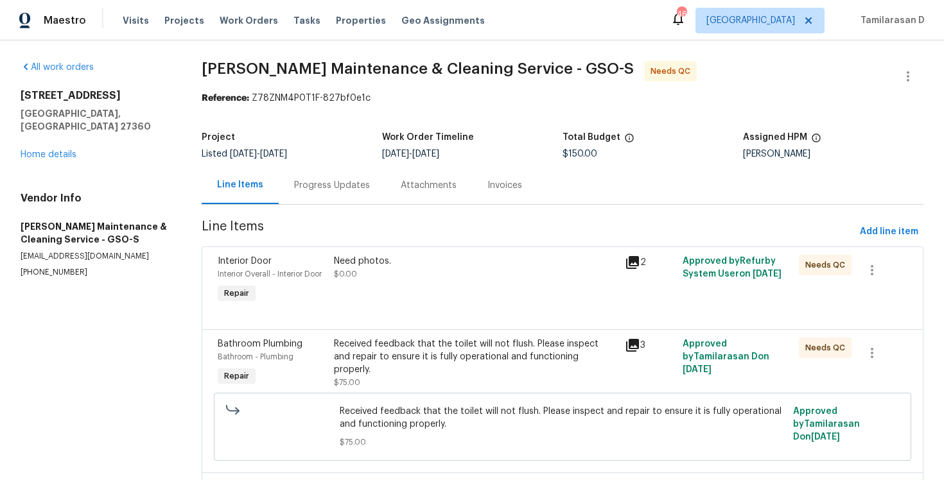
click at [396, 257] on div "Need photos." at bounding box center [475, 261] width 283 height 13
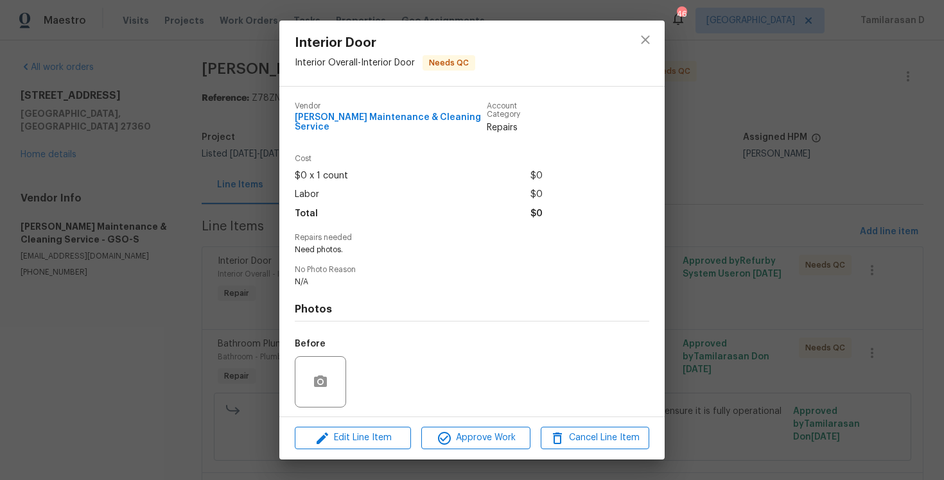
click at [185, 91] on div "Interior Door Interior Overall - Interior Door Needs QC Vendor Baker's Maintena…" at bounding box center [472, 240] width 944 height 480
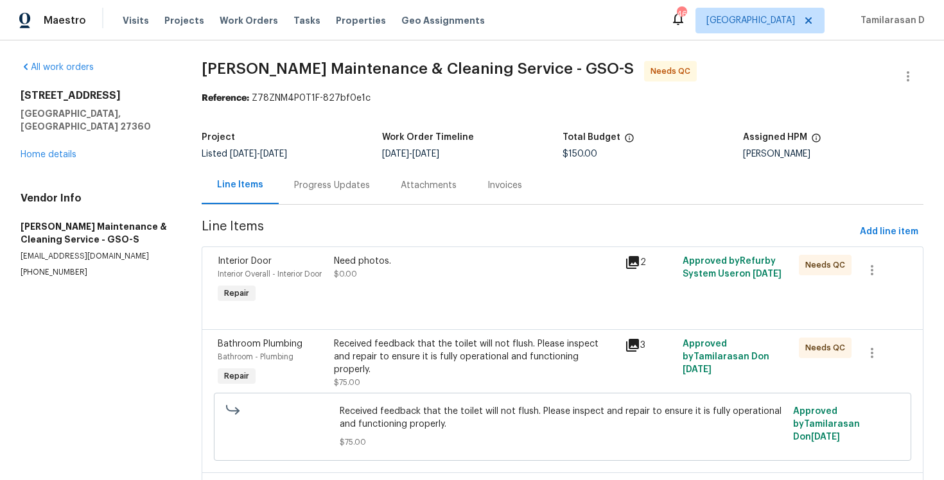
click at [384, 283] on div "Need photos. $0.00" at bounding box center [475, 280] width 290 height 59
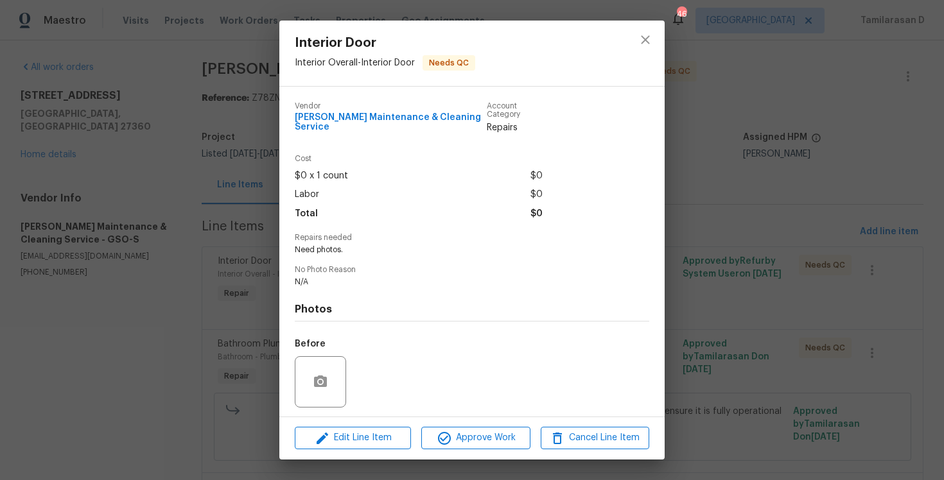
scroll to position [79, 0]
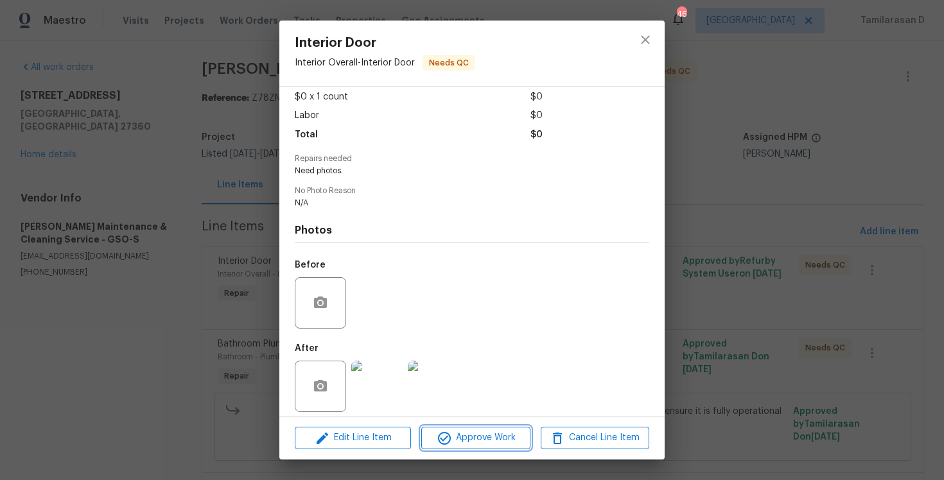
click at [467, 442] on span "Approve Work" at bounding box center [475, 438] width 101 height 16
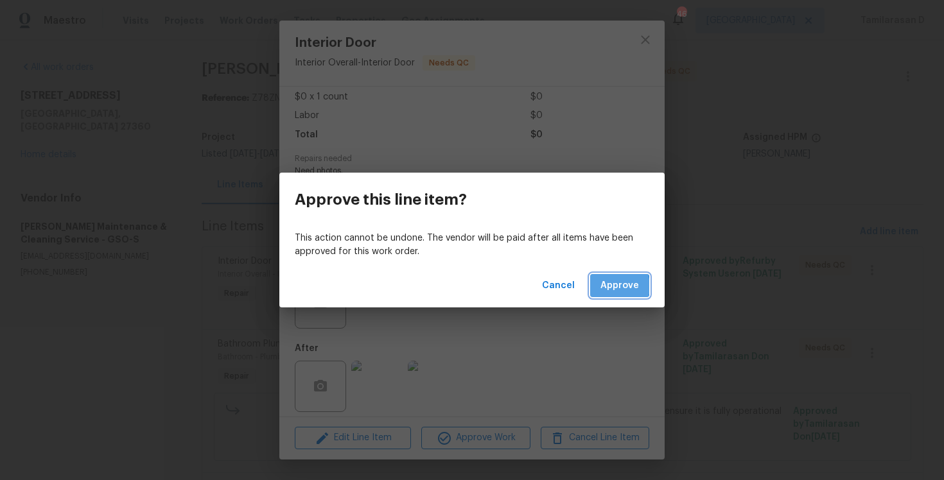
click at [611, 286] on span "Approve" at bounding box center [620, 286] width 39 height 16
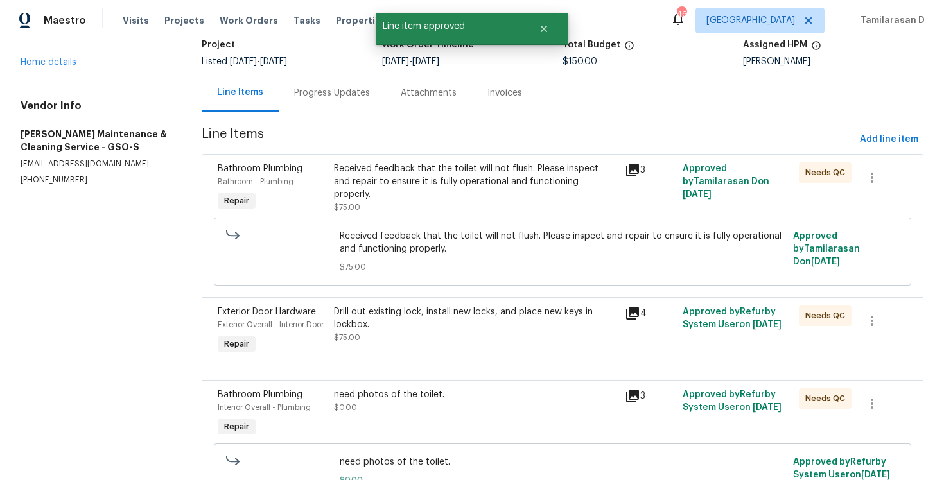
scroll to position [0, 0]
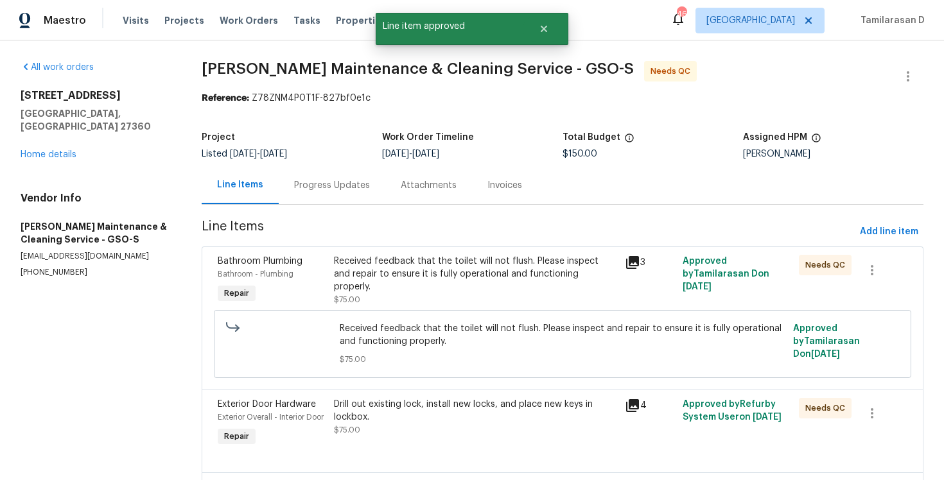
click at [439, 270] on div "Received feedback that the toilet will not flush. Please inspect and repair to …" at bounding box center [475, 274] width 283 height 39
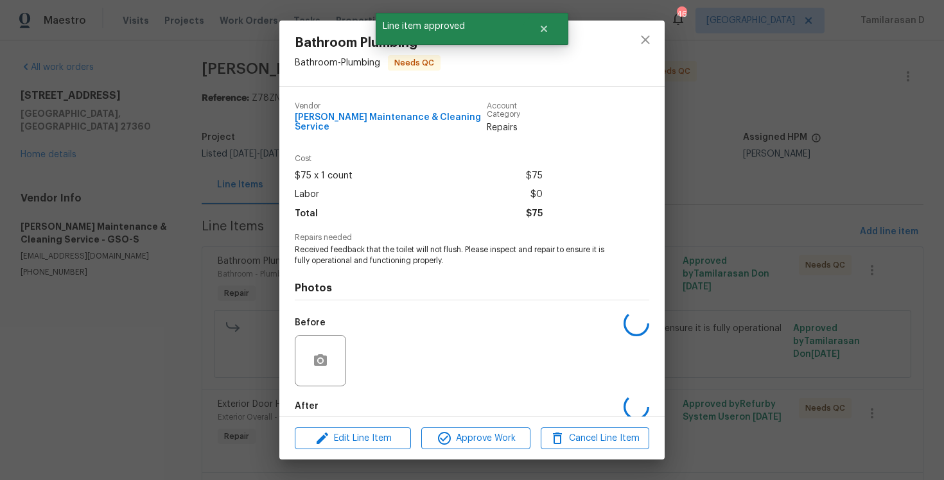
scroll to position [58, 0]
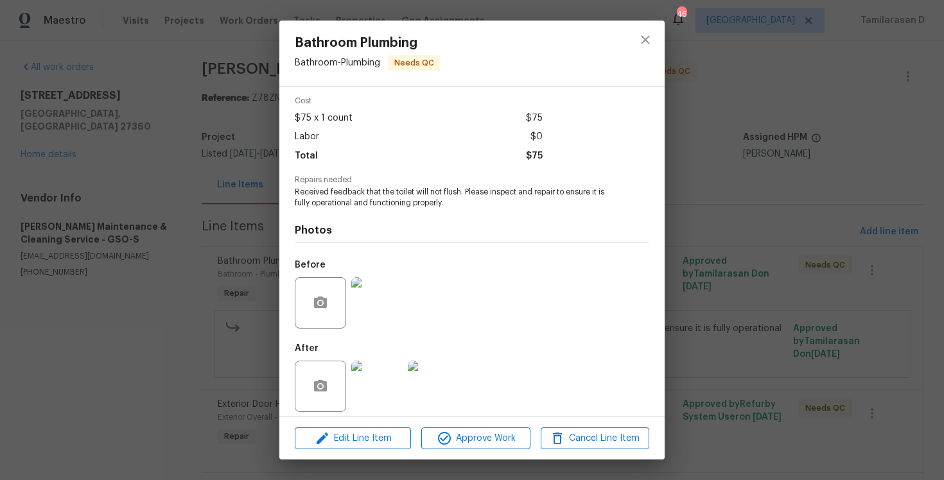
click at [387, 286] on img at bounding box center [376, 302] width 51 height 51
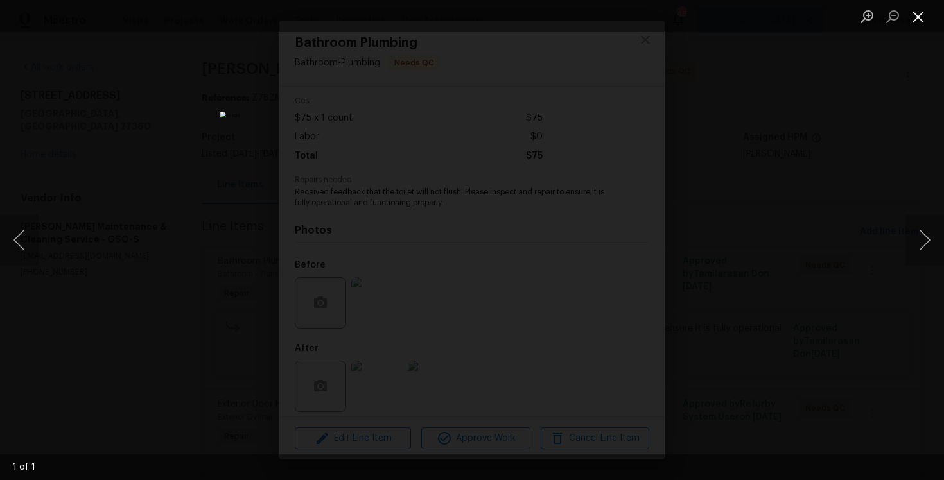
click at [920, 18] on button "Close lightbox" at bounding box center [919, 16] width 26 height 22
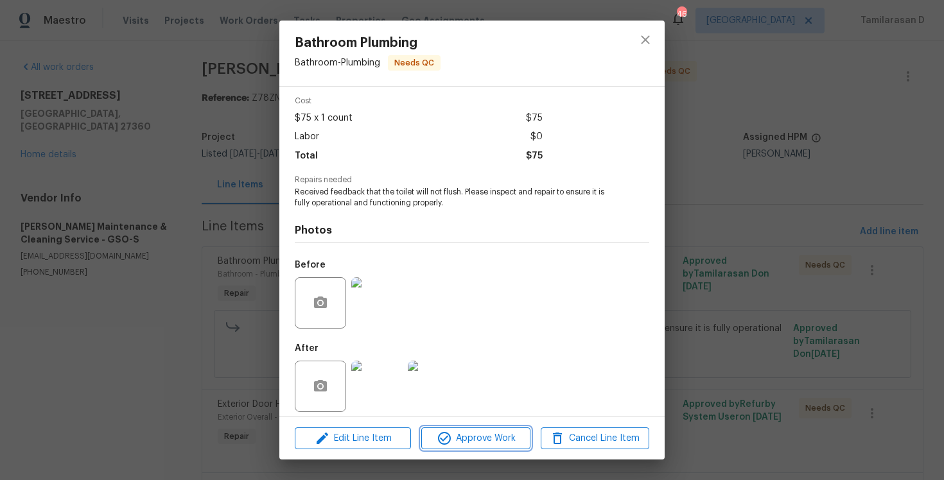
click at [491, 432] on span "Approve Work" at bounding box center [475, 439] width 101 height 16
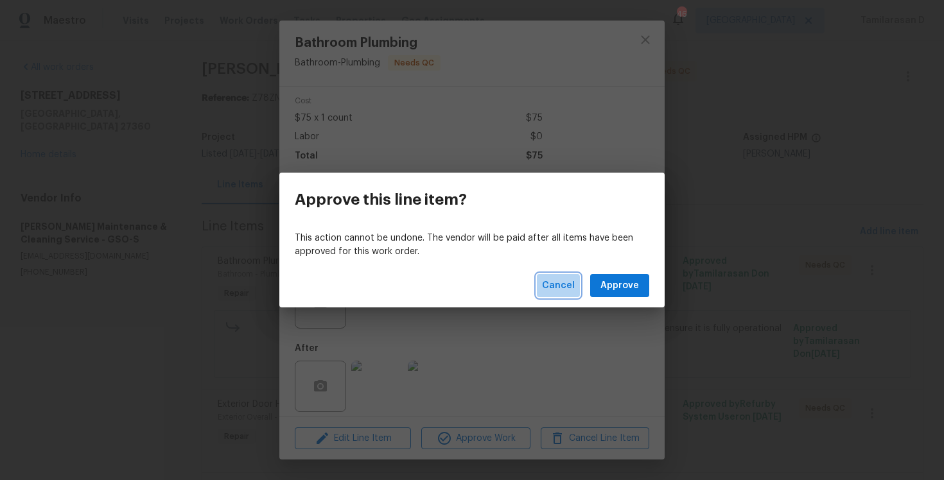
click at [553, 291] on span "Cancel" at bounding box center [558, 286] width 33 height 16
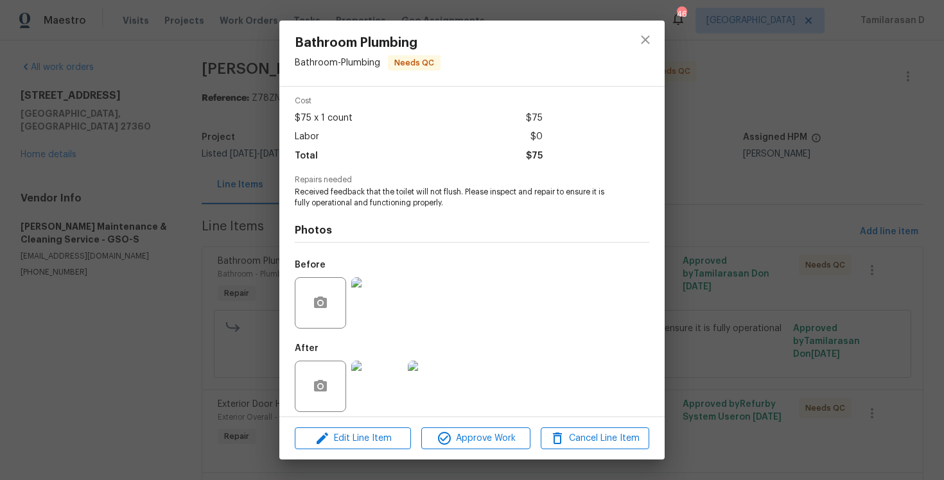
click at [186, 188] on div "Bathroom Plumbing Bathroom - Plumbing Needs QC Vendor Baker's Maintenance & Cle…" at bounding box center [472, 240] width 944 height 480
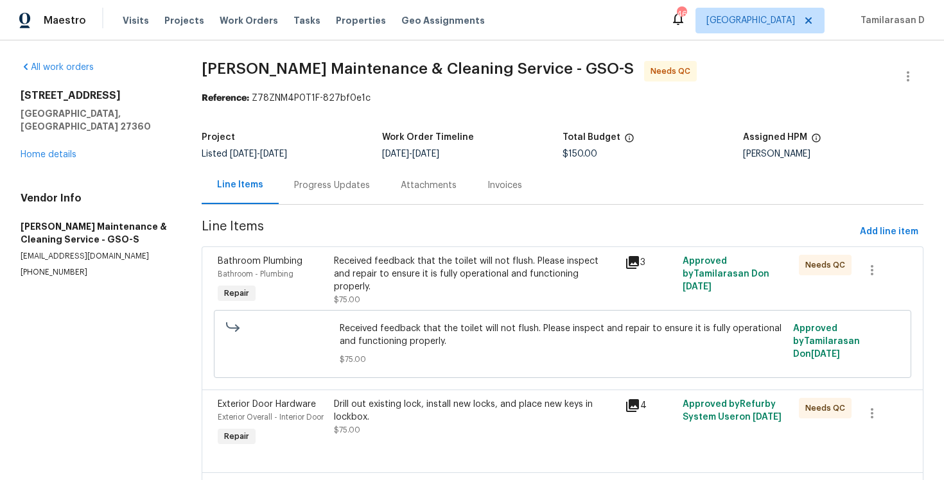
click at [286, 186] on div "Progress Updates" at bounding box center [332, 185] width 107 height 38
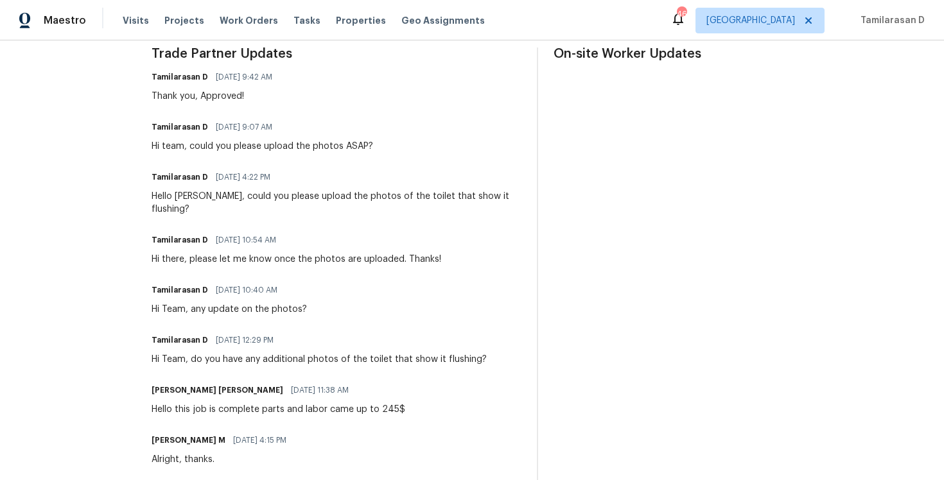
scroll to position [416, 0]
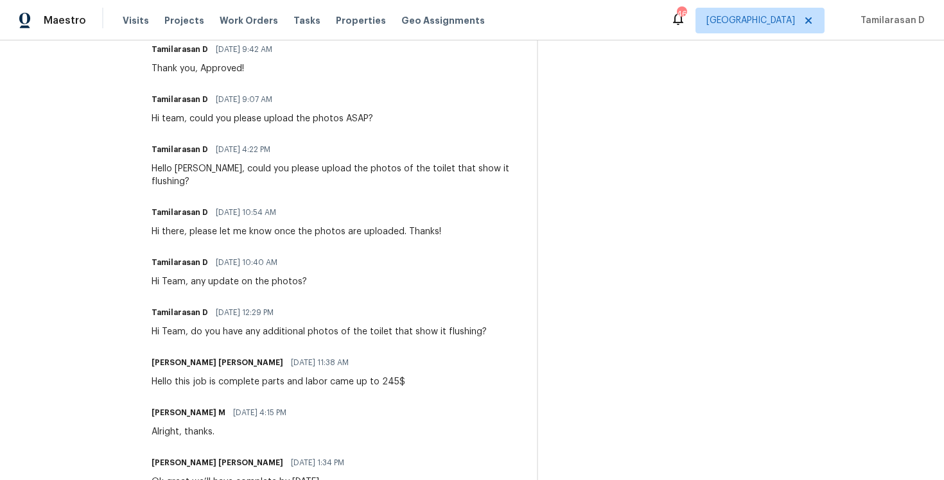
click at [314, 376] on div "Hello this job is complete parts and labor came up to 245$" at bounding box center [279, 382] width 254 height 13
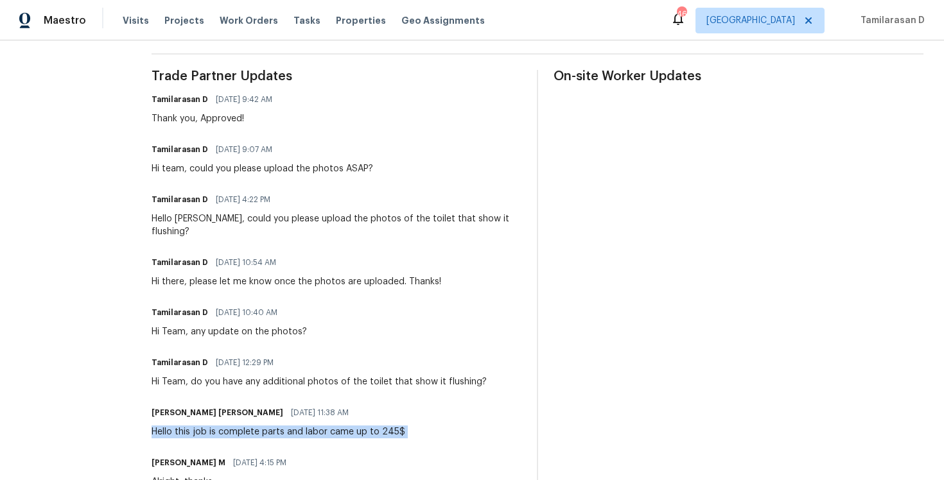
scroll to position [88, 0]
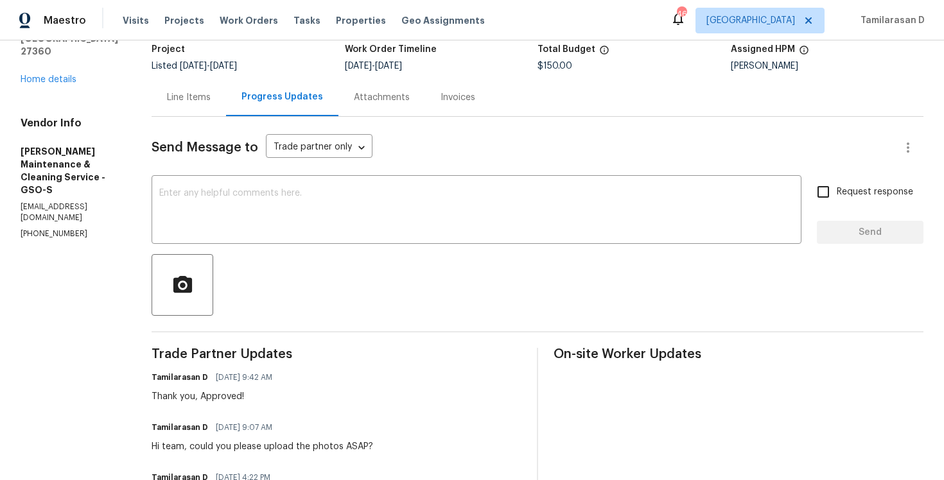
click at [211, 92] on div "Line Items" at bounding box center [189, 97] width 44 height 13
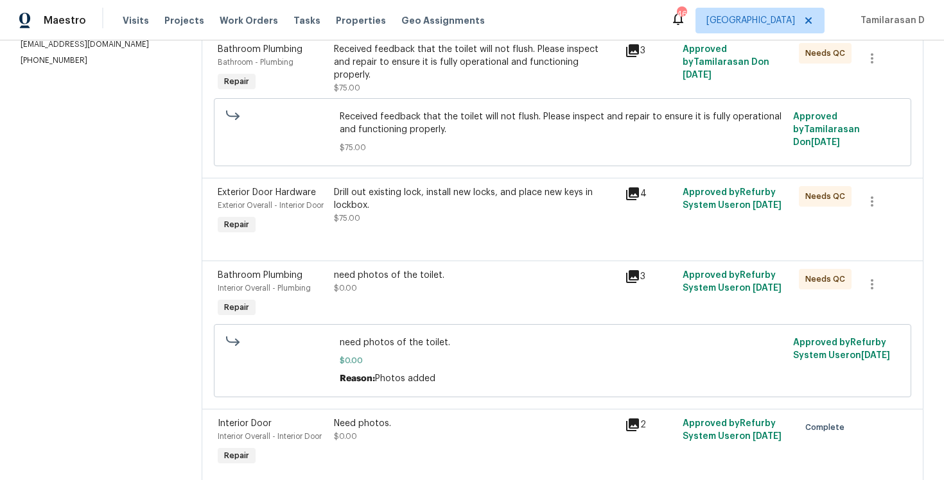
scroll to position [188, 0]
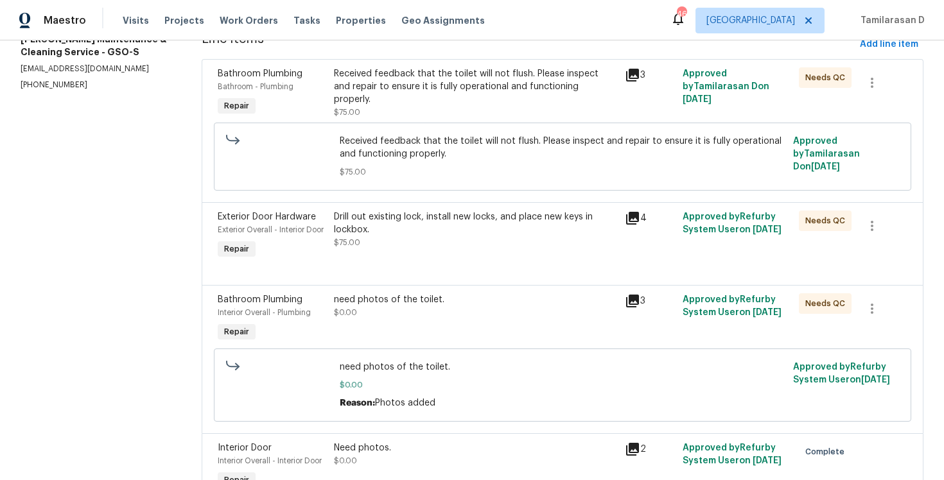
click at [417, 92] on div "Received feedback that the toilet will not flush. Please inspect and repair to …" at bounding box center [475, 92] width 283 height 51
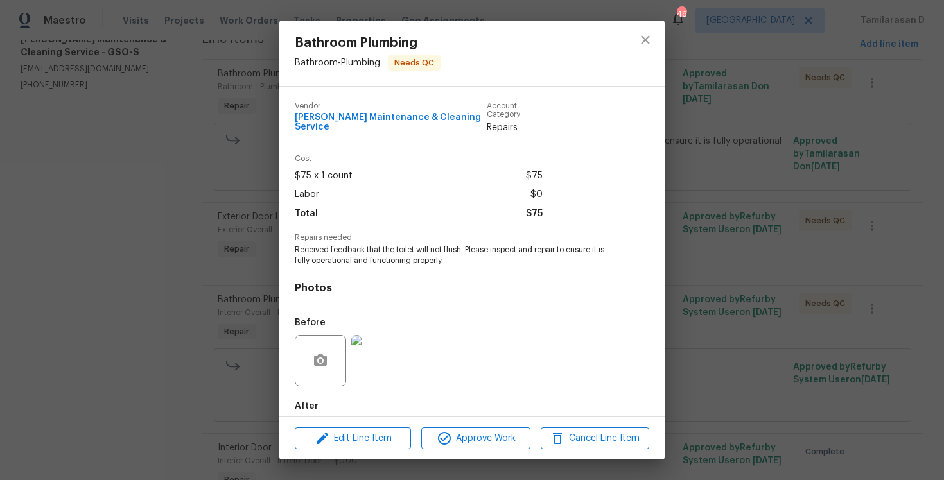
scroll to position [58, 0]
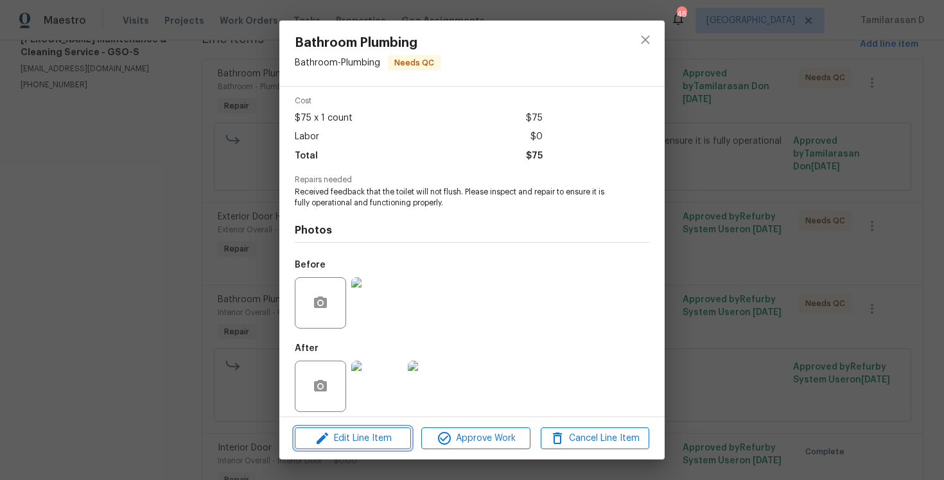
click at [334, 435] on span "Edit Line Item" at bounding box center [353, 439] width 109 height 16
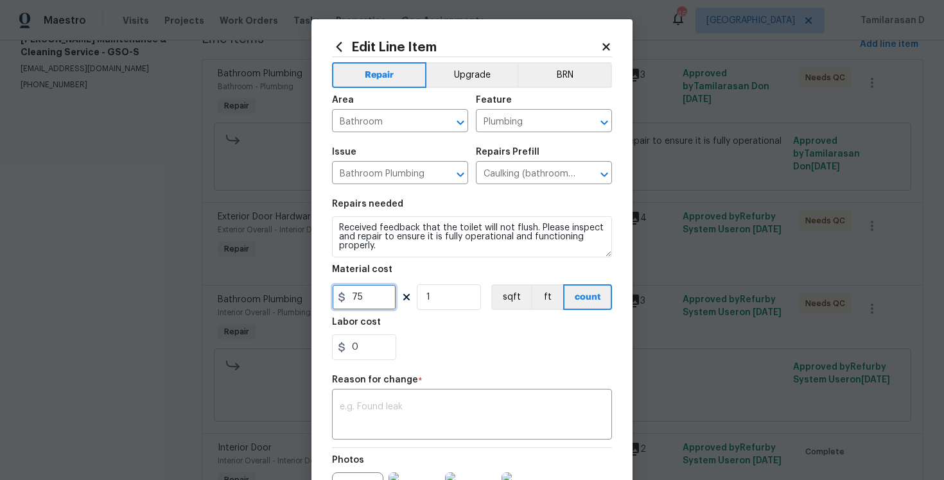
click at [355, 296] on input "75" at bounding box center [364, 298] width 64 height 26
type input "170"
click at [373, 431] on div "x ​" at bounding box center [472, 416] width 280 height 48
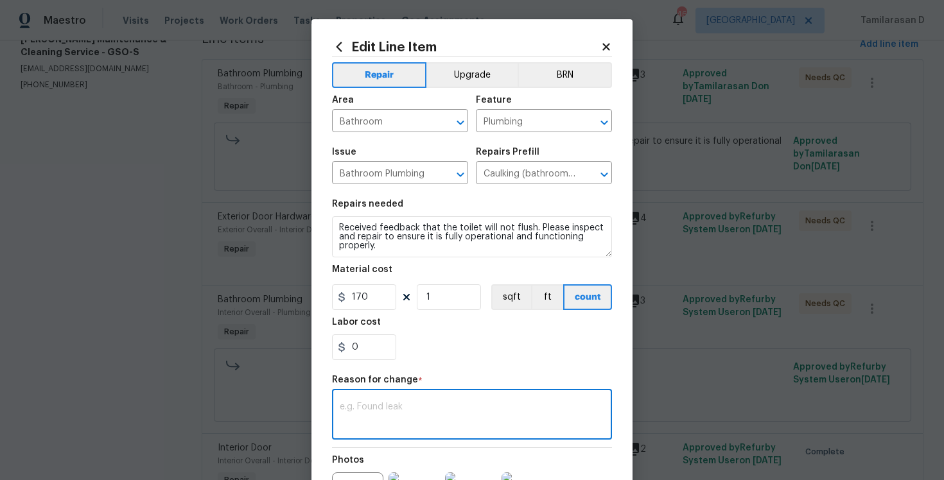
paste textarea "(TD) Updated per vendor’s final cost."
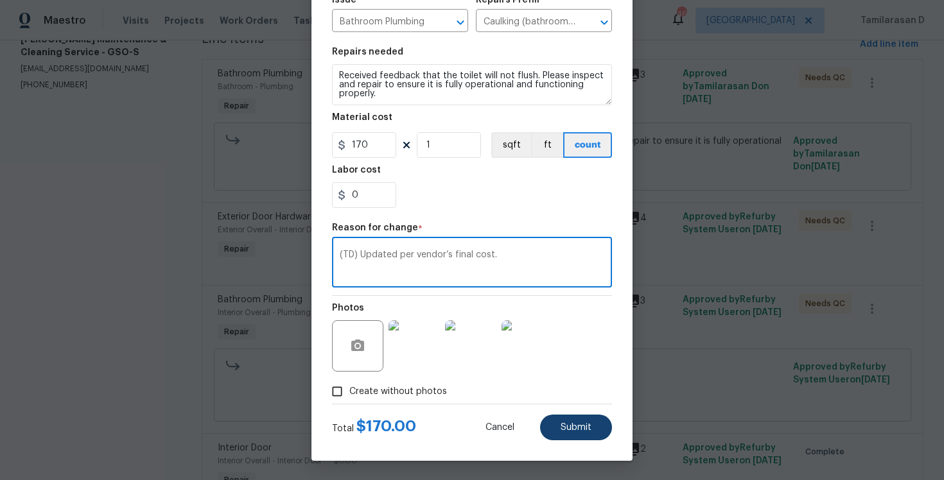
type textarea "(TD) Updated per vendor’s final cost."
click at [585, 432] on span "Submit" at bounding box center [576, 428] width 31 height 10
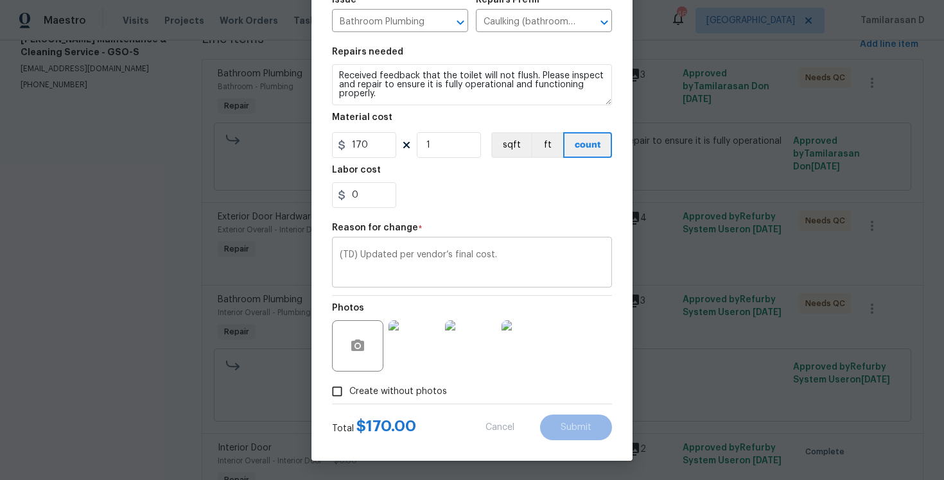
type input "75"
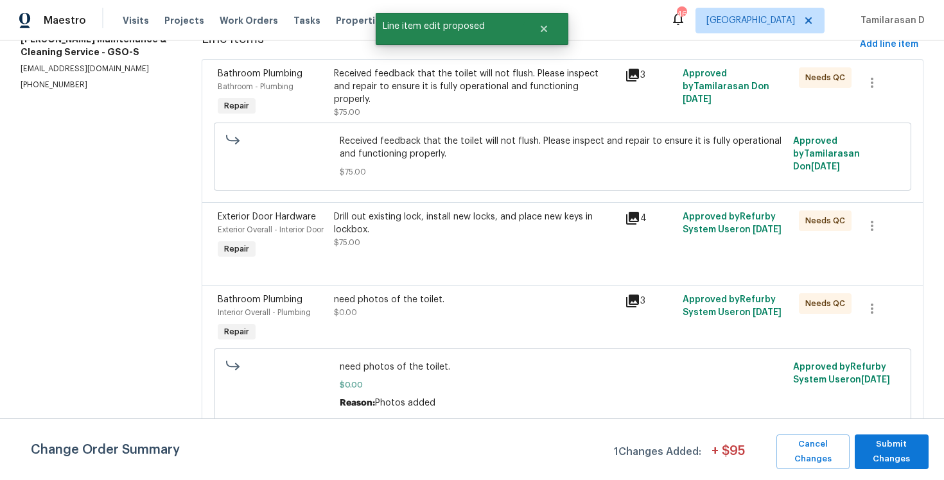
scroll to position [0, 0]
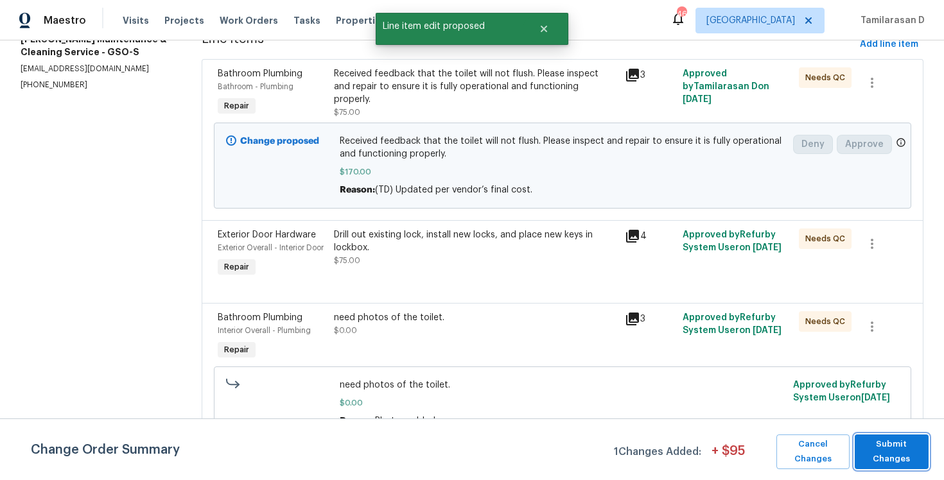
click at [908, 457] on span "Submit Changes" at bounding box center [891, 452] width 61 height 30
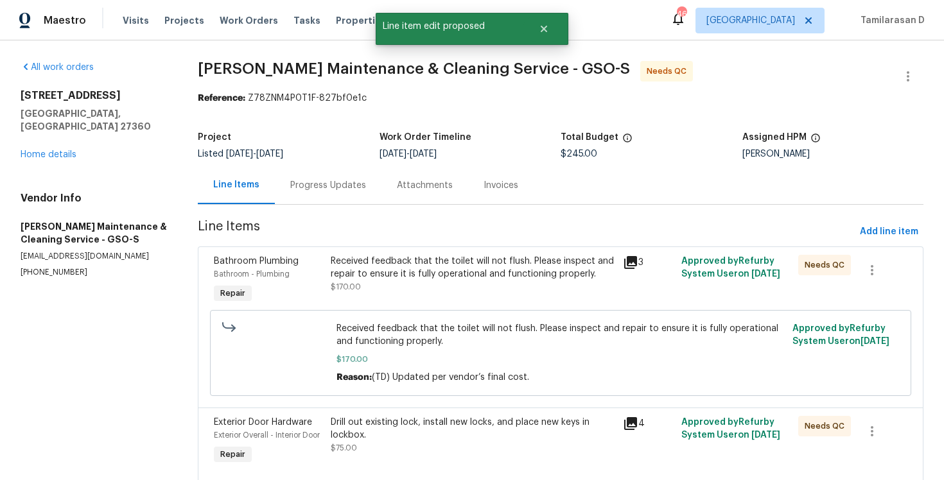
click at [330, 193] on div "Progress Updates" at bounding box center [328, 185] width 107 height 38
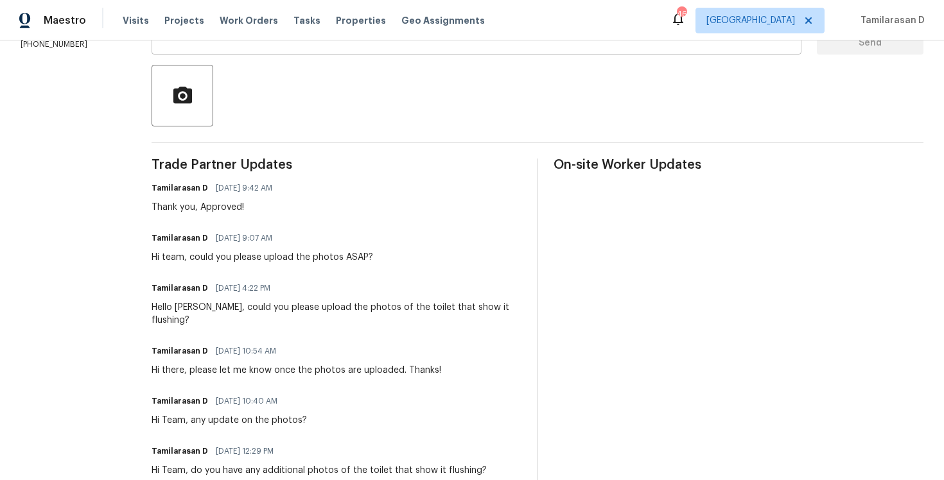
scroll to position [278, 0]
click at [307, 258] on div "Hi team, could you please upload the photos ASAP?" at bounding box center [263, 256] width 222 height 13
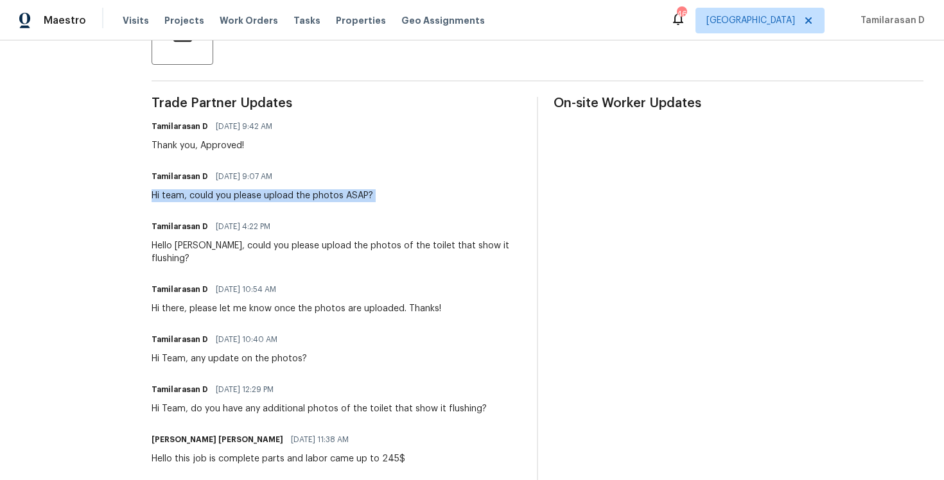
click at [284, 247] on div "Hello Baker, could you please upload the photos of the toilet that show it flus…" at bounding box center [337, 253] width 370 height 26
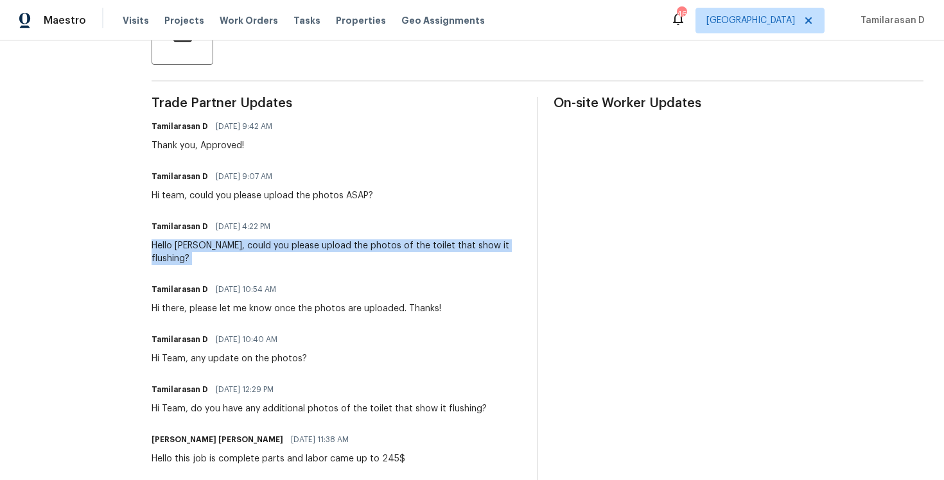
click at [241, 303] on div "Hi there, please let me know once the photos are uploaded. Thanks!" at bounding box center [297, 309] width 290 height 13
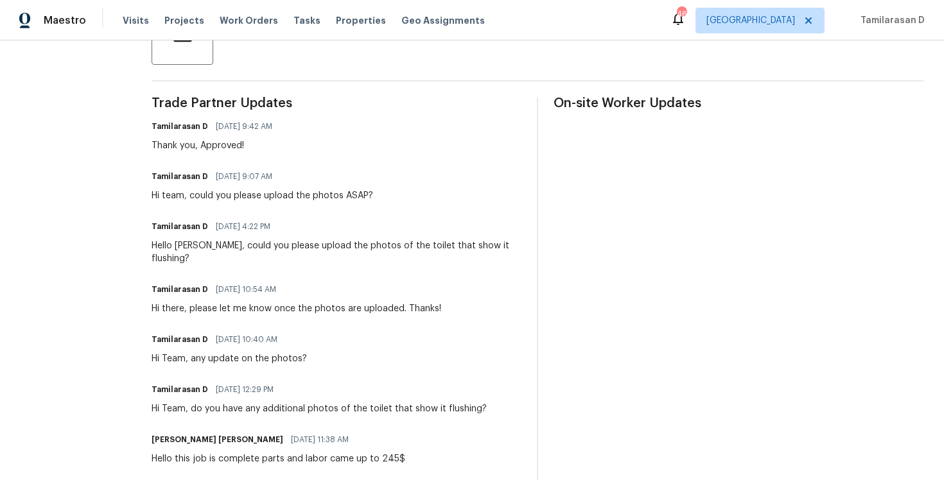
click at [241, 303] on div "Hi there, please let me know once the photos are uploaded. Thanks!" at bounding box center [297, 309] width 290 height 13
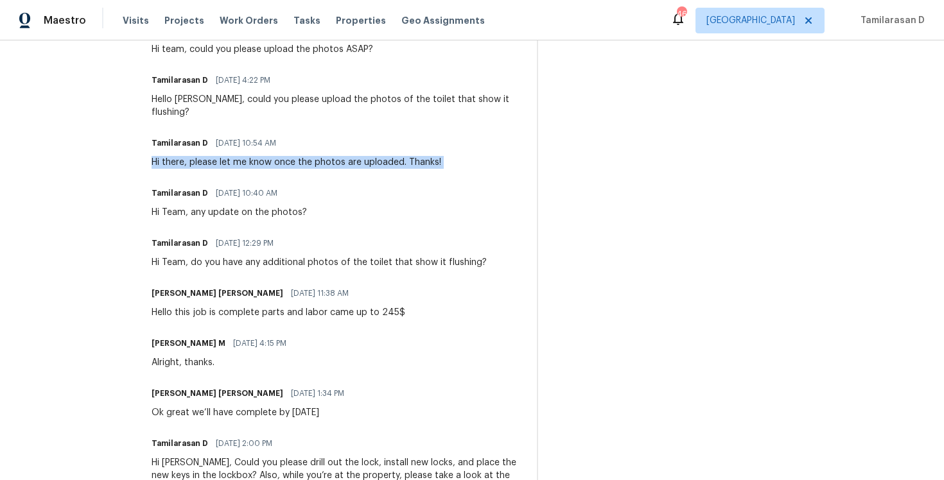
scroll to position [509, 0]
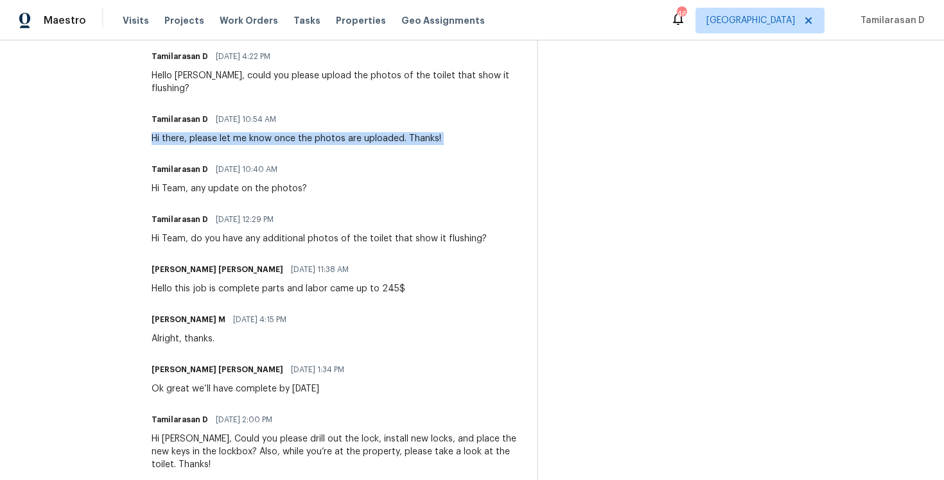
click at [235, 182] on div "Hi Team, any update on the photos?" at bounding box center [229, 188] width 155 height 13
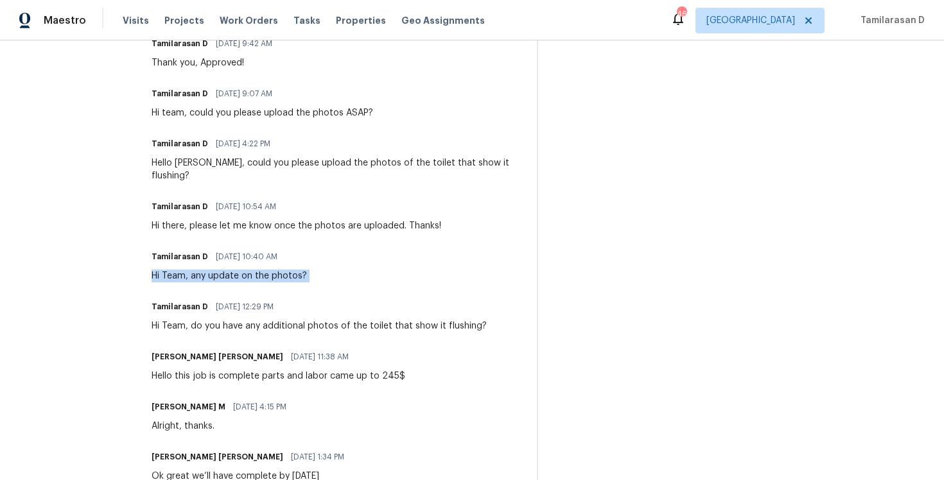
scroll to position [258, 0]
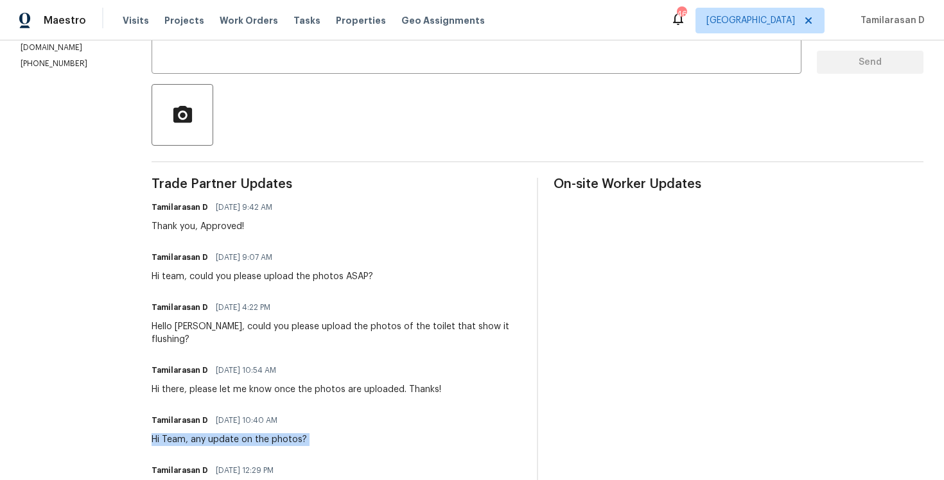
click at [221, 221] on div "Thank you, Approved!" at bounding box center [216, 226] width 128 height 13
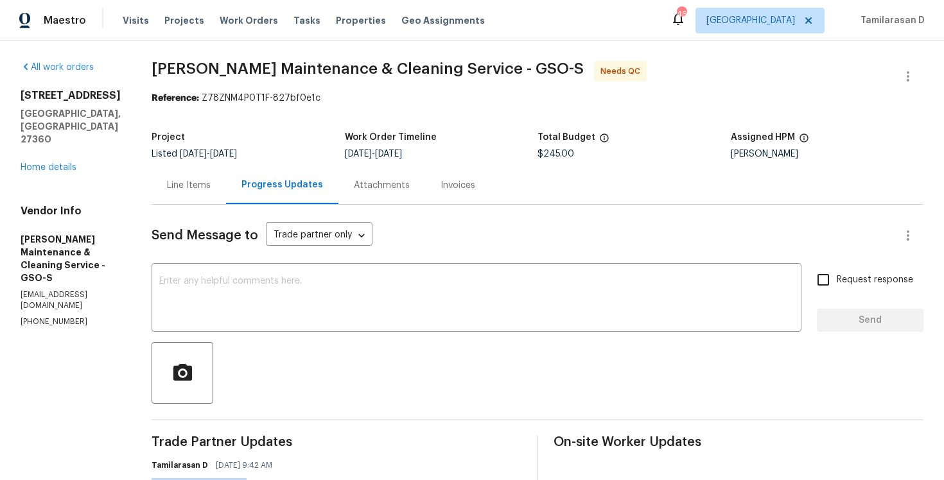
click at [208, 168] on div "Line Items" at bounding box center [189, 185] width 75 height 38
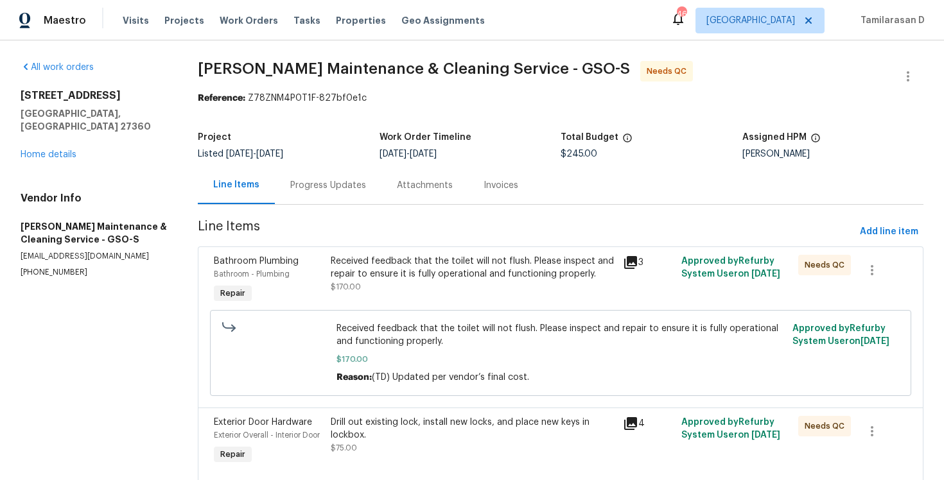
click at [317, 199] on div "Progress Updates" at bounding box center [328, 185] width 107 height 38
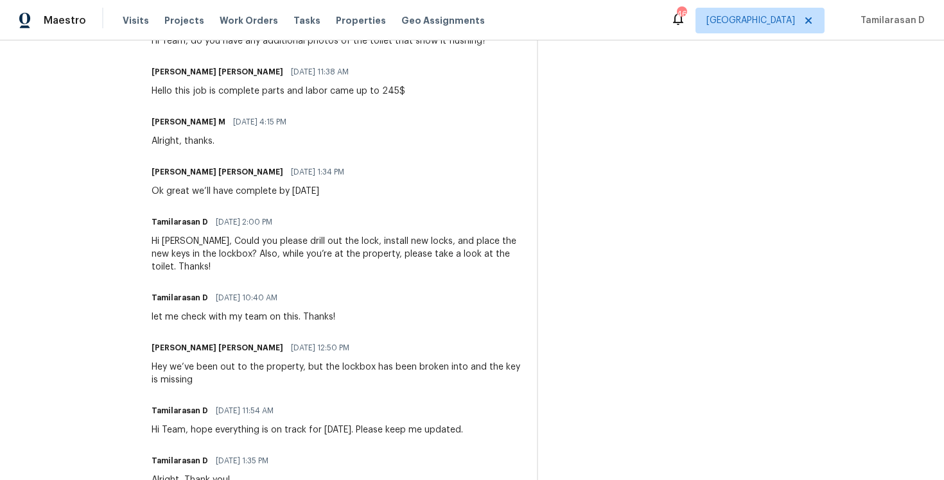
scroll to position [771, 0]
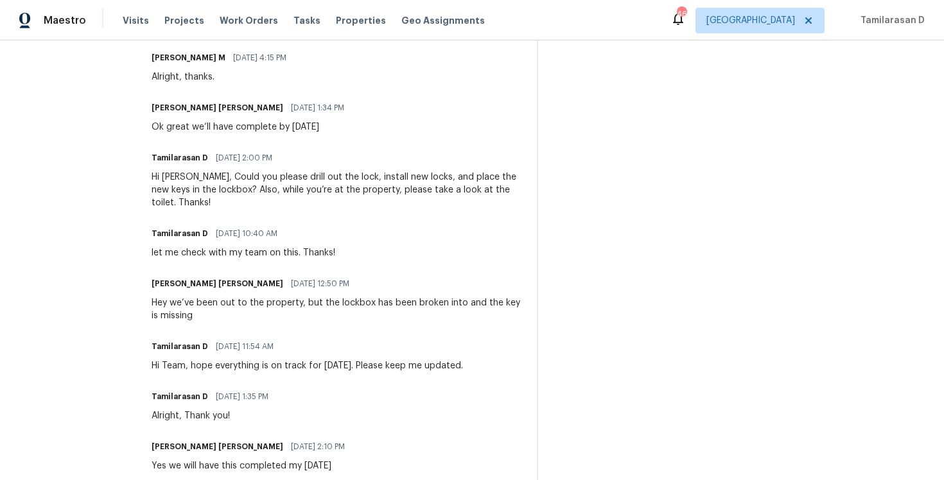
click at [234, 247] on div "let me check with my team on this. Thanks!" at bounding box center [244, 253] width 184 height 13
click at [236, 175] on div "Hi Baker, Could you please drill out the lock, install new locks, and place the…" at bounding box center [337, 190] width 370 height 39
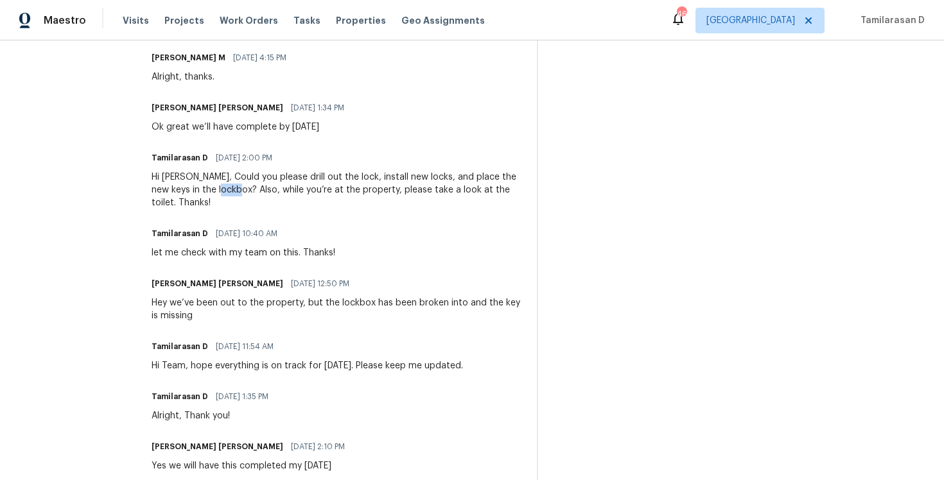
click at [236, 175] on div "Hi Baker, Could you please drill out the lock, install new locks, and place the…" at bounding box center [337, 190] width 370 height 39
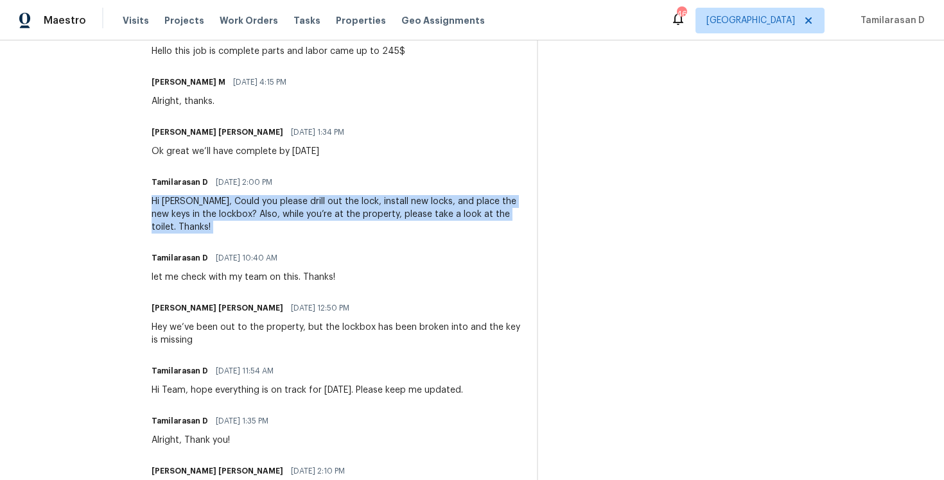
scroll to position [732, 0]
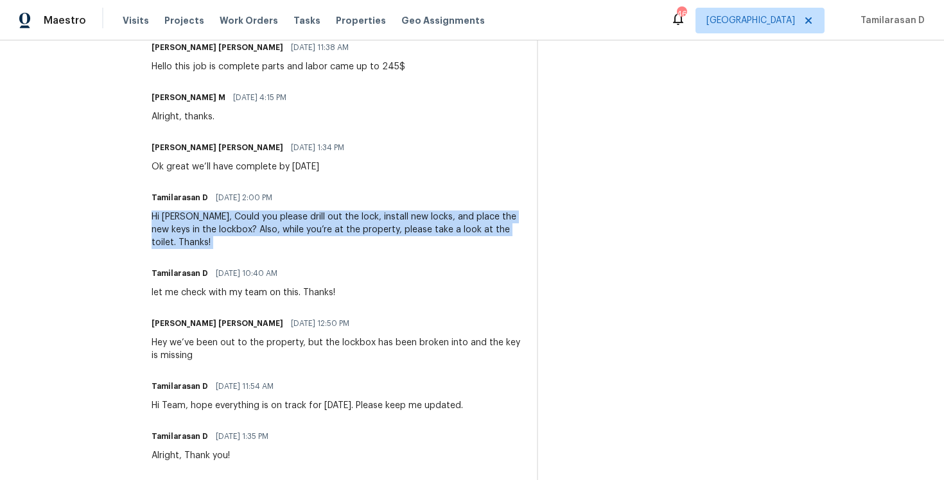
click at [228, 161] on div "Ok great we’ll have complete by monday" at bounding box center [252, 167] width 200 height 13
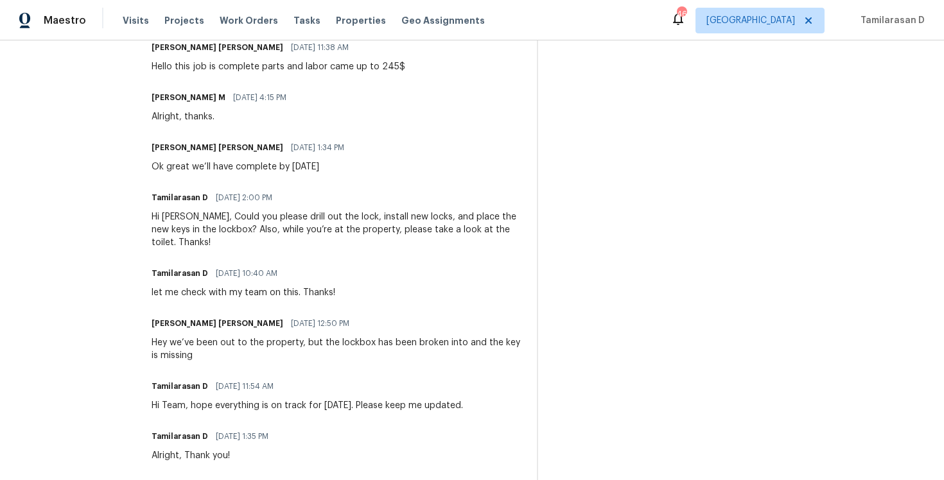
click at [228, 161] on div "Ok great we’ll have complete by monday" at bounding box center [252, 167] width 200 height 13
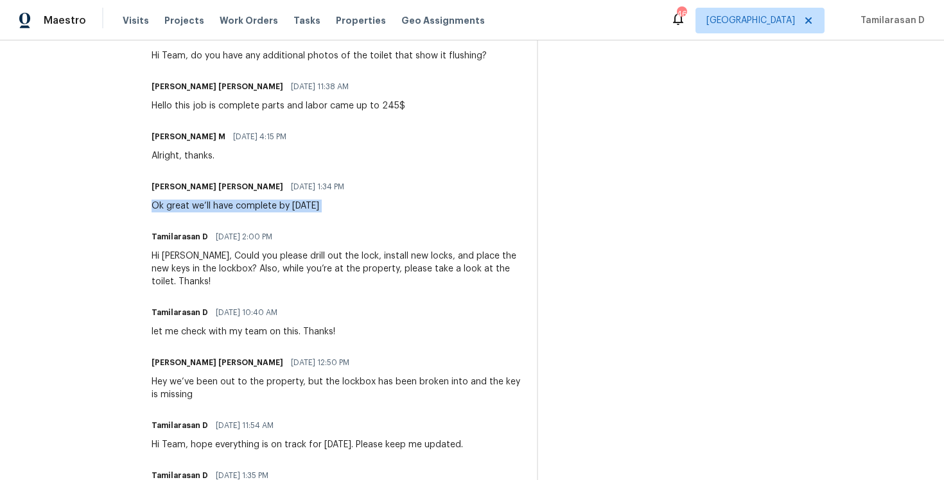
scroll to position [650, 0]
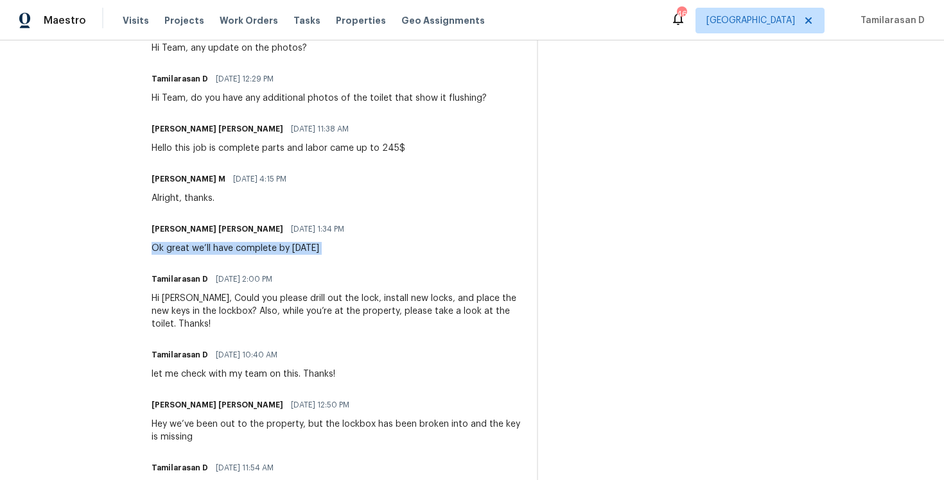
click at [223, 142] on div "Hello this job is complete parts and labor came up to 245$" at bounding box center [279, 148] width 254 height 13
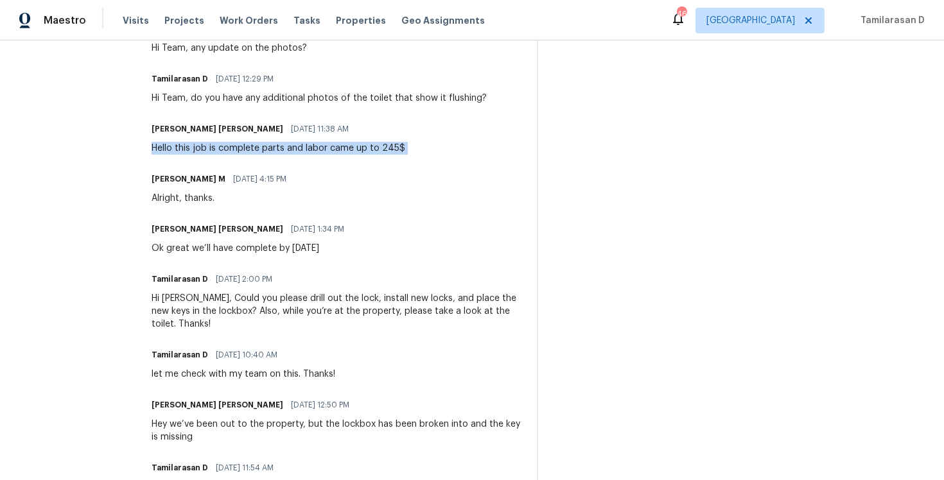
scroll to position [586, 0]
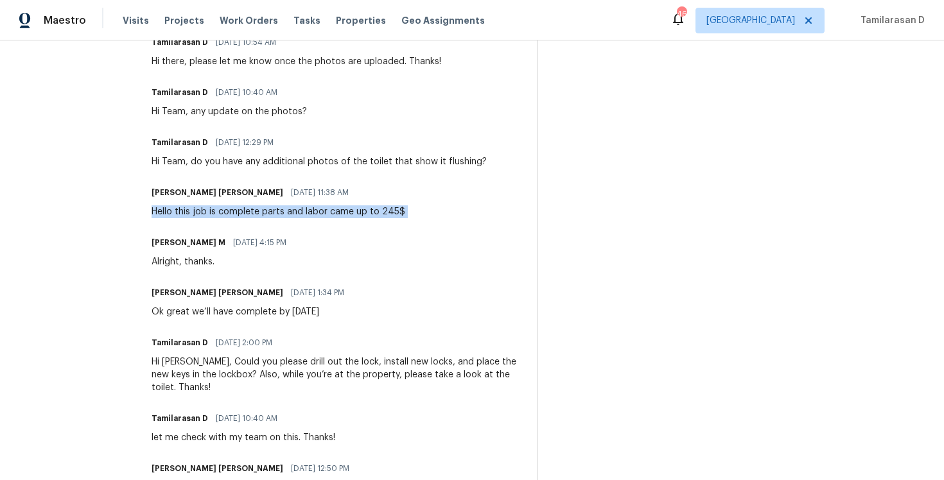
click at [218, 155] on div "Hi Team, do you have any additional photos of the toilet that show it flushing?" at bounding box center [319, 161] width 335 height 13
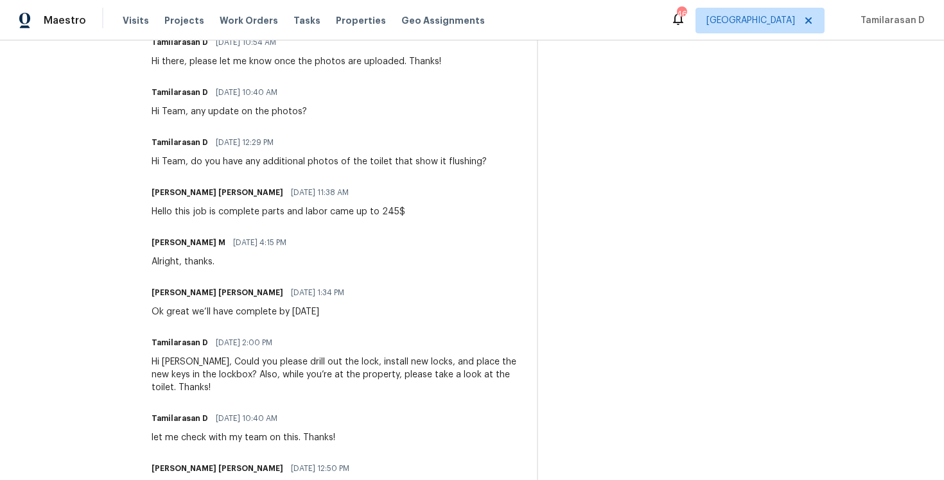
click at [218, 155] on div "Hi Team, do you have any additional photos of the toilet that show it flushing?" at bounding box center [319, 161] width 335 height 13
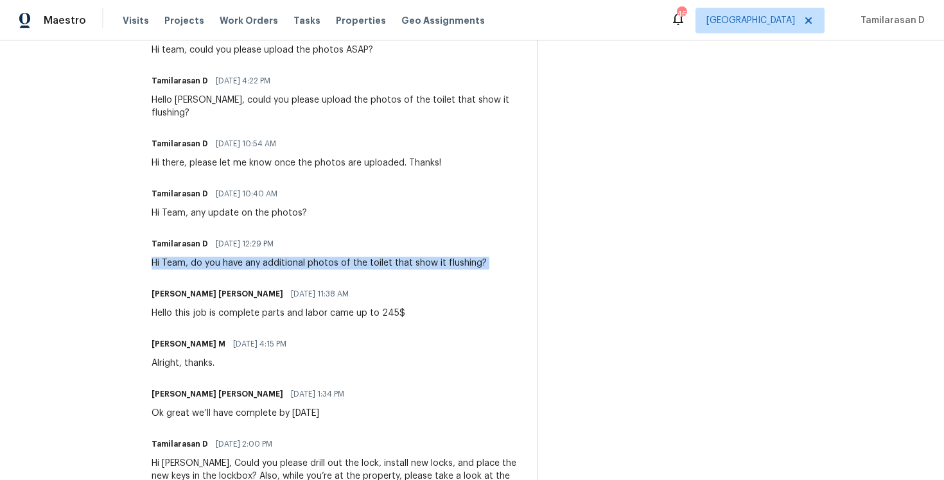
scroll to position [481, 0]
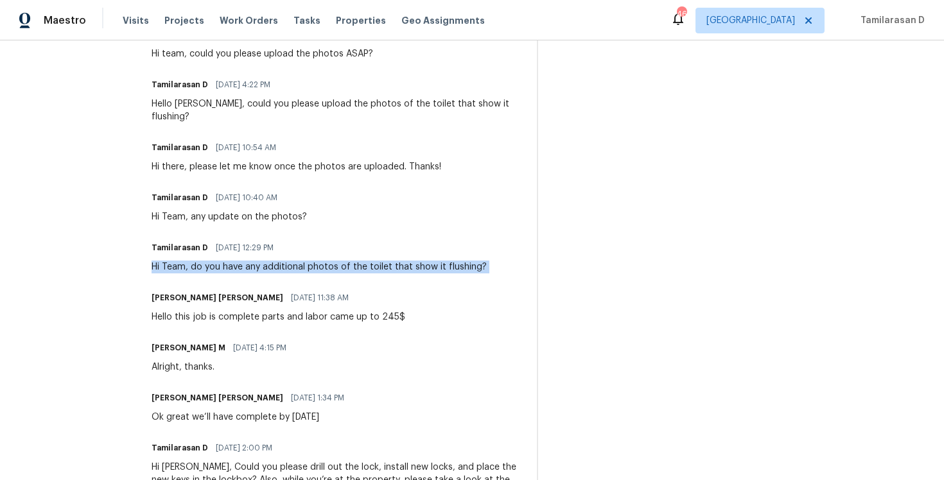
click at [261, 211] on div "Hi Team, any update on the photos?" at bounding box center [229, 217] width 155 height 13
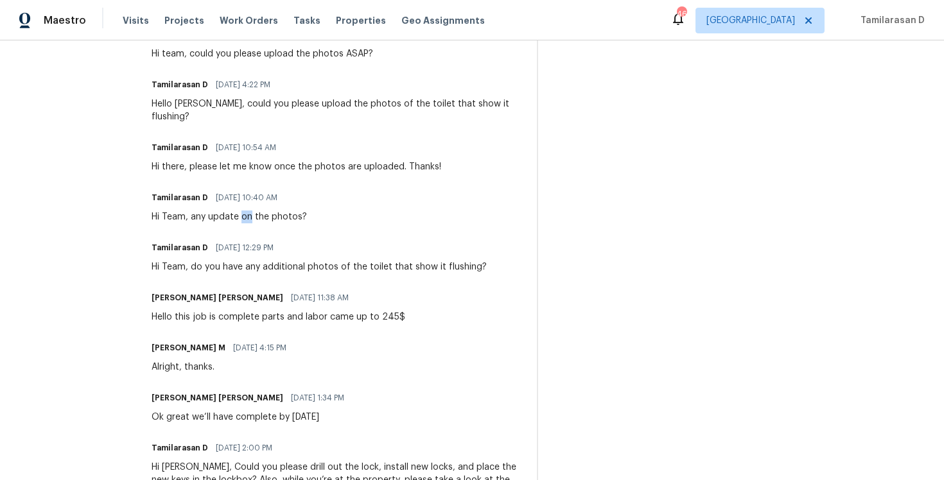
click at [261, 211] on div "Hi Team, any update on the photos?" at bounding box center [229, 217] width 155 height 13
click at [234, 211] on div "Hi Team, any update on the photos?" at bounding box center [229, 217] width 155 height 13
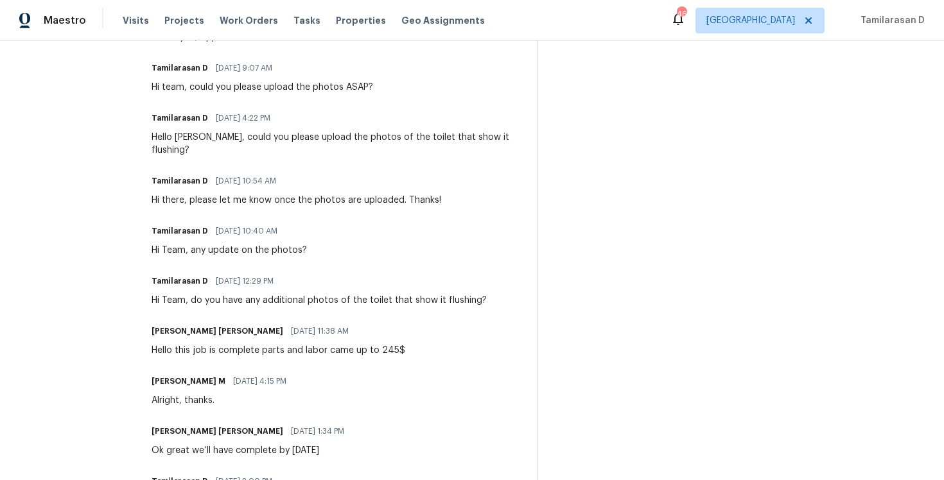
click at [237, 194] on div "Hi there, please let me know once the photos are uploaded. Thanks!" at bounding box center [297, 200] width 290 height 13
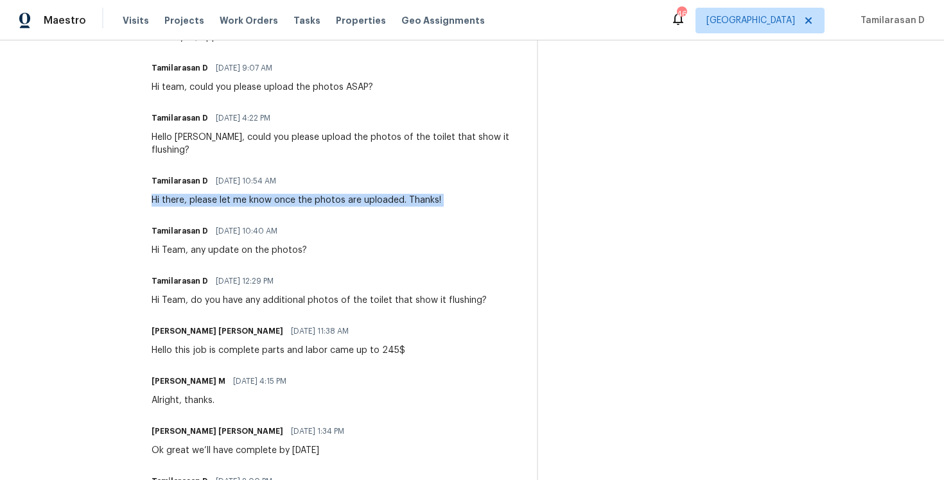
click at [247, 344] on div "Hello this job is complete parts and labor came up to 245$" at bounding box center [279, 350] width 254 height 13
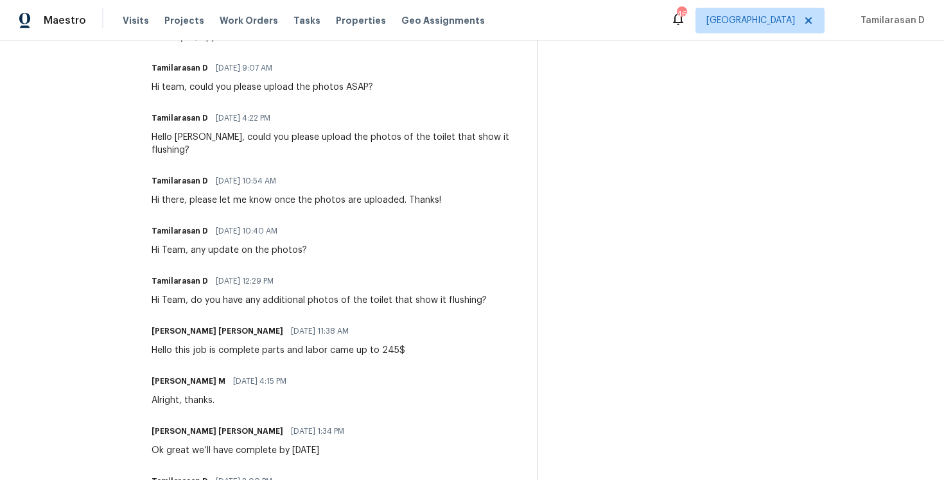
click at [247, 344] on div "Hello this job is complete parts and labor came up to 245$" at bounding box center [279, 350] width 254 height 13
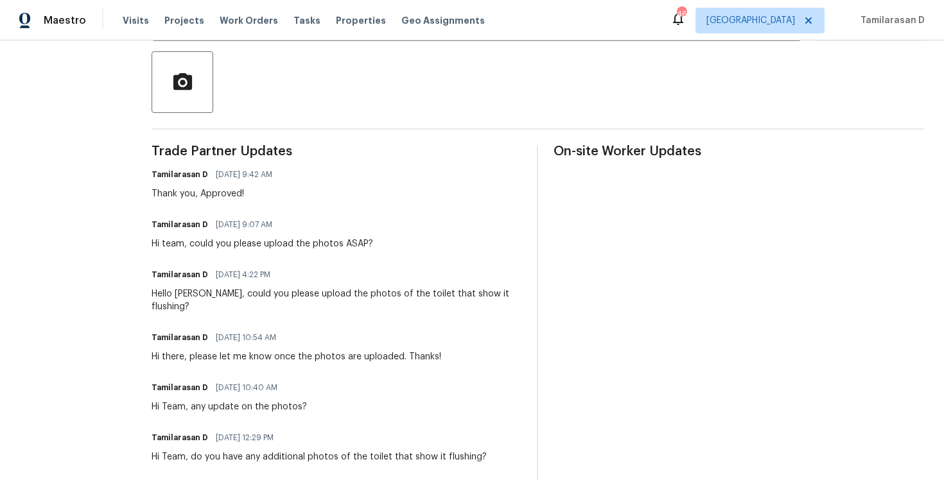
scroll to position [0, 0]
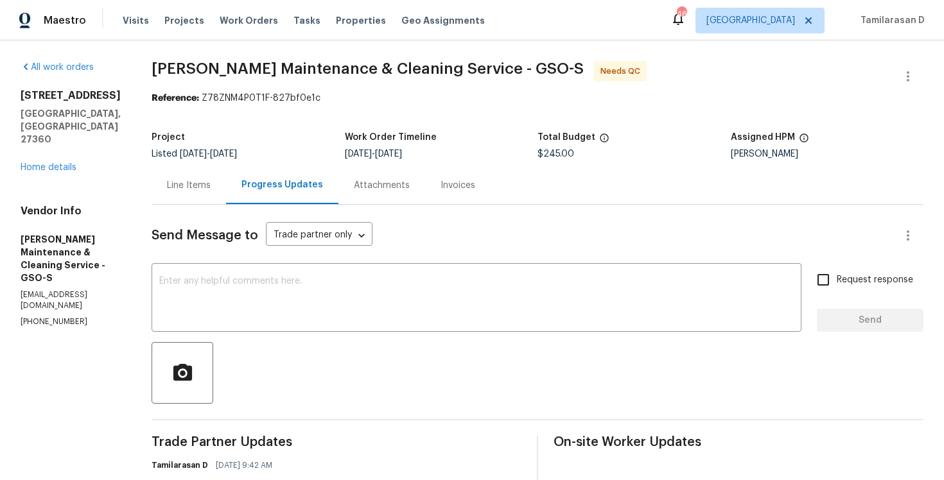
click at [226, 204] on div "Line Items" at bounding box center [189, 185] width 75 height 38
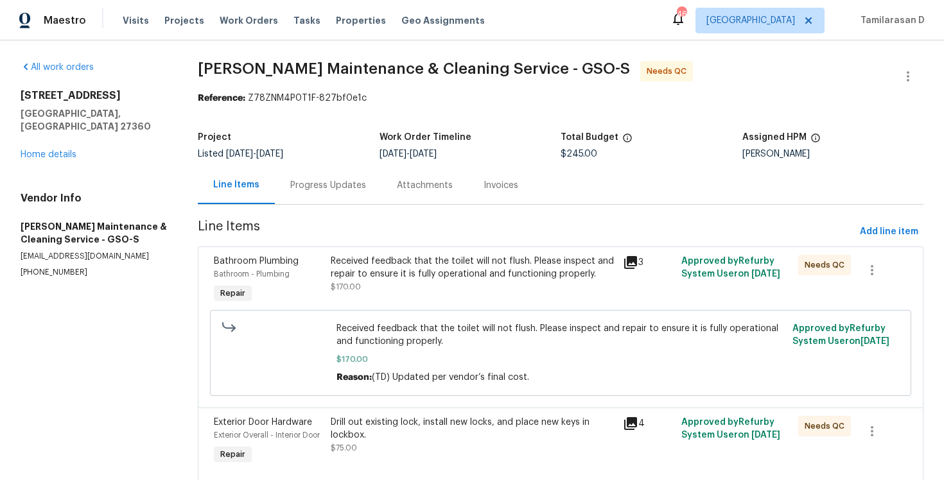
click at [396, 278] on div "Received feedback that the toilet will not flush. Please inspect and repair to …" at bounding box center [473, 268] width 285 height 26
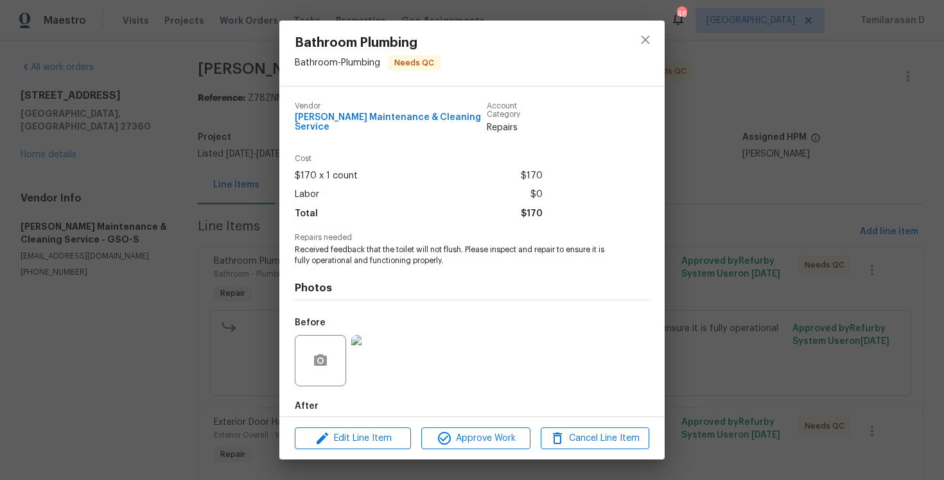
scroll to position [58, 0]
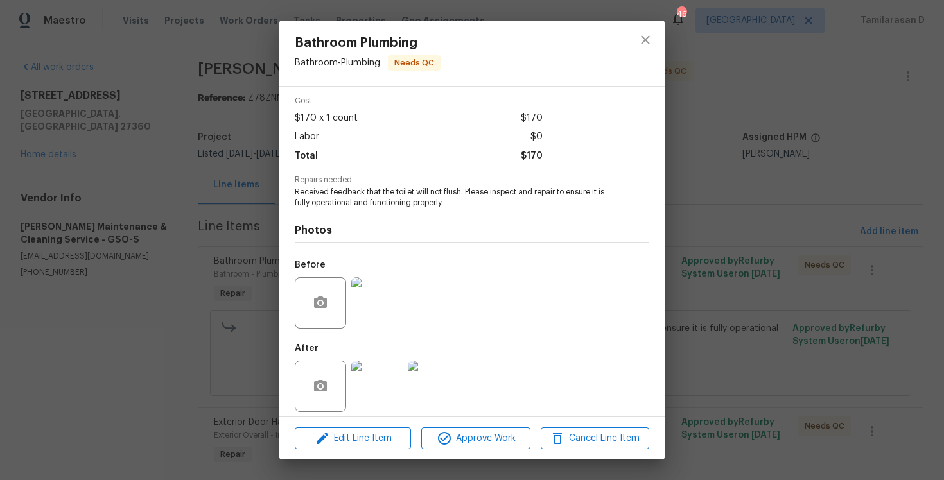
click at [186, 254] on div "Bathroom Plumbing Bathroom - Plumbing Needs QC Vendor Baker's Maintenance & Cle…" at bounding box center [472, 240] width 944 height 480
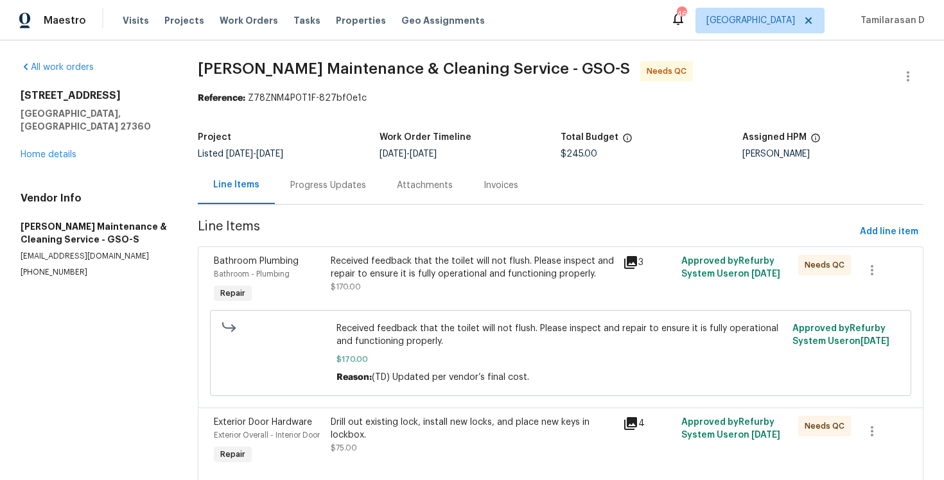
click at [383, 267] on div "Received feedback that the toilet will not flush. Please inspect and repair to …" at bounding box center [473, 268] width 285 height 26
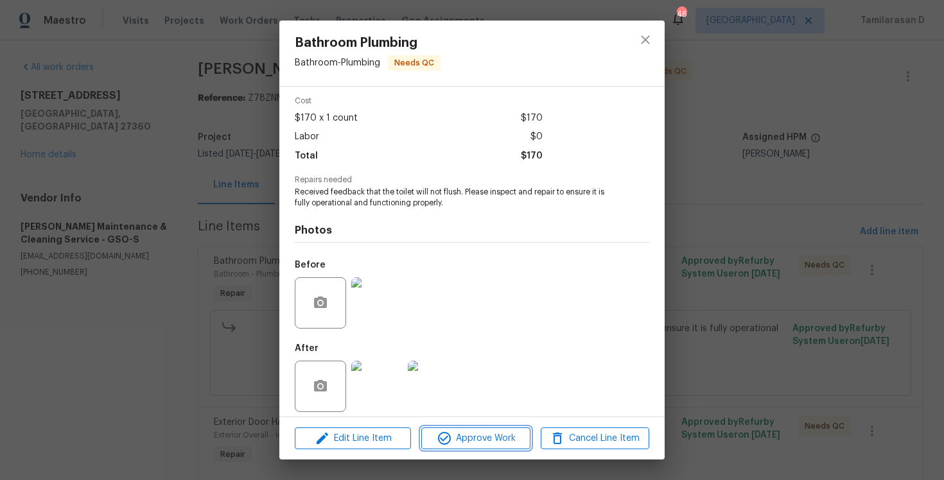
click at [464, 431] on span "Approve Work" at bounding box center [475, 439] width 101 height 16
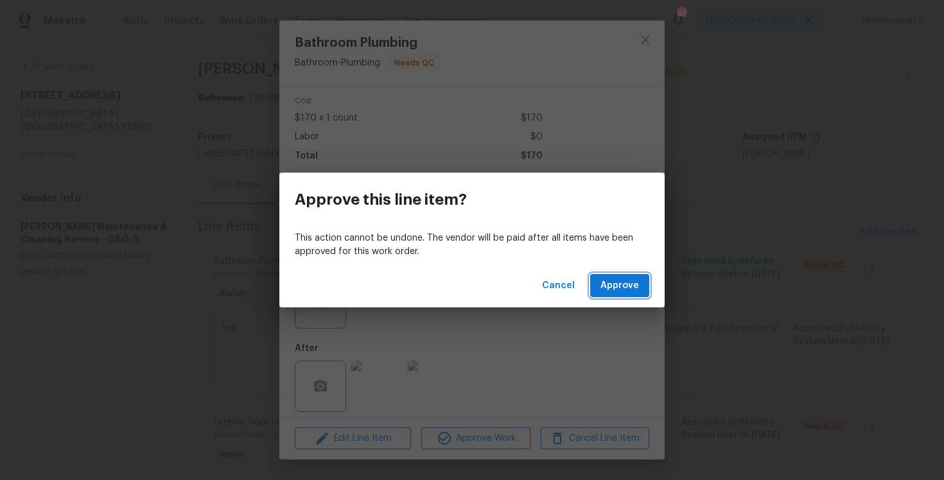
click at [628, 281] on span "Approve" at bounding box center [620, 286] width 39 height 16
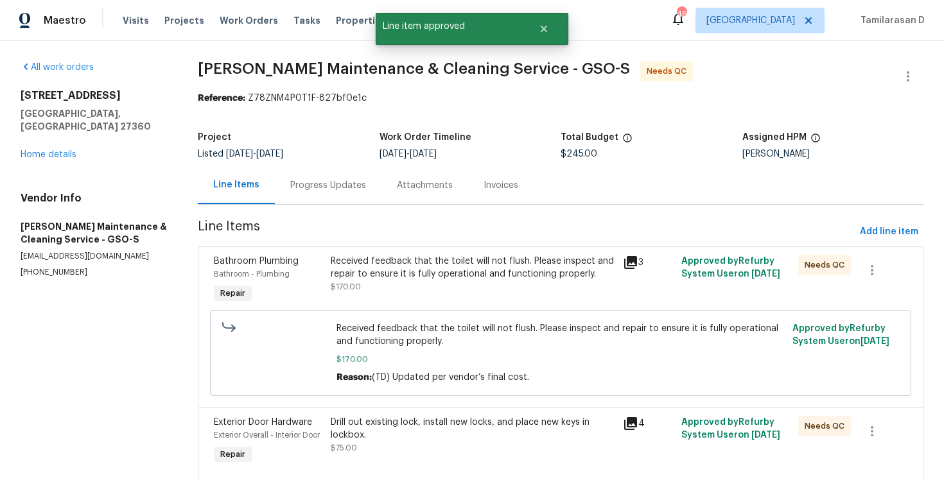
click at [502, 281] on div "Cancel Approve" at bounding box center [471, 286] width 385 height 44
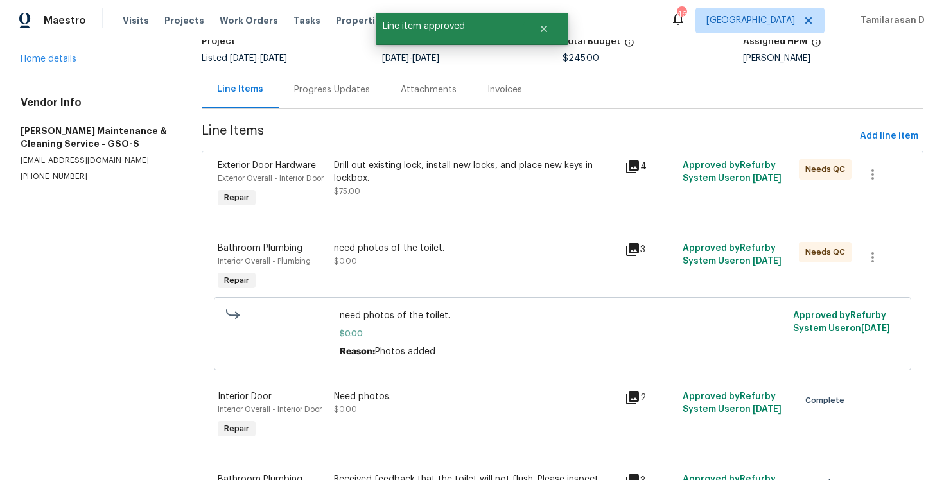
scroll to position [103, 0]
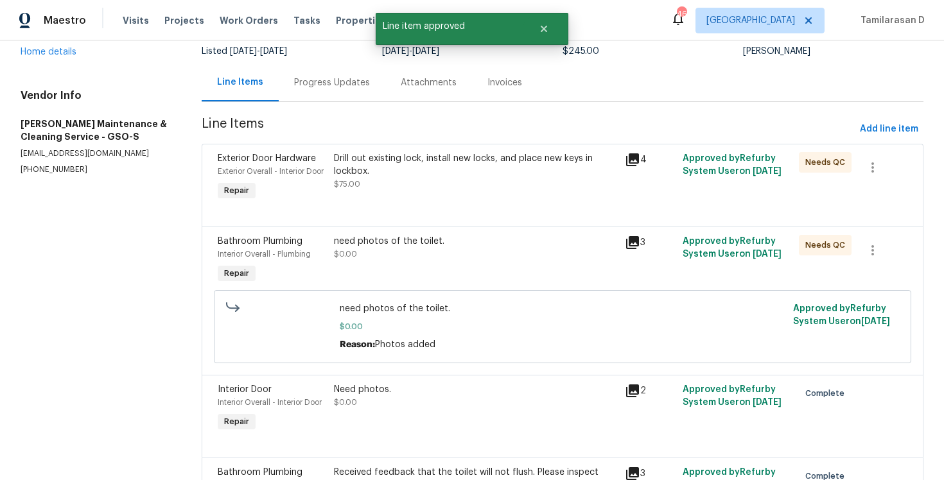
click at [448, 271] on div "need photos of the toilet. $0.00" at bounding box center [475, 260] width 290 height 59
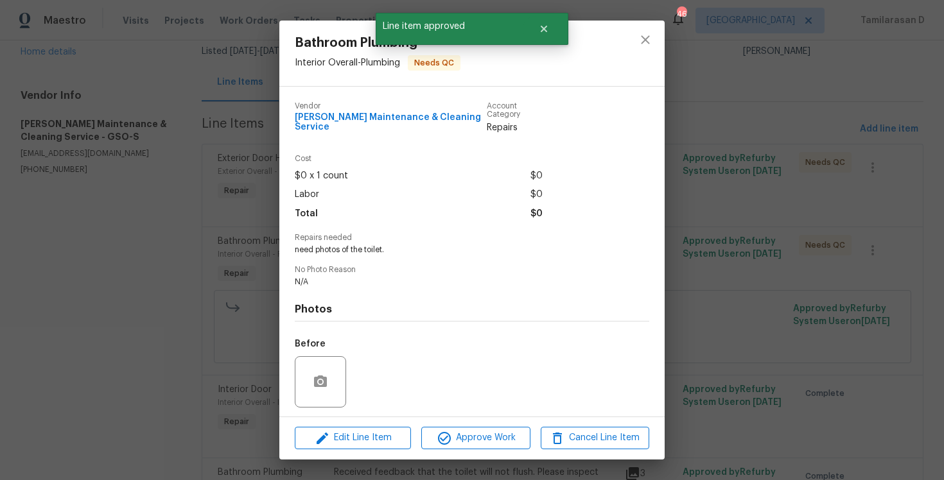
scroll to position [79, 0]
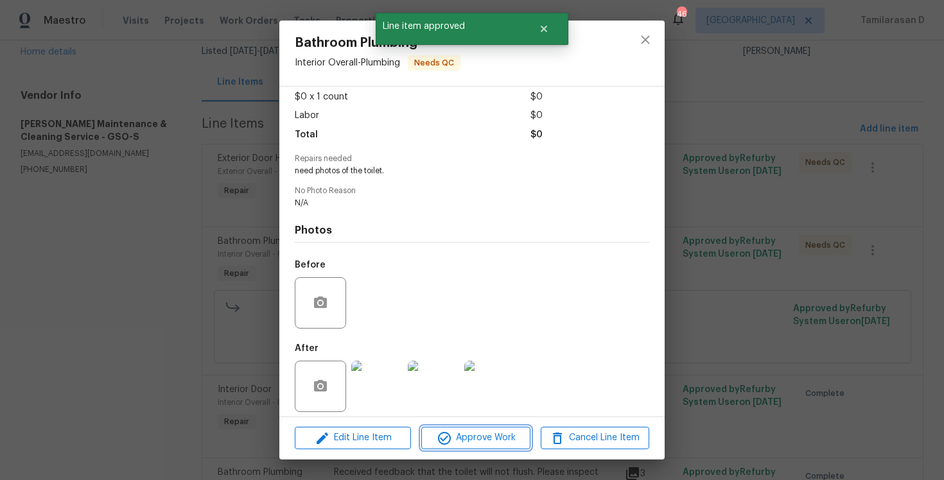
click at [473, 443] on span "Approve Work" at bounding box center [475, 438] width 101 height 16
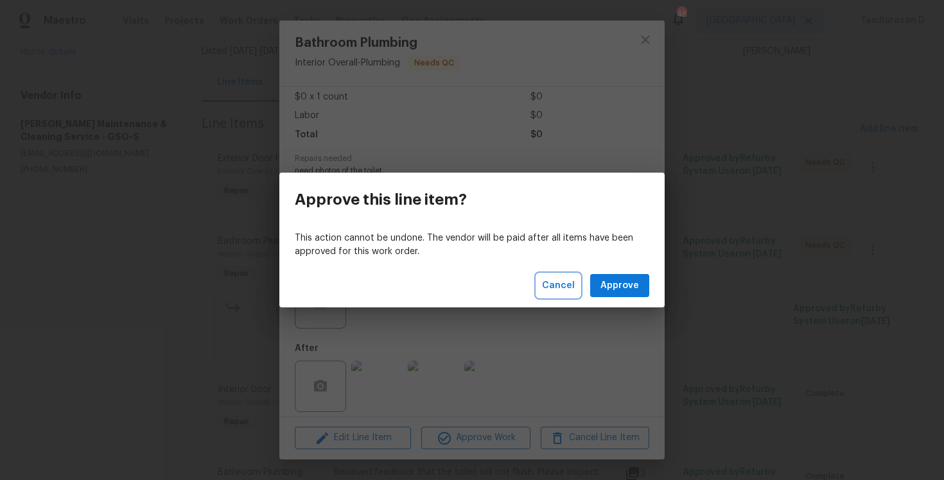
click at [561, 283] on span "Cancel" at bounding box center [558, 286] width 33 height 16
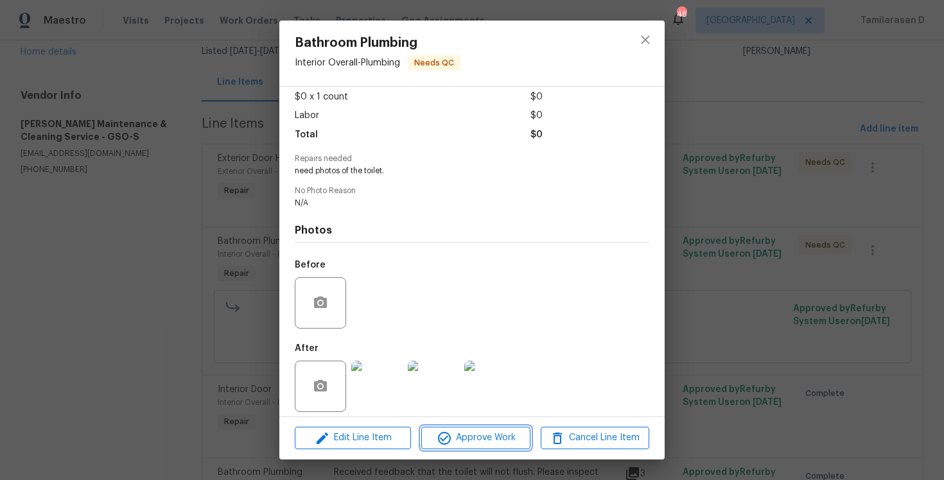
click at [459, 439] on span "Approve Work" at bounding box center [475, 438] width 101 height 16
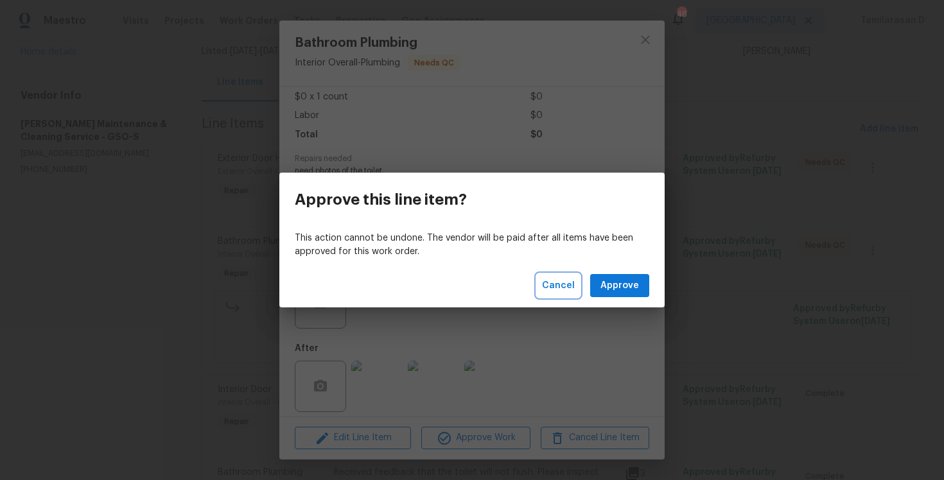
click at [561, 283] on span "Cancel" at bounding box center [558, 286] width 33 height 16
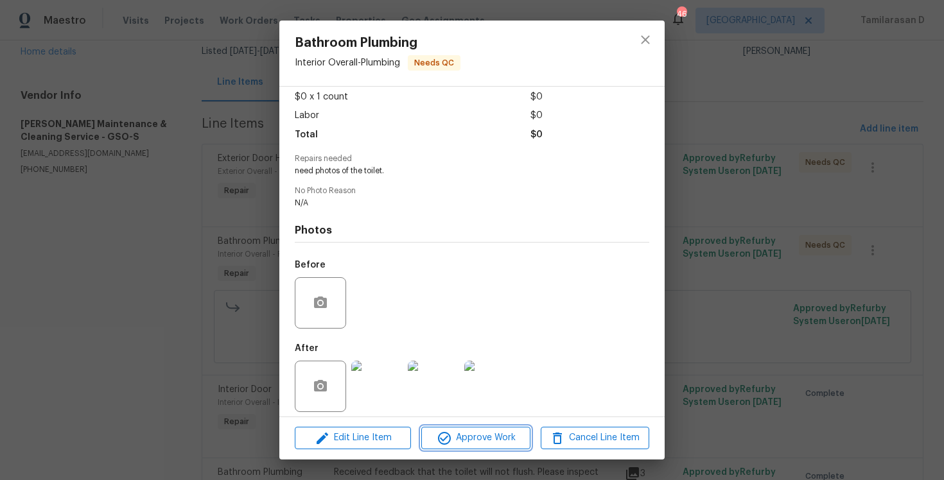
click at [459, 441] on span "Approve Work" at bounding box center [475, 438] width 101 height 16
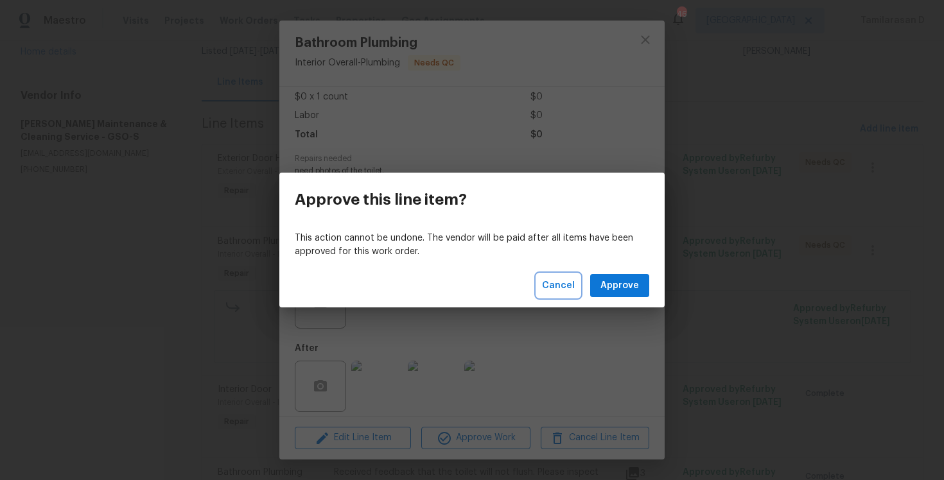
click at [561, 278] on span "Cancel" at bounding box center [558, 286] width 33 height 16
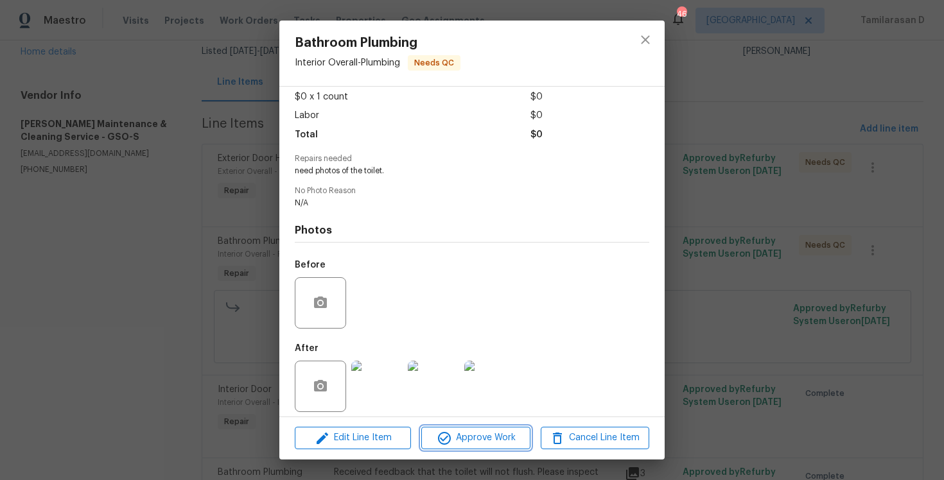
click at [460, 439] on span "Approve Work" at bounding box center [475, 438] width 101 height 16
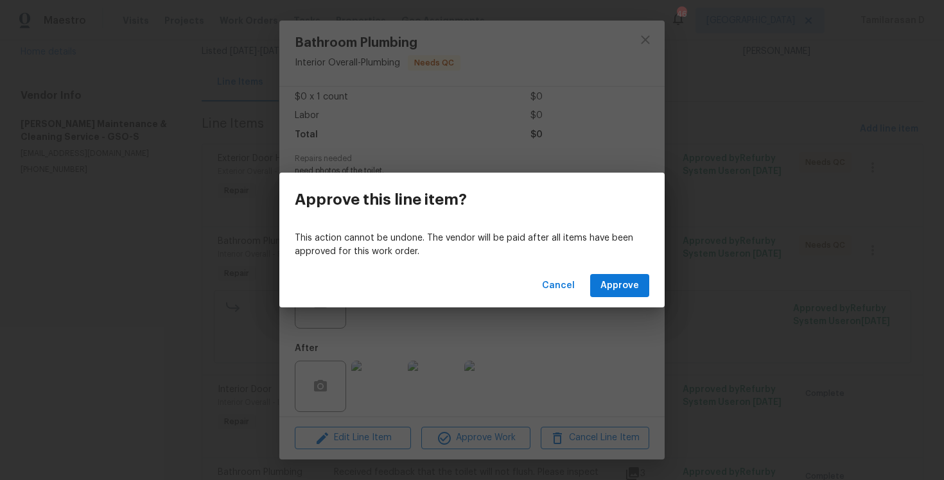
click at [538, 285] on div "Cancel Approve" at bounding box center [471, 286] width 385 height 44
click at [550, 285] on span "Cancel" at bounding box center [558, 286] width 33 height 16
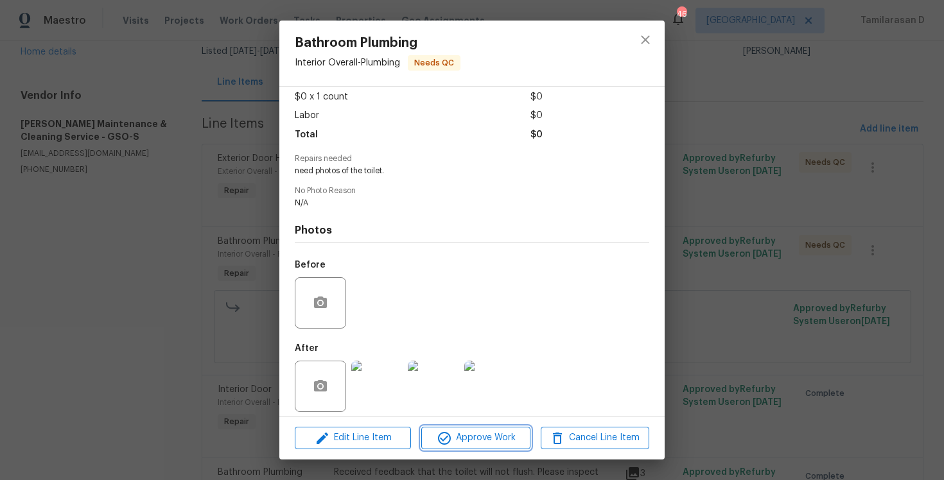
click at [450, 437] on icon "button" at bounding box center [444, 438] width 13 height 13
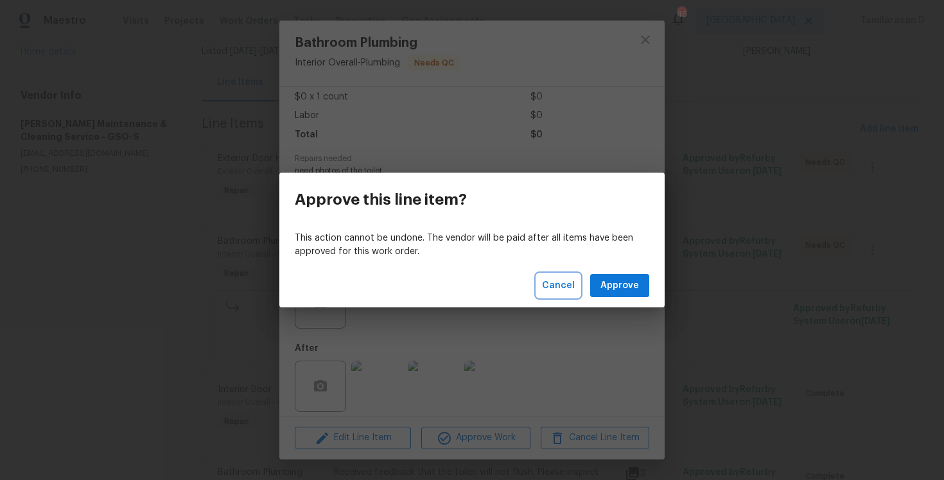
click at [561, 288] on span "Cancel" at bounding box center [558, 286] width 33 height 16
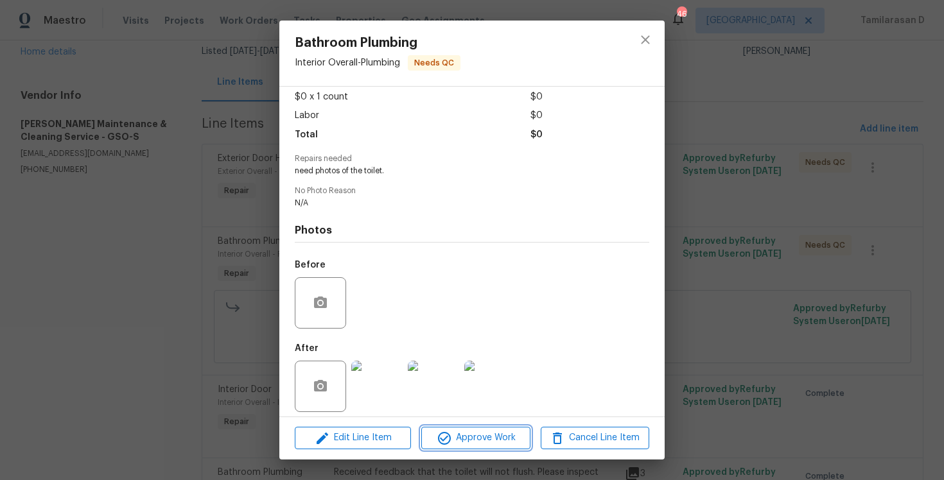
click at [467, 448] on button "Approve Work" at bounding box center [475, 438] width 109 height 22
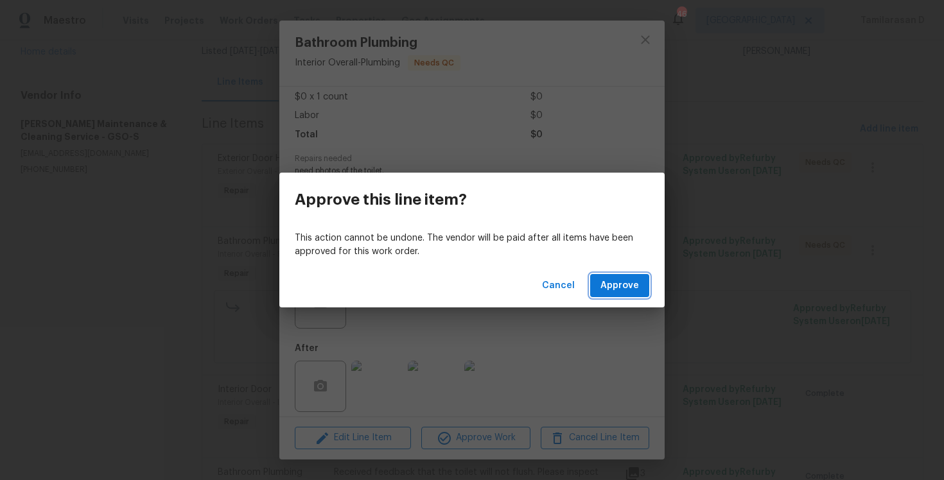
click at [616, 281] on span "Approve" at bounding box center [620, 286] width 39 height 16
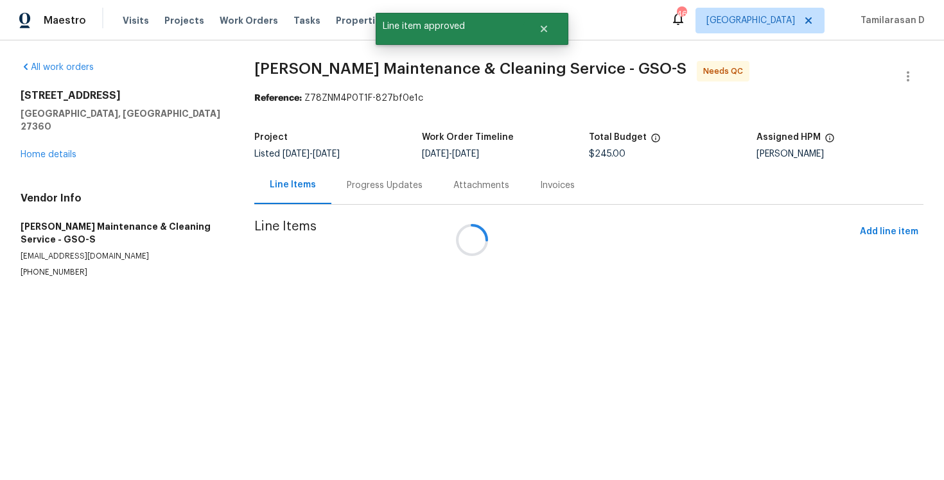
scroll to position [0, 0]
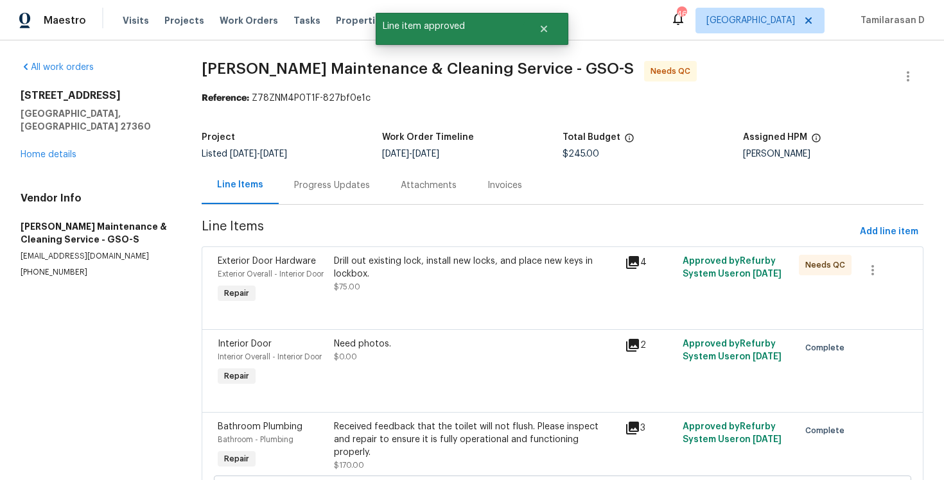
click at [419, 278] on div "Drill out existing lock, install new locks, and place new keys in lockbox." at bounding box center [475, 268] width 283 height 26
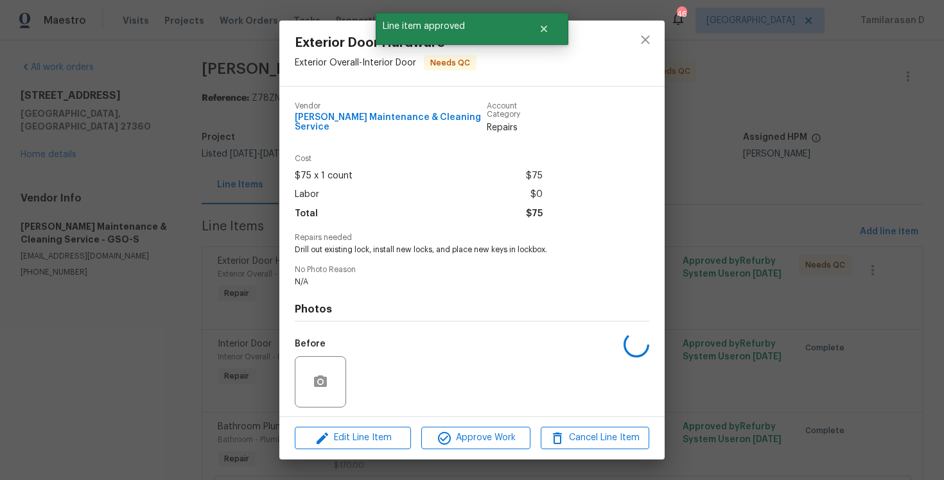
scroll to position [79, 0]
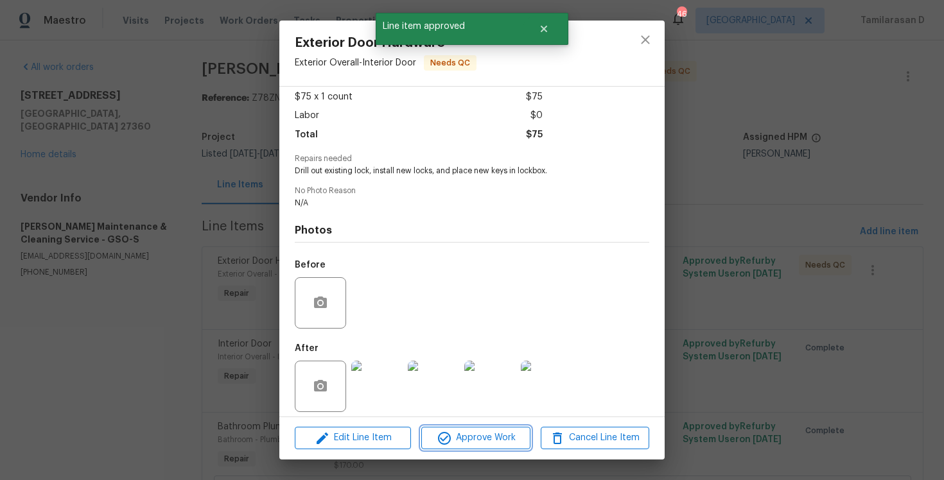
click at [465, 435] on span "Approve Work" at bounding box center [475, 438] width 101 height 16
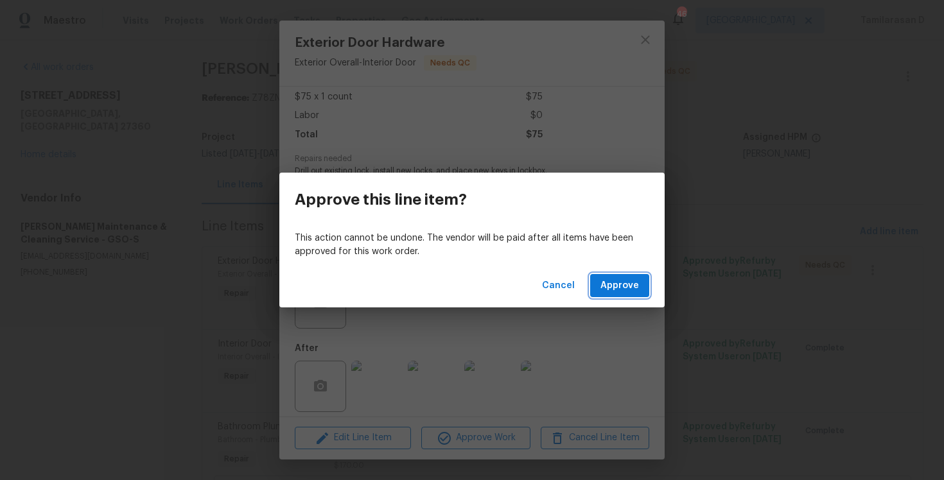
click at [608, 280] on span "Approve" at bounding box center [620, 286] width 39 height 16
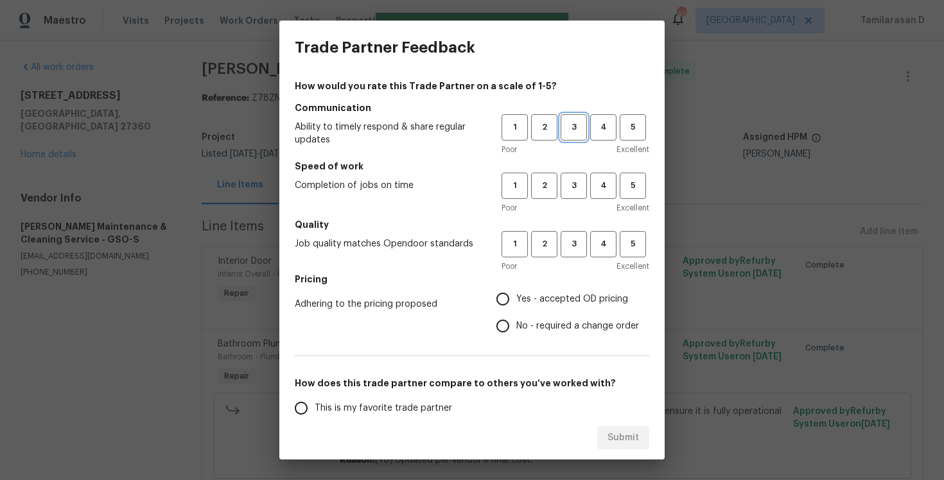
click at [573, 125] on span "3" at bounding box center [574, 127] width 24 height 15
click at [569, 159] on div "How would you rate this Trade Partner on a scale of 1-5? Communication Ability …" at bounding box center [472, 331] width 355 height 503
click at [567, 179] on span "3" at bounding box center [574, 186] width 24 height 15
click at [567, 228] on h5 "Quality" at bounding box center [472, 224] width 355 height 13
click at [568, 236] on button "3" at bounding box center [574, 244] width 26 height 26
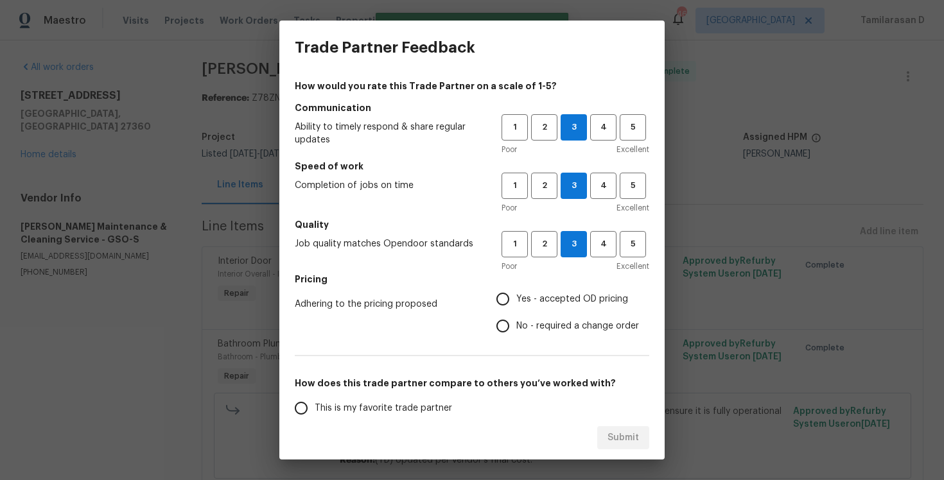
click at [510, 322] on input "No - required a change order" at bounding box center [502, 326] width 27 height 27
radio input "true"
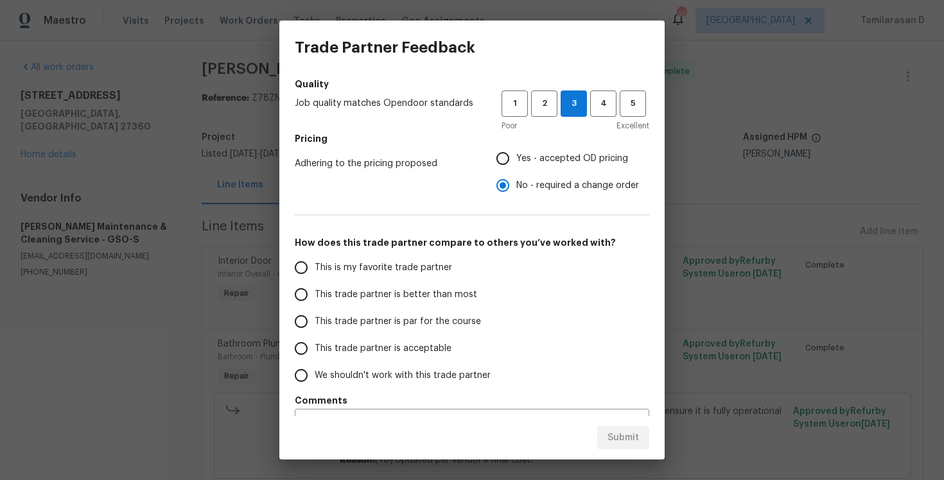
click at [303, 323] on input "This trade partner is par for the course" at bounding box center [301, 321] width 27 height 27
click at [628, 437] on span "Submit" at bounding box center [623, 438] width 31 height 16
radio input "true"
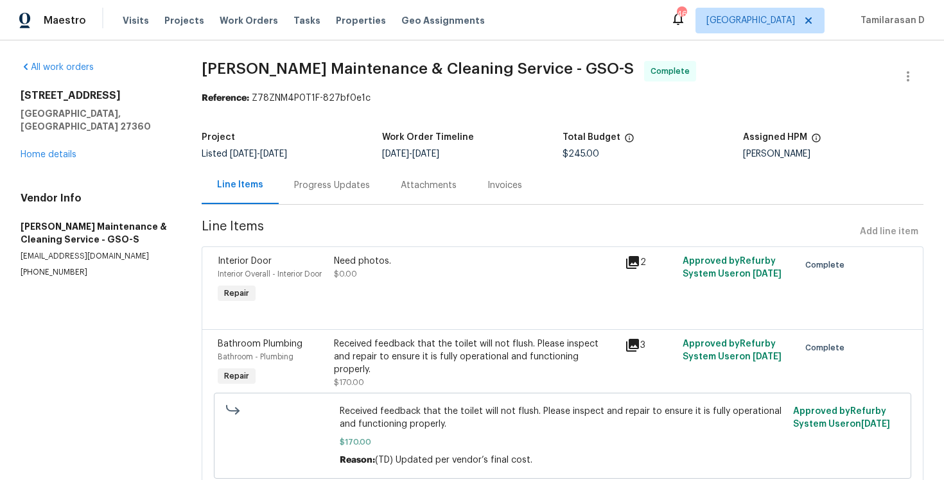
click at [315, 131] on div "Project Listed 9/11/2025 - 10/3/2025 Work Order Timeline 9/20/2025 - 10/3/2025 …" at bounding box center [563, 145] width 722 height 41
click at [327, 130] on div "Project Listed 9/11/2025 - 10/3/2025 Work Order Timeline 9/20/2025 - 10/3/2025 …" at bounding box center [563, 145] width 722 height 41
click at [327, 195] on div "Progress Updates" at bounding box center [332, 185] width 107 height 38
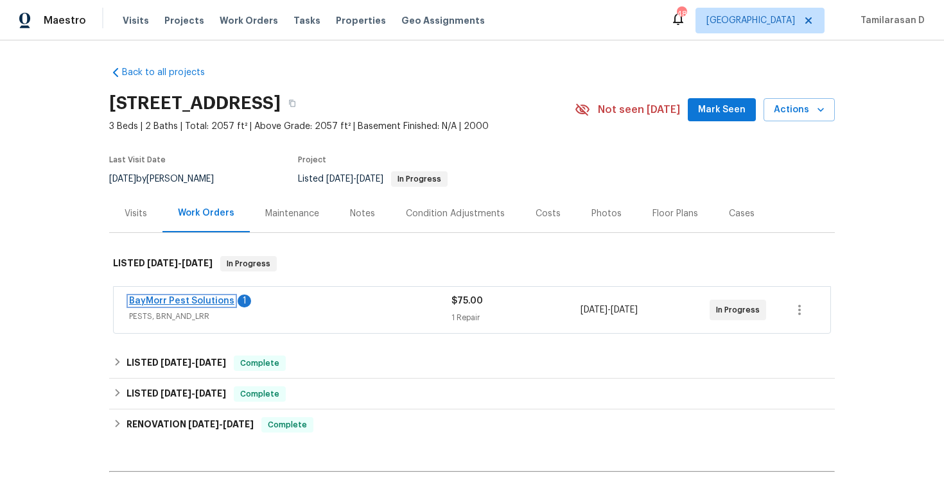
click at [184, 302] on link "BayMorr Pest Solutions" at bounding box center [181, 301] width 105 height 9
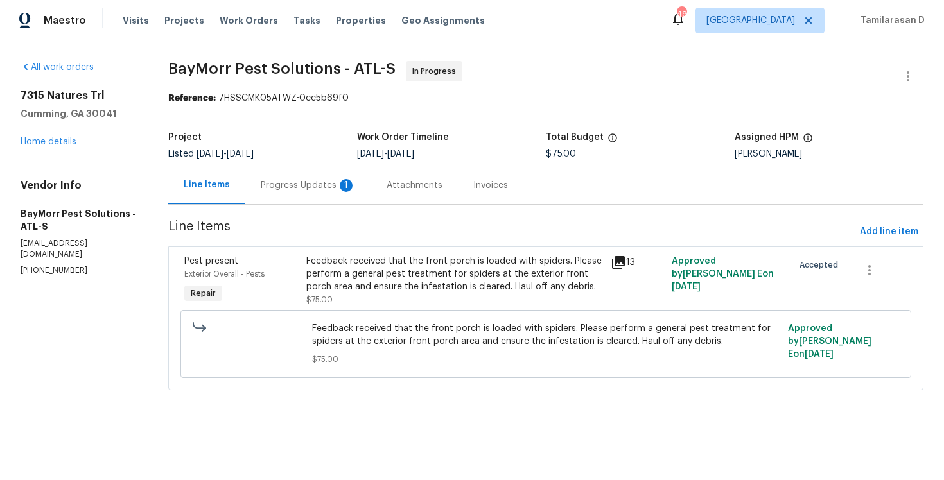
click at [336, 186] on div "Progress Updates 1" at bounding box center [308, 185] width 95 height 13
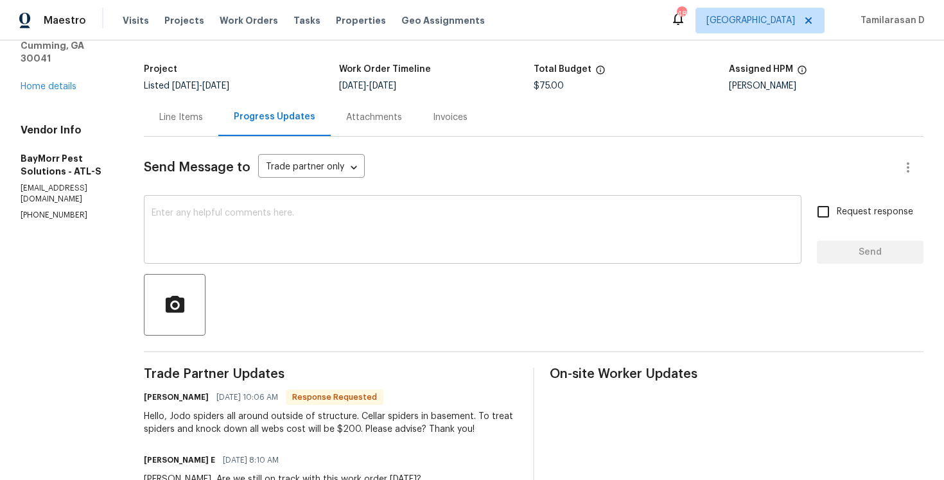
scroll to position [84, 0]
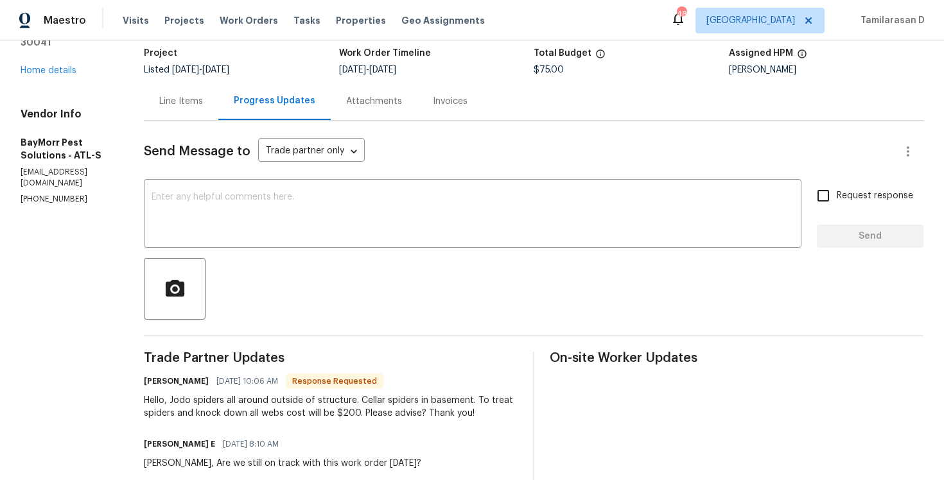
click at [186, 97] on div "Line Items" at bounding box center [181, 101] width 44 height 13
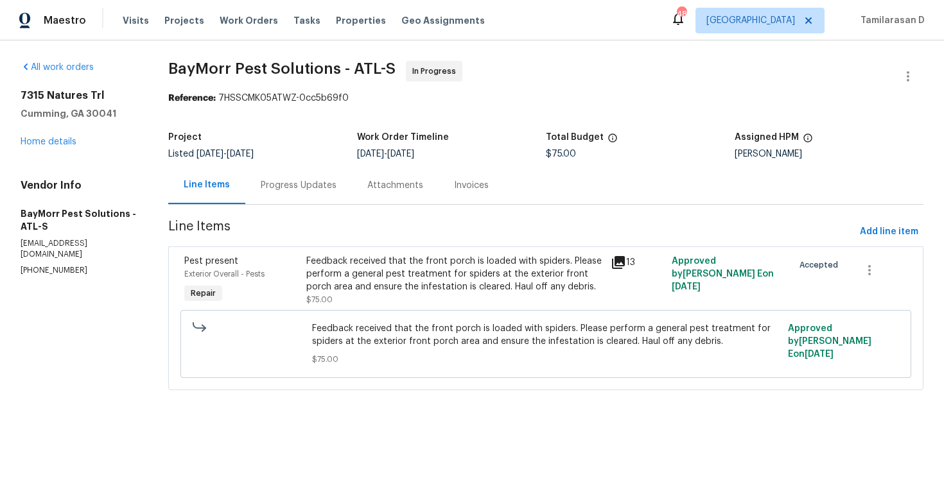
click at [435, 273] on div "Feedback received that the front porch is loaded with spiders. Please perform a…" at bounding box center [454, 274] width 297 height 39
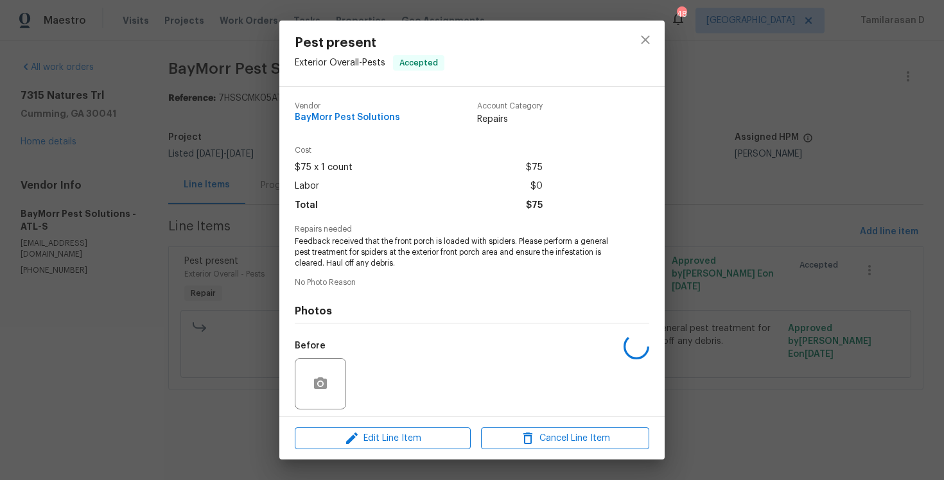
scroll to position [89, 0]
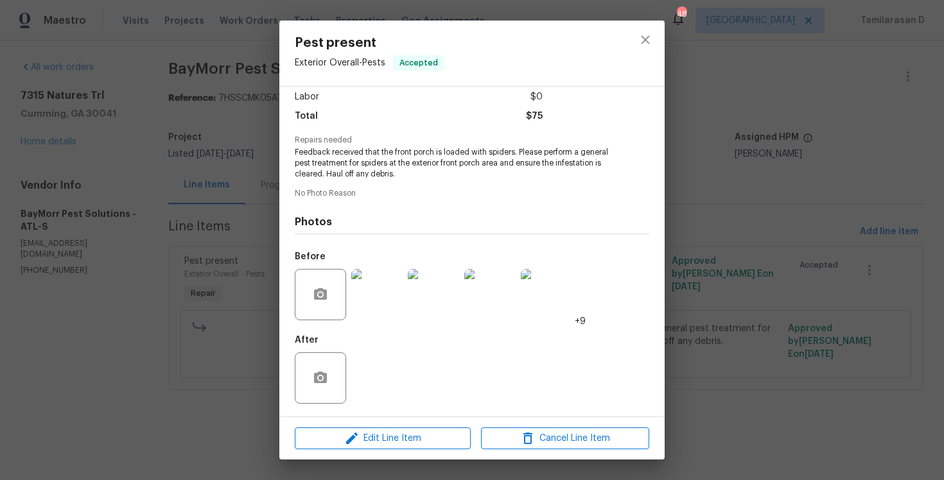
click at [209, 265] on div "Pest present Exterior Overall - Pests Accepted Vendor BayMorr Pest Solutions Ac…" at bounding box center [472, 240] width 944 height 480
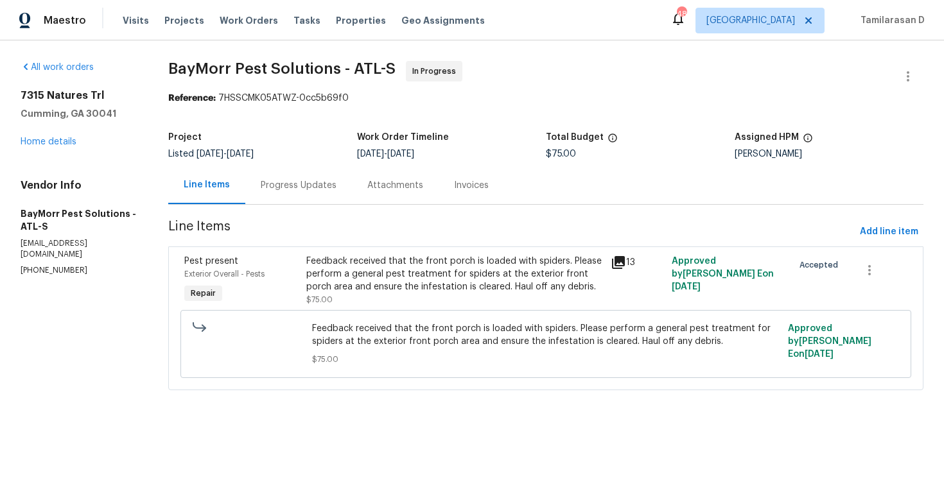
click at [281, 193] on div "Progress Updates" at bounding box center [298, 185] width 107 height 38
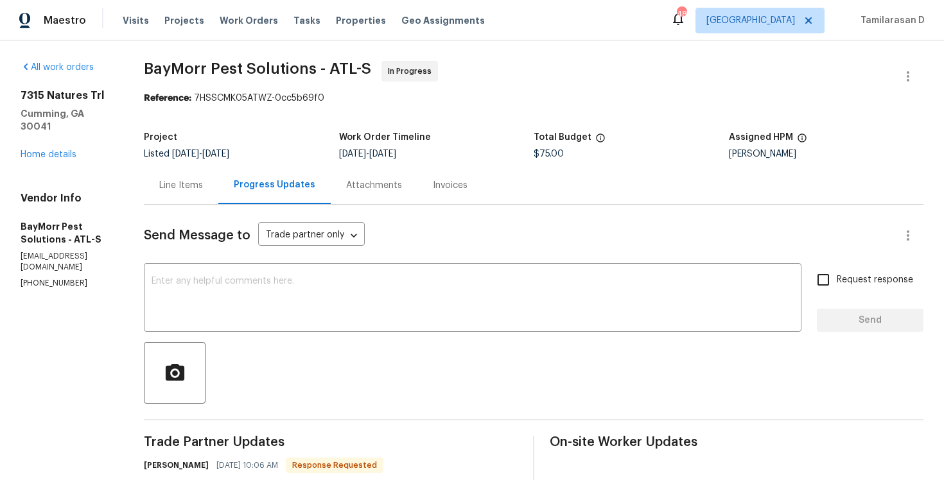
click at [164, 171] on div "Line Items" at bounding box center [181, 185] width 75 height 38
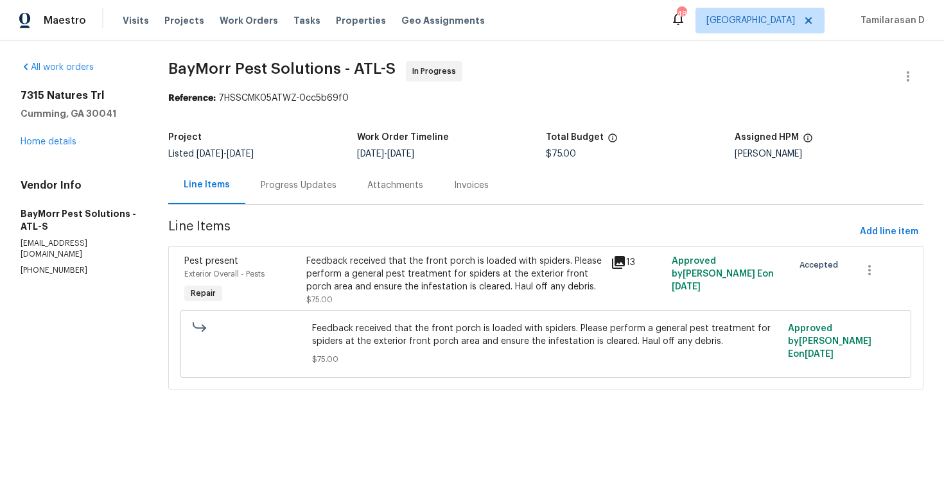
click at [404, 280] on div "Feedback received that the front porch is loaded with spiders. Please perform a…" at bounding box center [454, 274] width 297 height 39
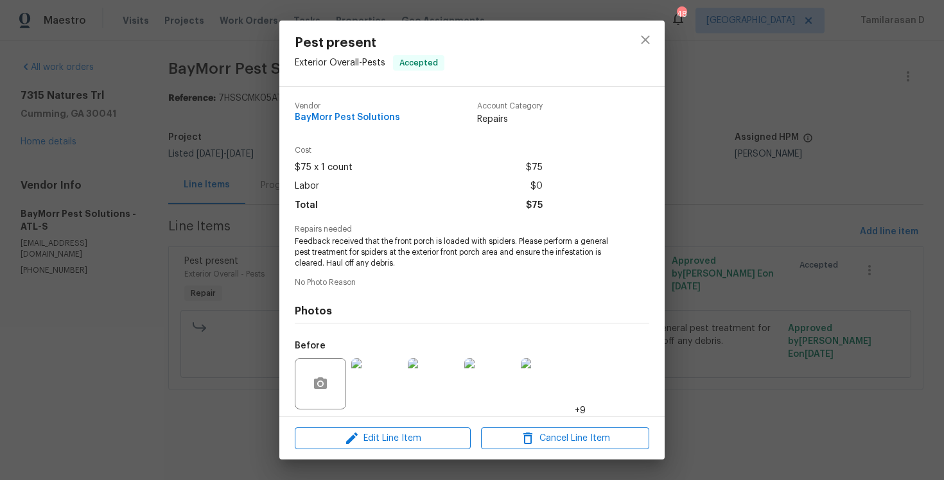
scroll to position [89, 0]
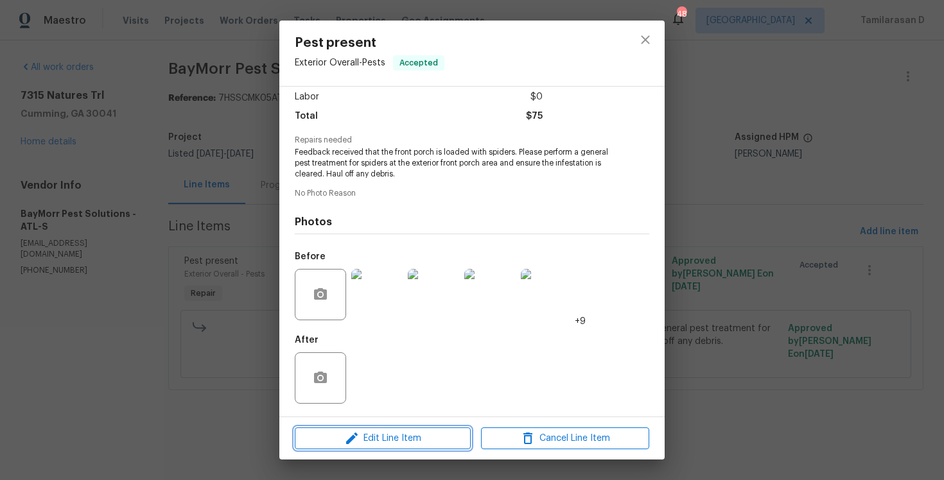
click at [366, 430] on button "Edit Line Item" at bounding box center [383, 439] width 176 height 22
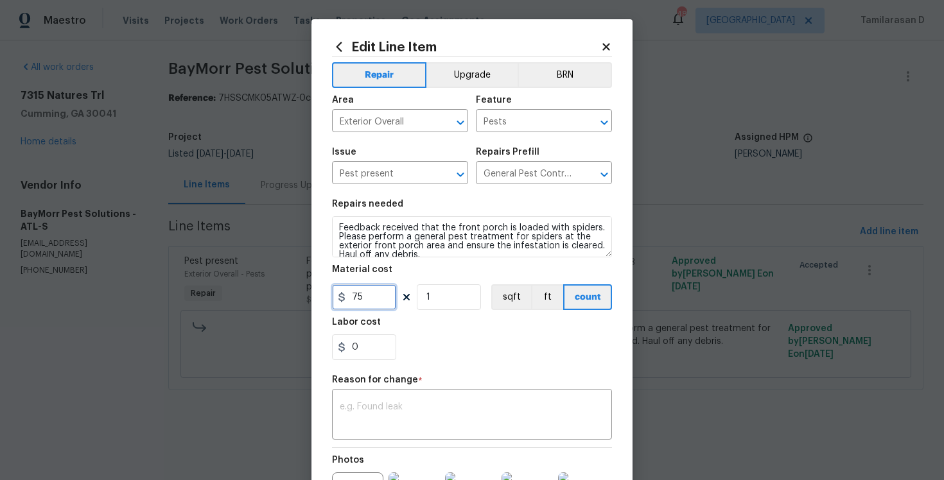
click at [370, 291] on input "75" at bounding box center [364, 298] width 64 height 26
type input "200"
click at [424, 414] on textarea at bounding box center [472, 416] width 265 height 27
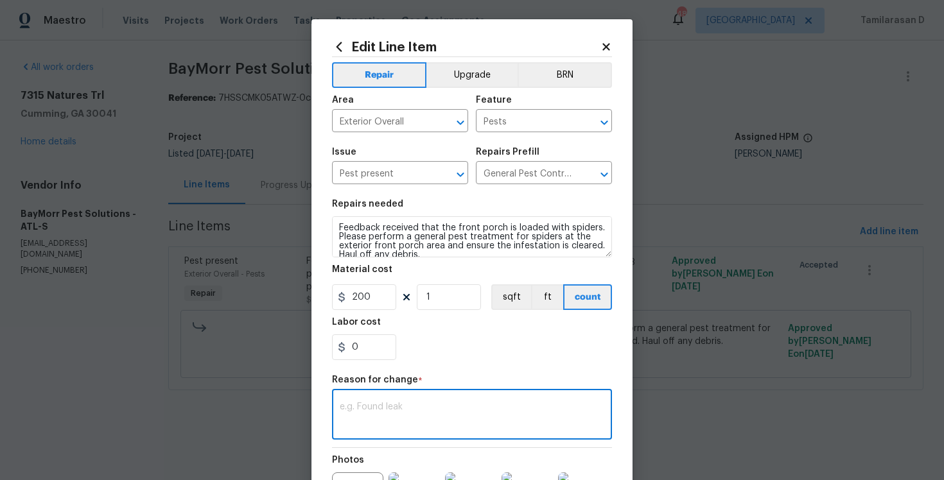
paste textarea "(TD) Updated per vendor’s final cost."
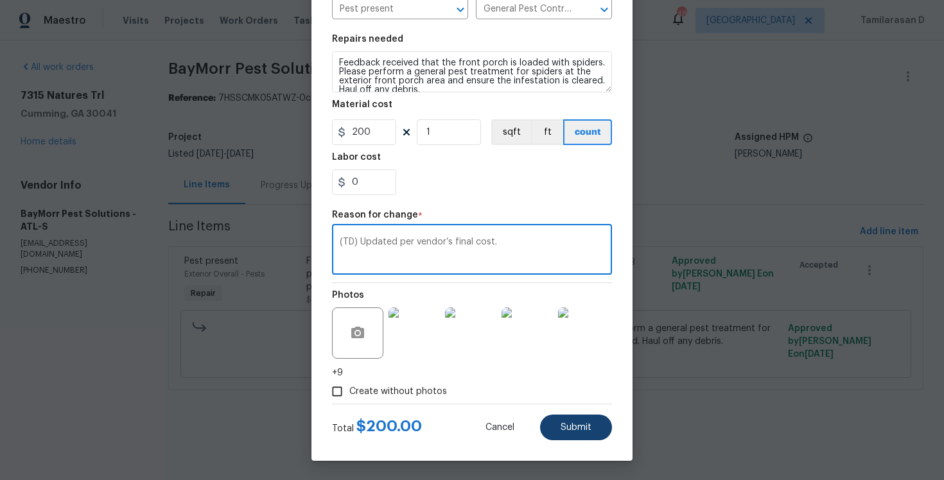
type textarea "(TD) Updated per vendor’s final cost."
click at [563, 438] on button "Submit" at bounding box center [576, 428] width 72 height 26
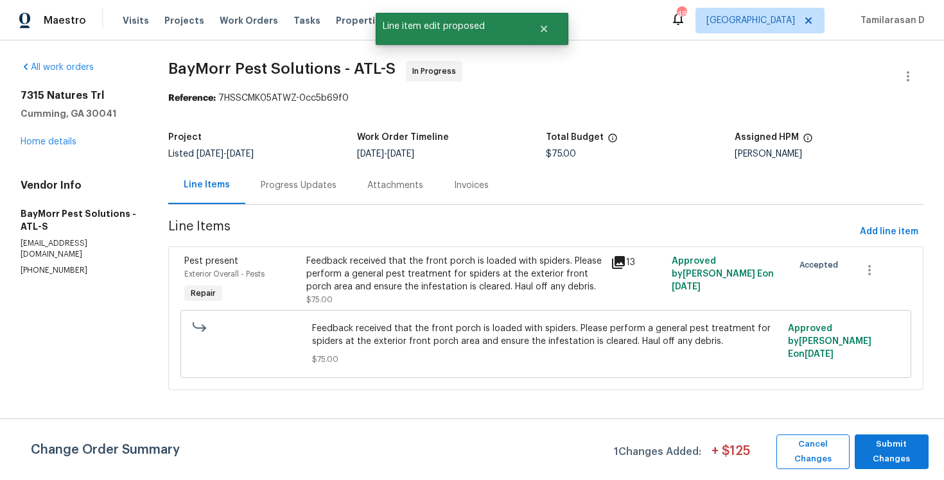
scroll to position [0, 0]
click at [872, 439] on span "Submit Changes" at bounding box center [891, 452] width 61 height 30
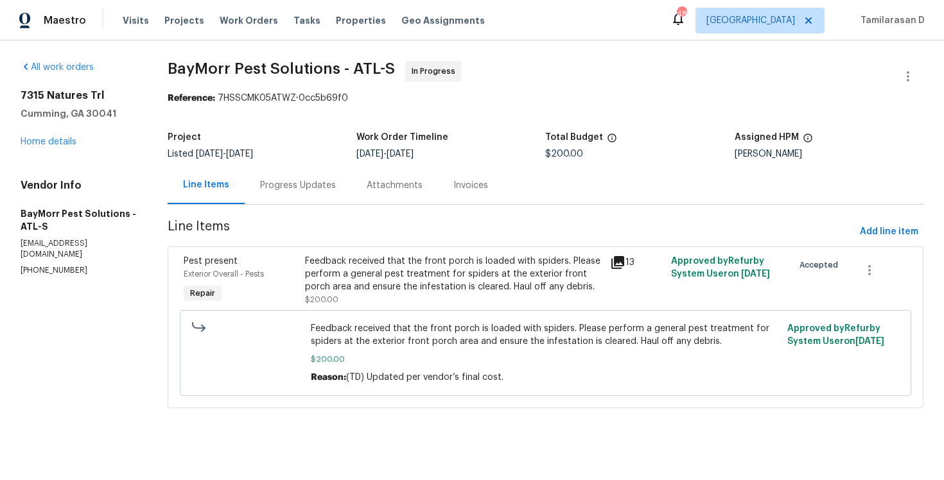
click at [301, 195] on div "Progress Updates" at bounding box center [298, 185] width 107 height 38
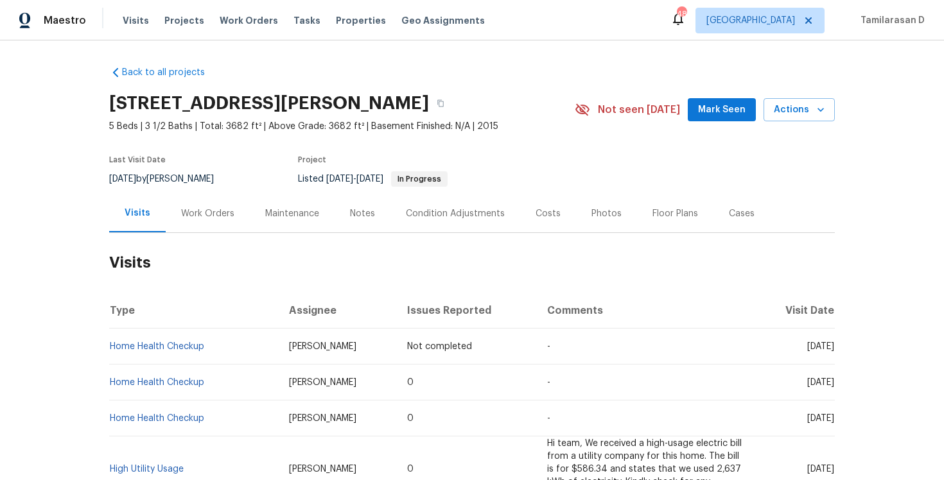
click at [195, 229] on div "Work Orders" at bounding box center [208, 214] width 84 height 38
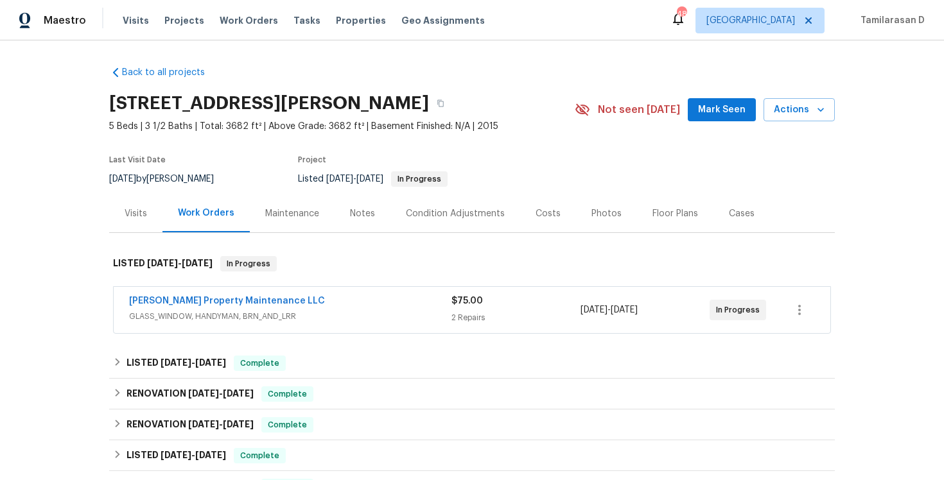
click at [189, 295] on span "[PERSON_NAME] Property Maintenance LLC" at bounding box center [227, 301] width 196 height 13
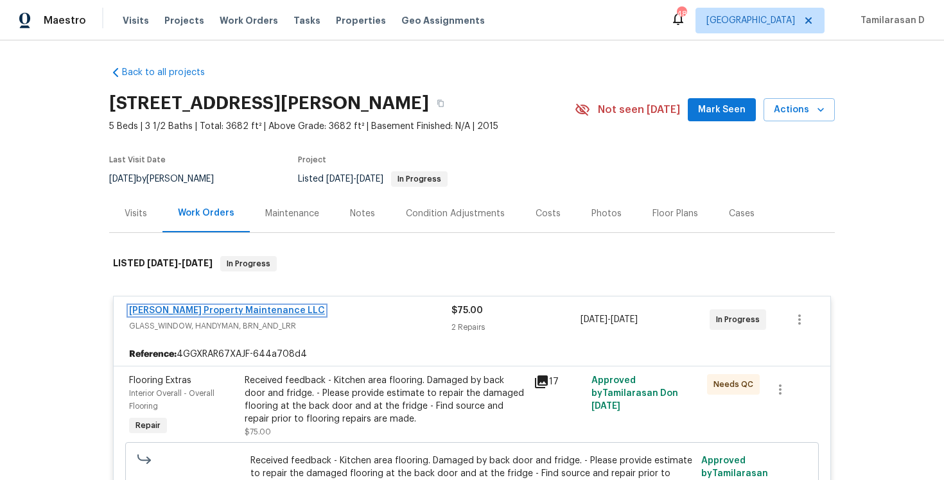
click at [213, 306] on link "[PERSON_NAME] Property Maintenance LLC" at bounding box center [227, 310] width 196 height 9
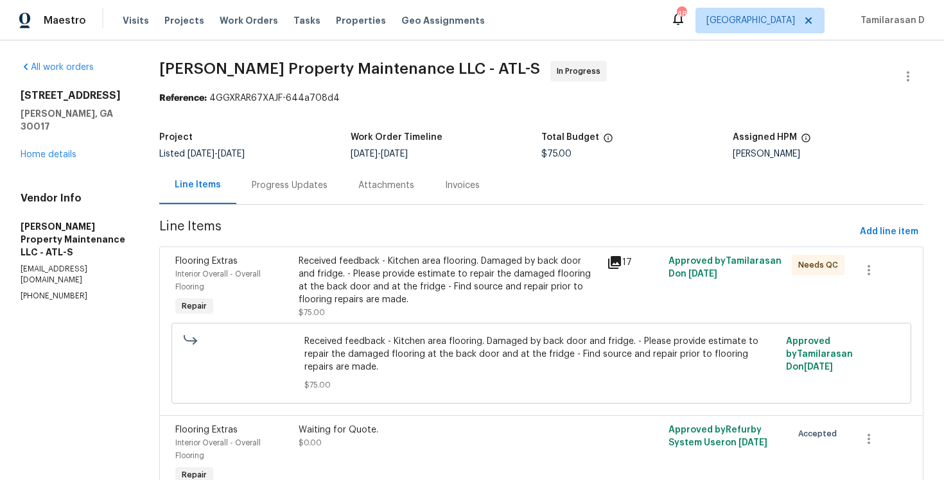
click at [279, 191] on div "Progress Updates" at bounding box center [290, 185] width 76 height 13
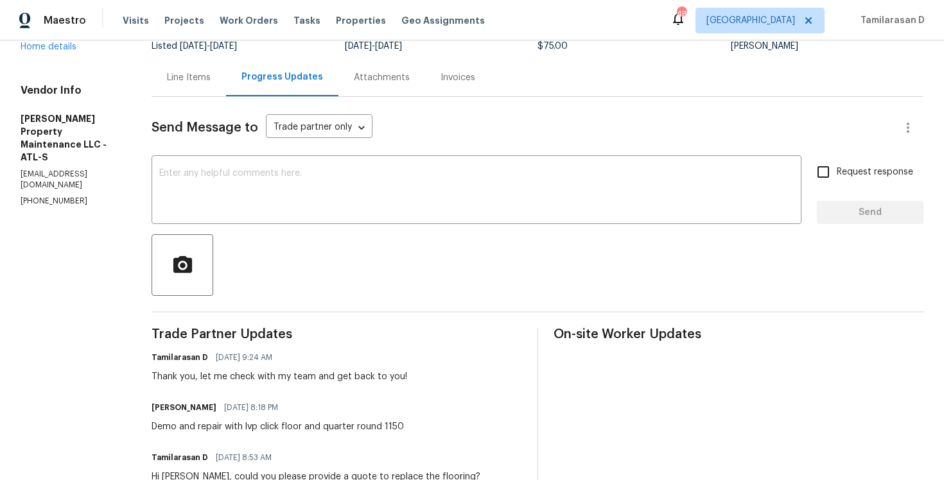
click at [167, 96] on div "Line Items" at bounding box center [189, 77] width 75 height 38
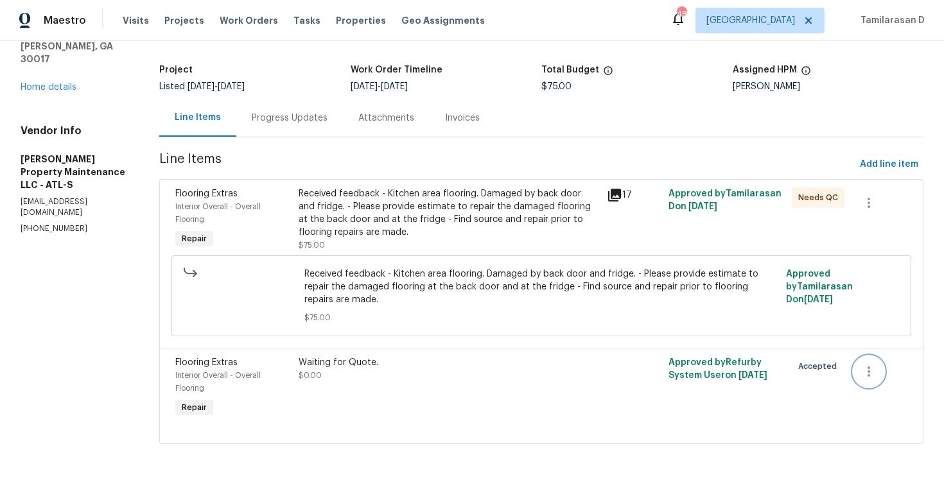
click at [882, 364] on button "button" at bounding box center [869, 371] width 31 height 31
click at [873, 372] on li "Cancel" at bounding box center [878, 371] width 49 height 21
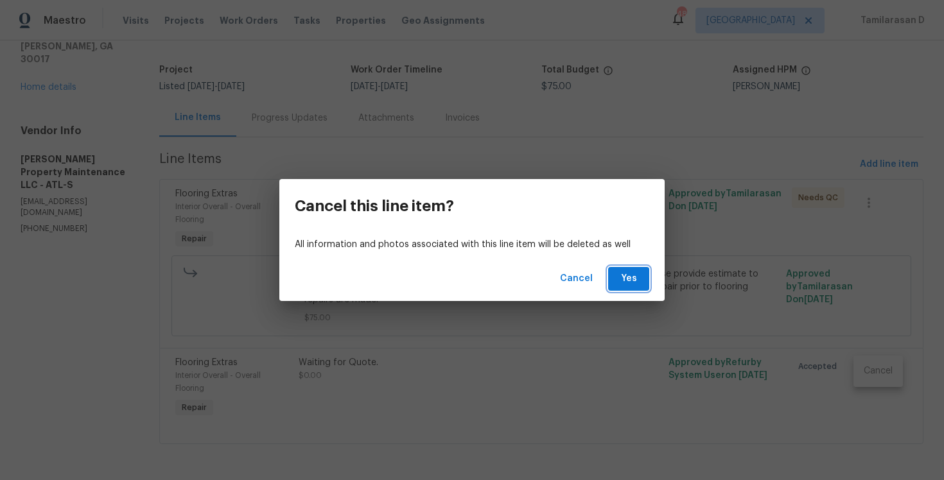
click at [623, 277] on span "Yes" at bounding box center [629, 279] width 21 height 16
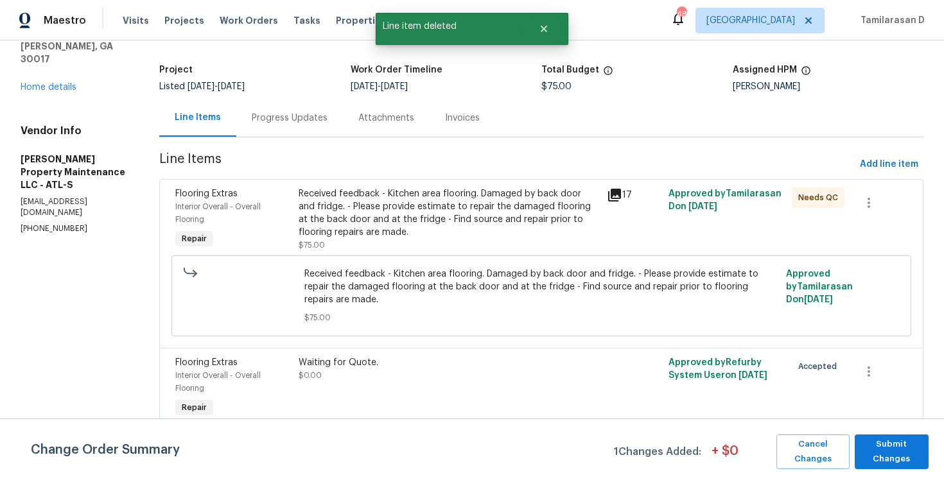
scroll to position [0, 0]
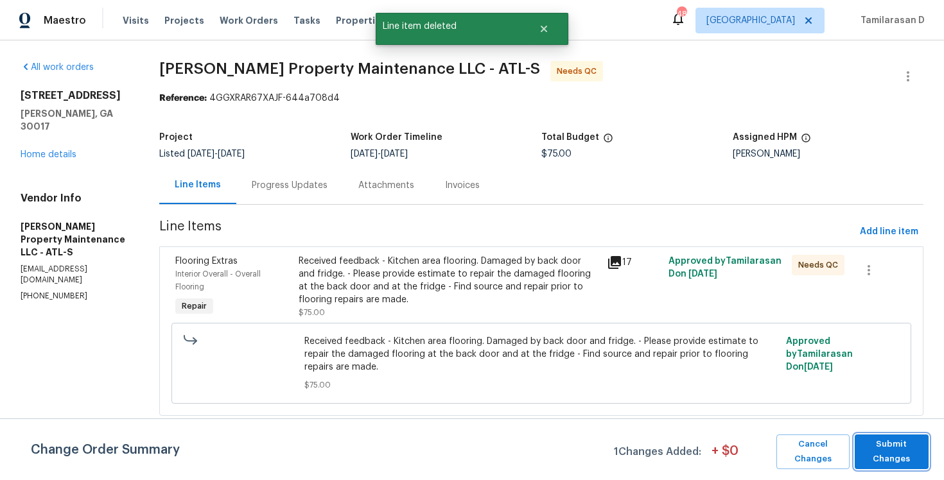
click at [907, 448] on span "Submit Changes" at bounding box center [891, 452] width 61 height 30
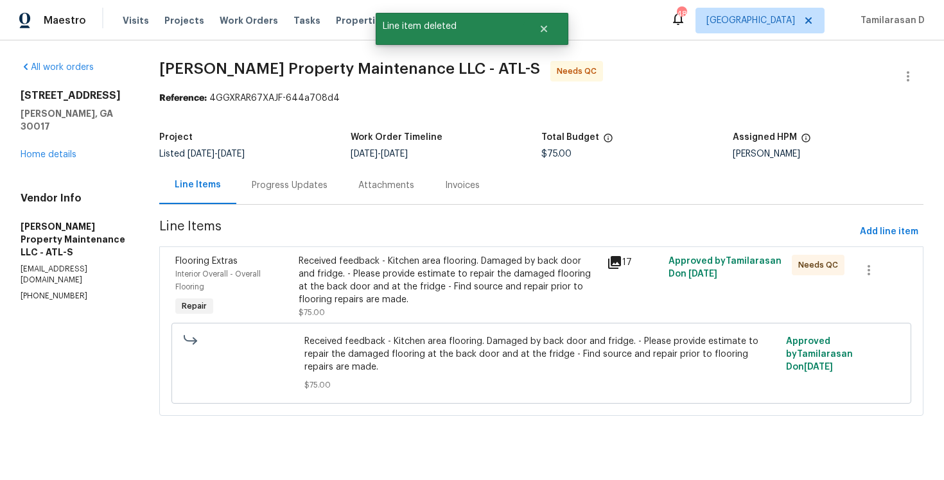
click at [294, 180] on div "Progress Updates" at bounding box center [290, 185] width 76 height 13
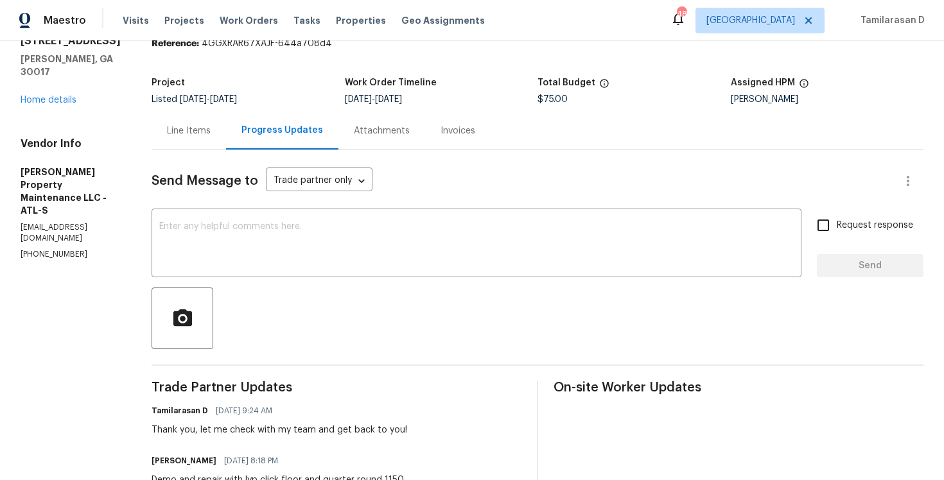
scroll to position [125, 0]
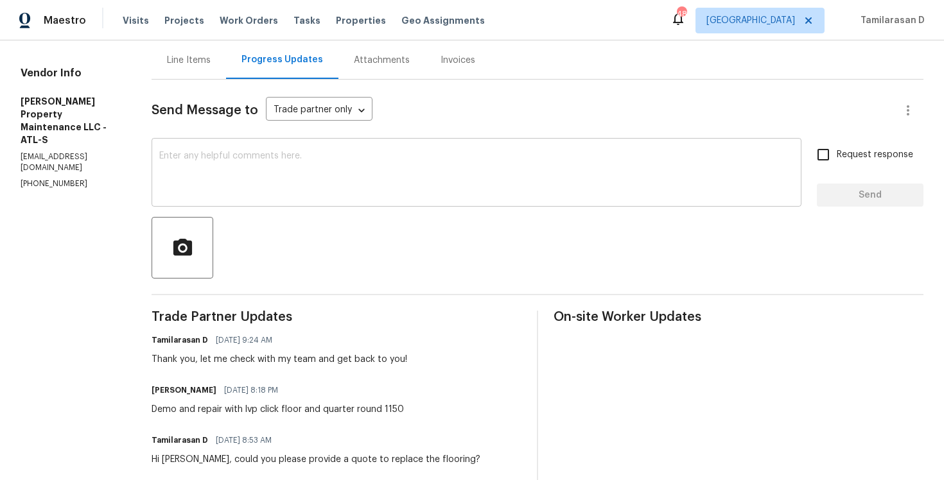
click at [297, 187] on textarea at bounding box center [476, 174] width 635 height 45
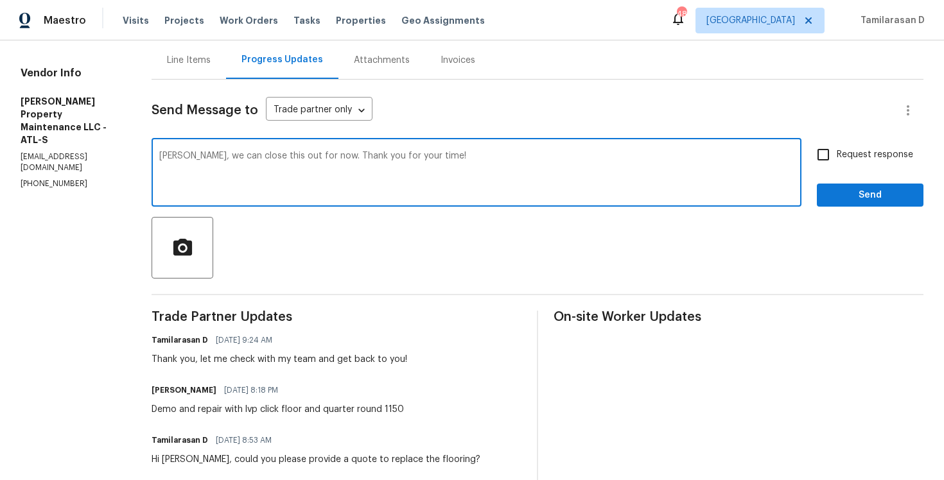
type textarea "[PERSON_NAME], we can close this out for now. Thank you for your time!"
click at [832, 198] on span "Send" at bounding box center [870, 196] width 86 height 16
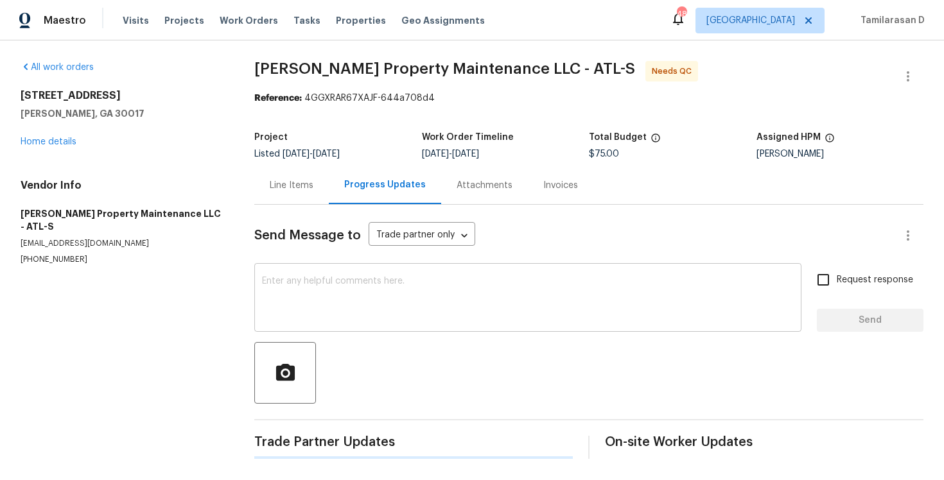
click at [268, 313] on textarea "[PERSON_NAME], we can close this out for now. Thank you for your time!" at bounding box center [528, 299] width 532 height 45
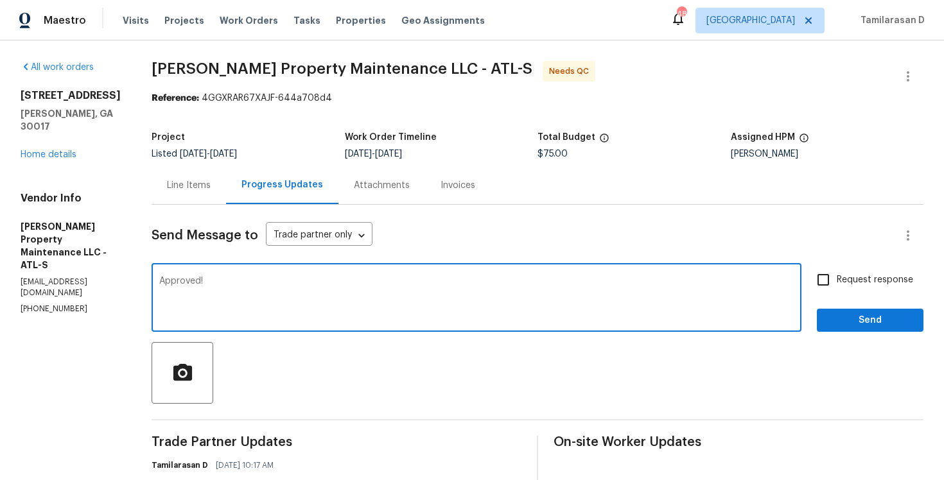
type textarea "Approved!"
click at [846, 311] on button "Send" at bounding box center [870, 321] width 107 height 24
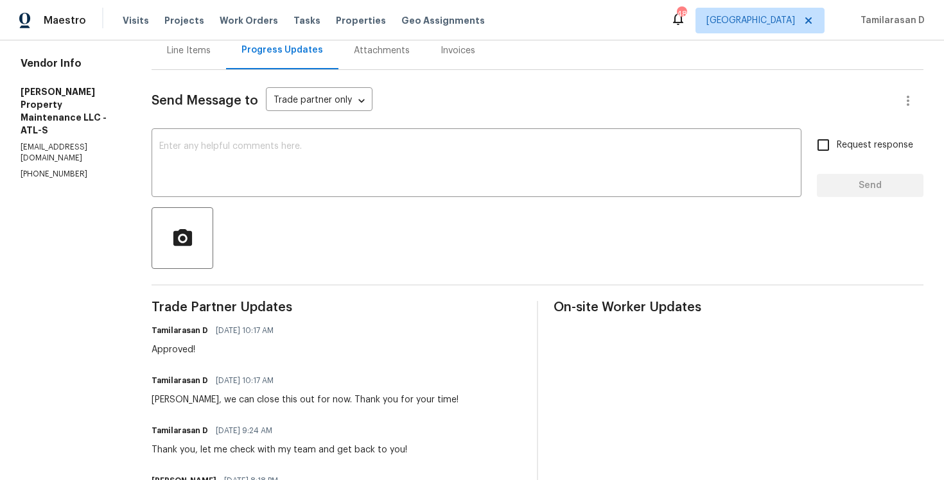
scroll to position [136, 0]
click at [175, 353] on div "Approved!" at bounding box center [217, 349] width 130 height 13
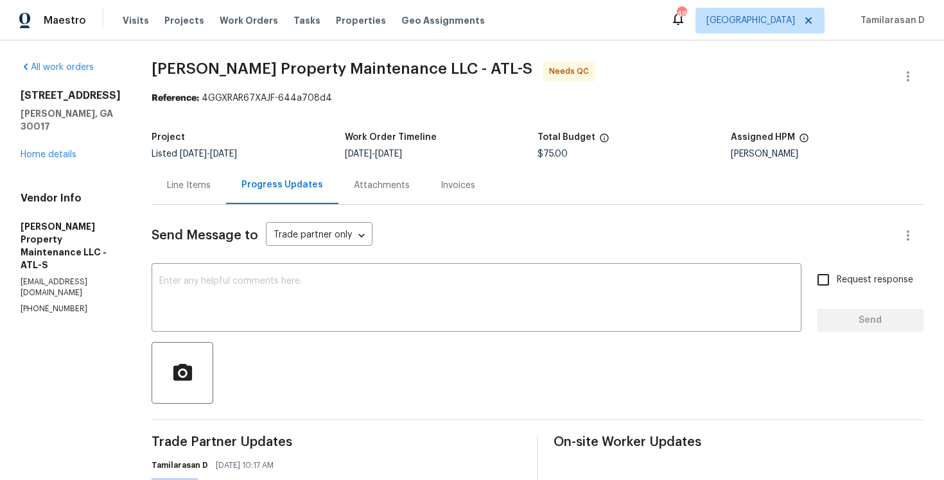
click at [193, 195] on div "Line Items" at bounding box center [189, 185] width 75 height 38
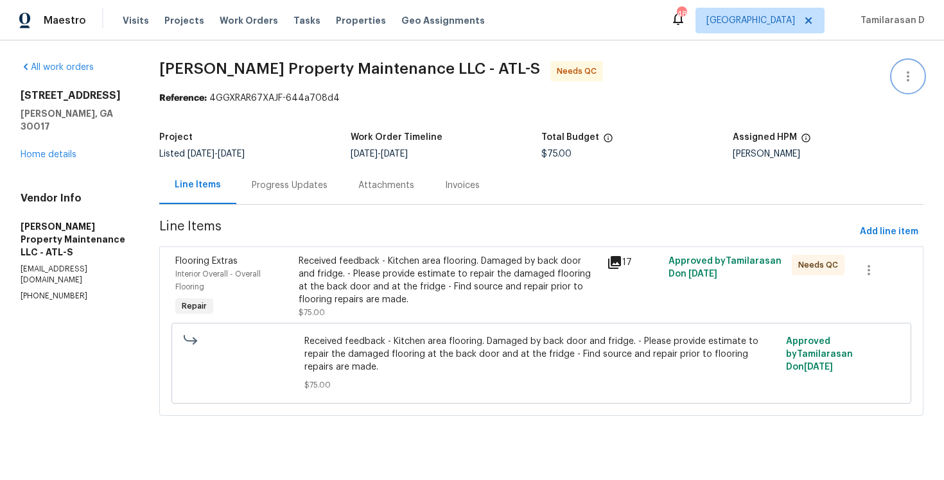
click at [908, 75] on icon "button" at bounding box center [908, 76] width 3 height 10
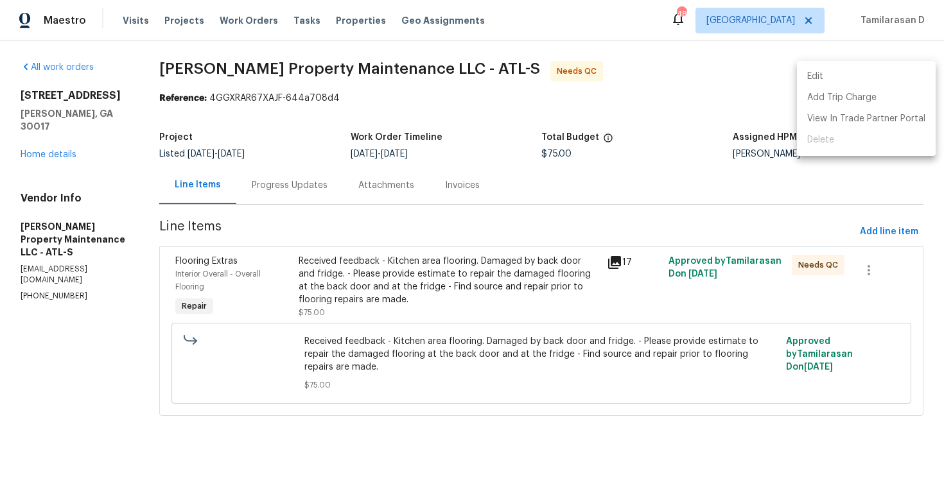
click at [846, 73] on li "Edit" at bounding box center [866, 76] width 139 height 21
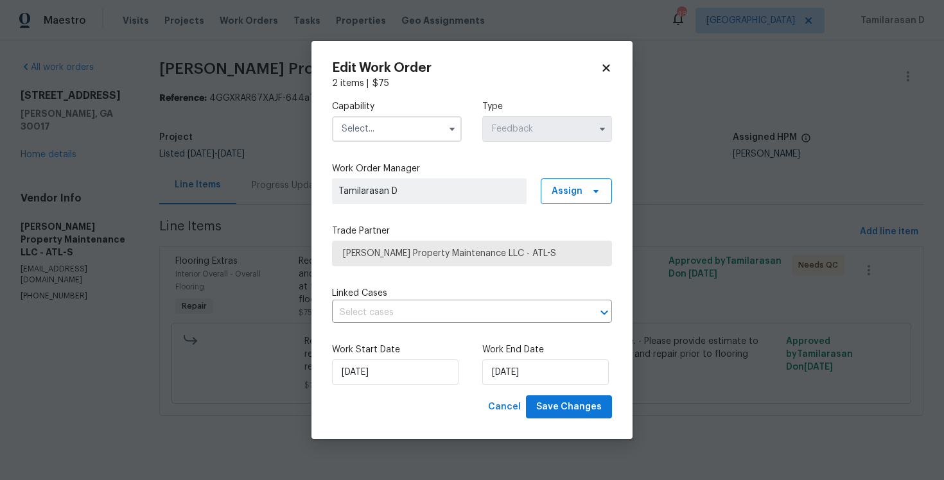
click at [389, 136] on input "text" at bounding box center [397, 129] width 130 height 26
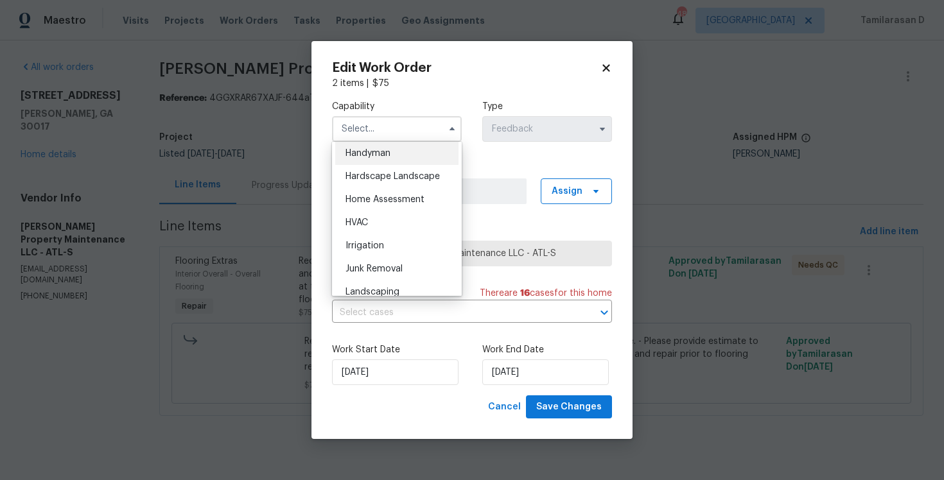
click at [373, 151] on span "Handyman" at bounding box center [368, 153] width 45 height 9
type input "Handyman"
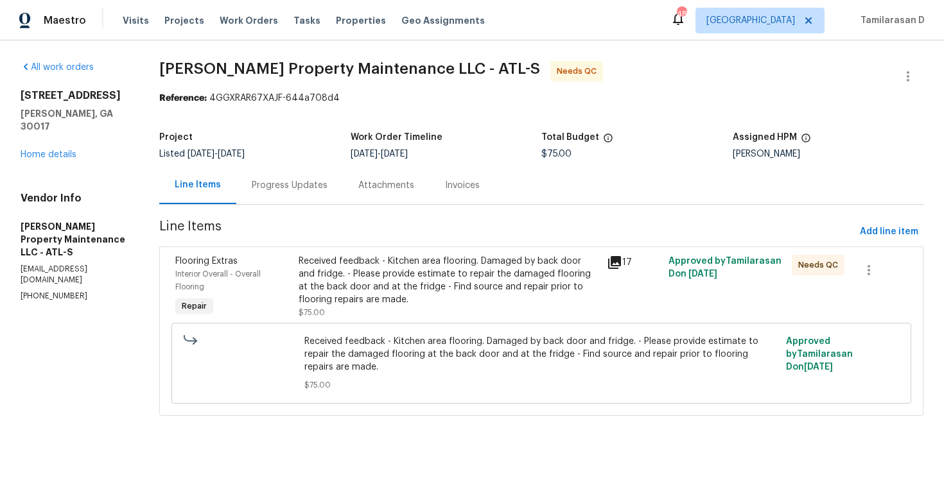
click at [386, 265] on div "Received feedback - Kitchen area flooring. Damaged by back door and fridge. - P…" at bounding box center [449, 280] width 301 height 51
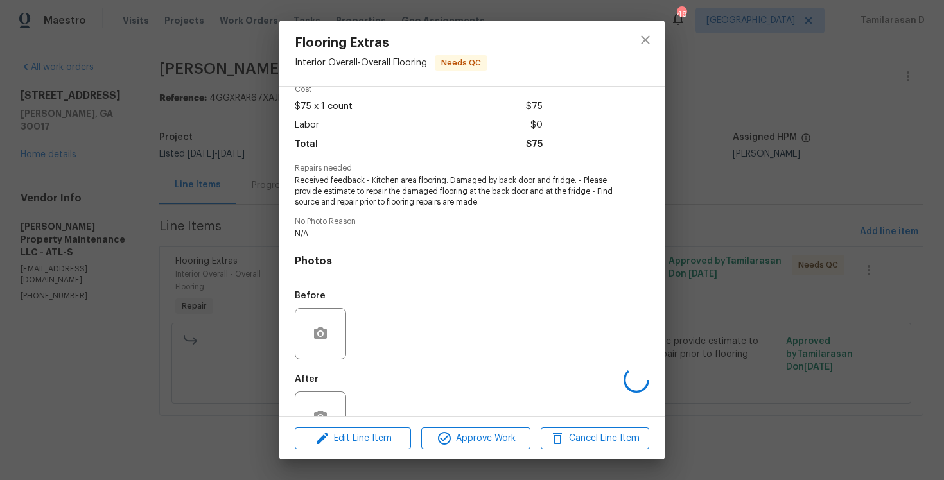
scroll to position [100, 0]
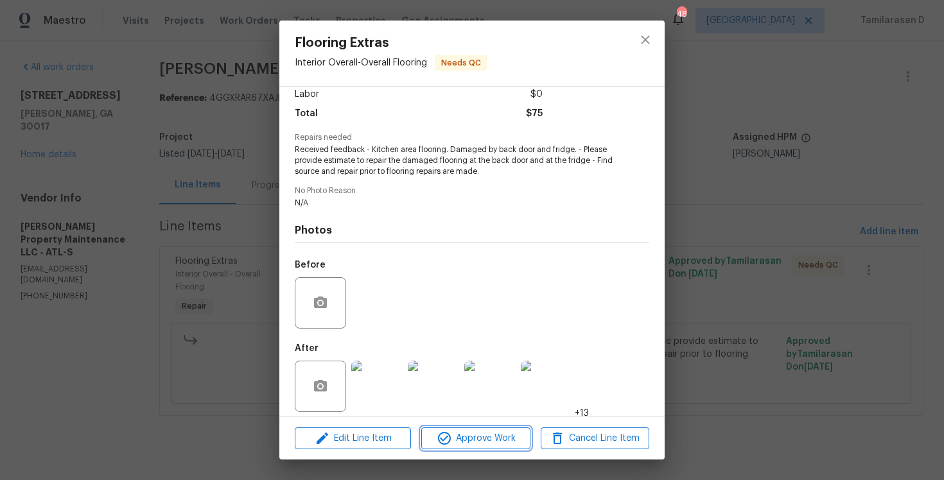
click at [464, 431] on span "Approve Work" at bounding box center [475, 439] width 101 height 16
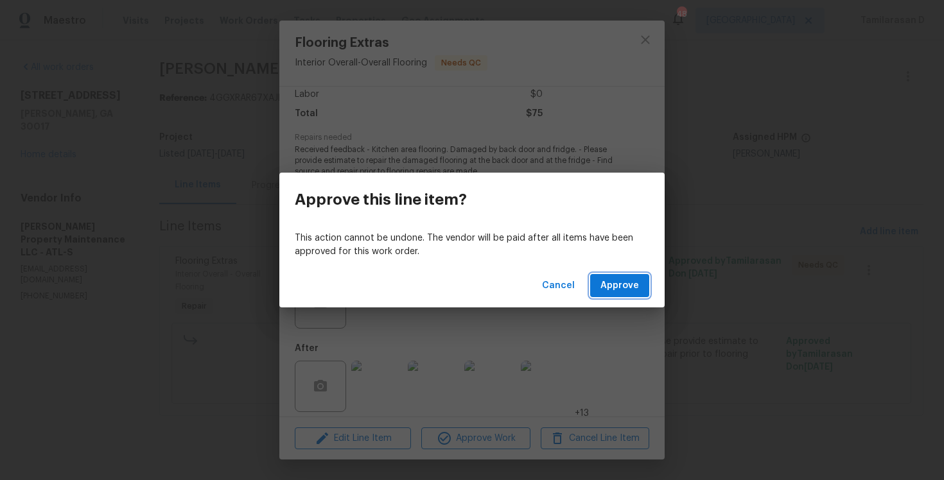
click at [617, 287] on span "Approve" at bounding box center [620, 286] width 39 height 16
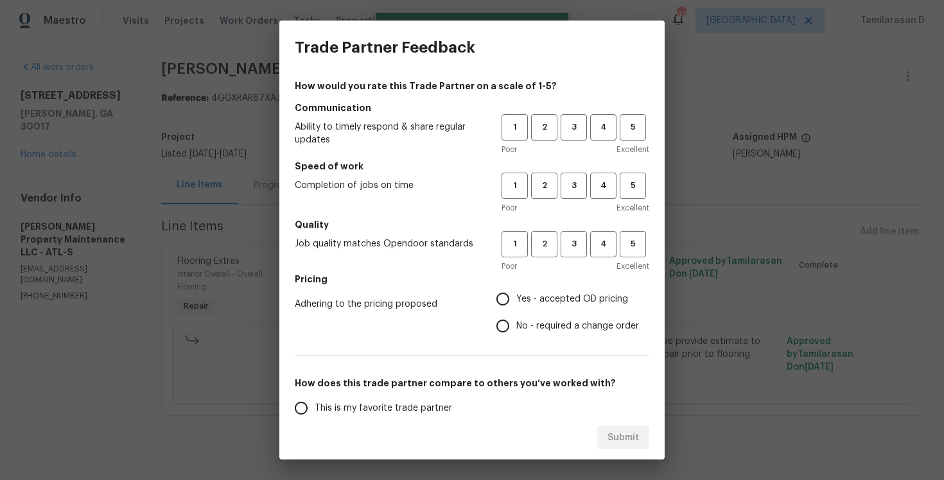
click at [559, 122] on div "1 2 3 4 5" at bounding box center [576, 127] width 148 height 26
click at [569, 129] on span "3" at bounding box center [574, 127] width 24 height 15
click at [587, 186] on div "1 2 3 4 5" at bounding box center [576, 186] width 148 height 26
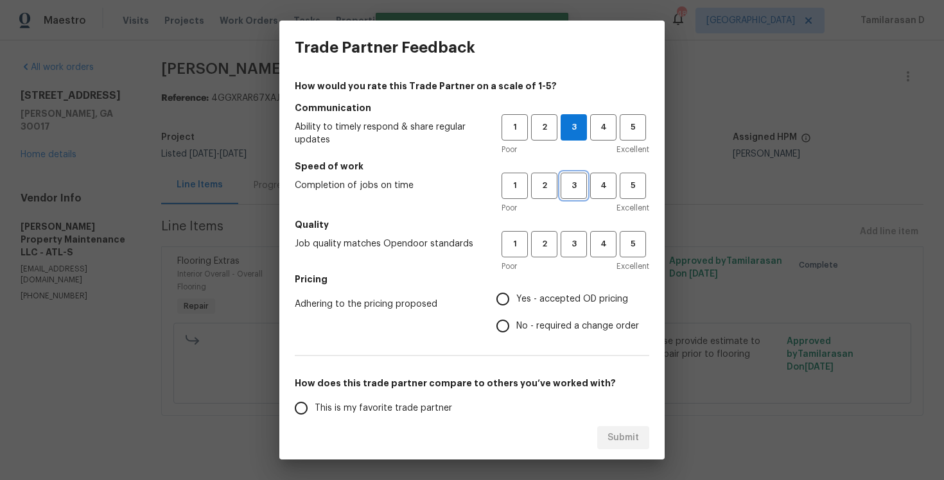
click at [580, 189] on span "3" at bounding box center [574, 186] width 24 height 15
click at [573, 234] on button "3" at bounding box center [574, 244] width 26 height 26
click at [512, 299] on input "Yes - accepted OD pricing" at bounding box center [502, 299] width 27 height 27
radio input "true"
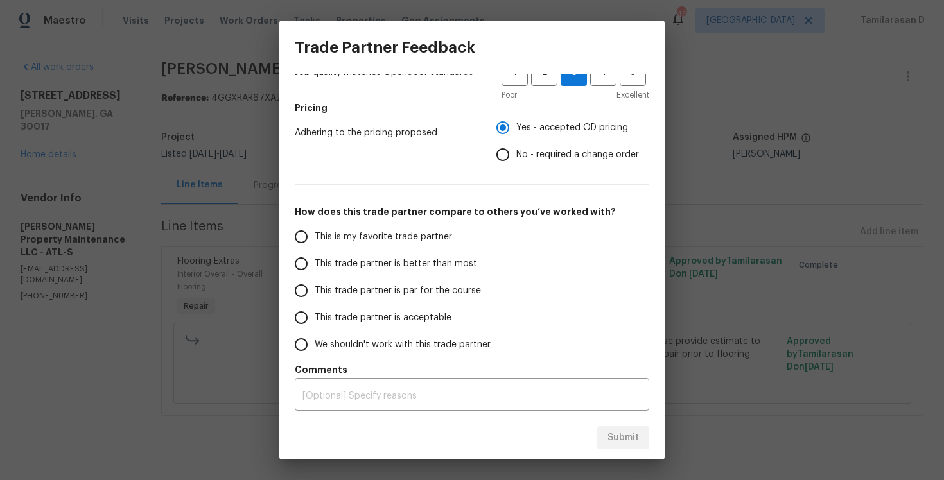
click at [306, 279] on input "This trade partner is par for the course" at bounding box center [301, 290] width 27 height 27
click at [604, 432] on button "Submit" at bounding box center [623, 438] width 52 height 24
radio input "true"
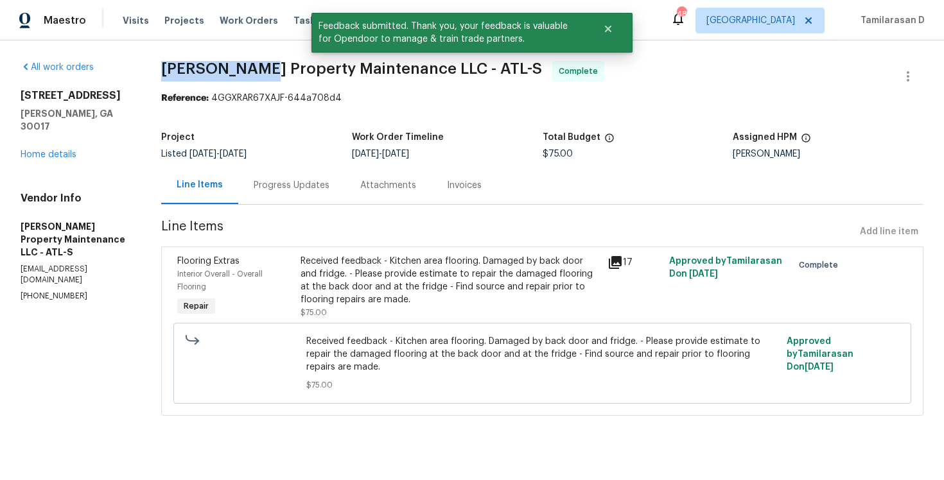
drag, startPoint x: 166, startPoint y: 73, endPoint x: 254, endPoint y: 77, distance: 88.1
click at [255, 77] on span "Glen Property Maintenance LLC - ATL-S Complete" at bounding box center [527, 76] width 732 height 31
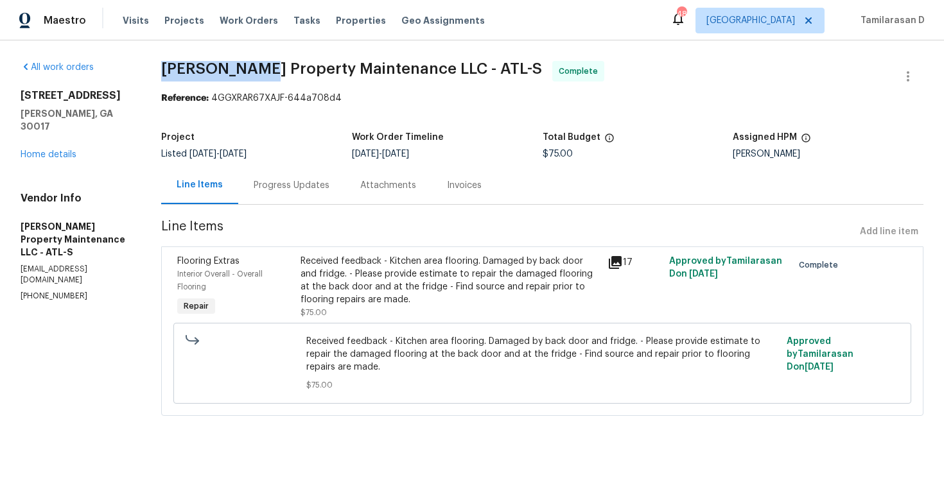
click at [301, 128] on div "Project Listed 9/30/2025 - 10/2/2025 Work Order Timeline 10/1/2025 - 10/2/2025 …" at bounding box center [542, 145] width 762 height 41
click at [292, 182] on div "Progress Updates" at bounding box center [292, 185] width 76 height 13
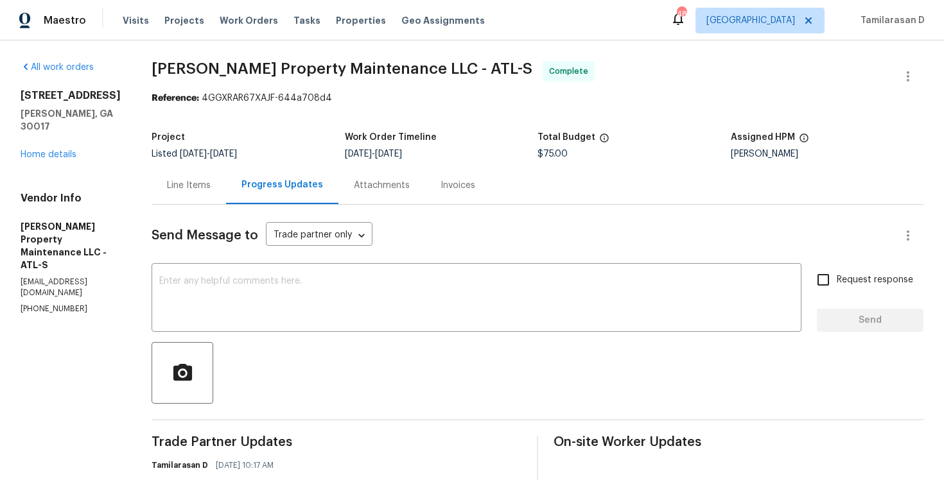
click at [453, 135] on div "Work Order Timeline" at bounding box center [441, 141] width 193 height 17
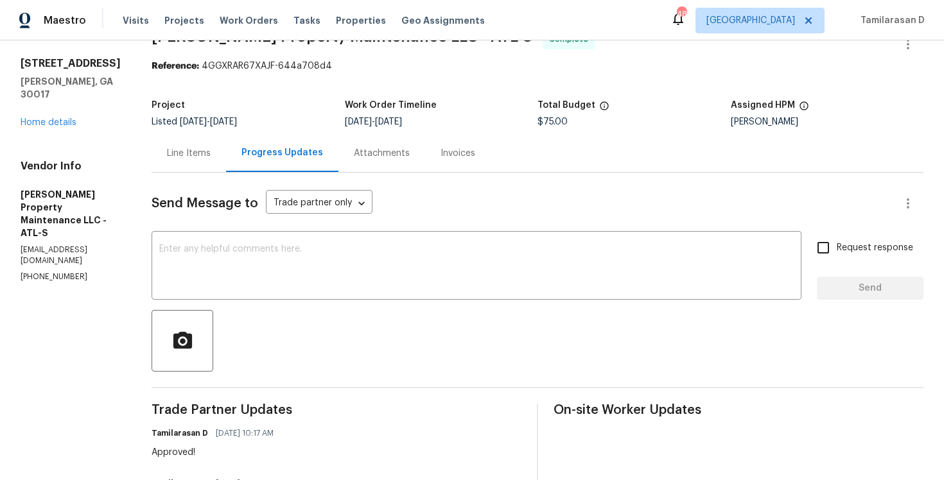
scroll to position [34, 0]
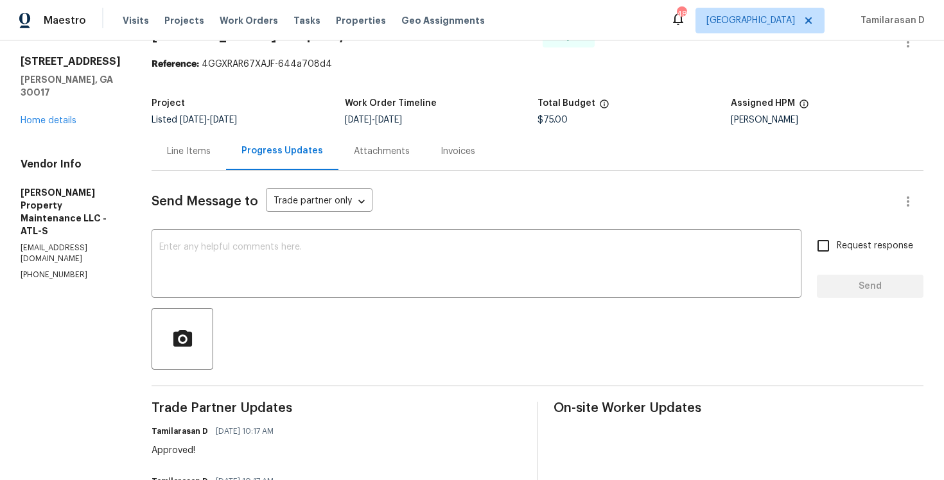
click at [387, 147] on div "Attachments" at bounding box center [382, 151] width 56 height 13
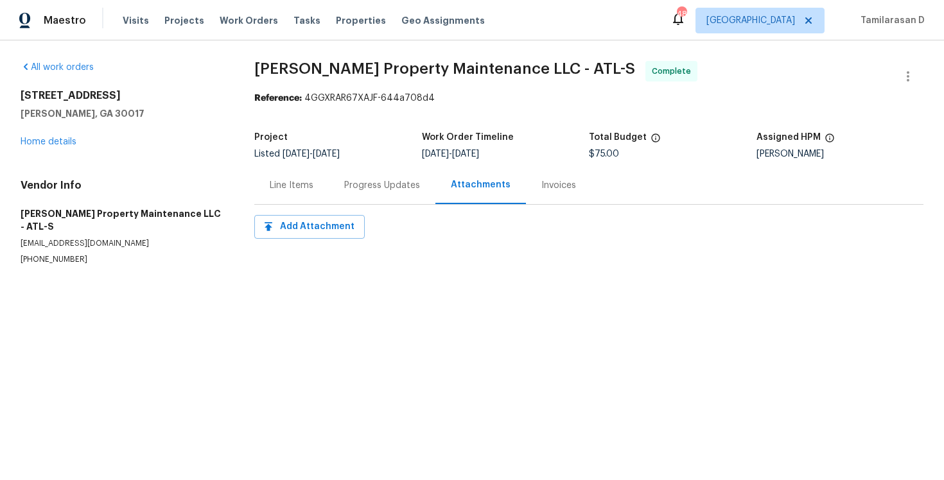
click at [343, 190] on div "Progress Updates" at bounding box center [382, 185] width 107 height 38
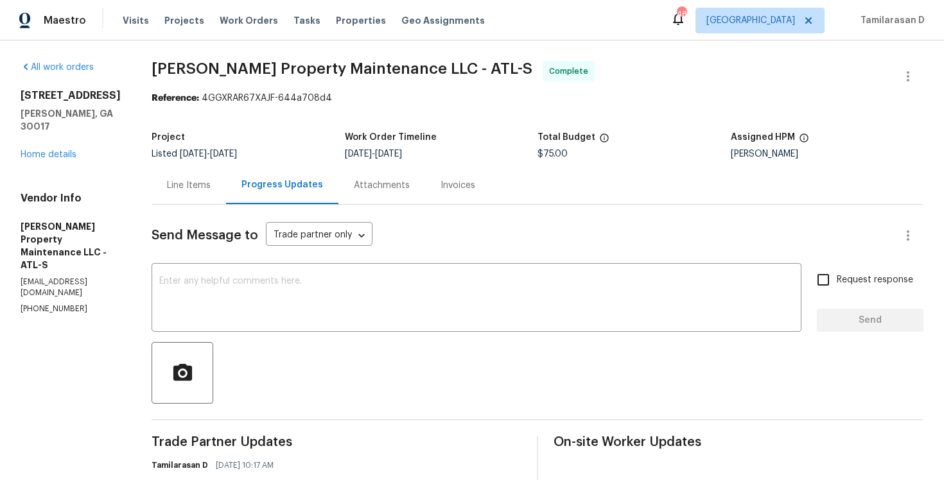
click at [215, 197] on div "Line Items" at bounding box center [189, 185] width 75 height 38
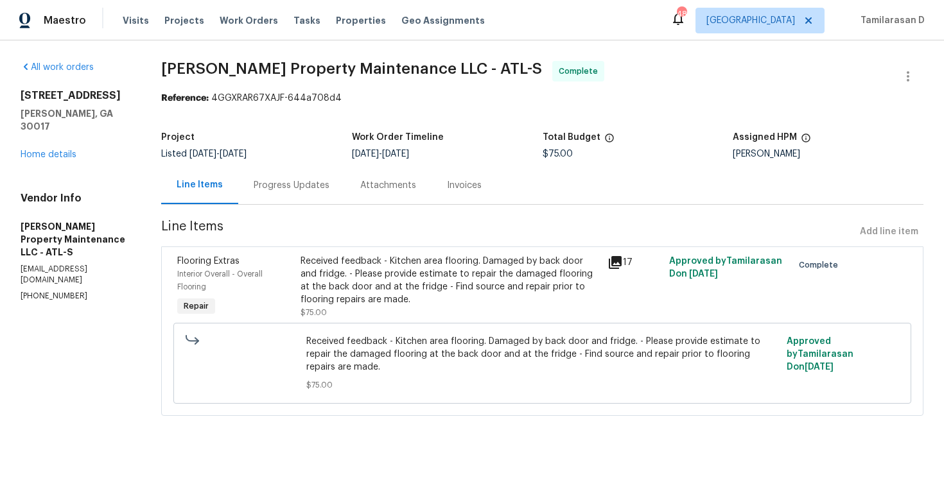
click at [301, 195] on div "Progress Updates" at bounding box center [291, 185] width 107 height 38
